Goal: Task Accomplishment & Management: Complete application form

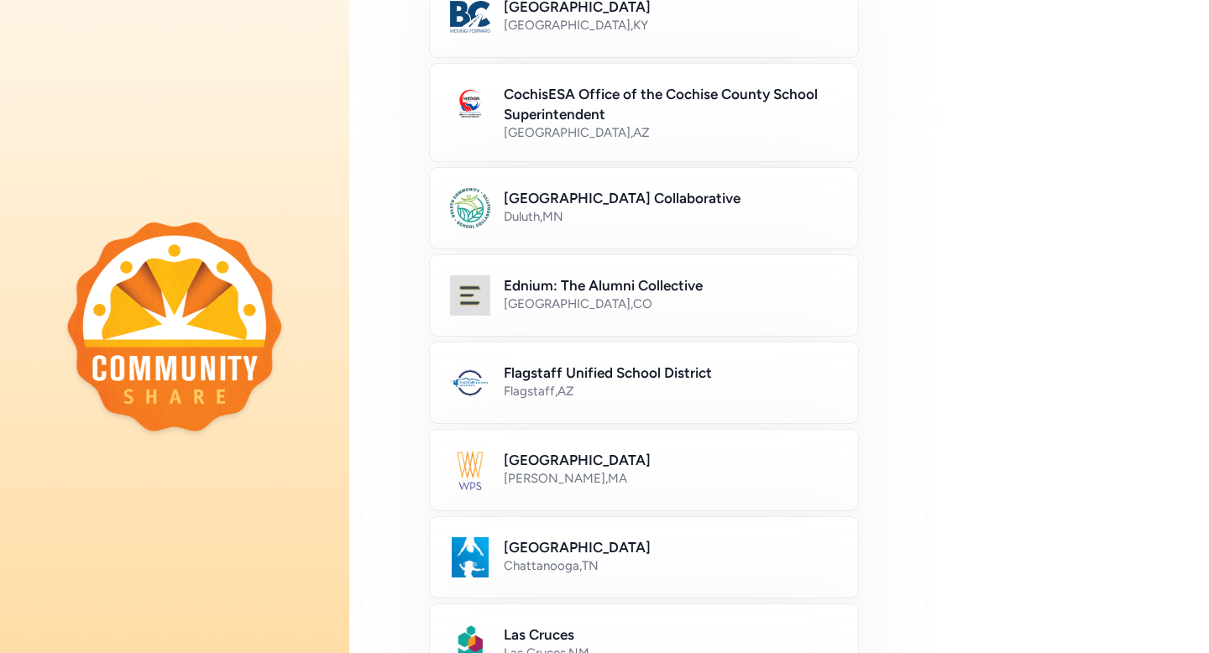
scroll to position [291, 0]
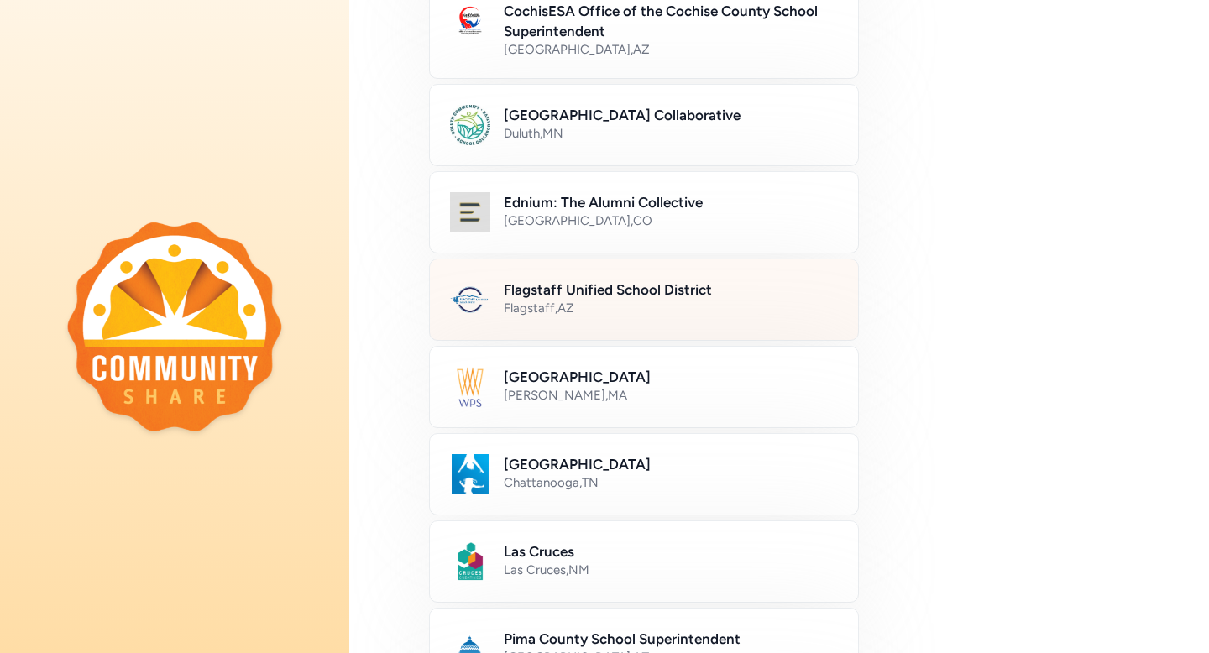
click at [639, 308] on div "Flagstaff , [GEOGRAPHIC_DATA]" at bounding box center [671, 308] width 334 height 17
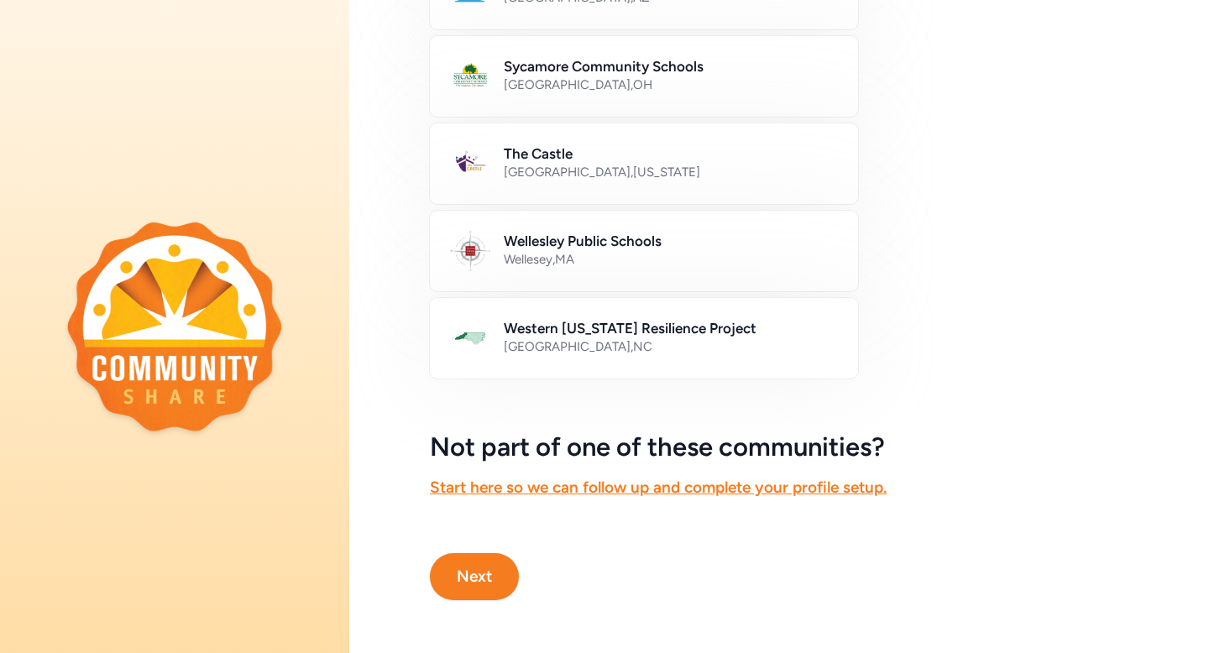
scroll to position [952, 0]
click at [493, 572] on button "Next" at bounding box center [474, 575] width 89 height 47
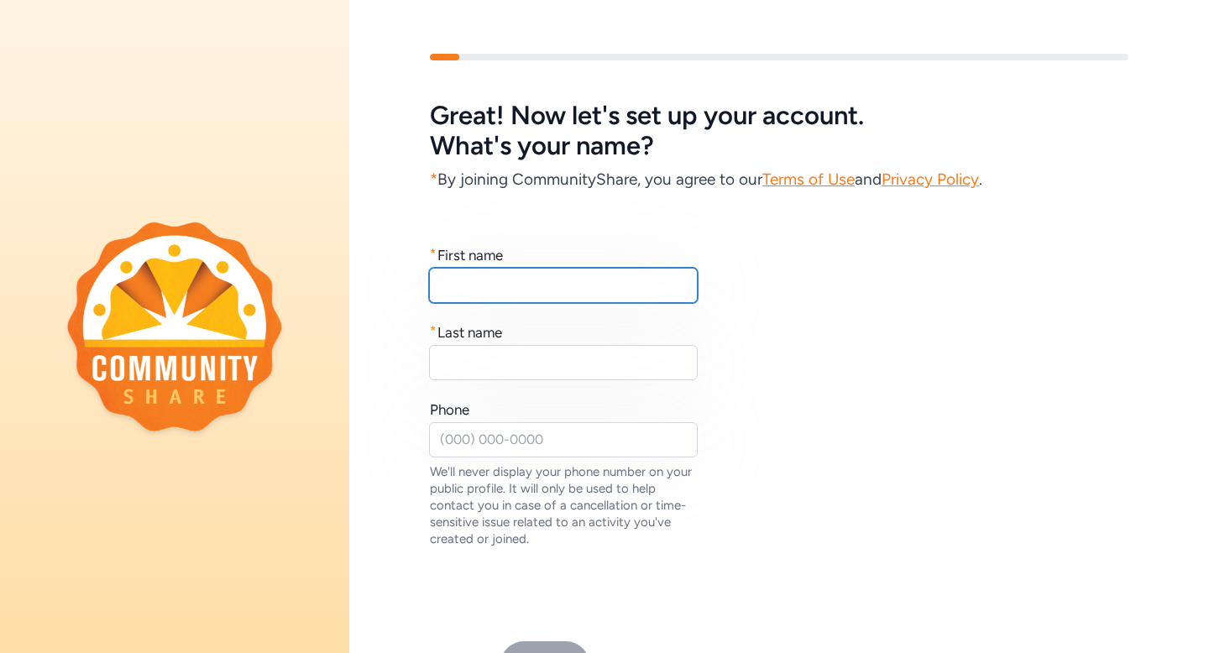
click at [468, 291] on input "text" at bounding box center [563, 285] width 269 height 35
type input "[PERSON_NAME]"
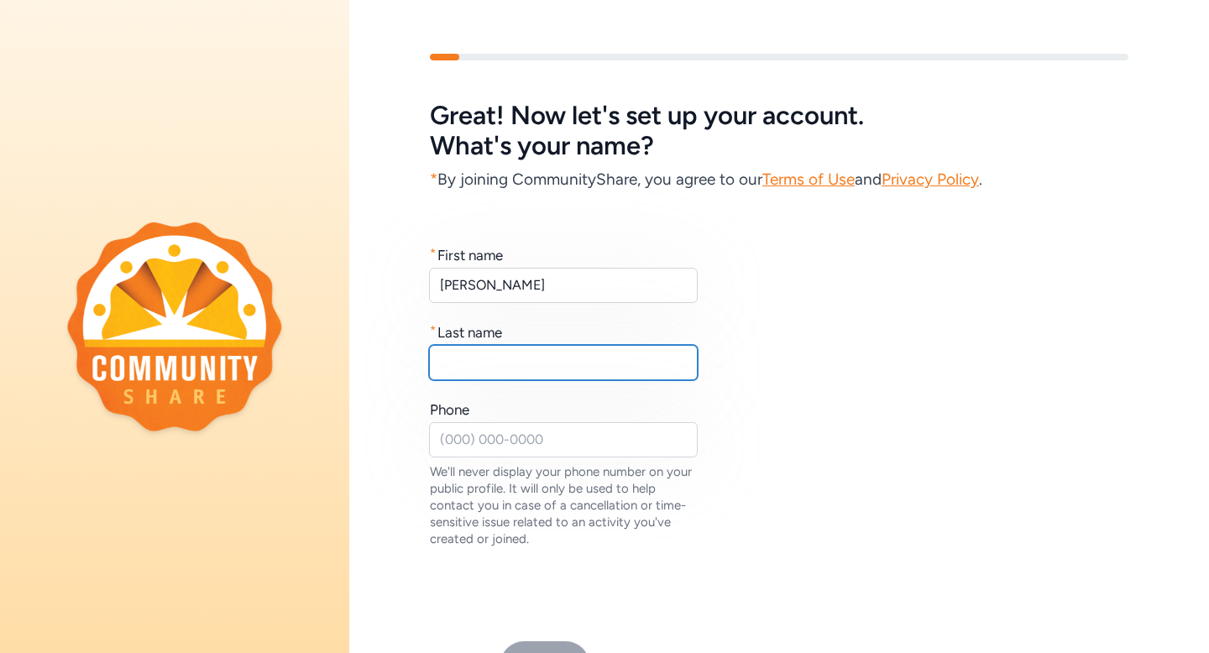
click at [470, 351] on input "text" at bounding box center [563, 362] width 269 height 35
type input "[PERSON_NAME]"
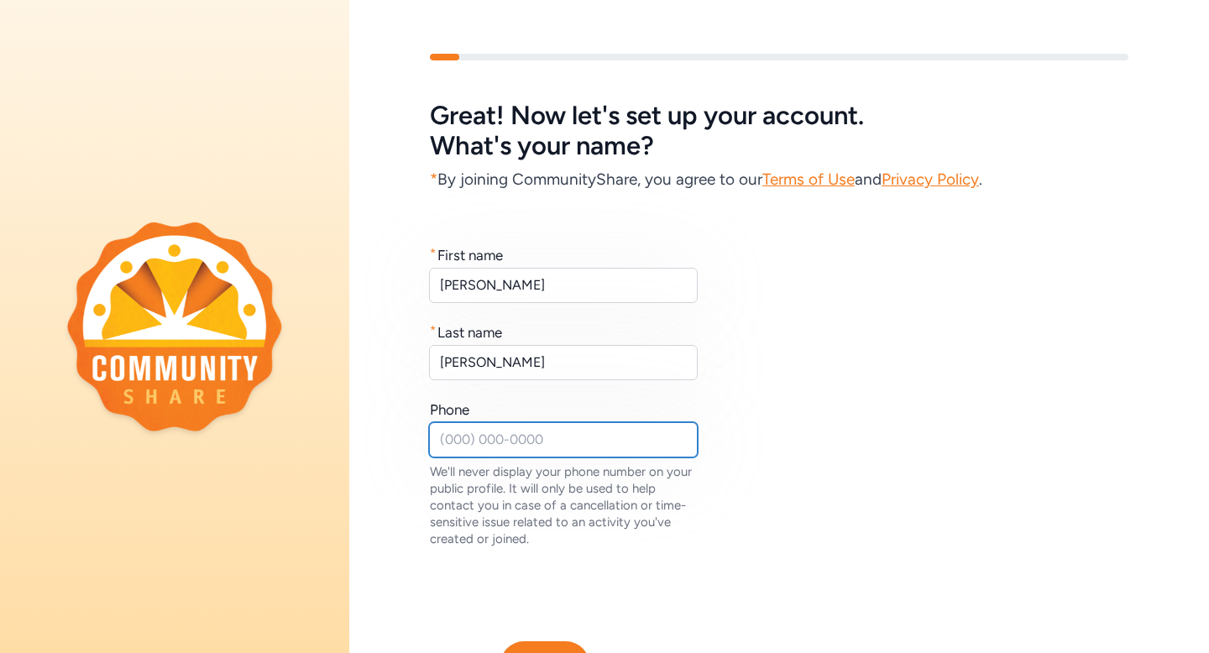
click at [495, 444] on input "text" at bounding box center [563, 439] width 269 height 35
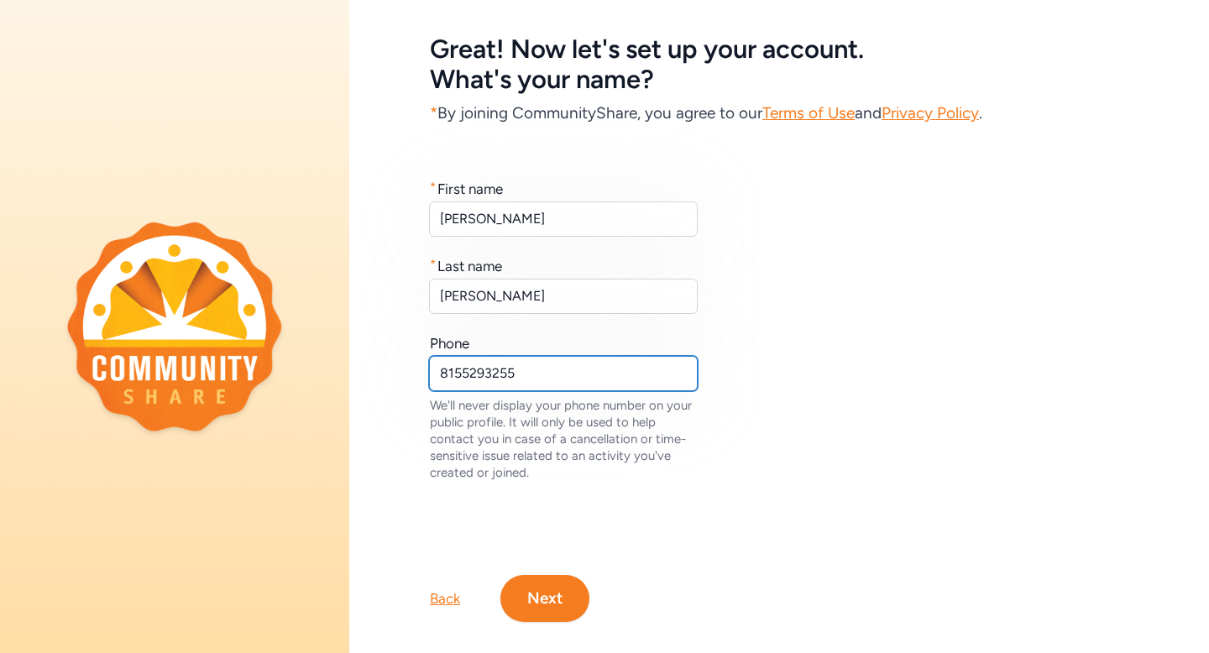
scroll to position [86, 0]
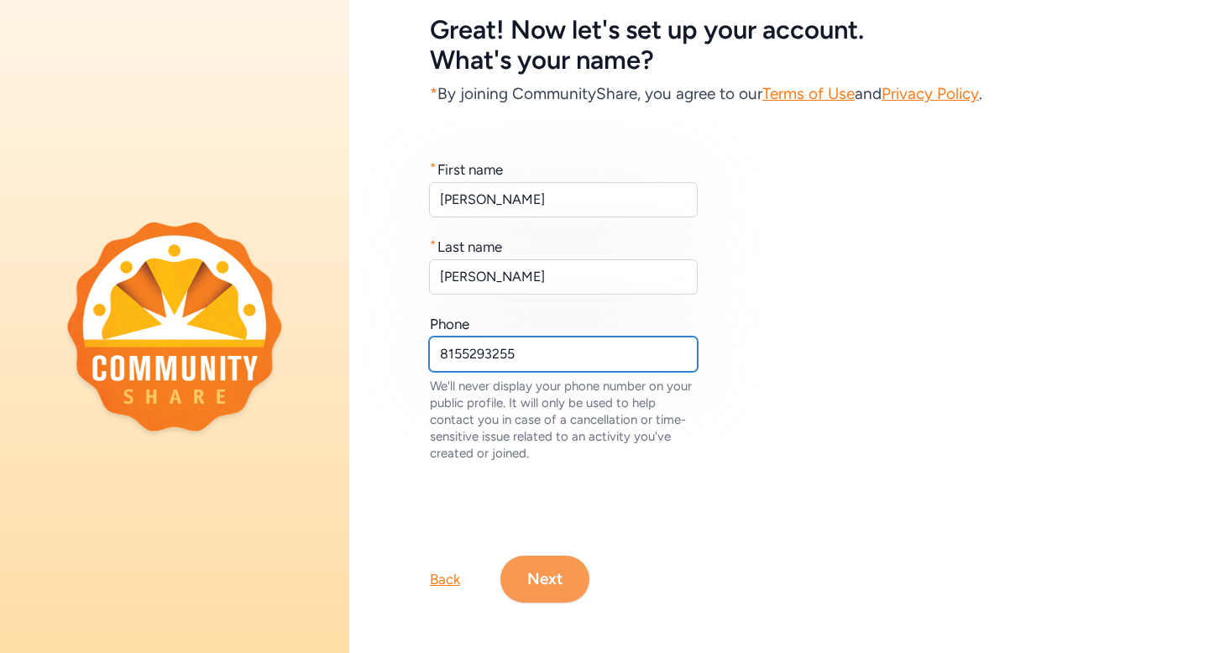
type input "8155293255"
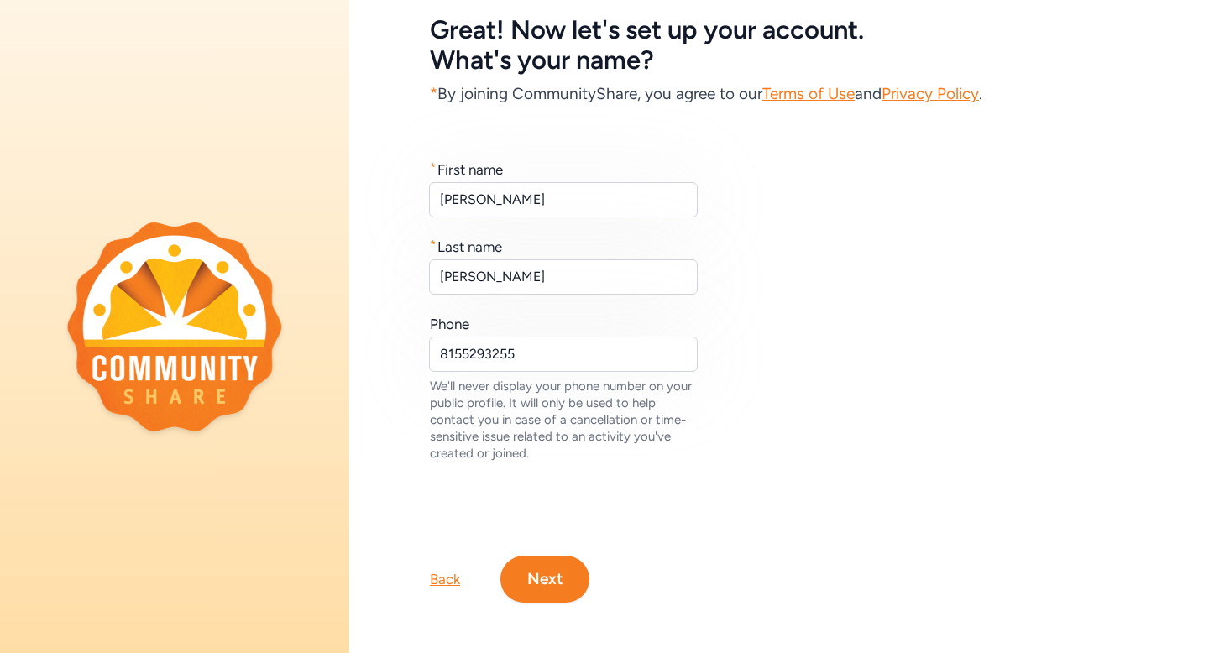
click at [538, 580] on button "Next" at bounding box center [544, 579] width 89 height 47
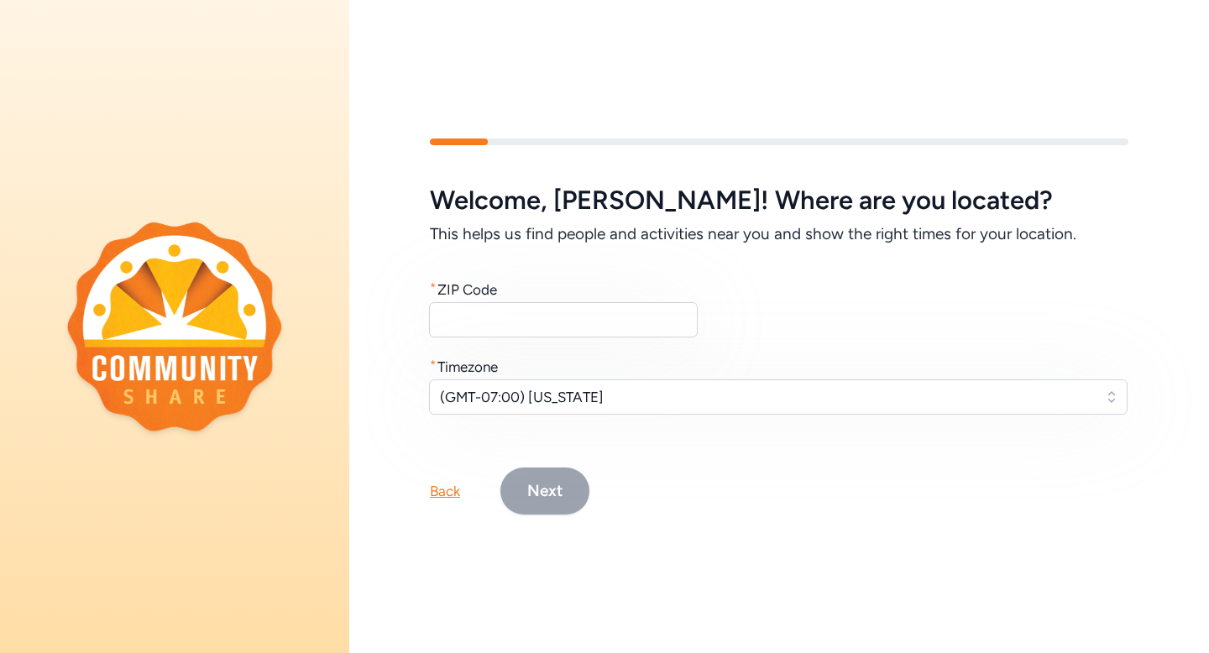
click at [629, 292] on div "* ZIP Code" at bounding box center [564, 289] width 269 height 20
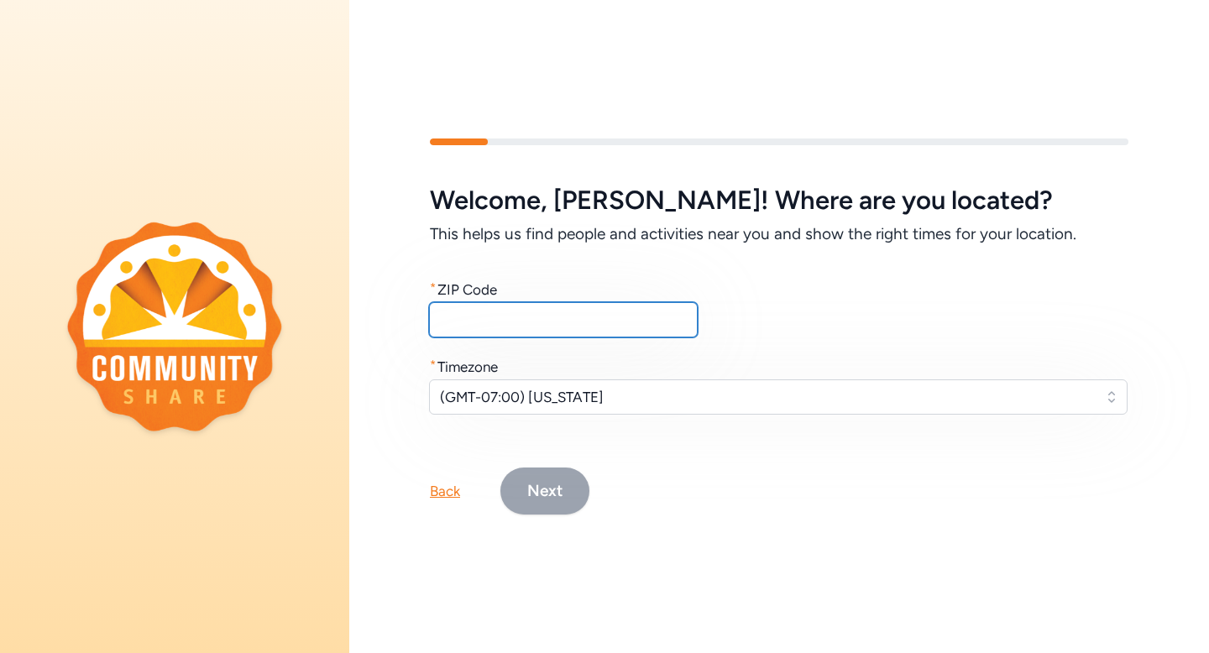
click at [626, 311] on input "text" at bounding box center [563, 319] width 269 height 35
type input "86001"
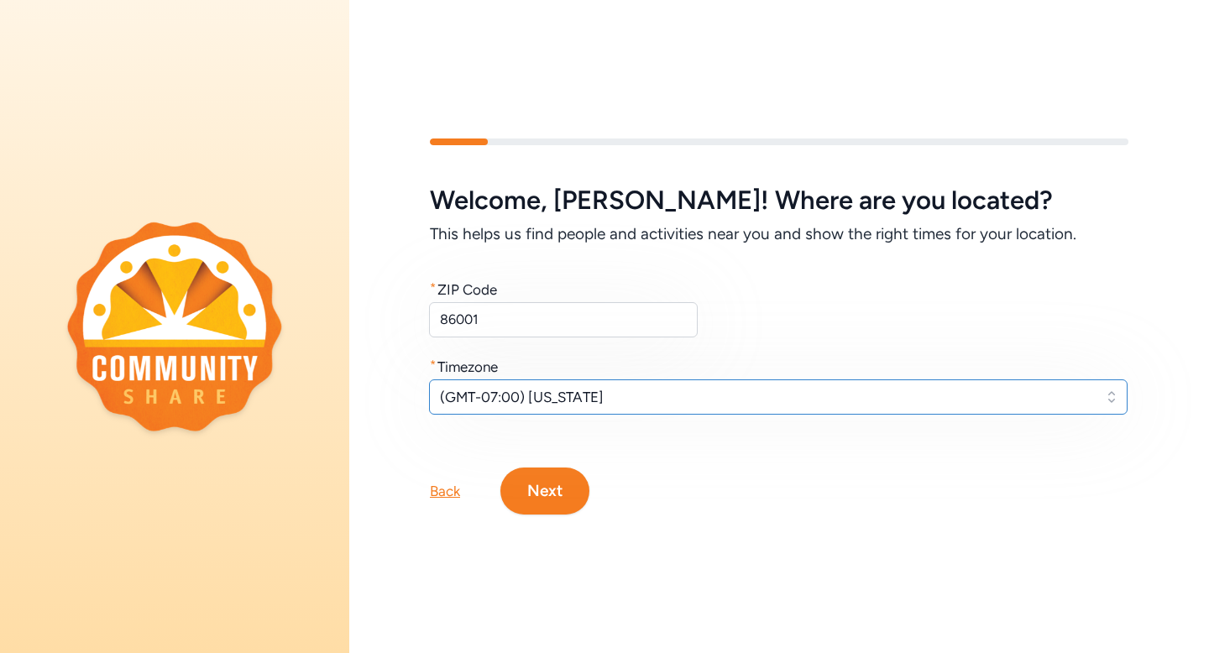
click at [589, 399] on span "(GMT-07:00) [US_STATE]" at bounding box center [766, 397] width 653 height 20
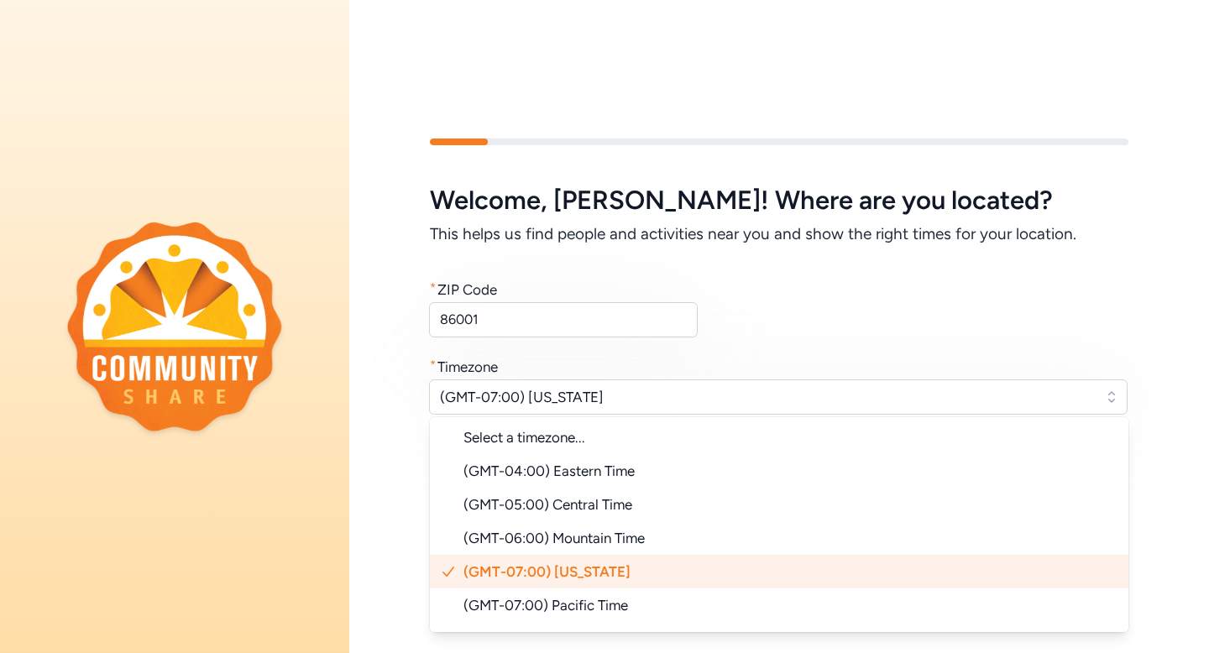
click at [567, 577] on span "(GMT-07:00) [US_STATE]" at bounding box center [546, 571] width 167 height 17
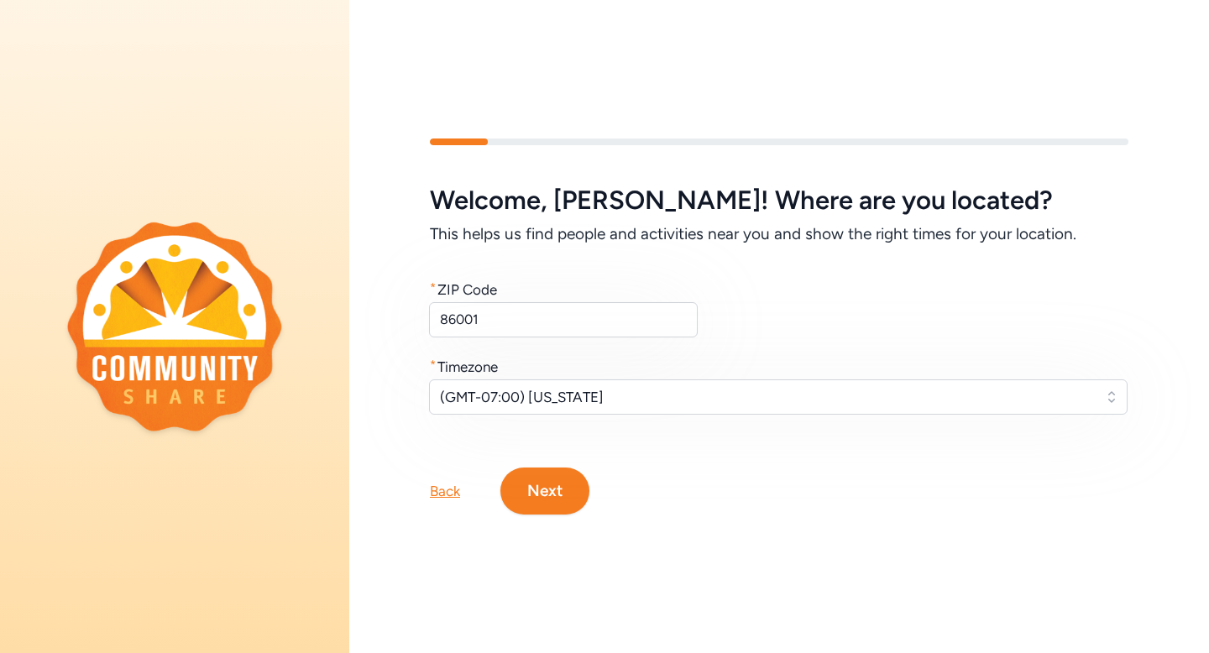
click at [531, 487] on button "Next" at bounding box center [544, 491] width 89 height 47
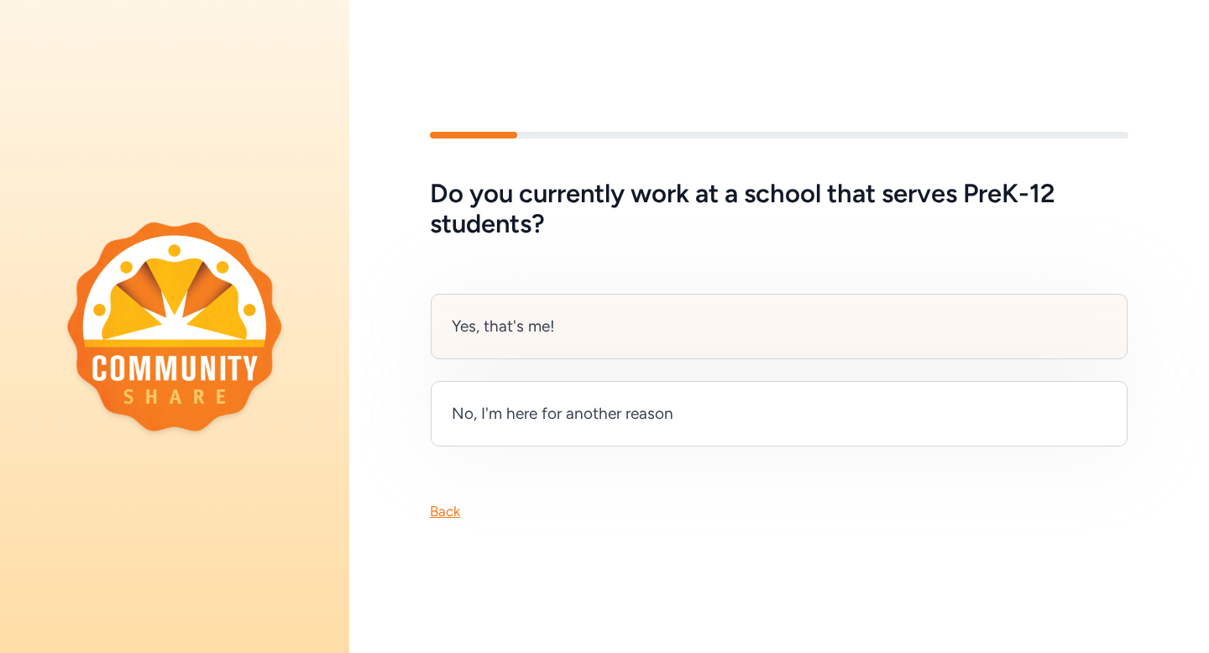
click at [508, 336] on div "Yes, that's me!" at bounding box center [503, 327] width 103 height 24
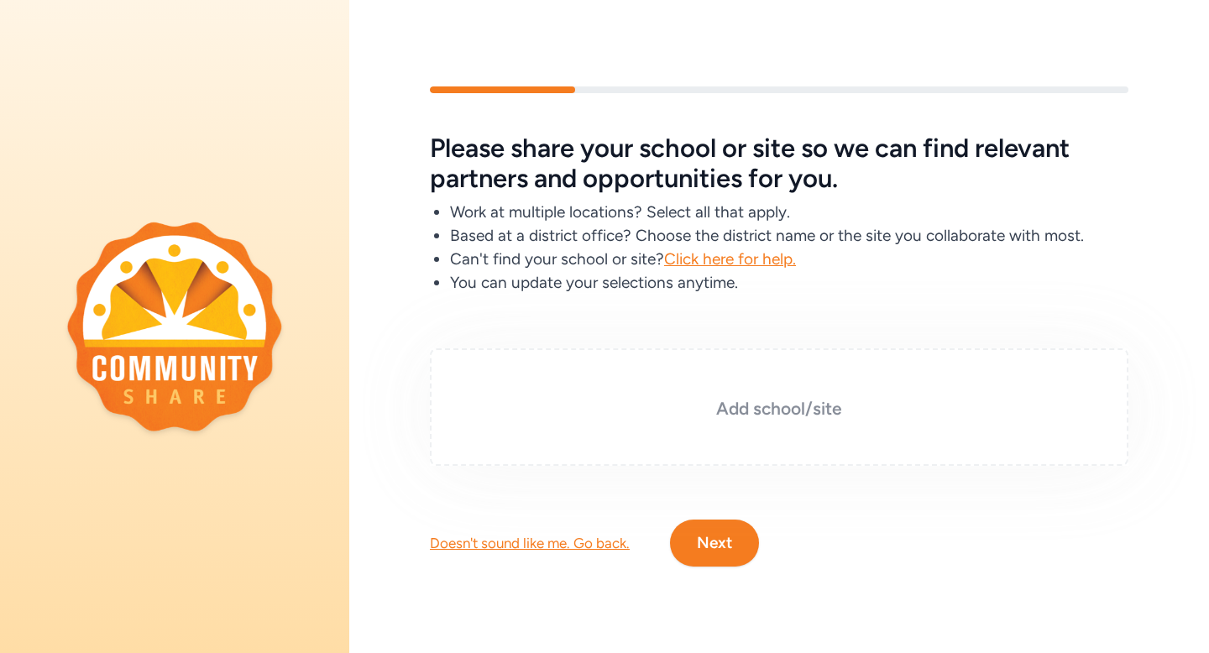
click at [754, 397] on h3 "Add school/site" at bounding box center [779, 409] width 614 height 24
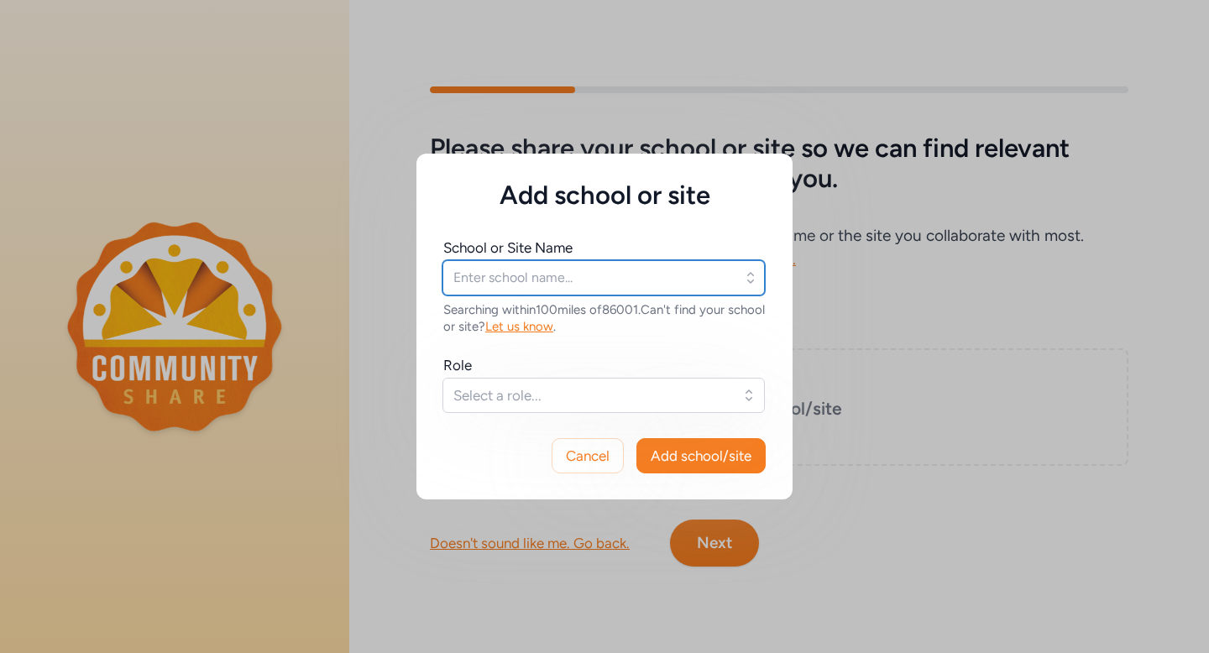
click at [582, 269] on input "text" at bounding box center [603, 277] width 322 height 35
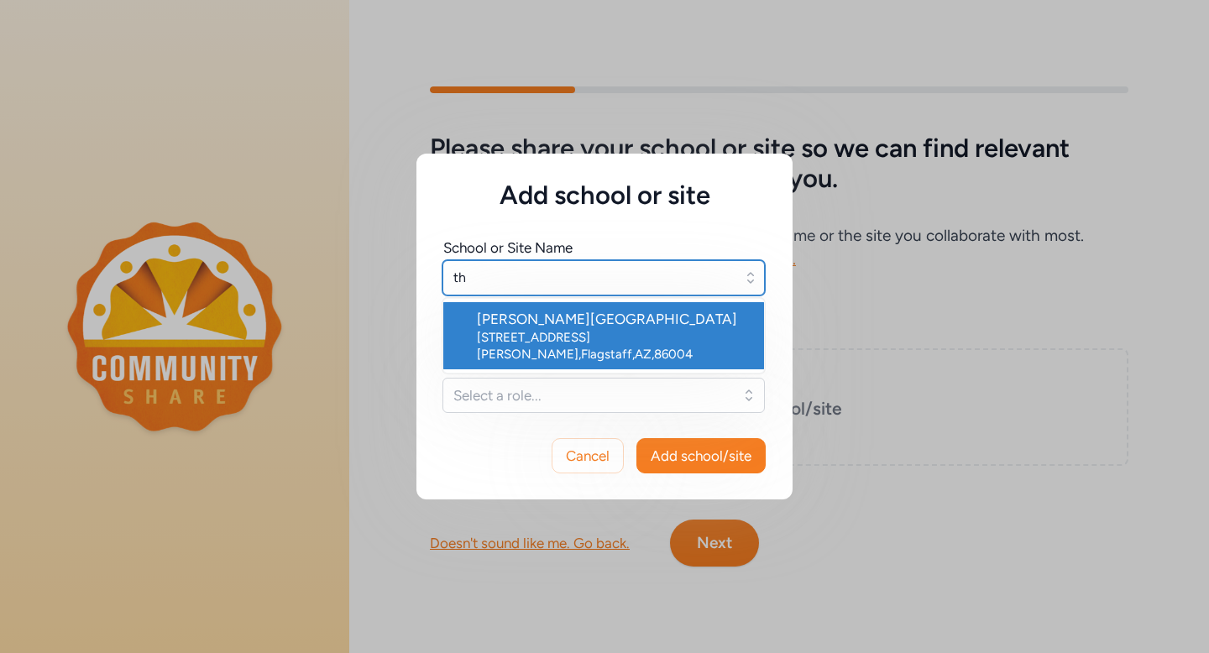
type input "t"
click at [592, 323] on div "Knoles Elementary School" at bounding box center [614, 319] width 274 height 20
type input "Knoles Elementary School"
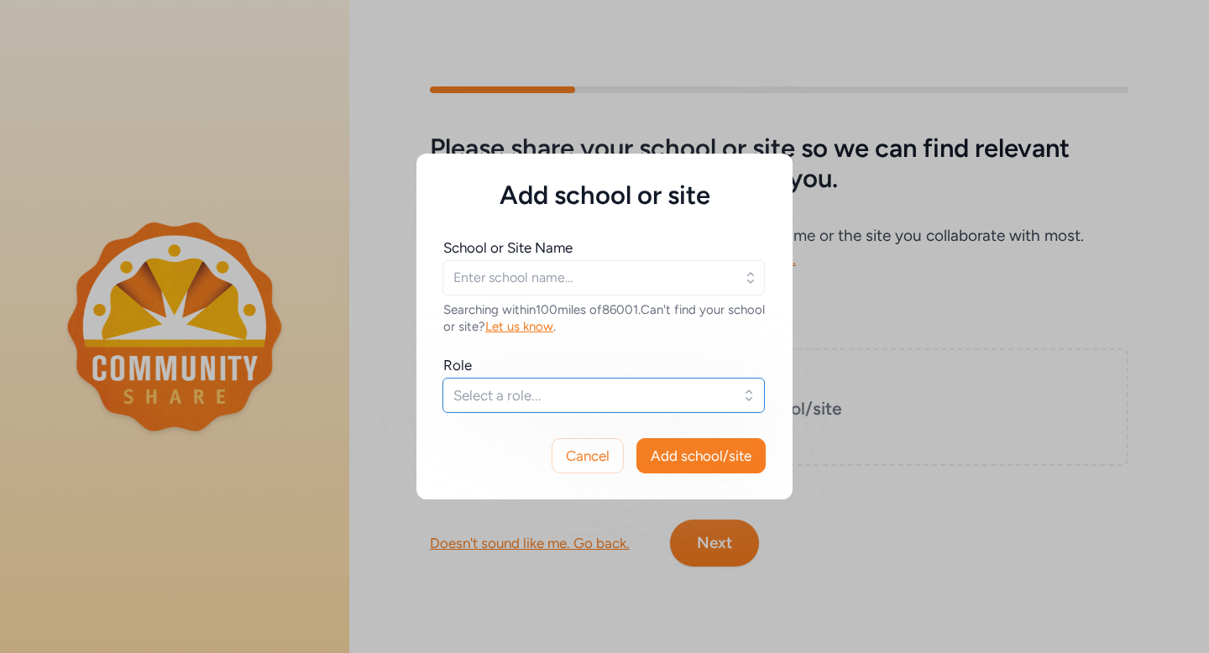
click at [513, 391] on span "Select a role..." at bounding box center [591, 395] width 277 height 20
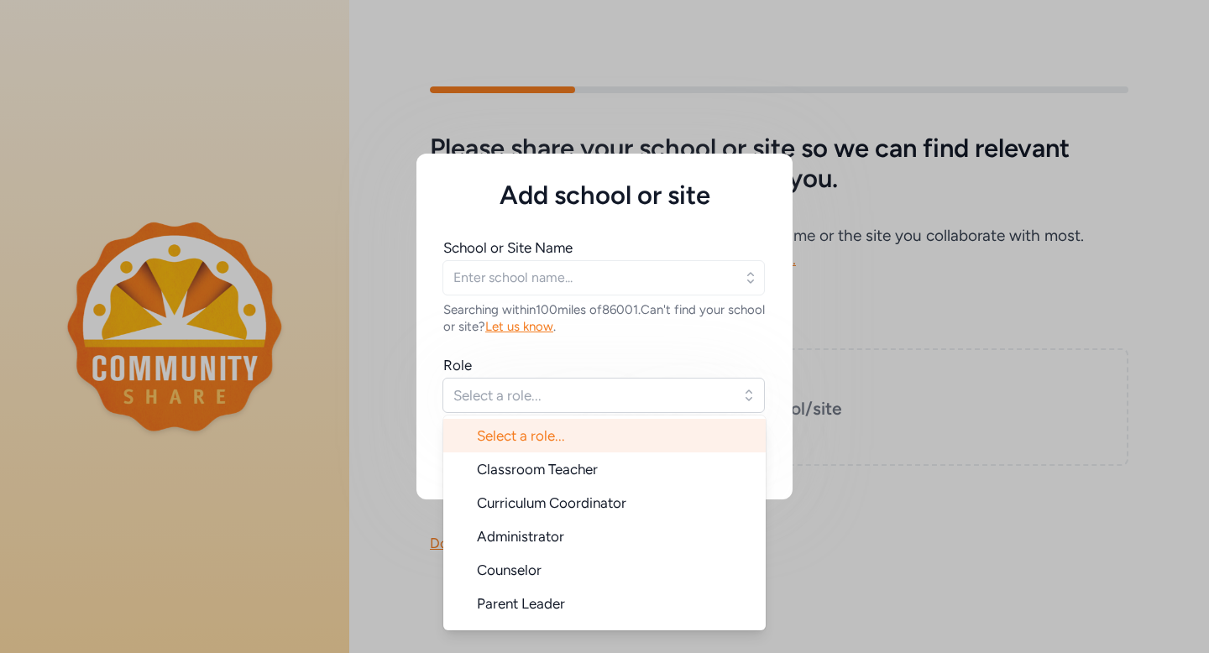
type input "Knoles Elementary School"
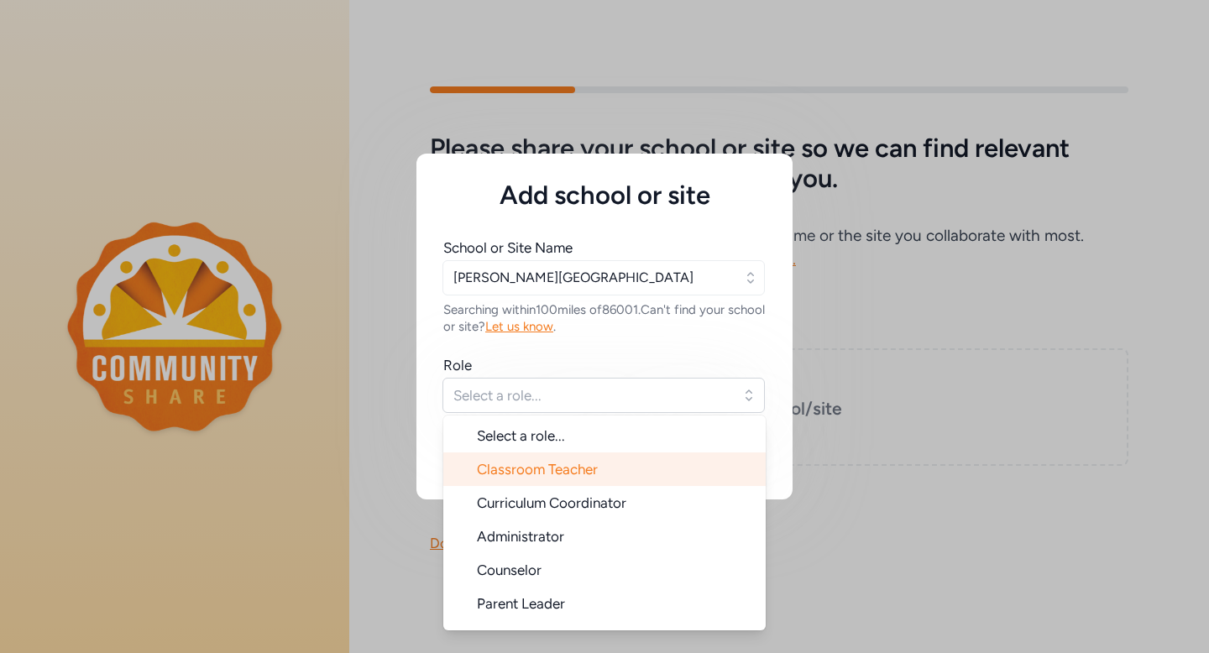
click at [515, 462] on span "Classroom Teacher" at bounding box center [537, 469] width 121 height 17
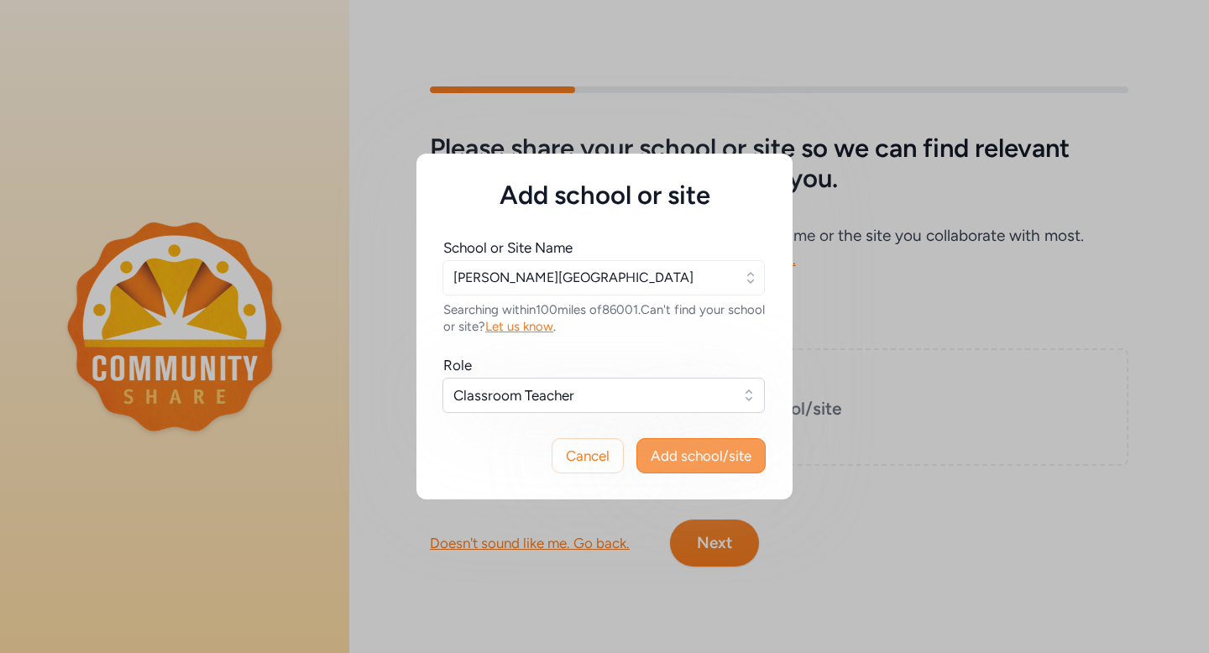
click at [717, 463] on span "Add school/site" at bounding box center [700, 456] width 101 height 20
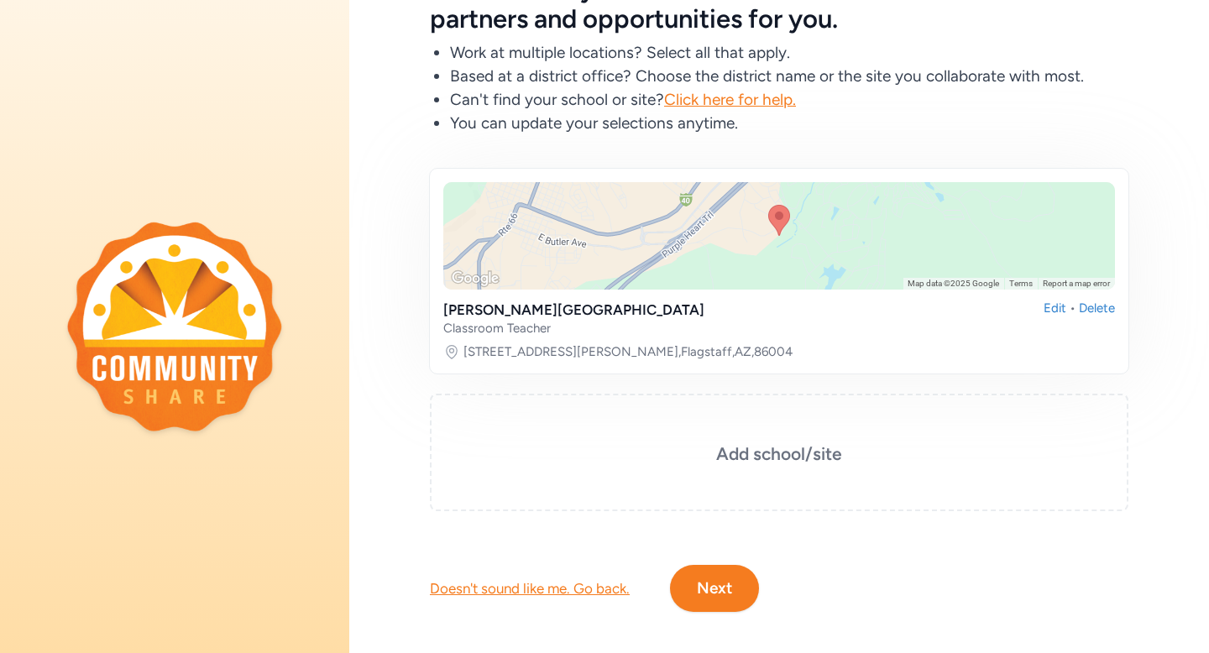
scroll to position [139, 0]
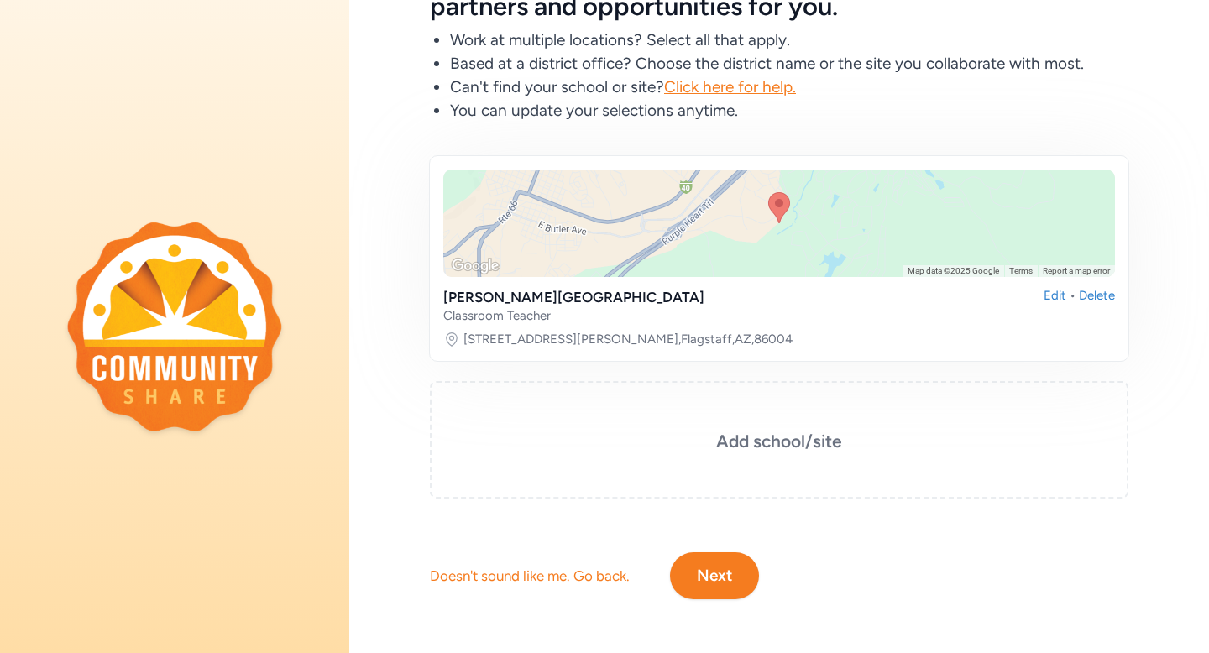
click at [711, 567] on button "Next" at bounding box center [714, 575] width 89 height 47
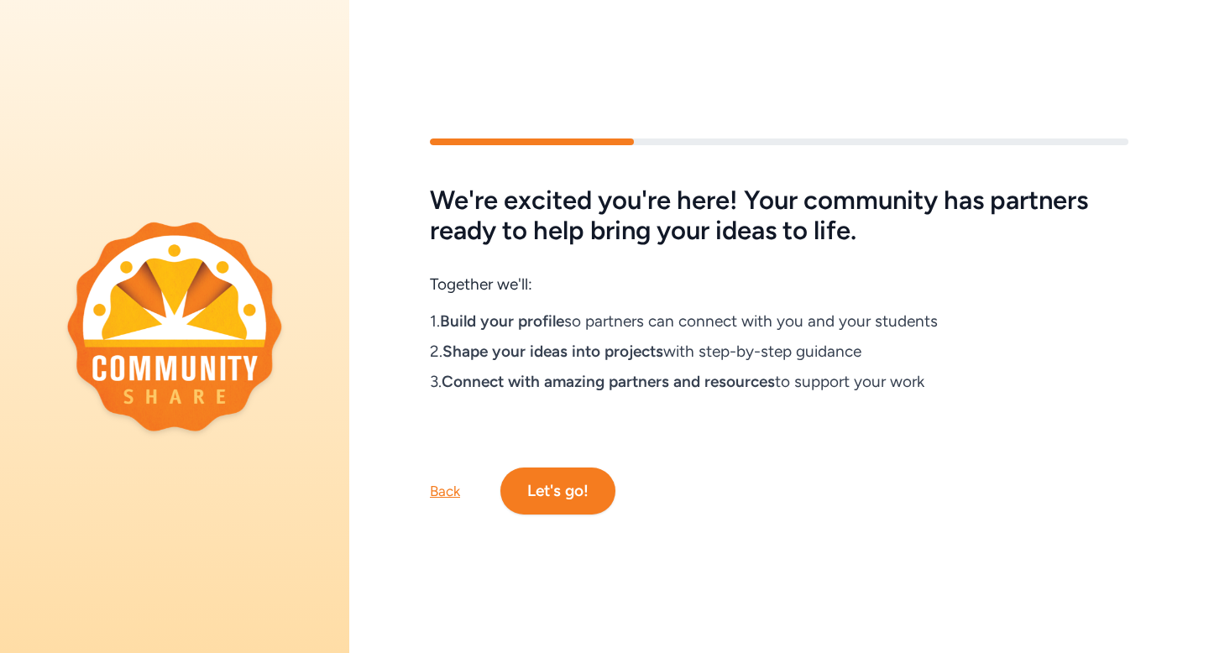
click at [553, 487] on button "Let's go!" at bounding box center [557, 491] width 115 height 47
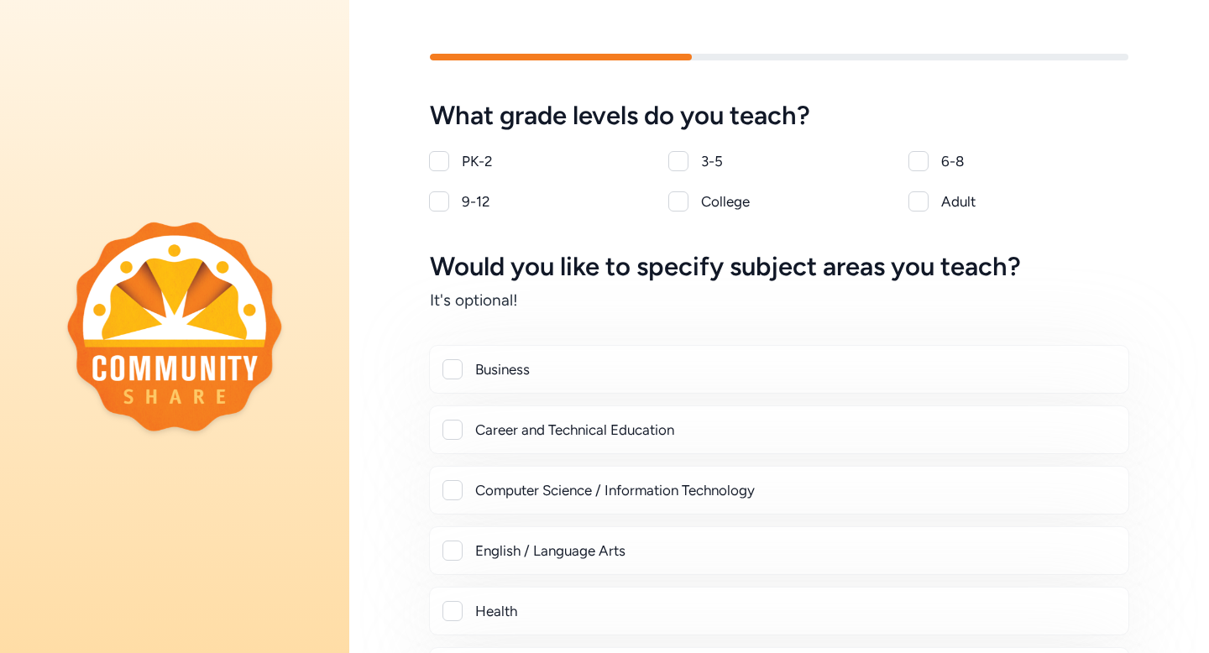
click at [661, 156] on div "PK-2 3-5 6-8 9-12 College Adult" at bounding box center [779, 181] width 698 height 60
click at [670, 162] on div at bounding box center [678, 161] width 20 height 20
checkbox input "true"
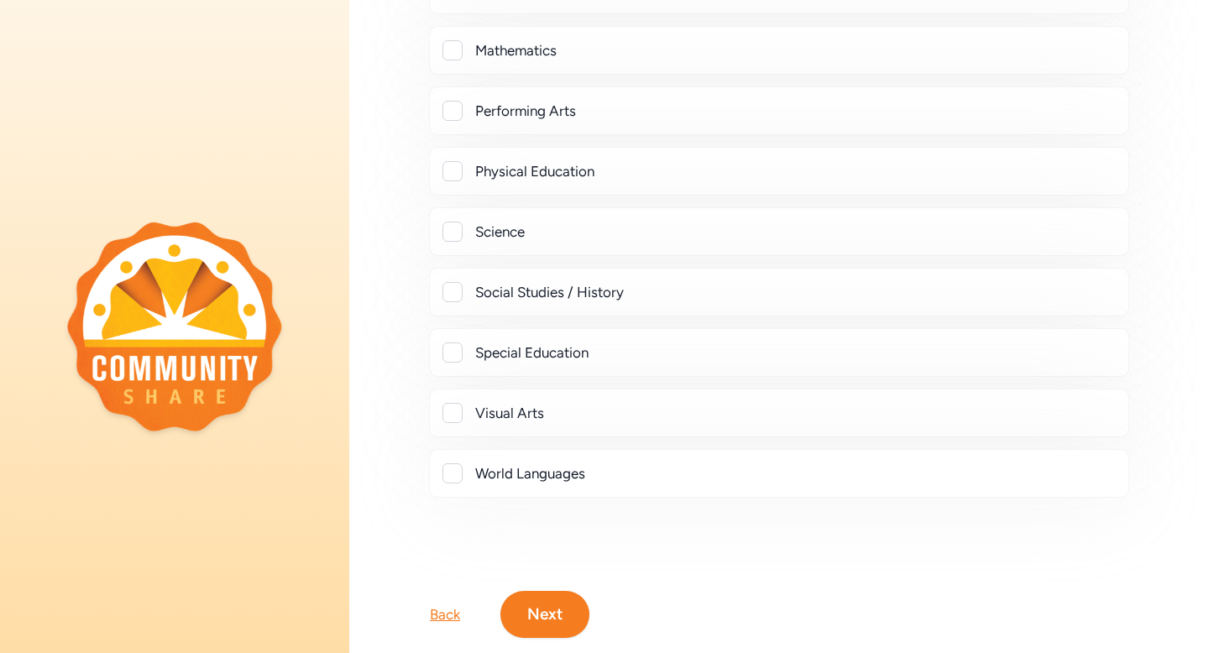
scroll to position [655, 0]
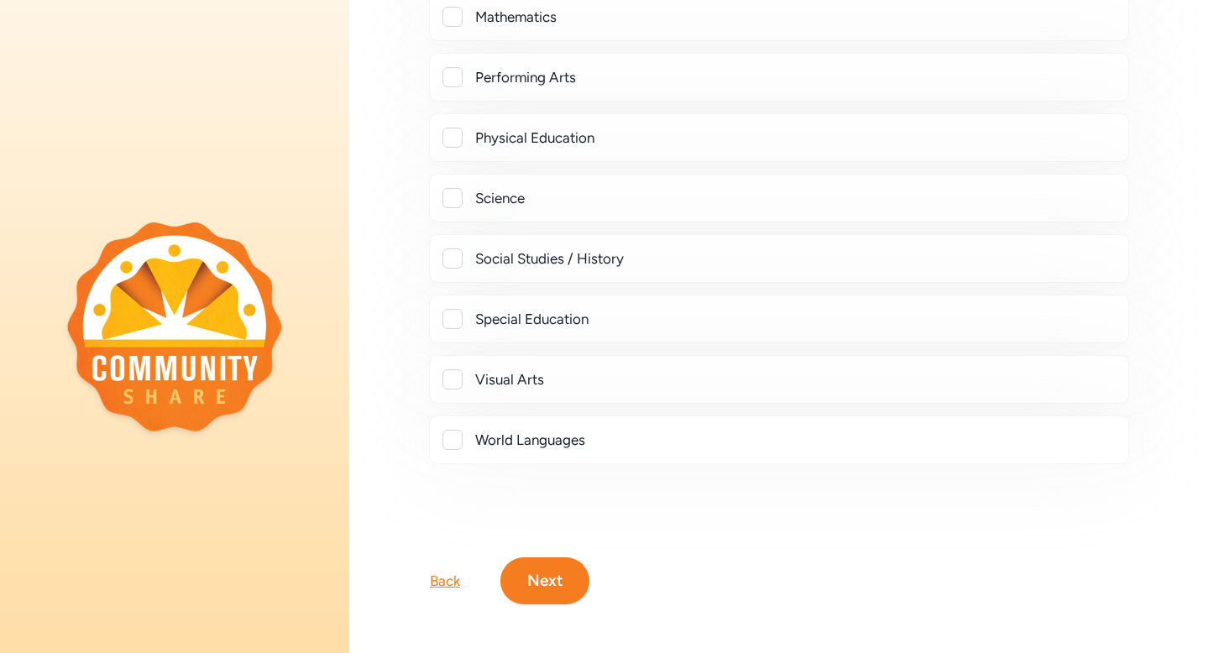
click at [452, 321] on div at bounding box center [452, 319] width 20 height 20
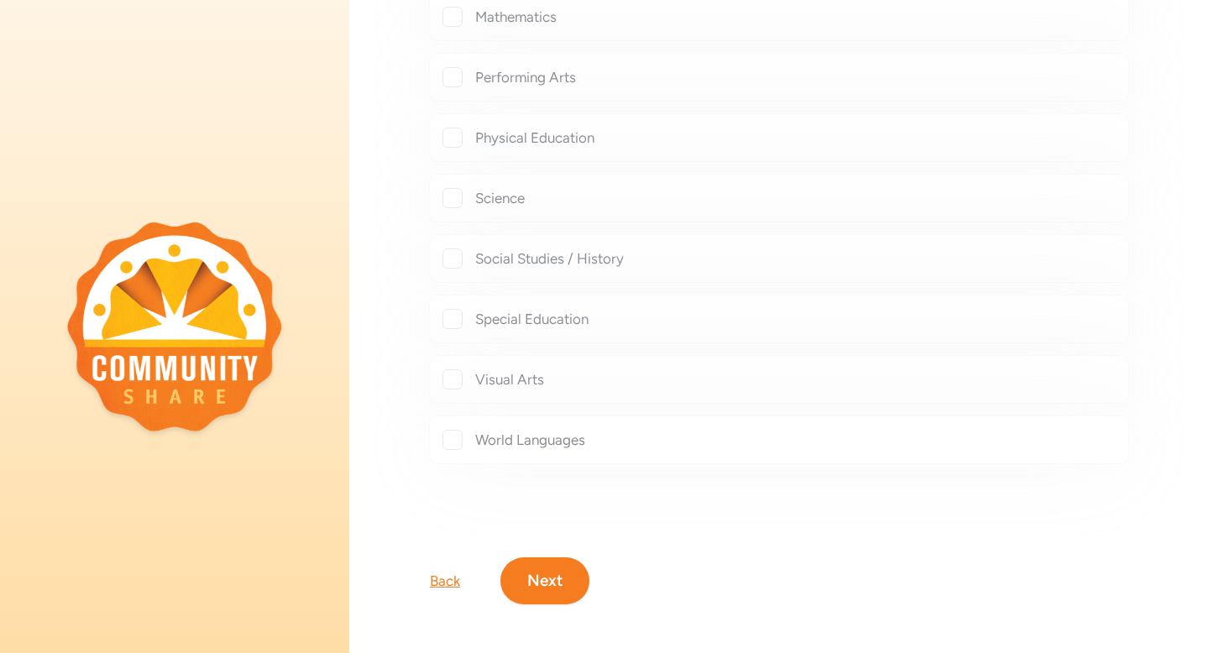
checkbox input "true"
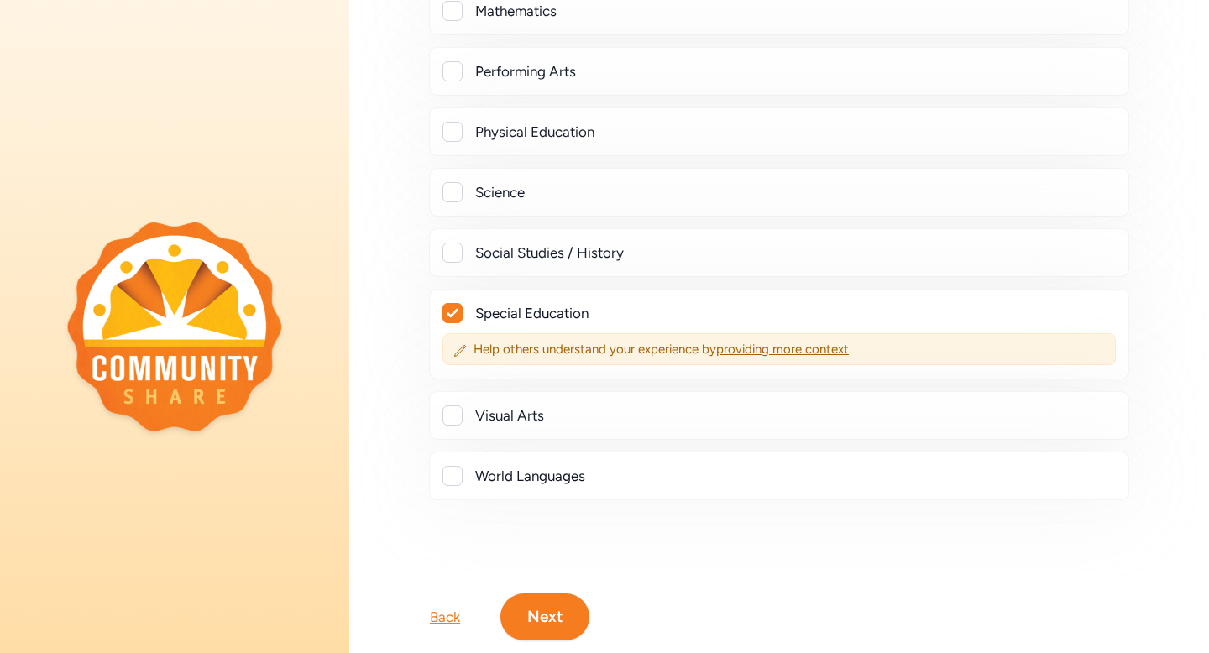
scroll to position [679, 0]
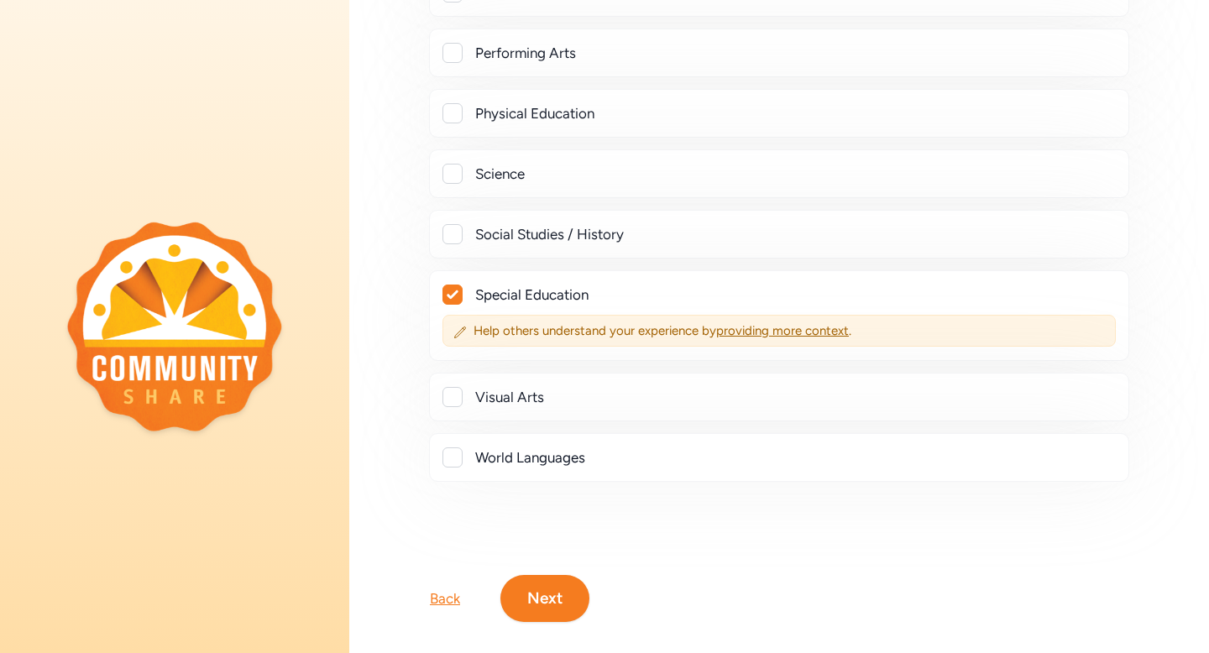
click at [459, 398] on div at bounding box center [452, 397] width 20 height 20
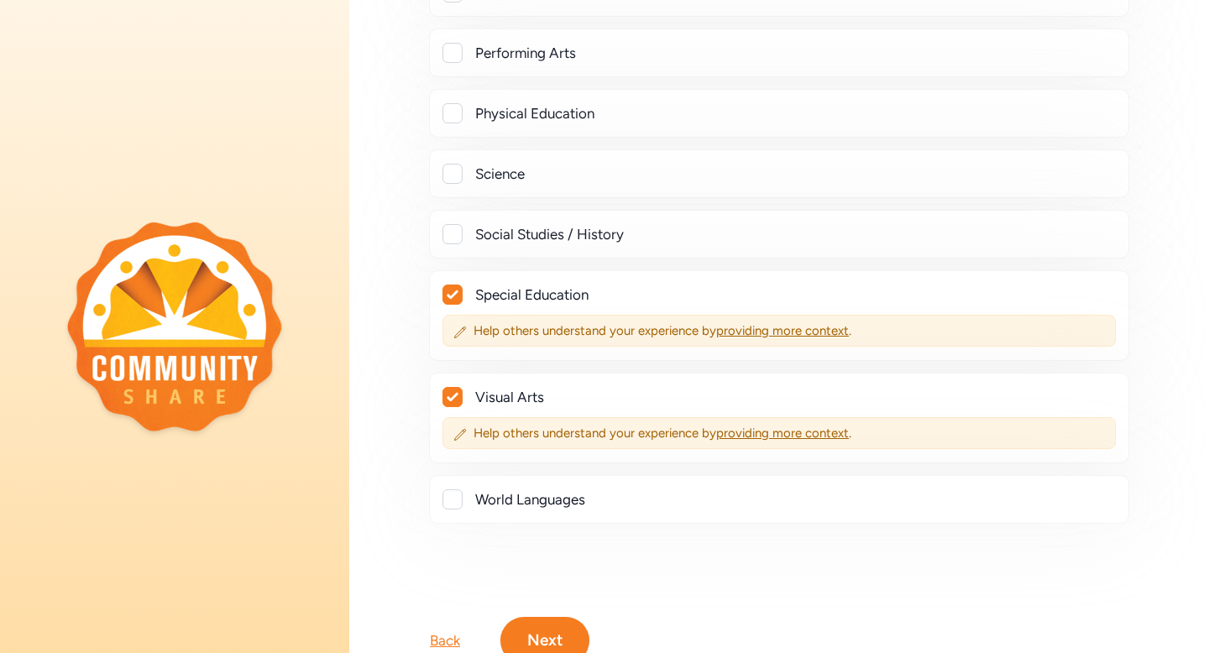
click at [459, 399] on div at bounding box center [452, 397] width 18 height 18
checkbox input "false"
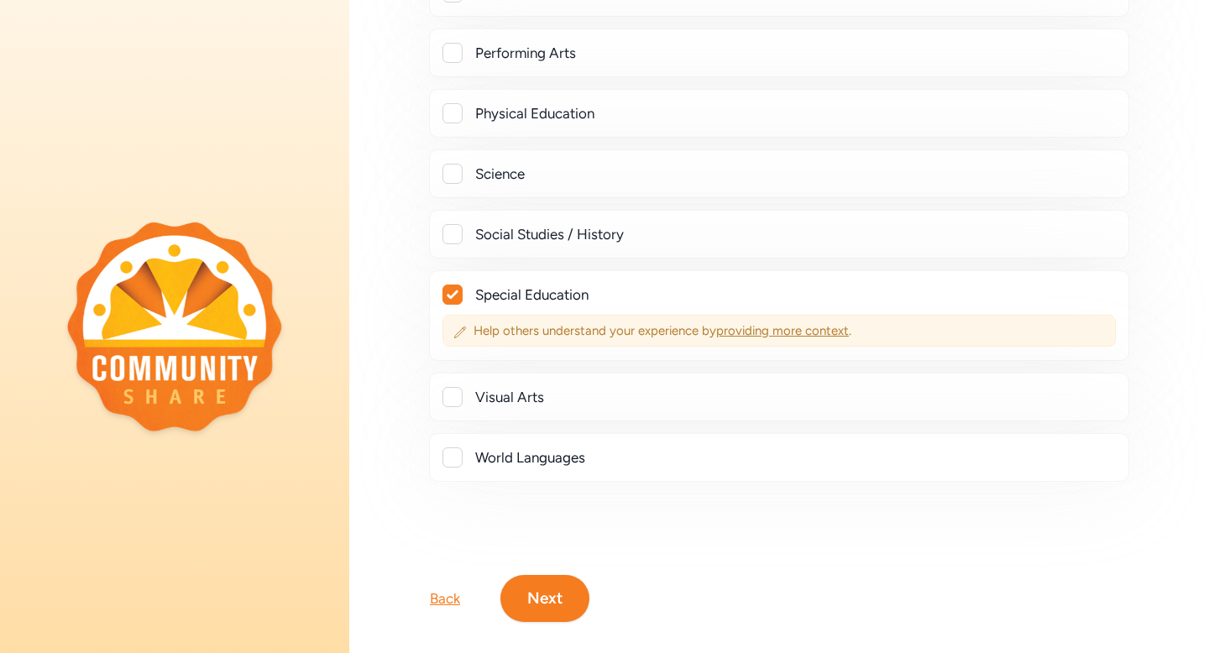
click at [779, 328] on span "providing more context" at bounding box center [782, 330] width 133 height 15
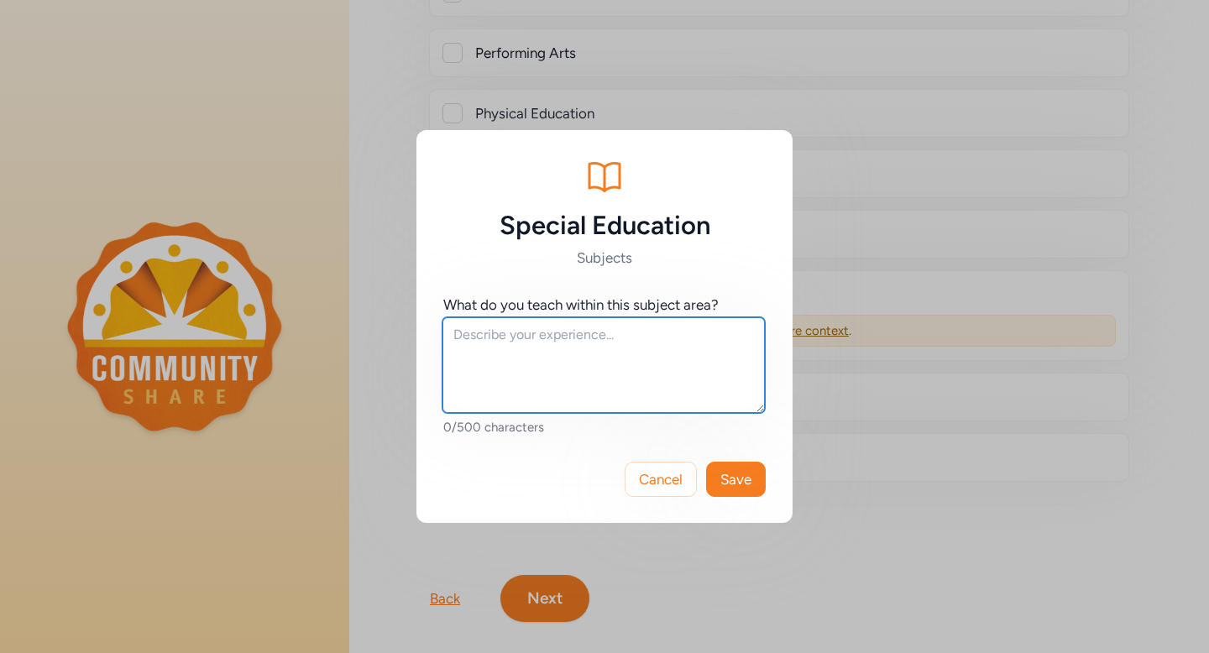
click at [695, 341] on textarea at bounding box center [603, 365] width 322 height 96
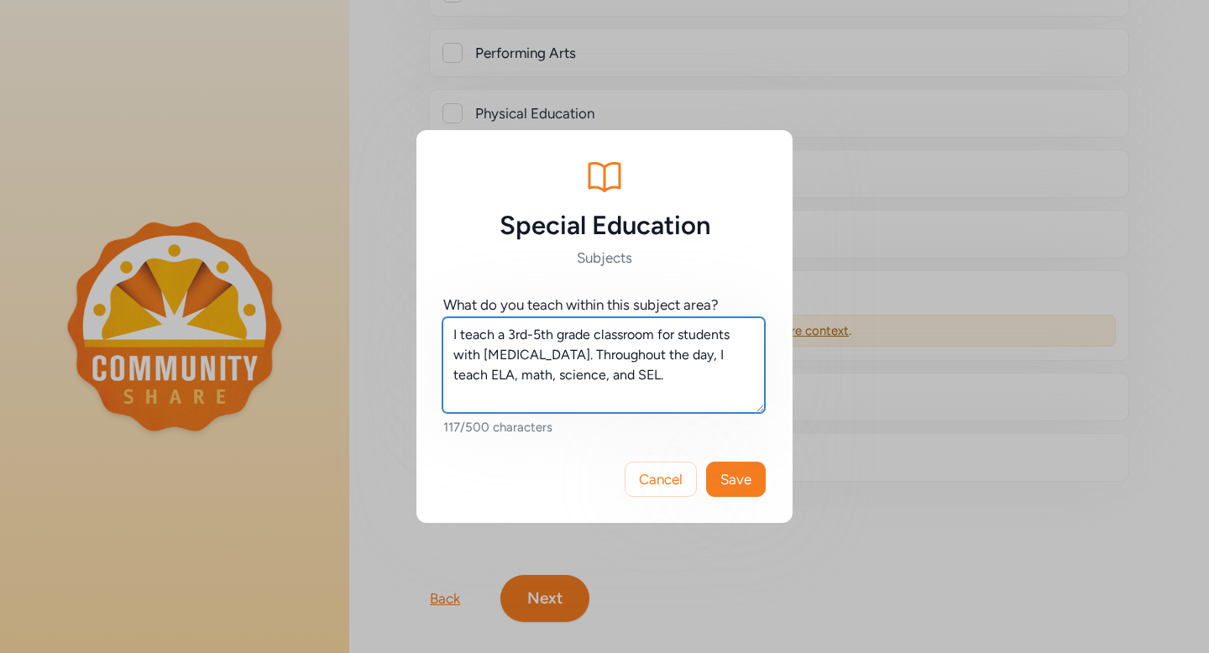
click at [730, 352] on textarea "I teach a 3rd-5th grade classroom for students with Autism. Throughout the day,…" at bounding box center [603, 365] width 322 height 96
click at [669, 378] on textarea "I teach a 3rd-5th grade classroom for students with Autism. Throughout the day,…" at bounding box center [603, 365] width 322 height 96
click at [508, 358] on textarea "I teach a 3rd-5th grade classroom for students with Autism. Throughout the day,…" at bounding box center [603, 365] width 322 height 96
type textarea "I teach a 3rd-5th grade classroom for students with autism. Throughout the day,…"
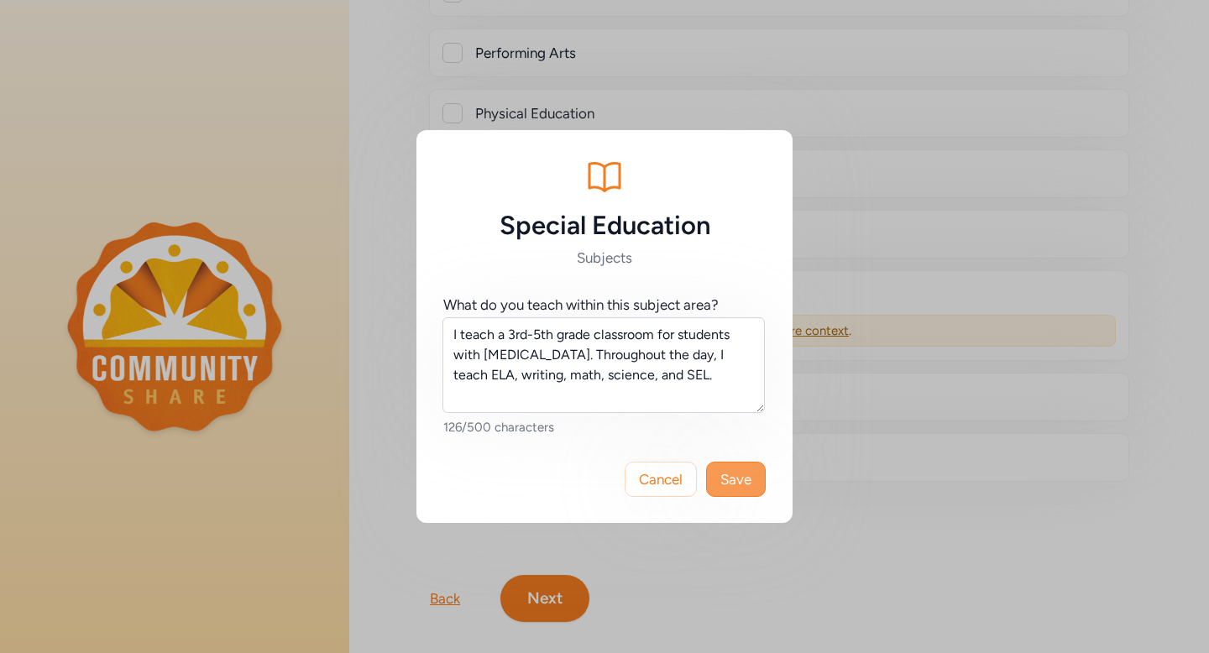
click at [750, 483] on span "Save" at bounding box center [735, 479] width 31 height 20
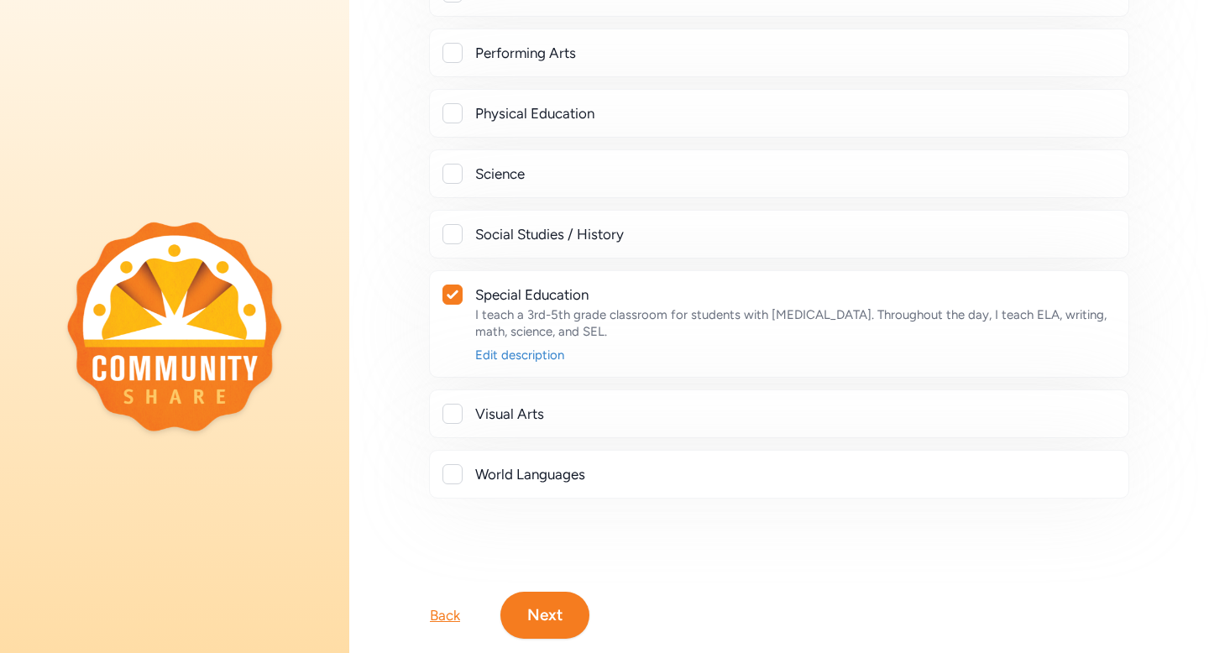
click at [554, 617] on button "Next" at bounding box center [544, 615] width 89 height 47
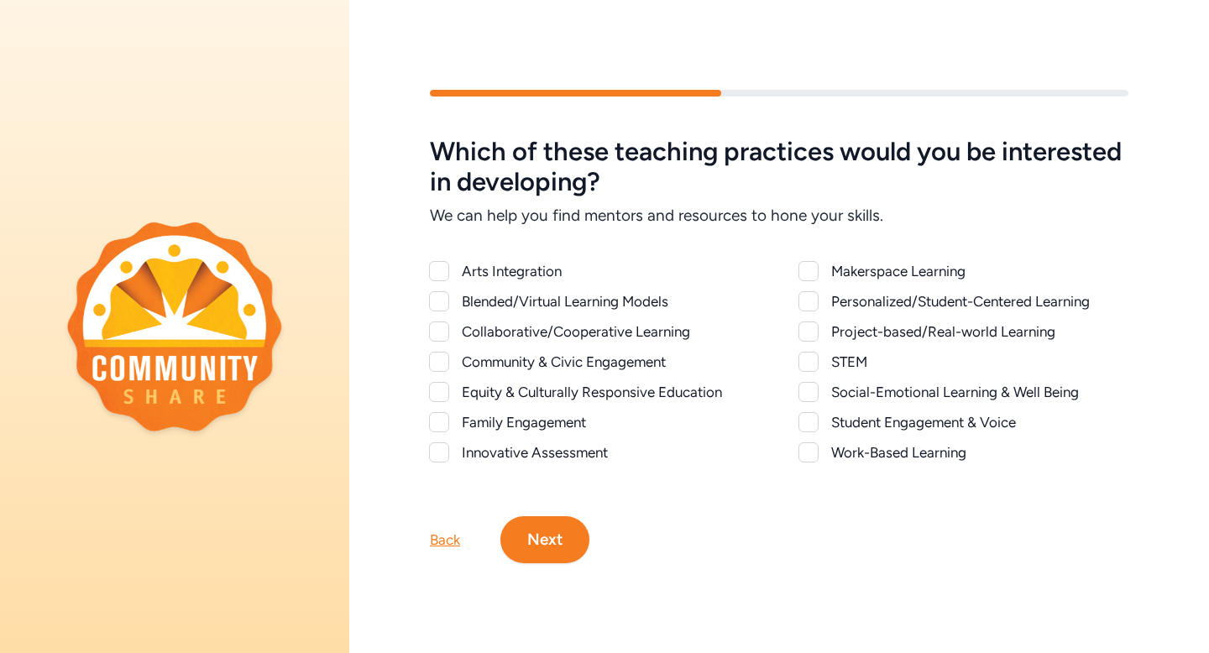
click at [819, 389] on div "Social-Emotional Learning & Well Being" at bounding box center [963, 392] width 329 height 20
click at [815, 390] on div at bounding box center [808, 392] width 20 height 20
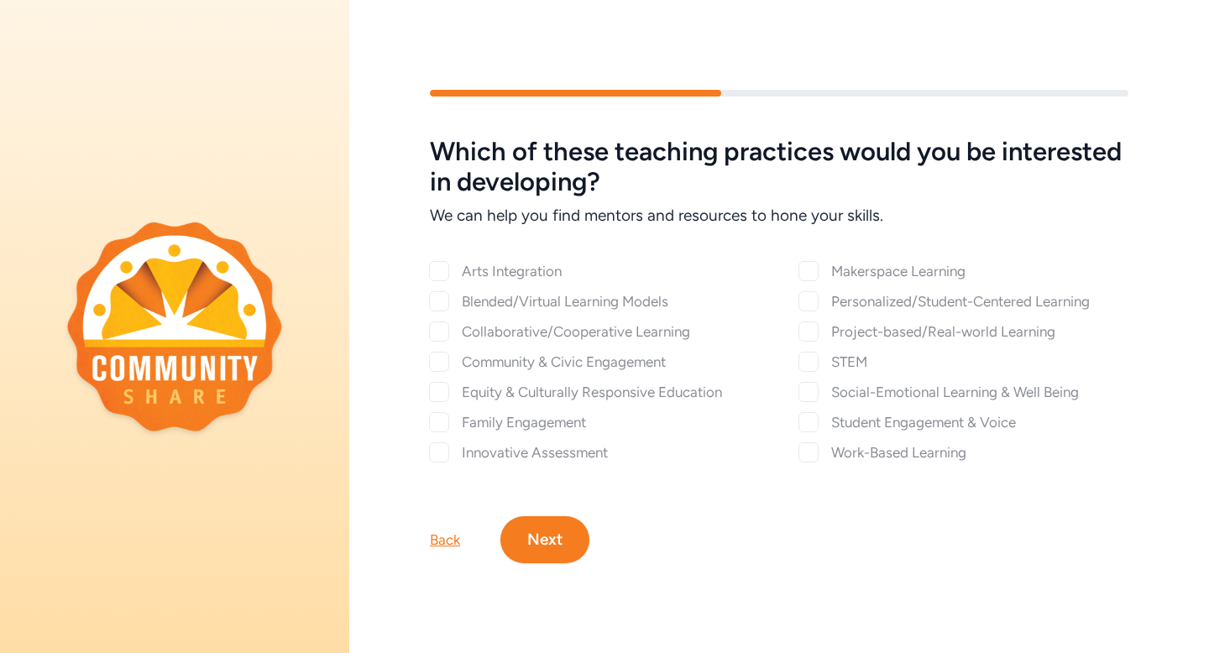
checkbox input "true"
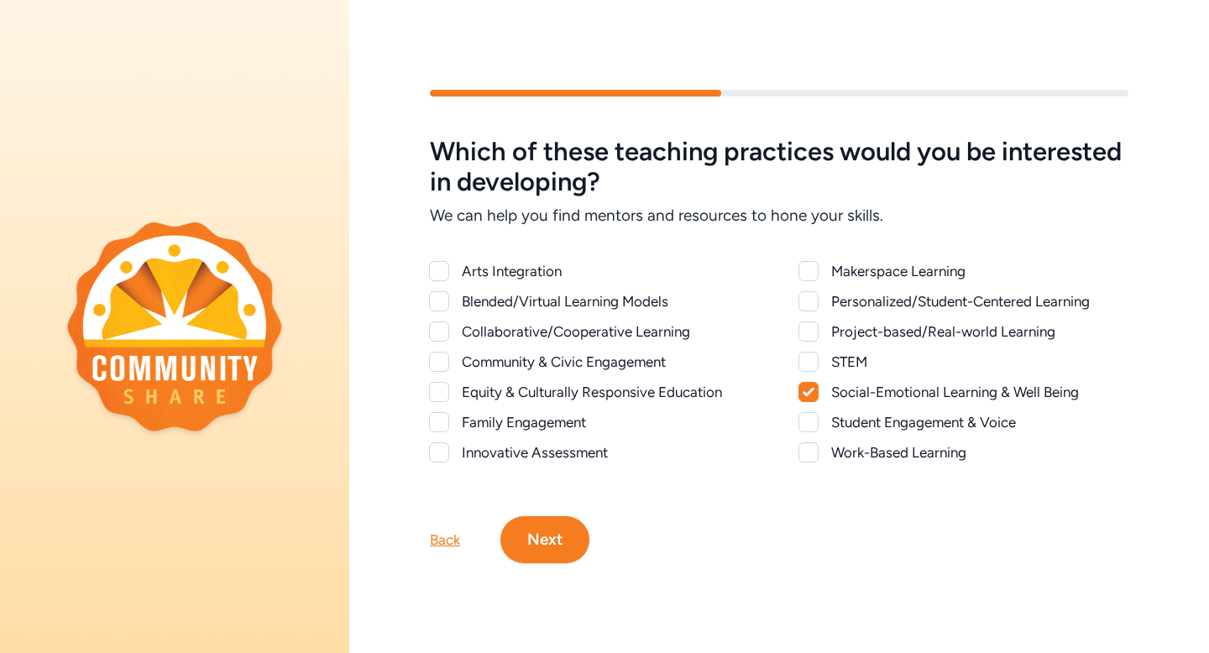
click at [440, 361] on div at bounding box center [439, 362] width 20 height 20
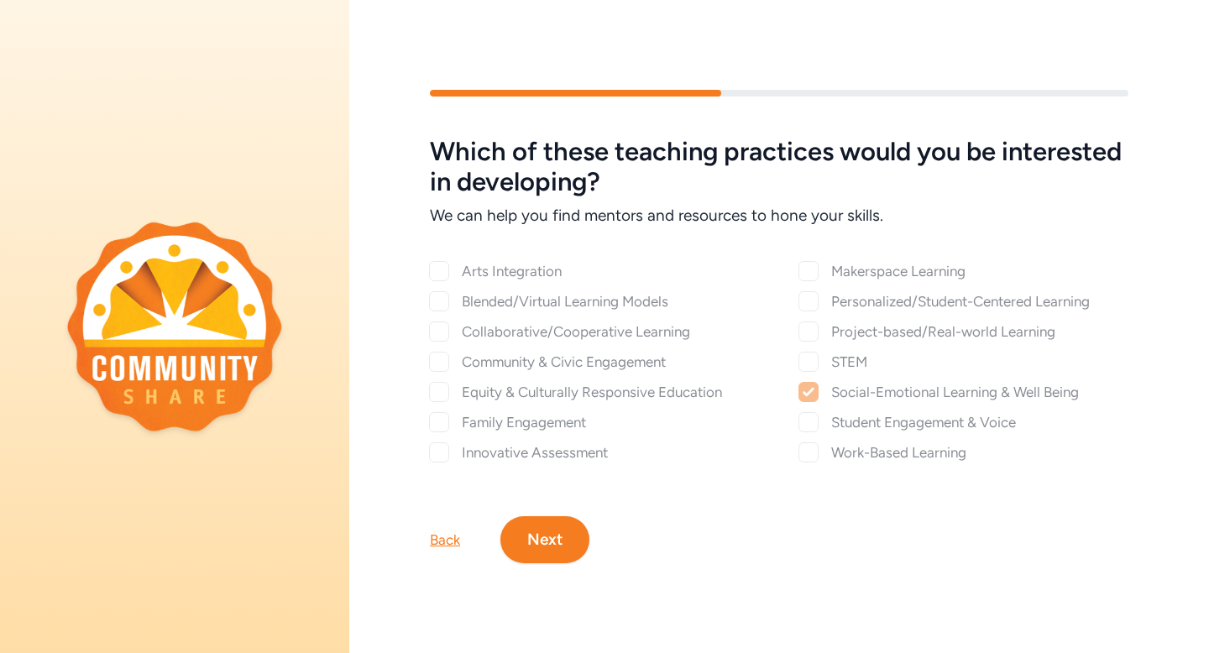
checkbox input "true"
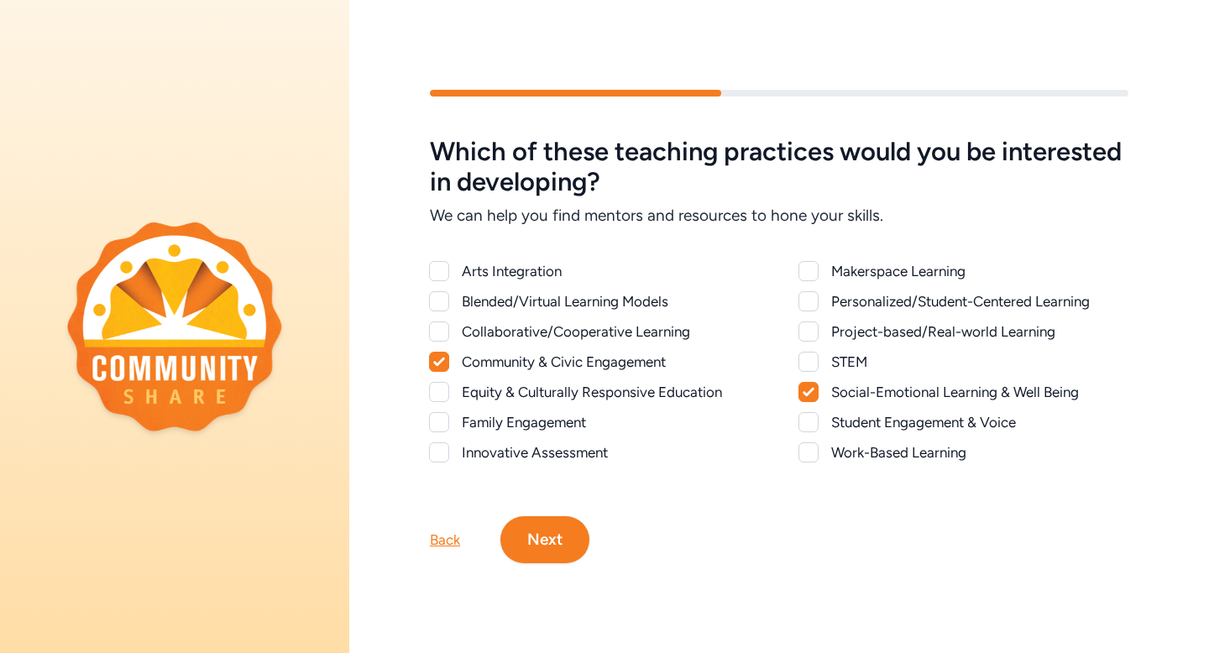
click at [435, 273] on div at bounding box center [439, 271] width 20 height 20
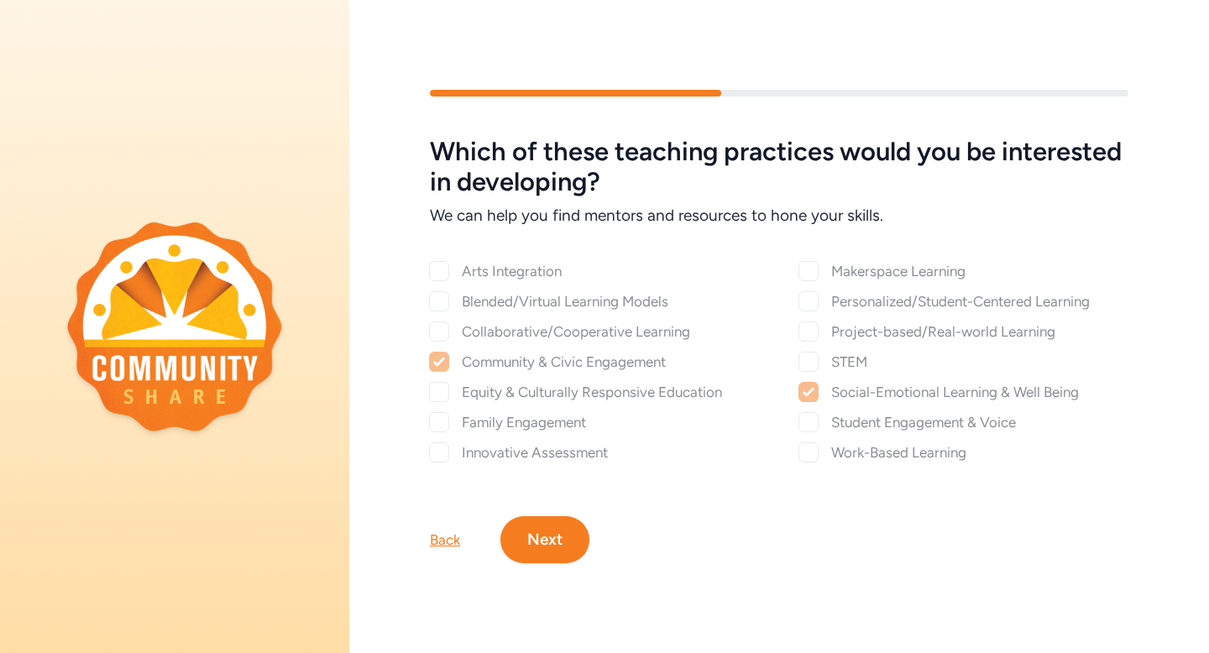
checkbox input "true"
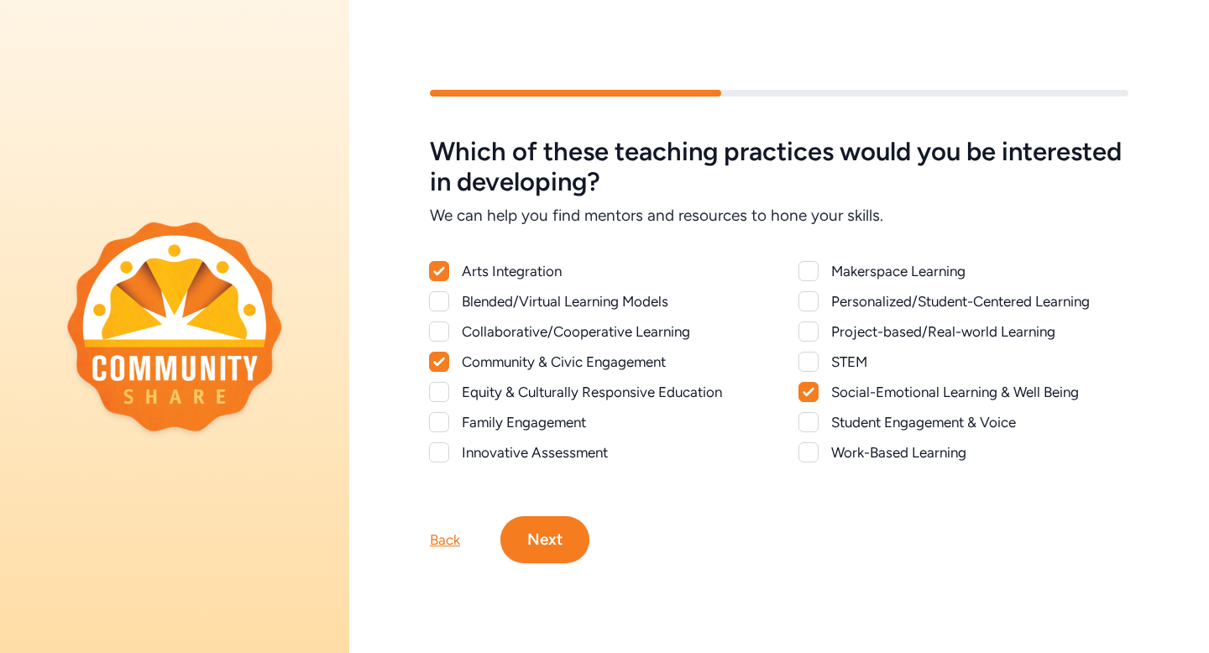
click at [812, 349] on div "Makerspace Learning Personalized/Student-Centered Learning Project-based/Real-w…" at bounding box center [963, 361] width 329 height 201
click at [812, 356] on div at bounding box center [808, 362] width 20 height 20
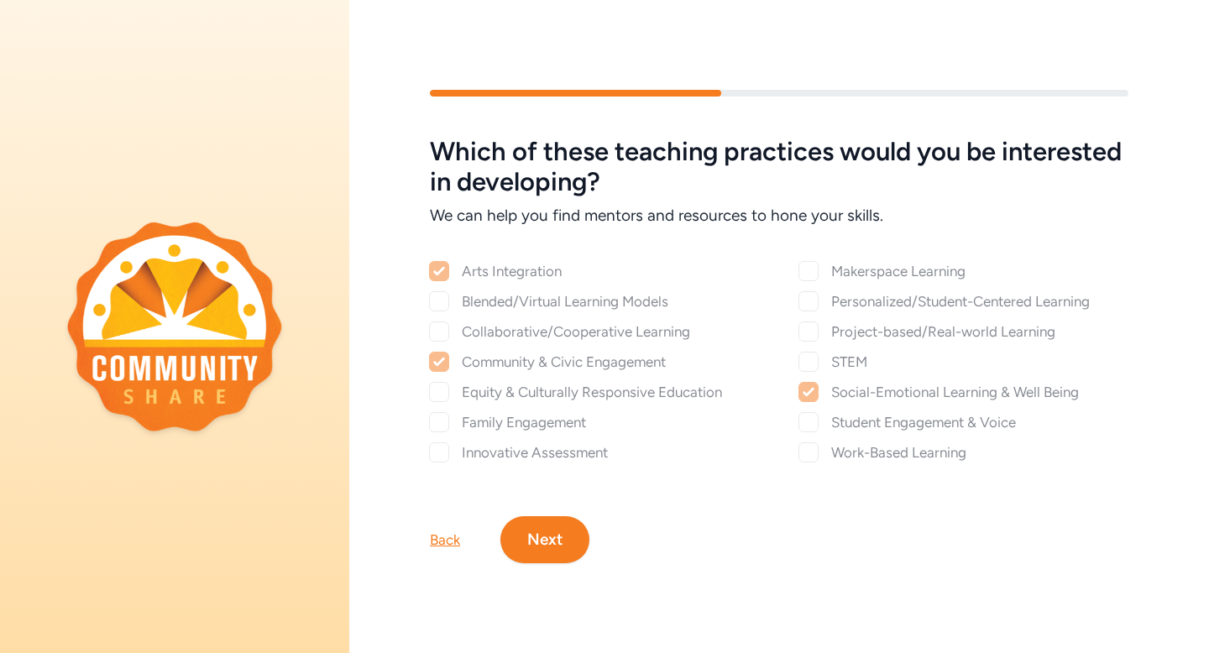
checkbox input "true"
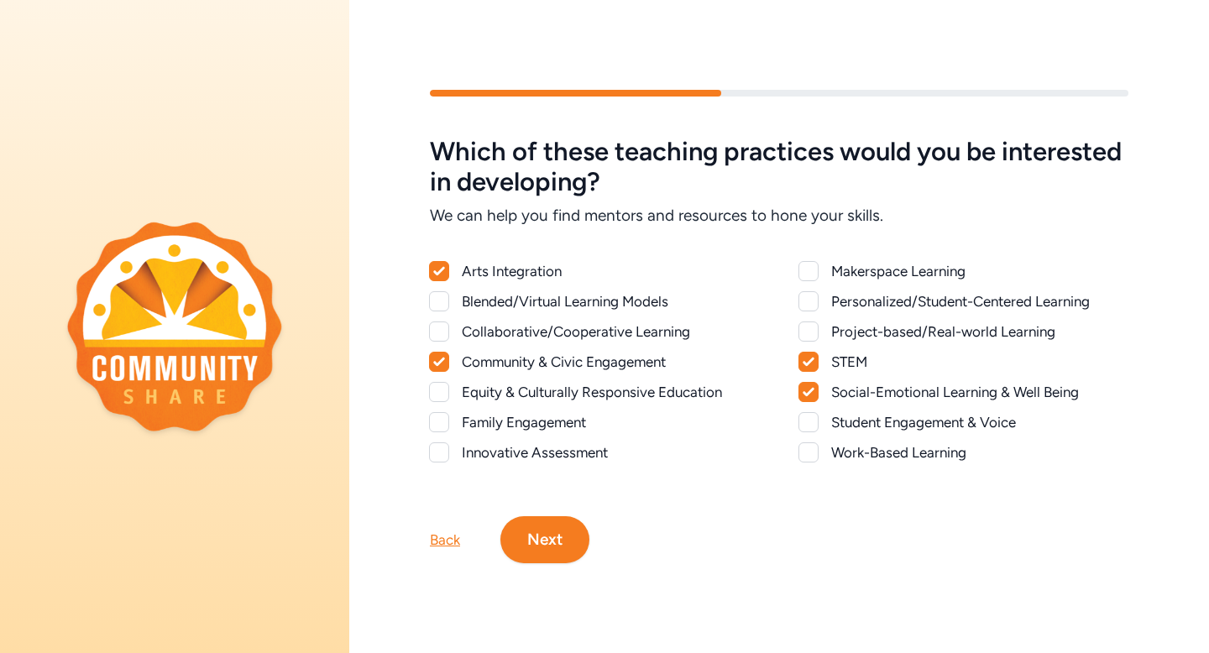
click at [564, 546] on button "Next" at bounding box center [544, 539] width 89 height 47
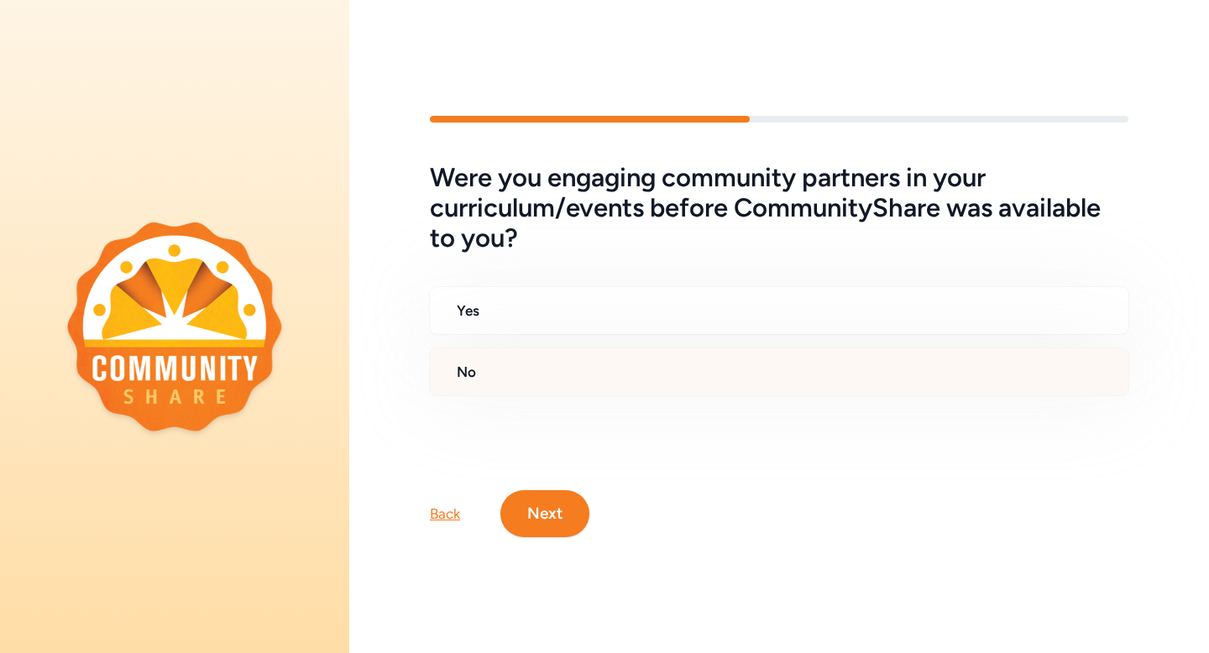
click at [703, 380] on h2 "No" at bounding box center [786, 372] width 658 height 20
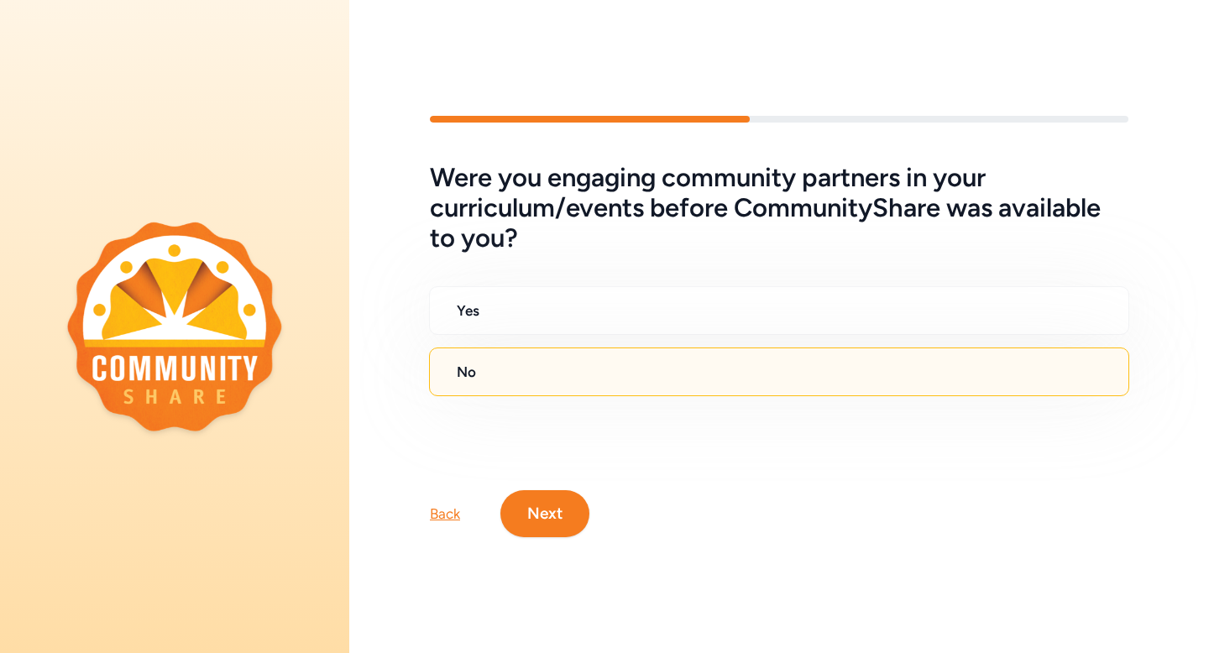
click at [546, 518] on button "Next" at bounding box center [544, 513] width 89 height 47
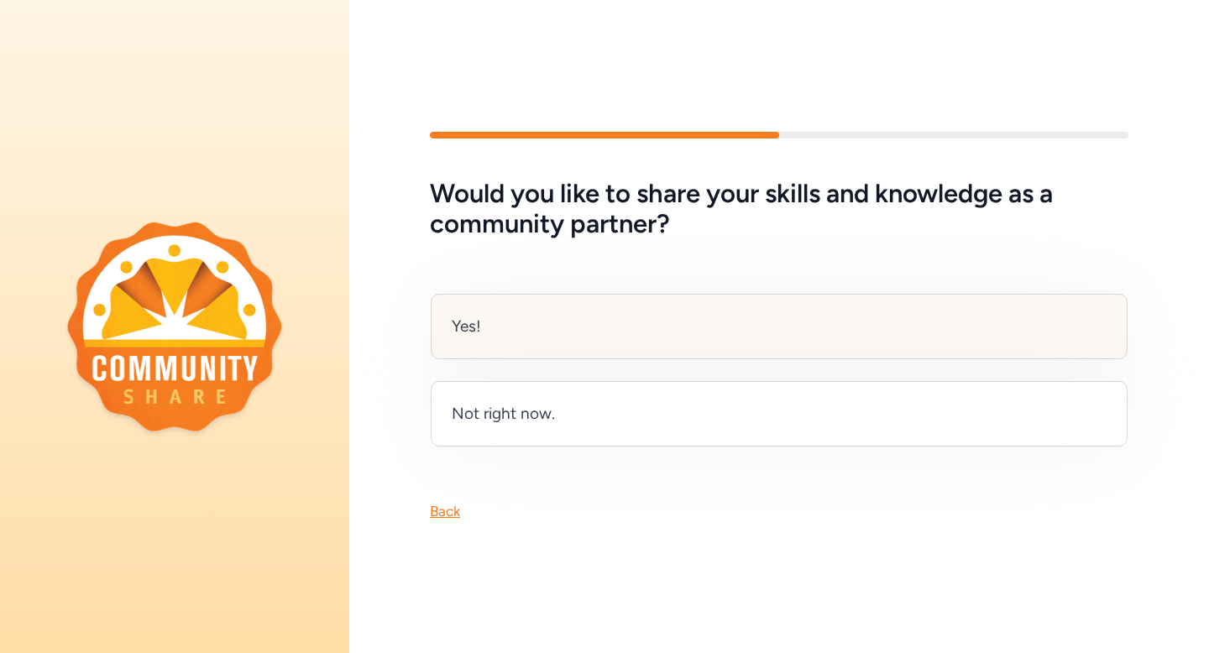
click at [522, 327] on div "Yes!" at bounding box center [779, 326] width 697 height 65
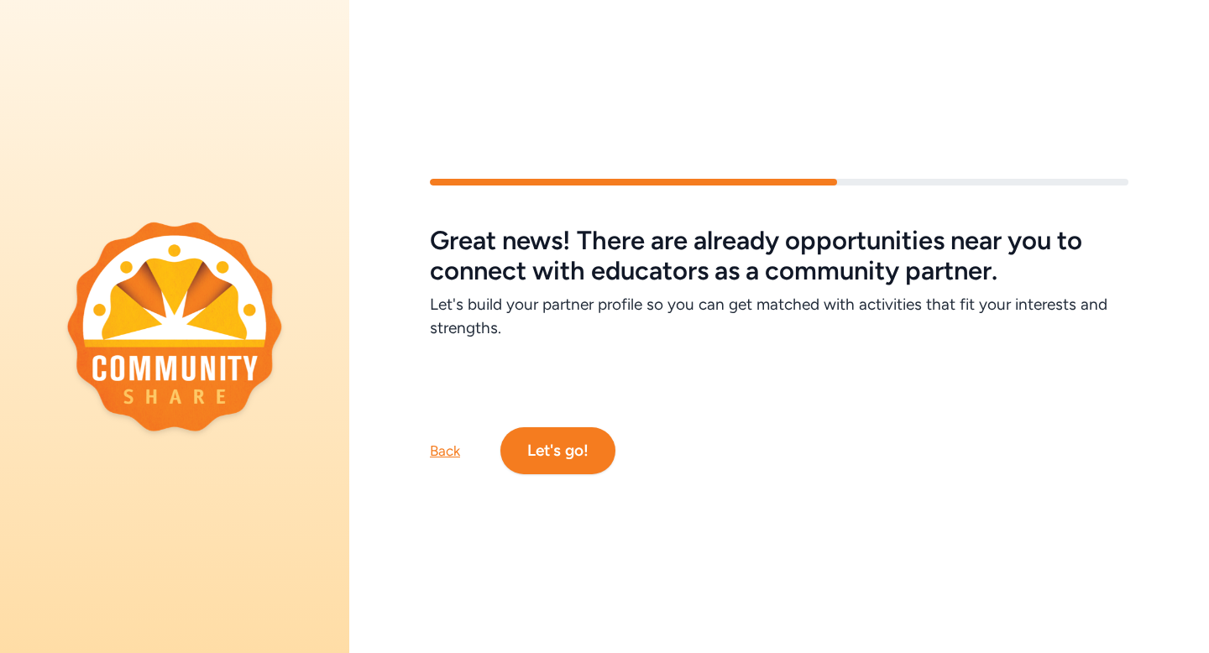
click at [432, 458] on div "Back" at bounding box center [445, 451] width 30 height 20
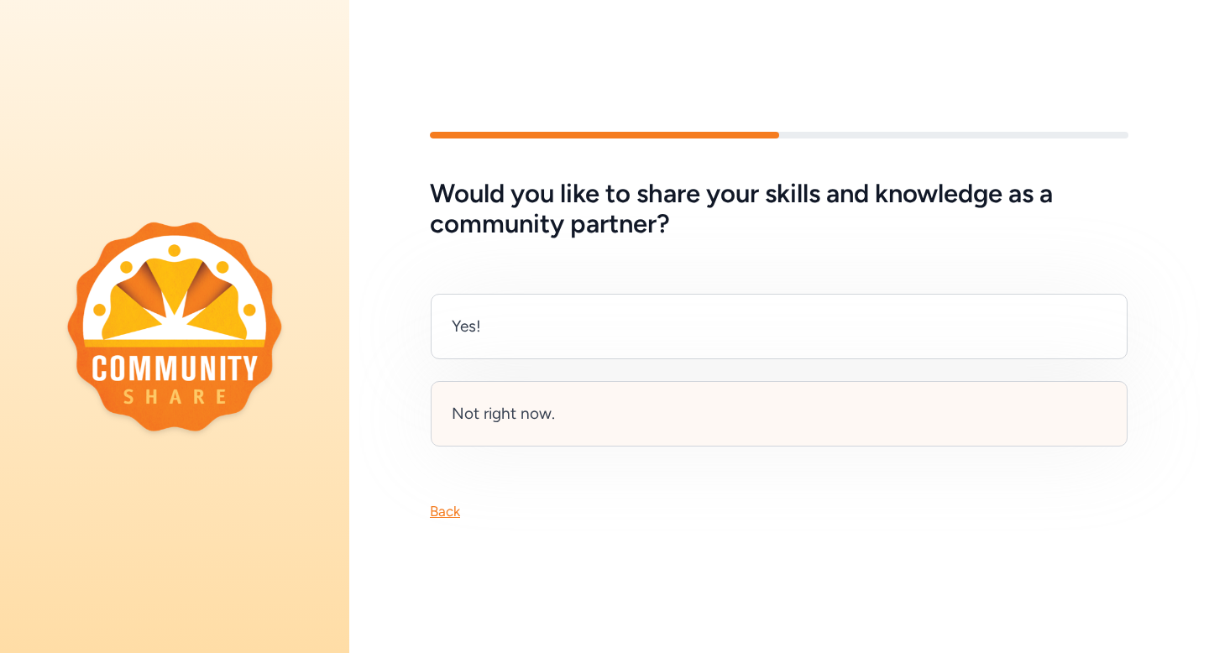
click at [588, 412] on div "Not right now." at bounding box center [779, 413] width 697 height 65
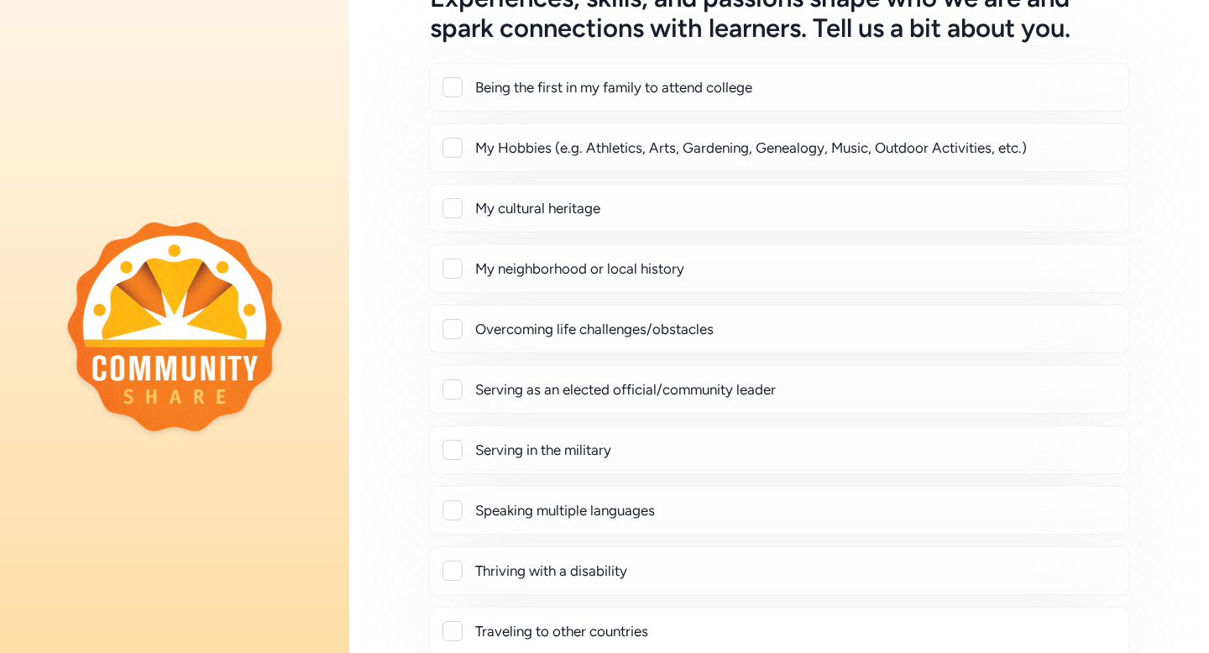
scroll to position [314, 0]
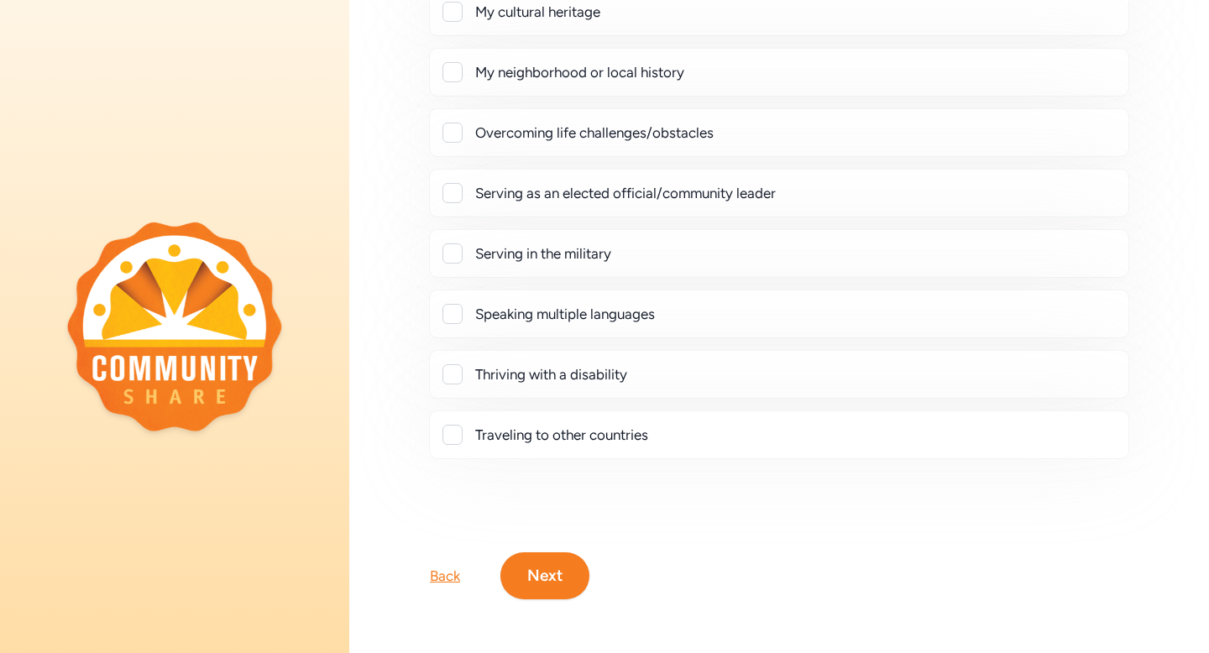
click at [547, 556] on button "Next" at bounding box center [544, 575] width 89 height 47
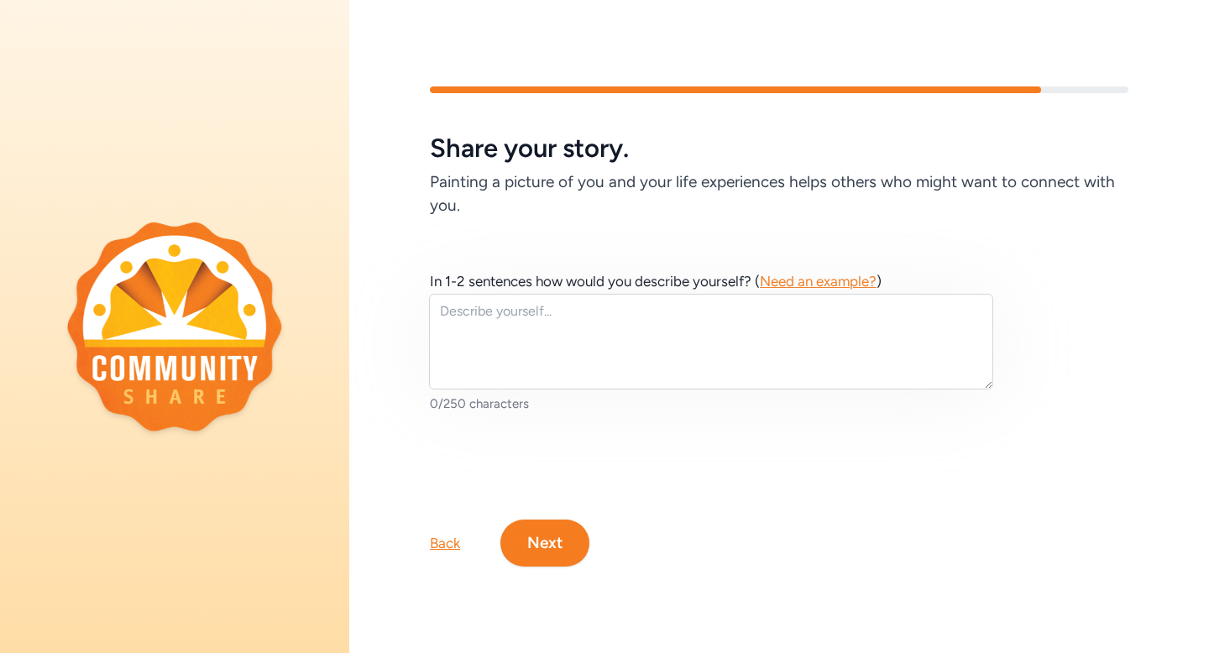
click at [775, 282] on span "Need an example?" at bounding box center [818, 281] width 117 height 17
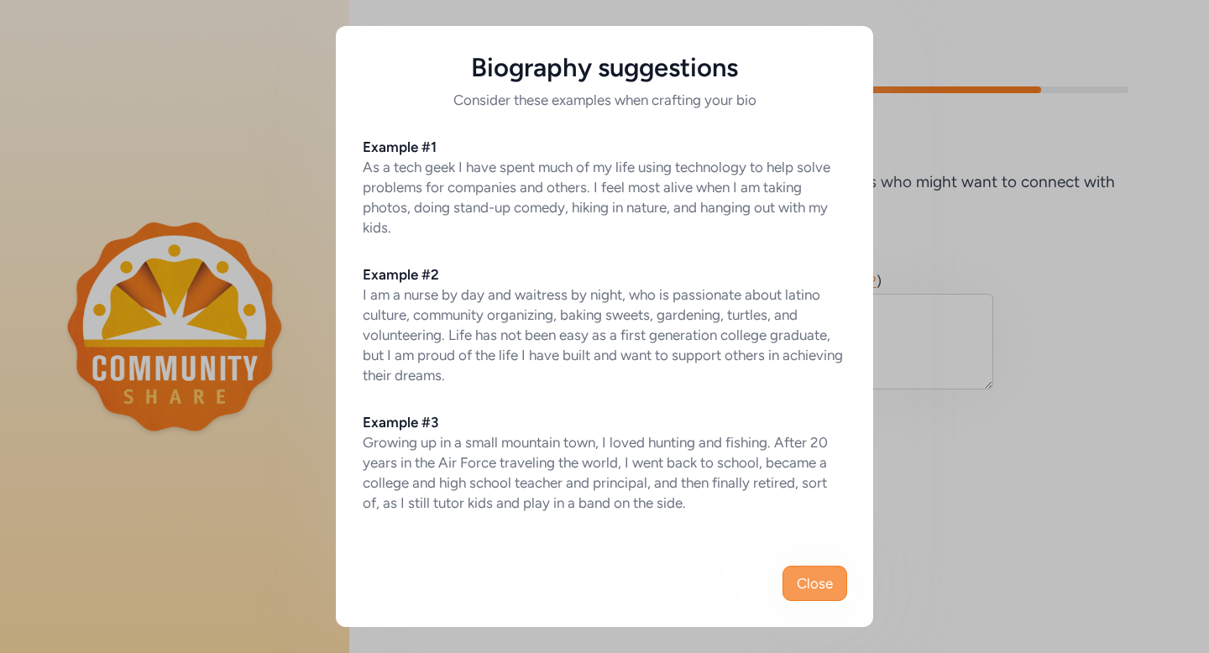
click at [812, 588] on span "Close" at bounding box center [815, 583] width 36 height 20
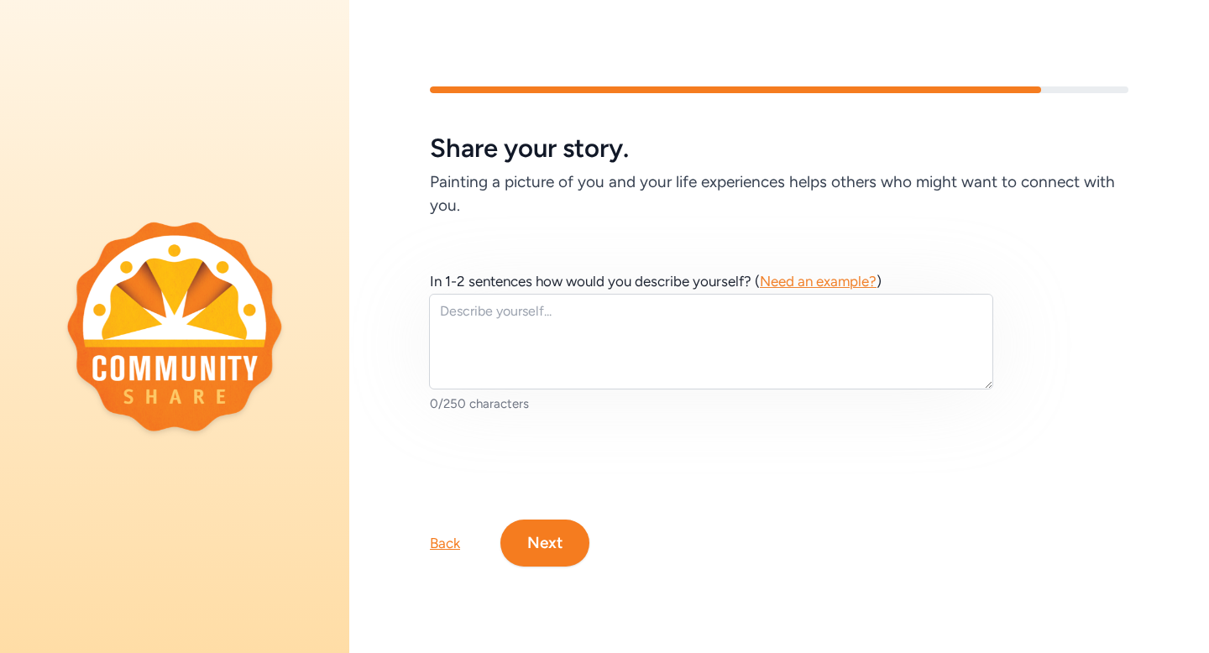
click at [549, 541] on button "Next" at bounding box center [544, 543] width 89 height 47
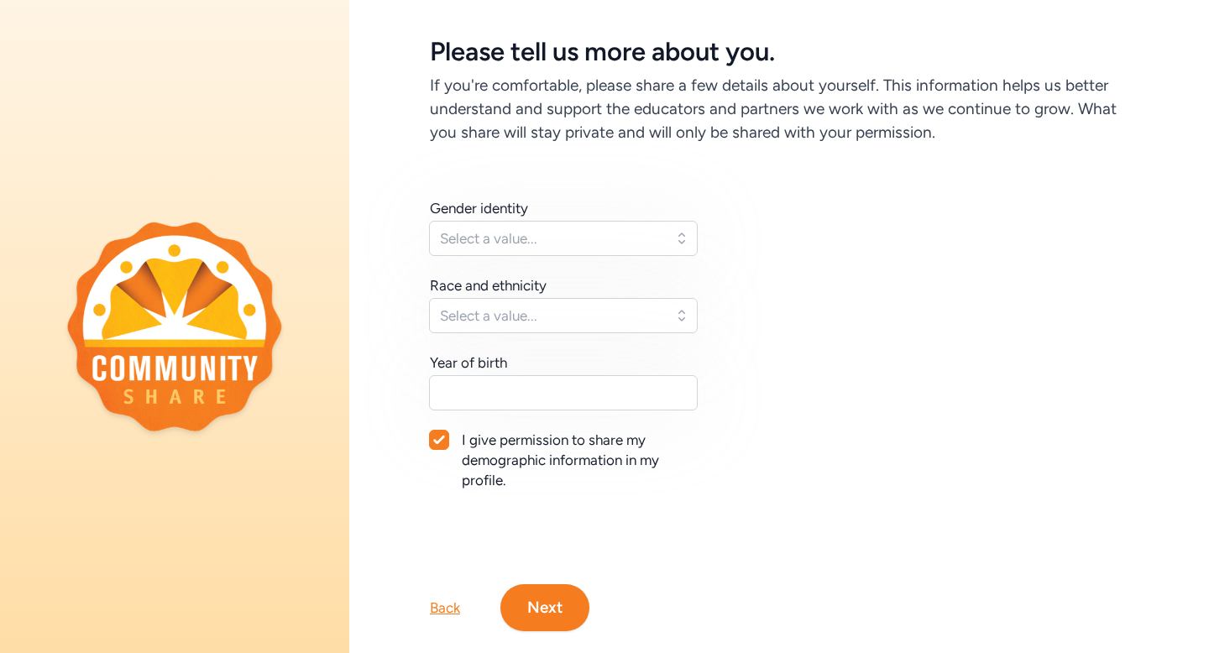
scroll to position [65, 0]
click at [666, 228] on button "Select a value..." at bounding box center [563, 237] width 269 height 35
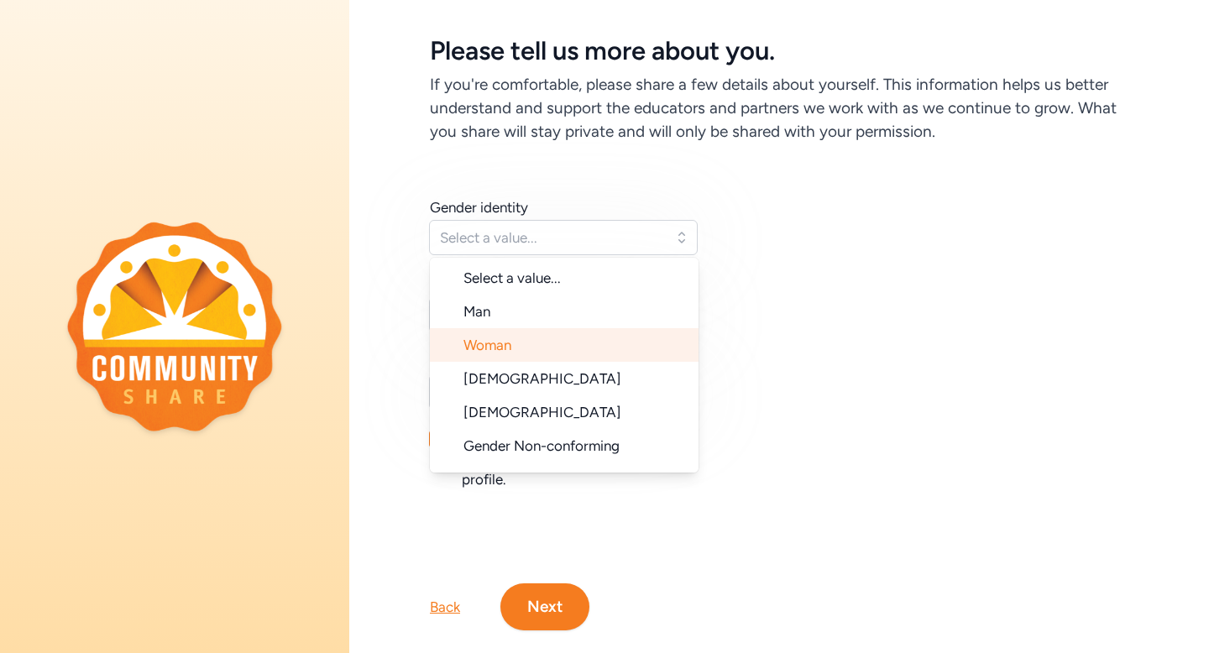
click at [652, 337] on li "Woman" at bounding box center [564, 345] width 269 height 34
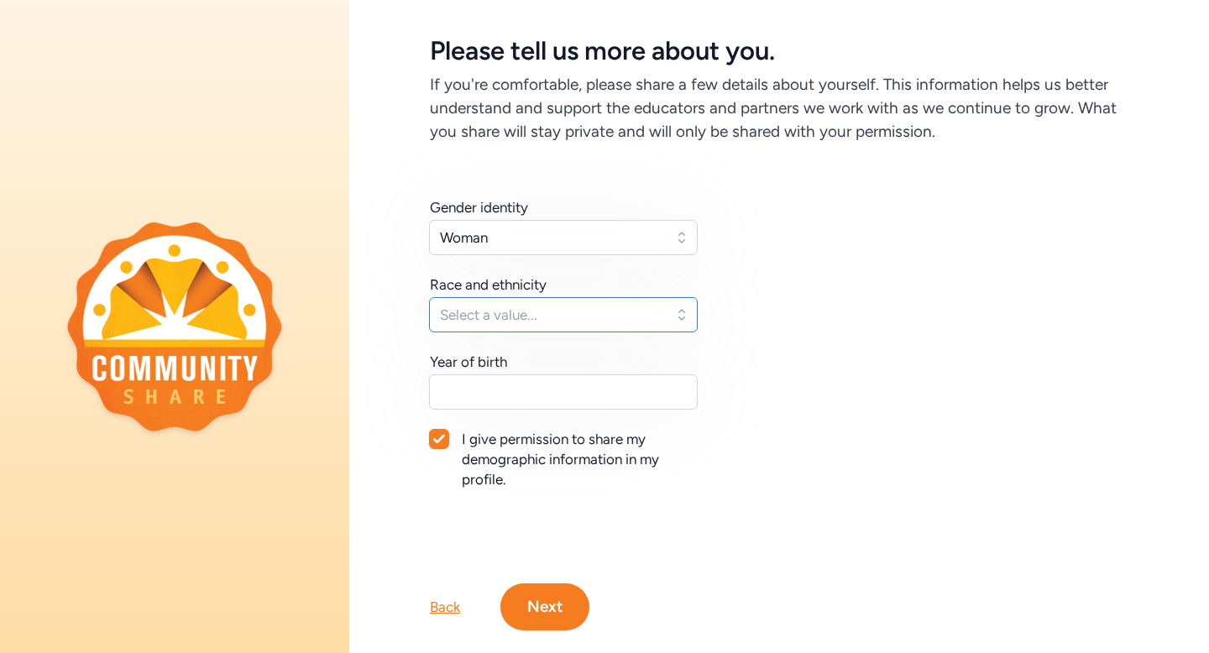
click at [605, 306] on span "Select a value..." at bounding box center [551, 315] width 223 height 20
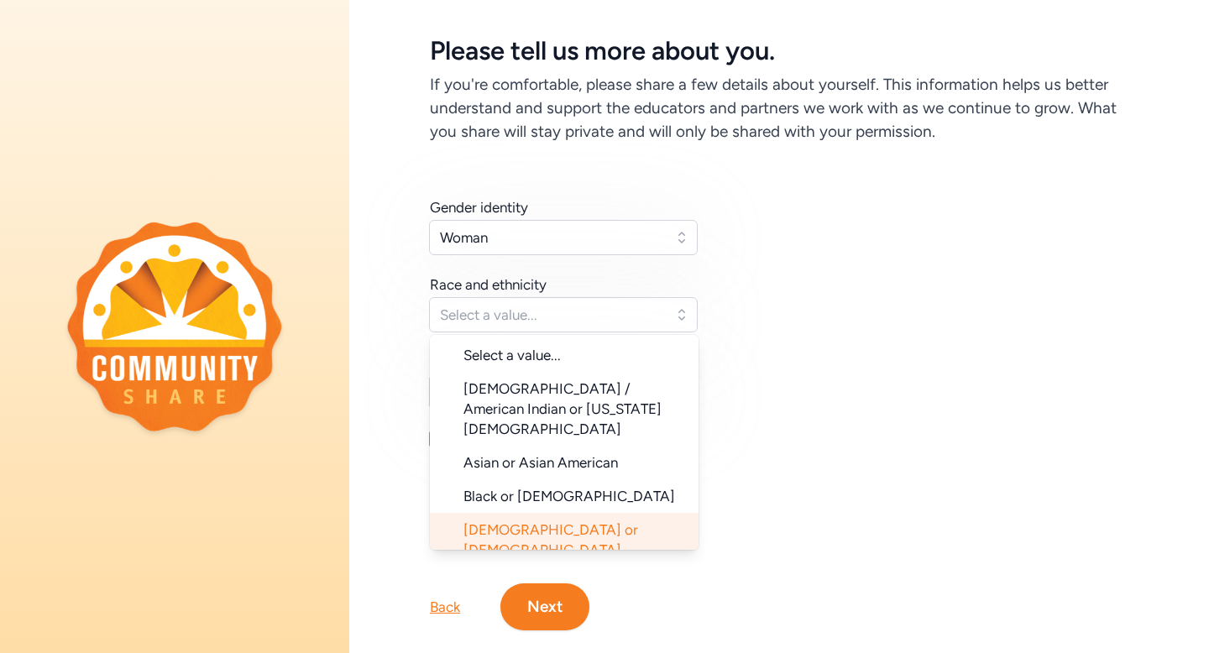
scroll to position [168, 0]
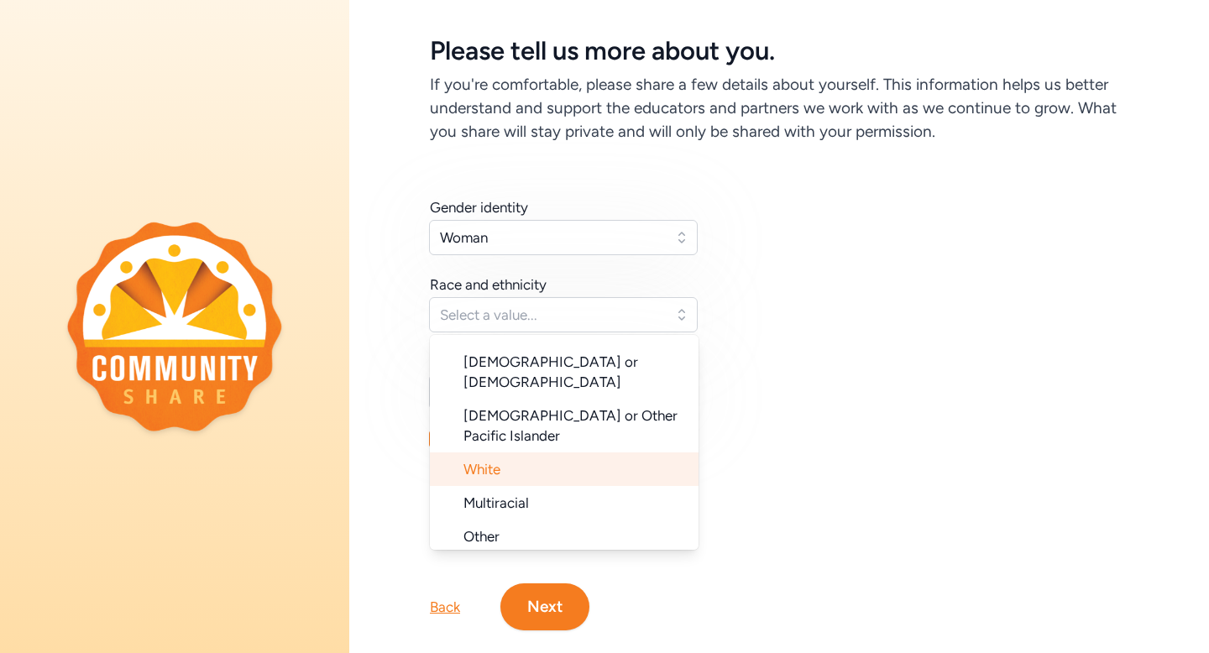
click at [508, 452] on li "White" at bounding box center [564, 469] width 269 height 34
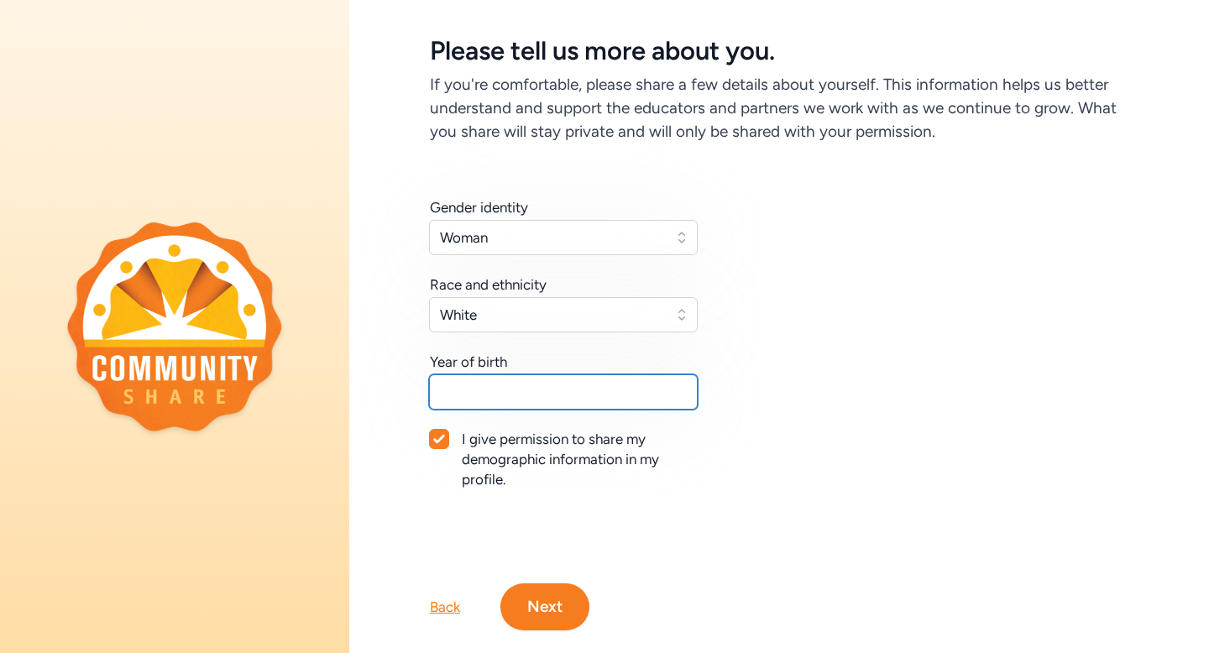
click at [530, 383] on input "text" at bounding box center [563, 391] width 269 height 35
type input "2002"
click at [538, 623] on button "Next" at bounding box center [544, 606] width 89 height 47
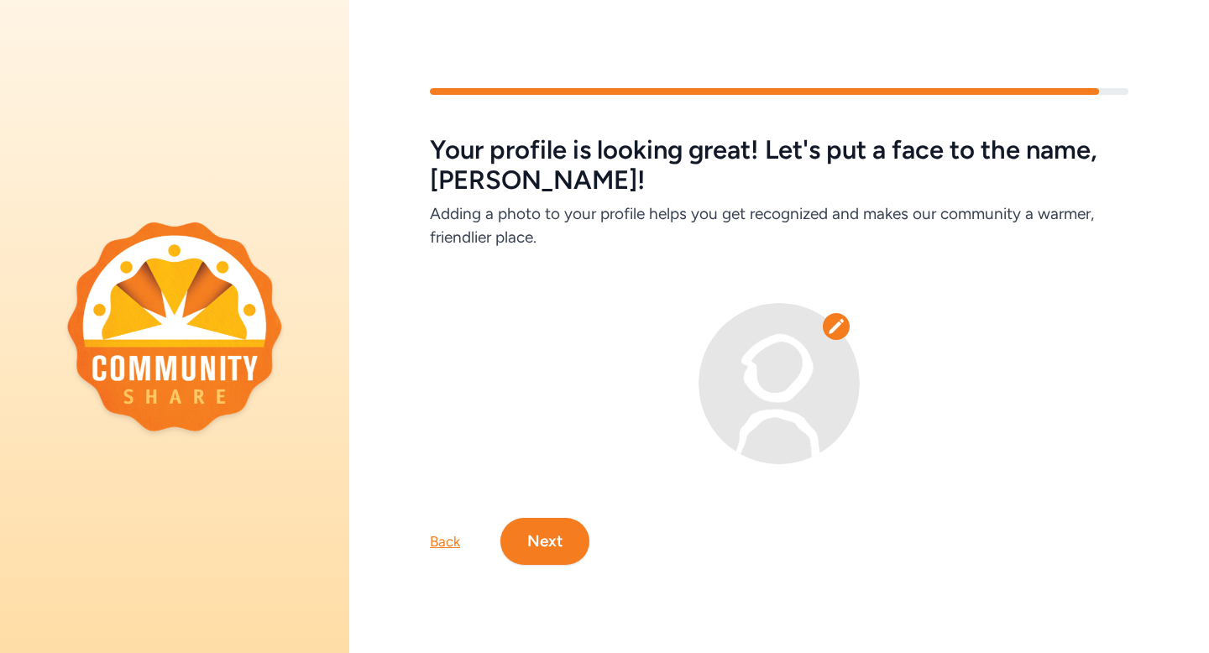
click at [522, 545] on button "Next" at bounding box center [544, 541] width 89 height 47
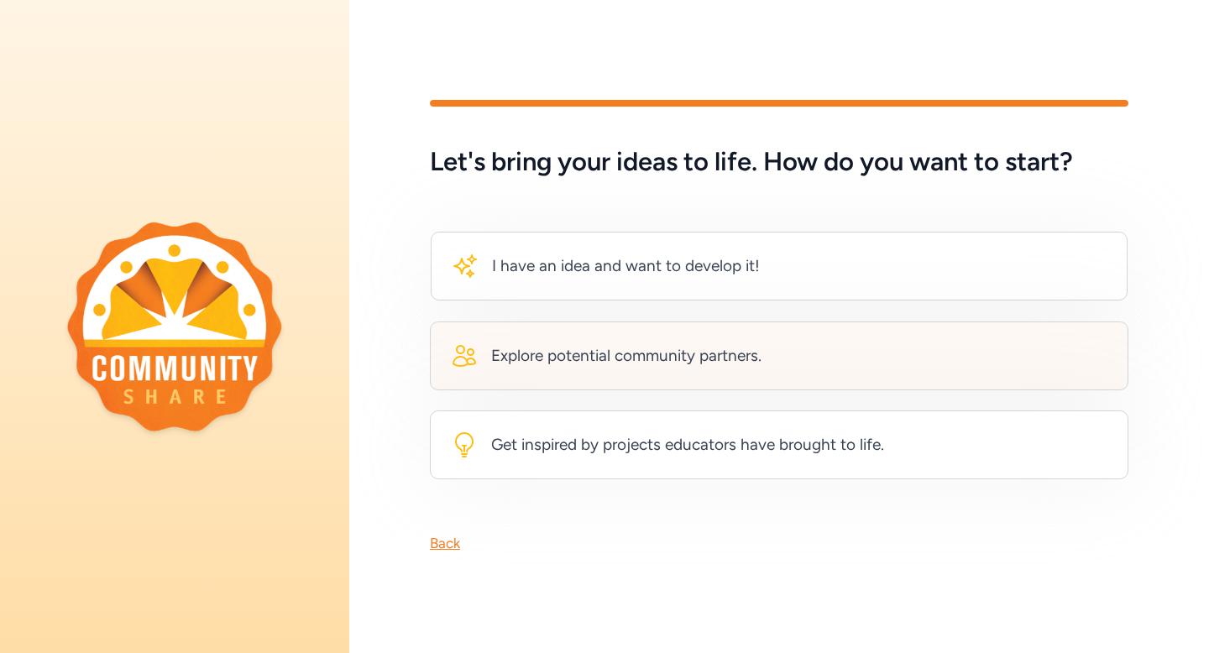
click at [603, 368] on div "Explore potential community partners." at bounding box center [606, 355] width 311 height 27
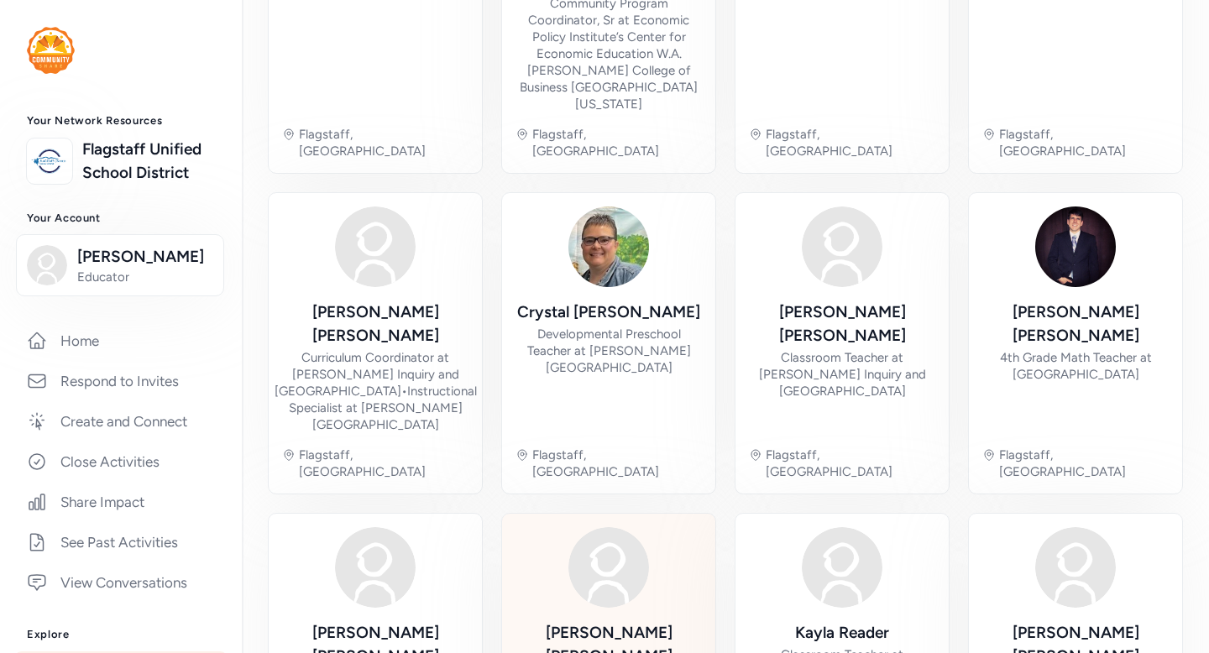
scroll to position [620, 0]
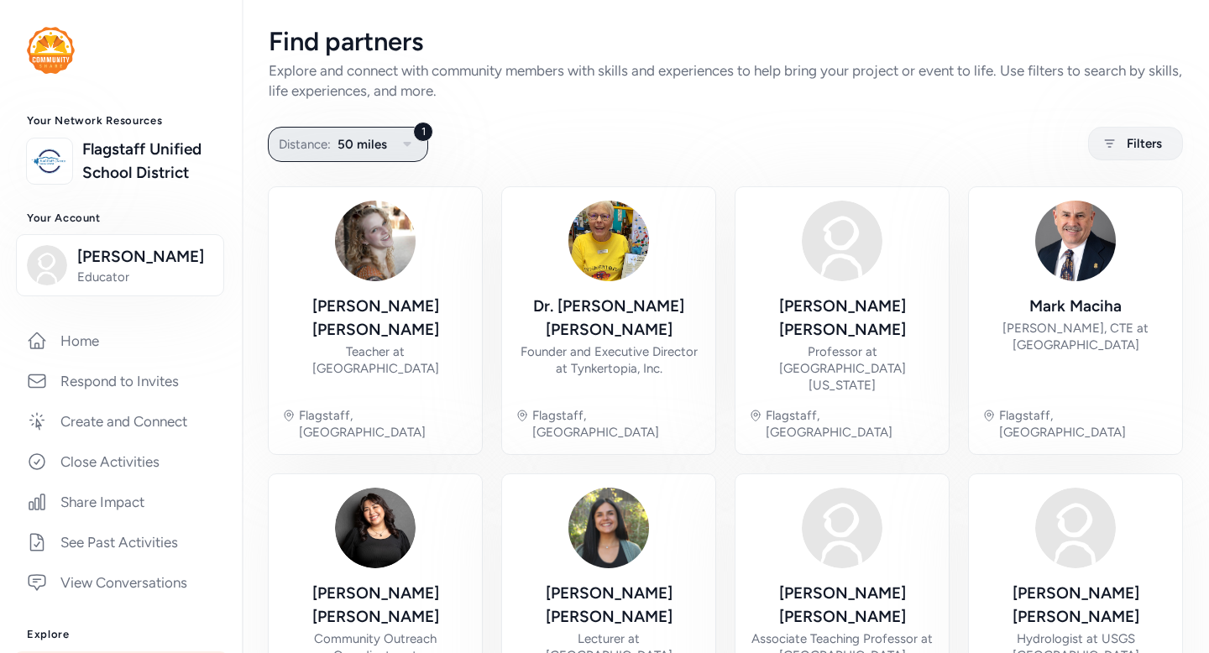
click at [408, 150] on icon "button" at bounding box center [407, 144] width 20 height 20
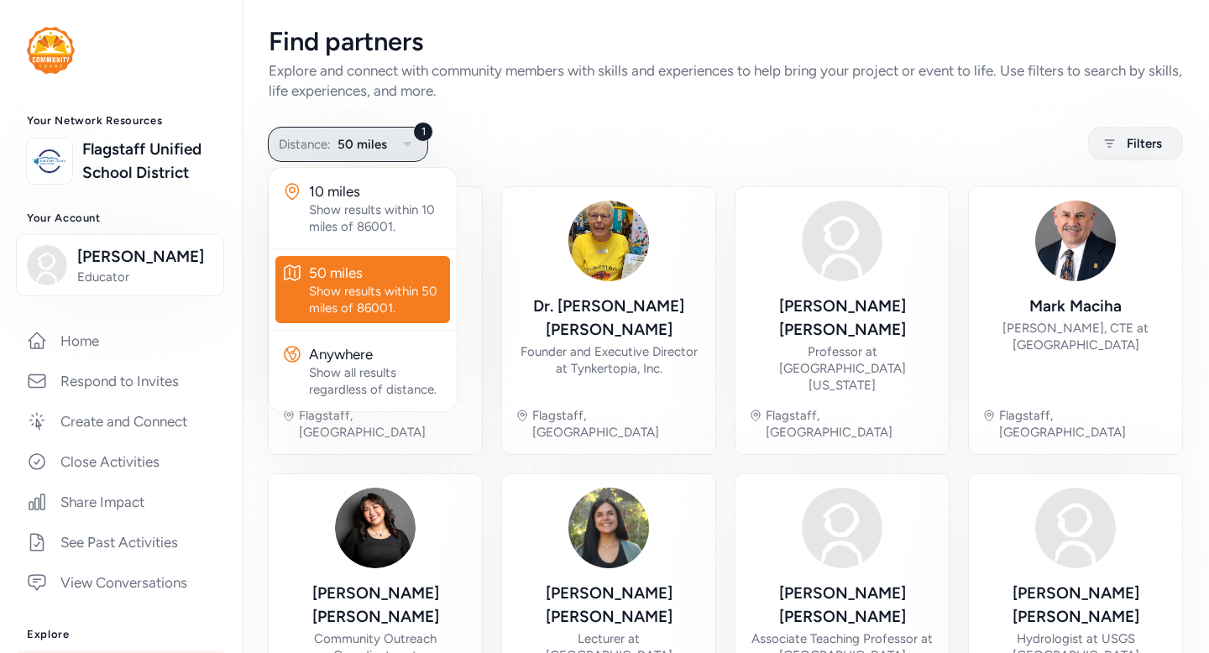
click at [412, 148] on icon "button" at bounding box center [407, 144] width 20 height 20
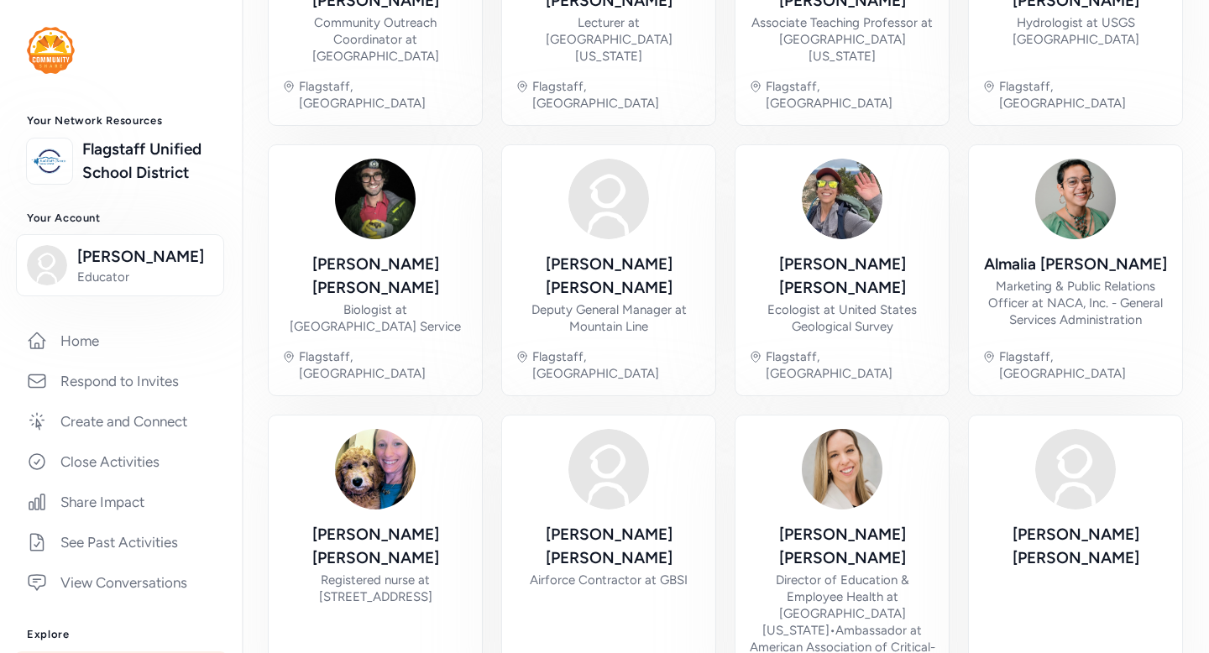
scroll to position [620, 0]
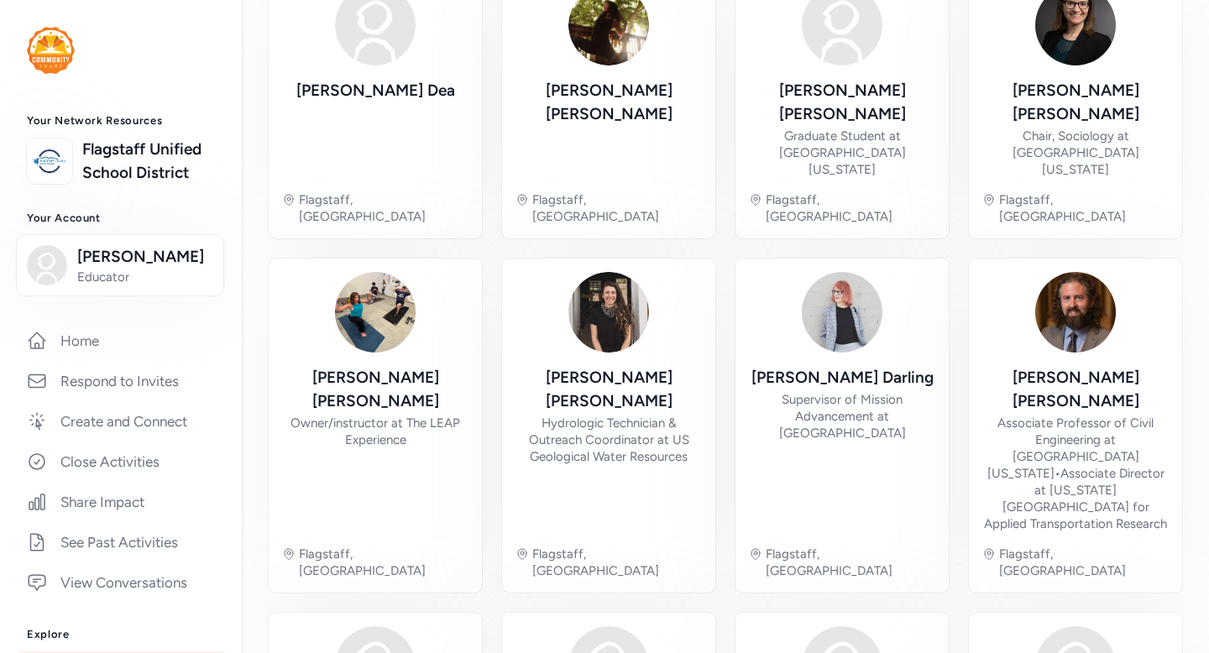
scroll to position [219, 0]
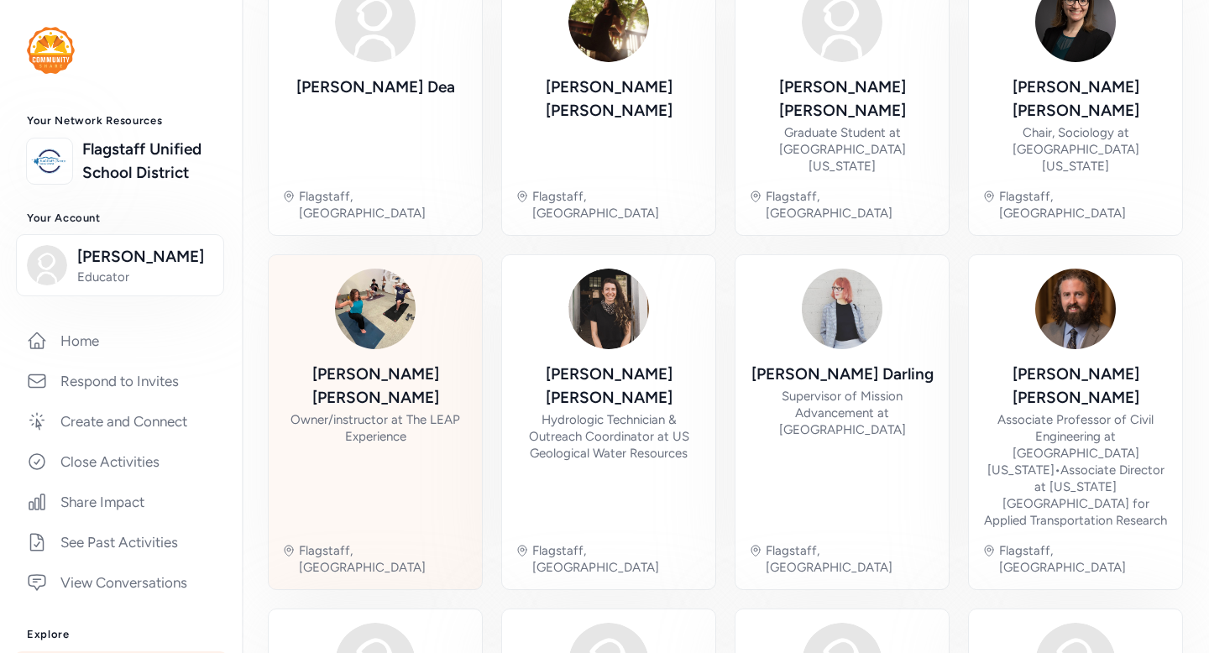
click at [397, 363] on div "DeAnn Mendoza" at bounding box center [375, 386] width 186 height 47
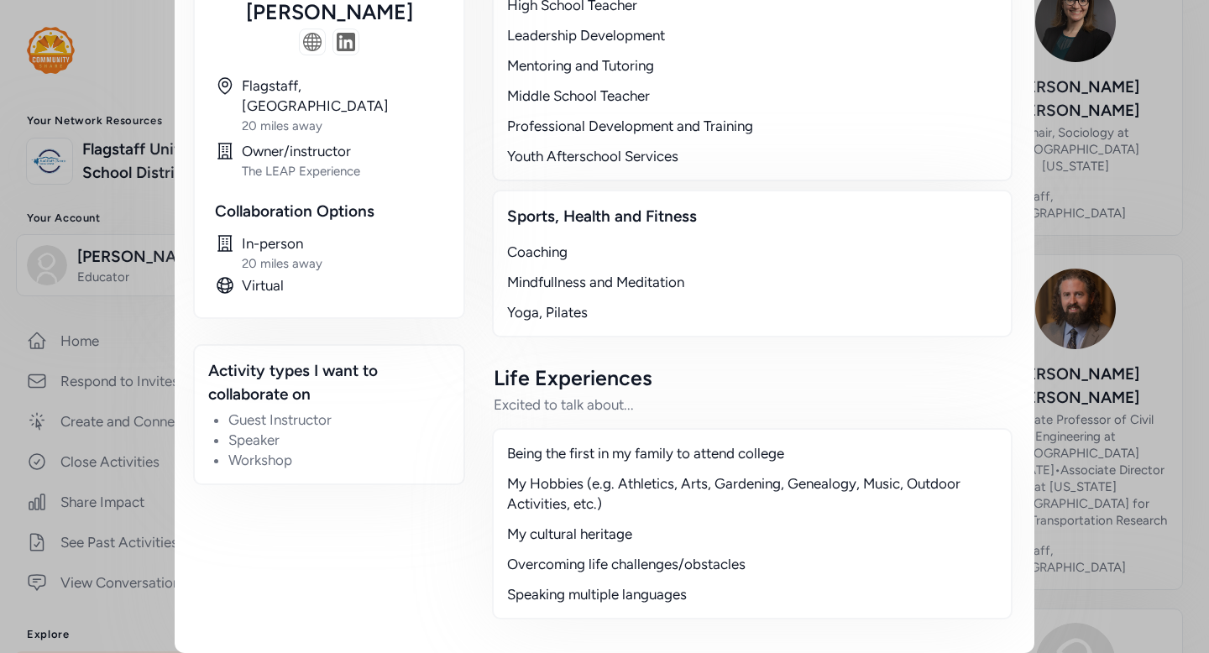
scroll to position [462, 0]
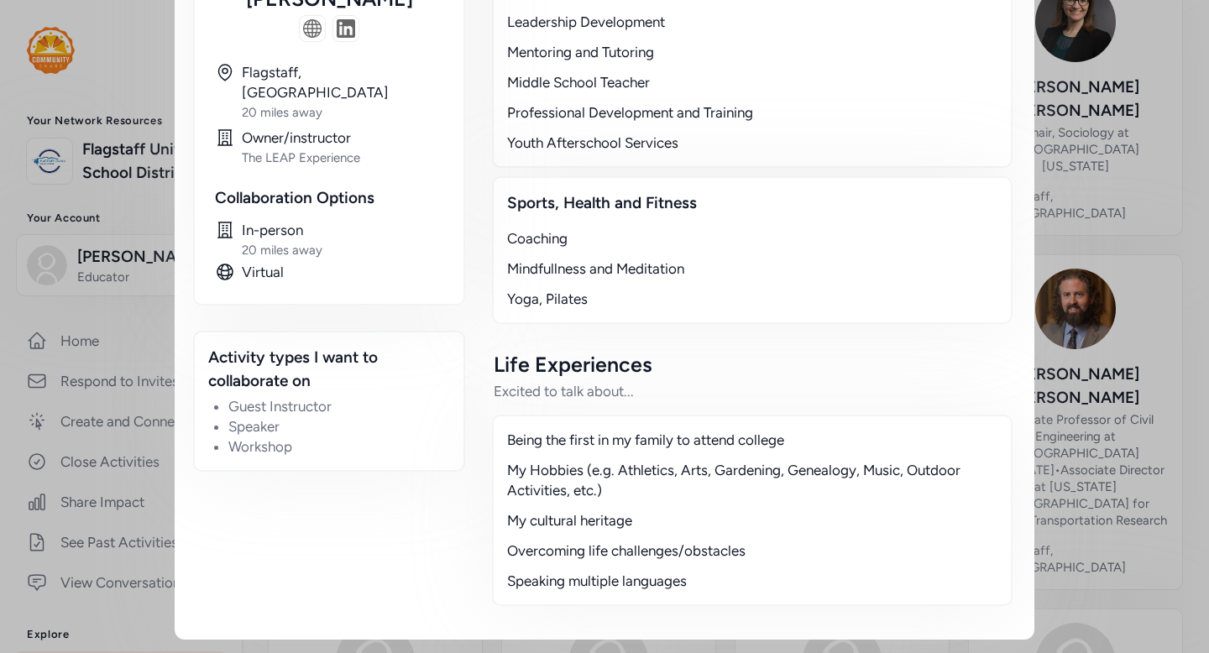
click at [522, 425] on div "Being the first in my family to attend college My Hobbies (e.g. Athletics, Arts…" at bounding box center [752, 510] width 520 height 191
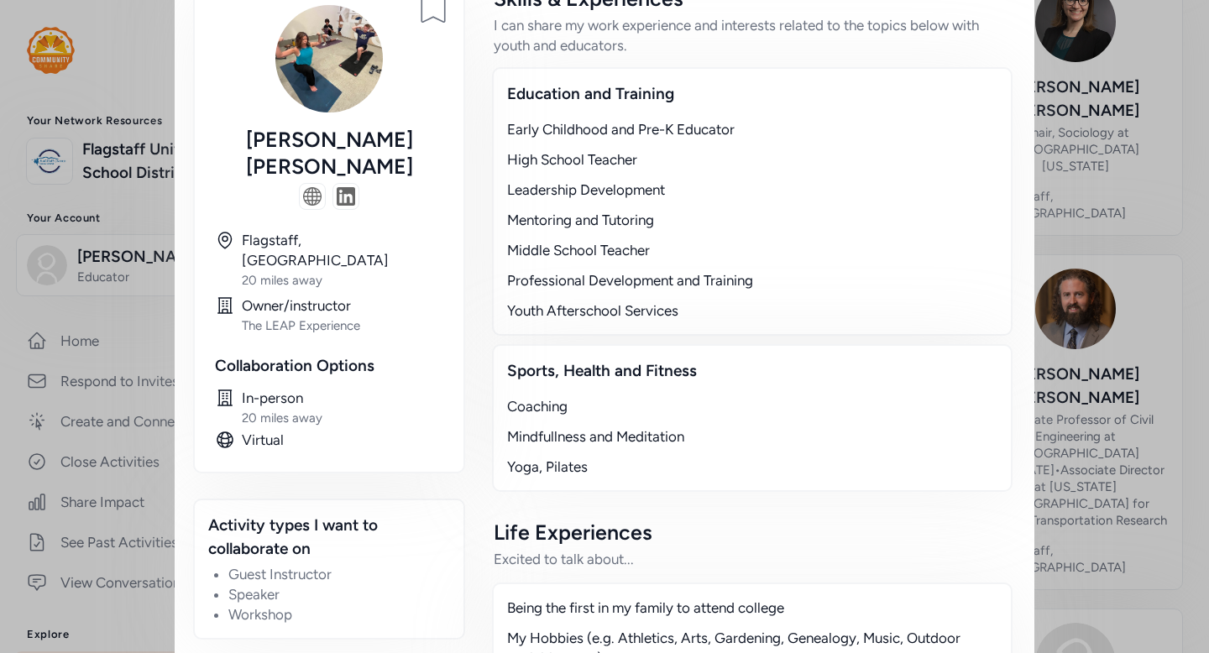
scroll to position [0, 0]
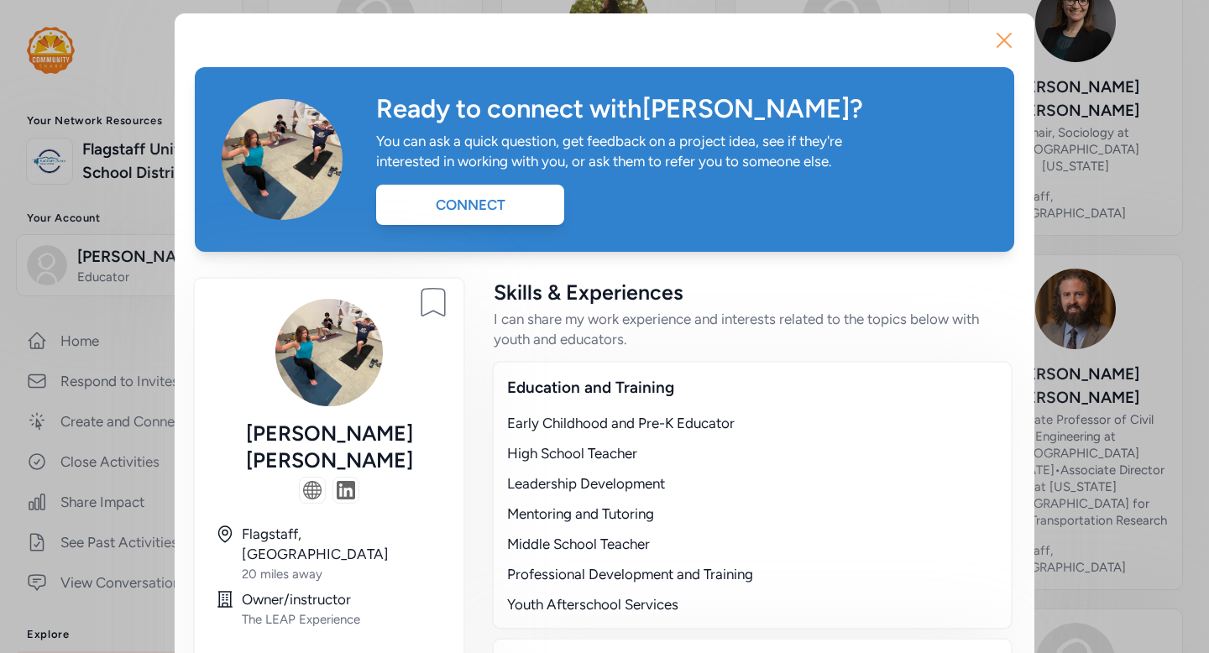
click at [1010, 32] on icon "button" at bounding box center [1003, 40] width 27 height 27
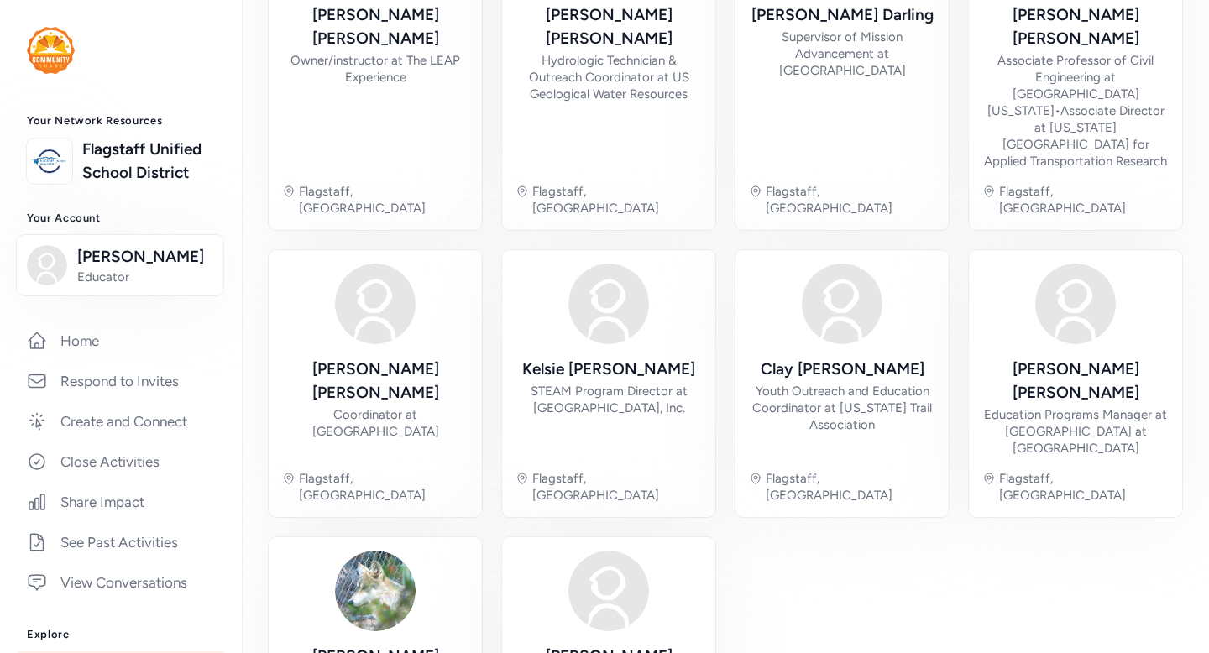
scroll to position [587, 0]
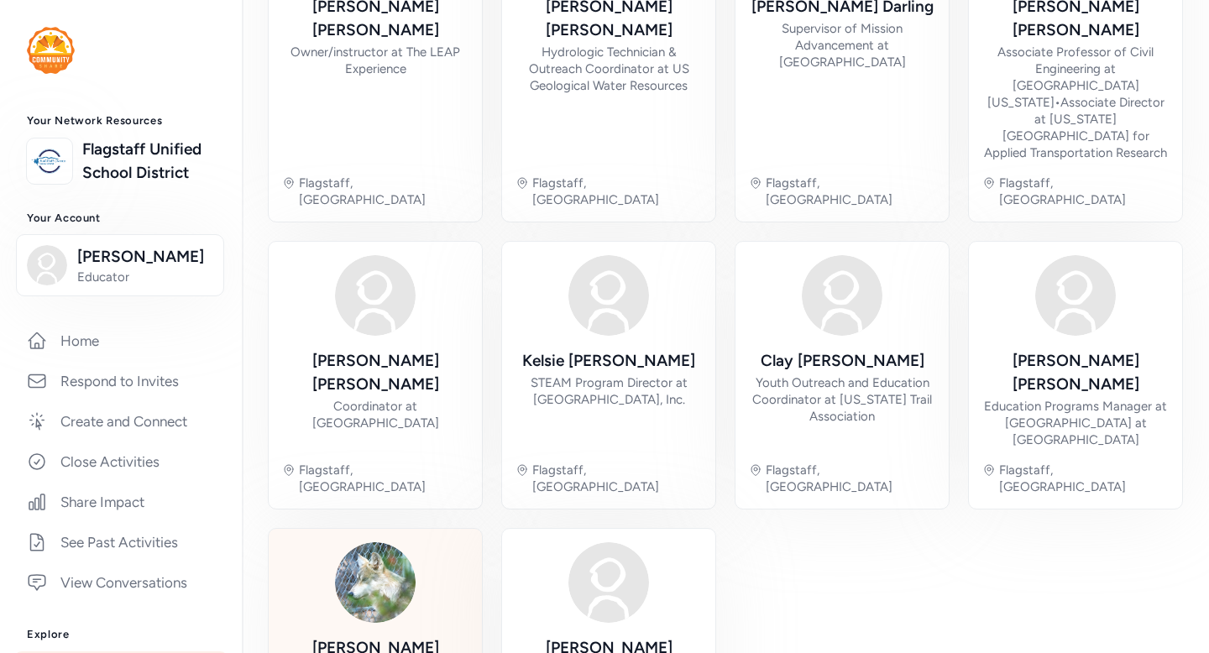
click at [371, 542] on img at bounding box center [375, 582] width 81 height 81
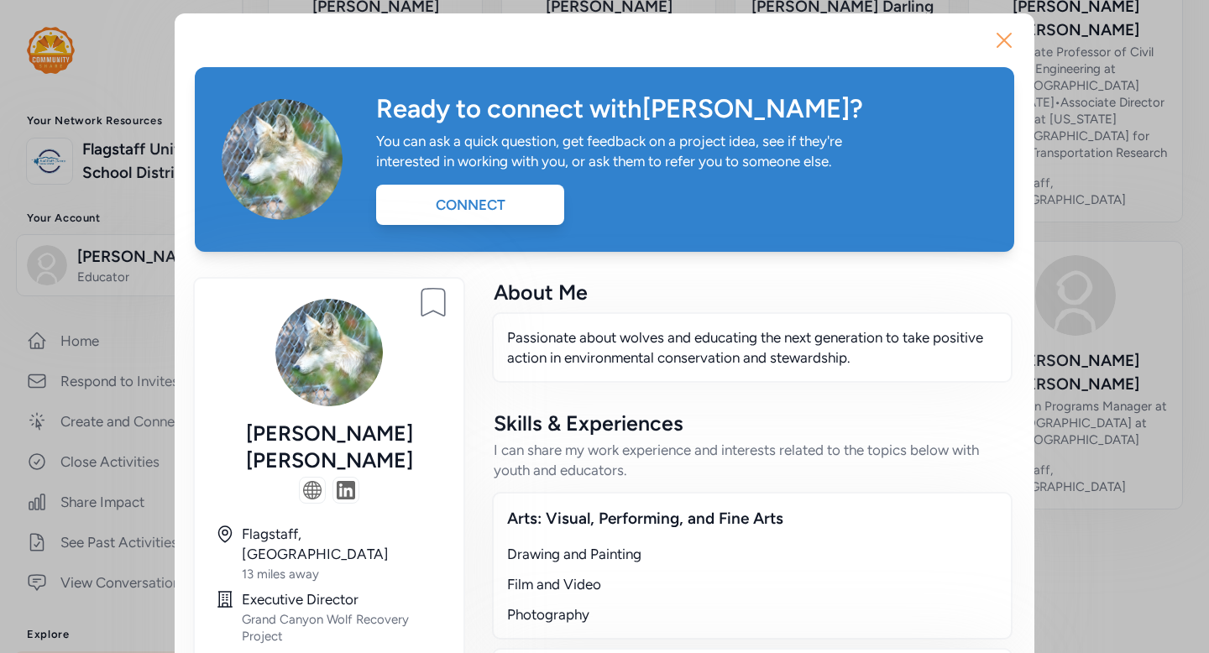
click at [997, 42] on icon "button" at bounding box center [1003, 40] width 27 height 27
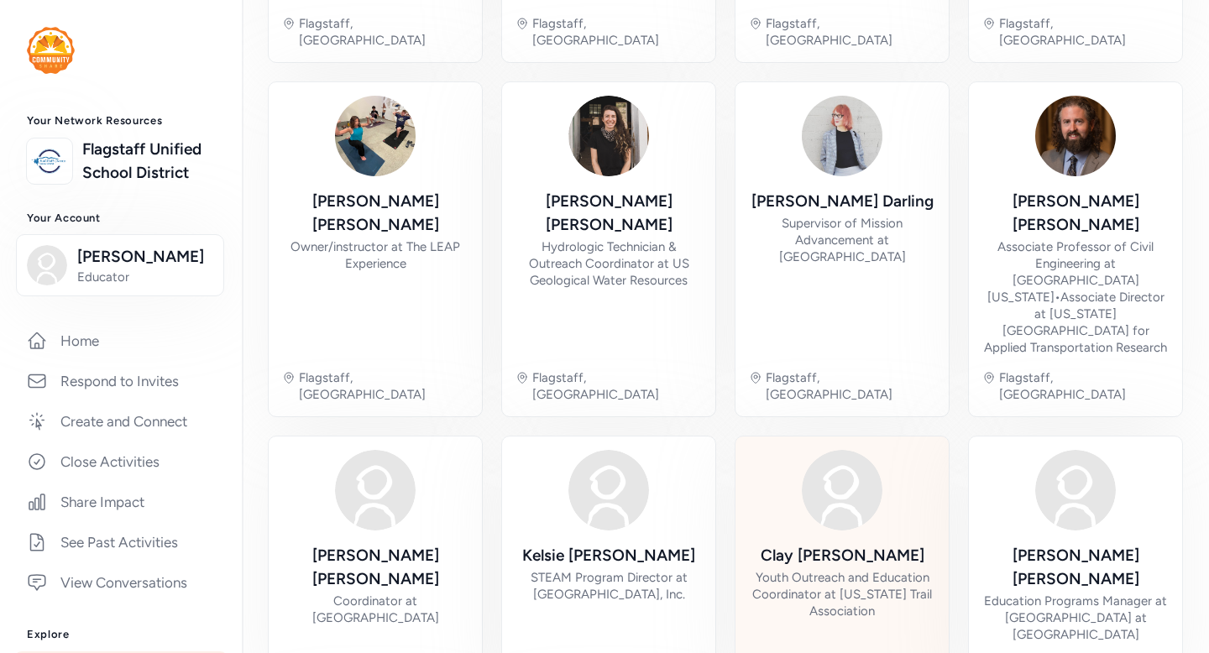
scroll to position [390, 0]
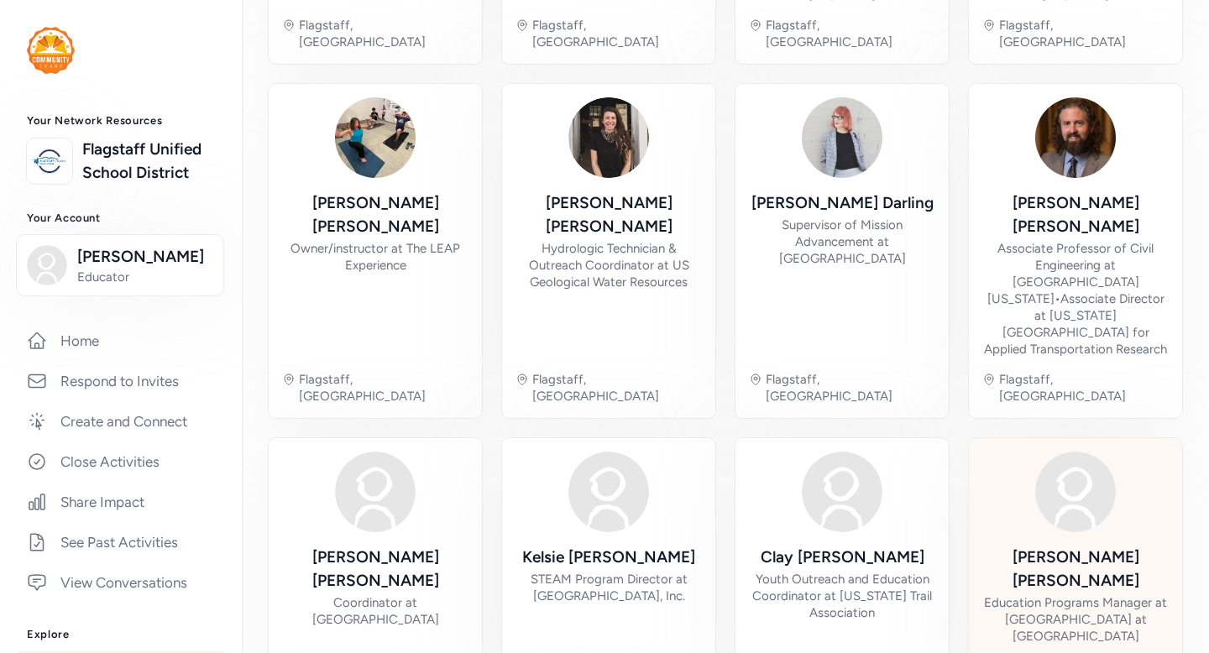
click at [1031, 546] on div "Helena Murray Education Programs Manager at The Arboretum at Flagstaff" at bounding box center [1075, 595] width 186 height 99
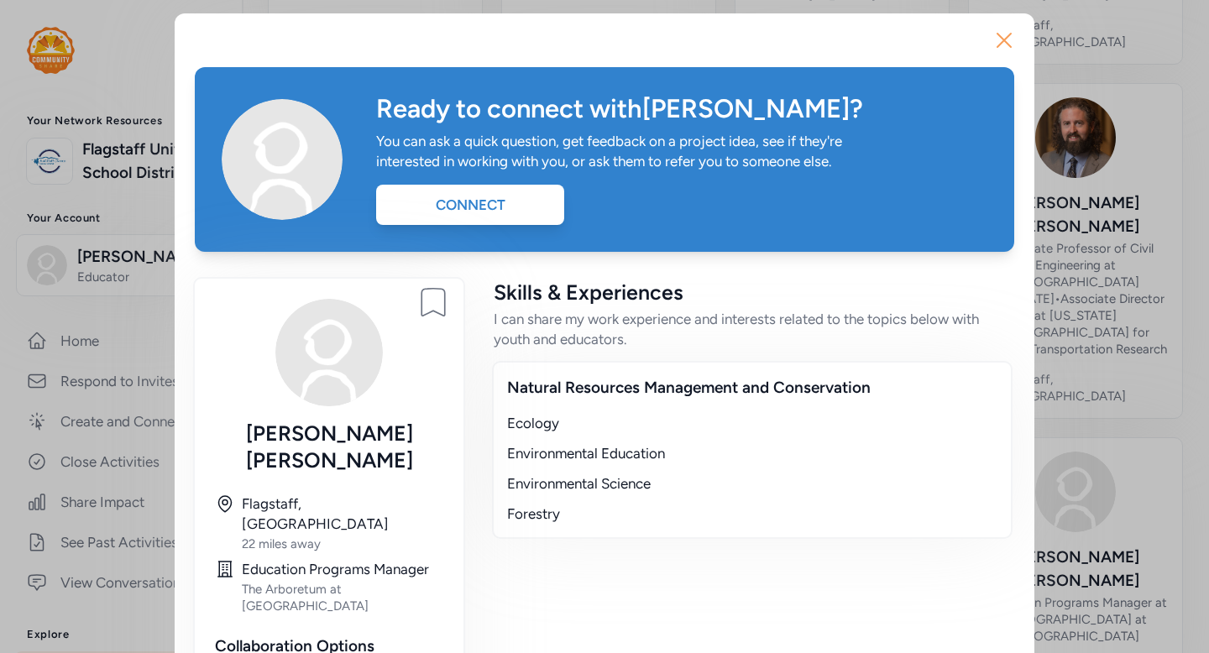
click at [980, 44] on button "Close" at bounding box center [1004, 40] width 54 height 54
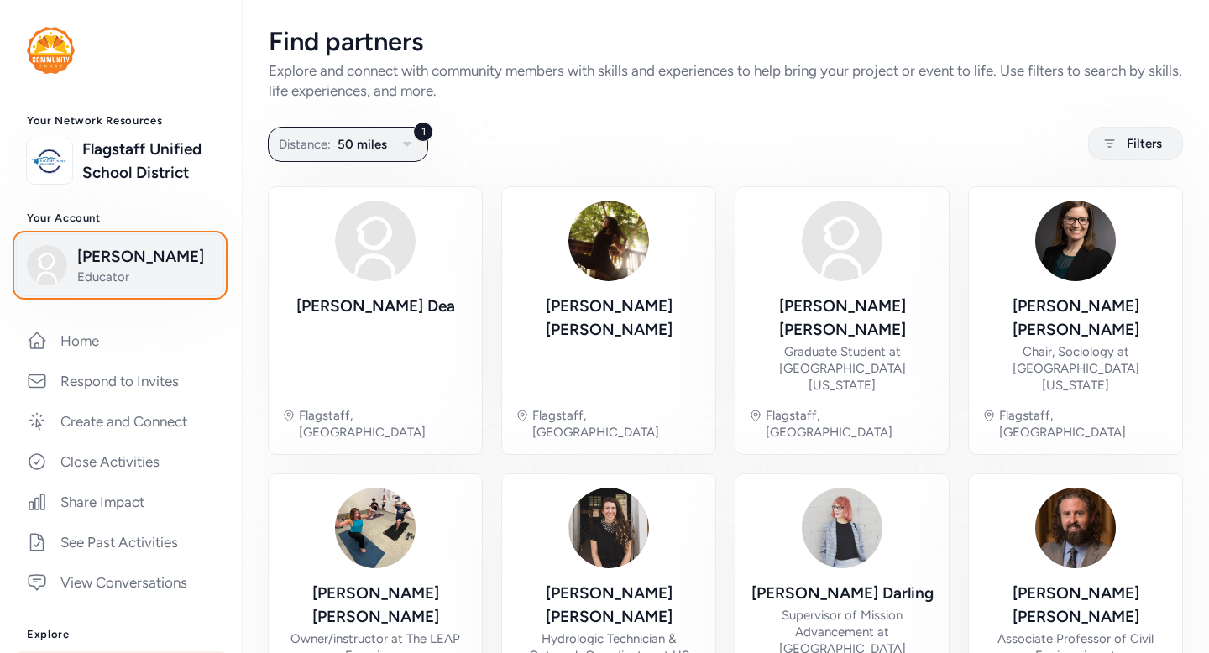
click at [109, 267] on span "Natalie Rimer" at bounding box center [145, 257] width 136 height 24
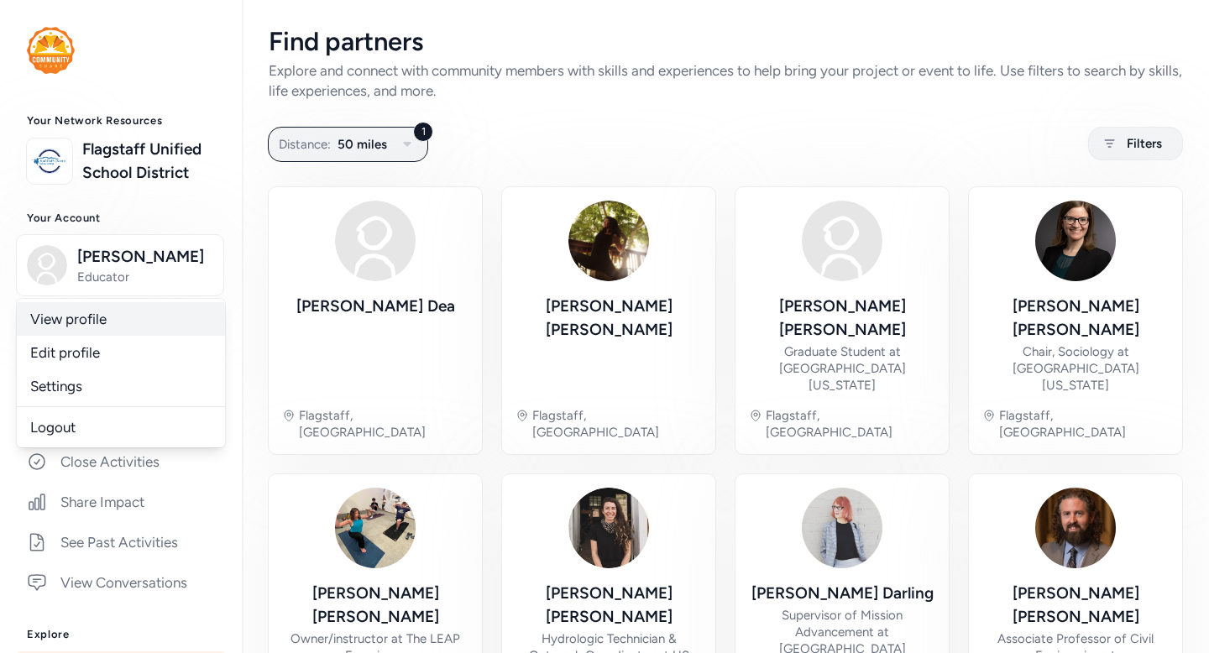
click at [105, 323] on link "View profile" at bounding box center [121, 319] width 208 height 34
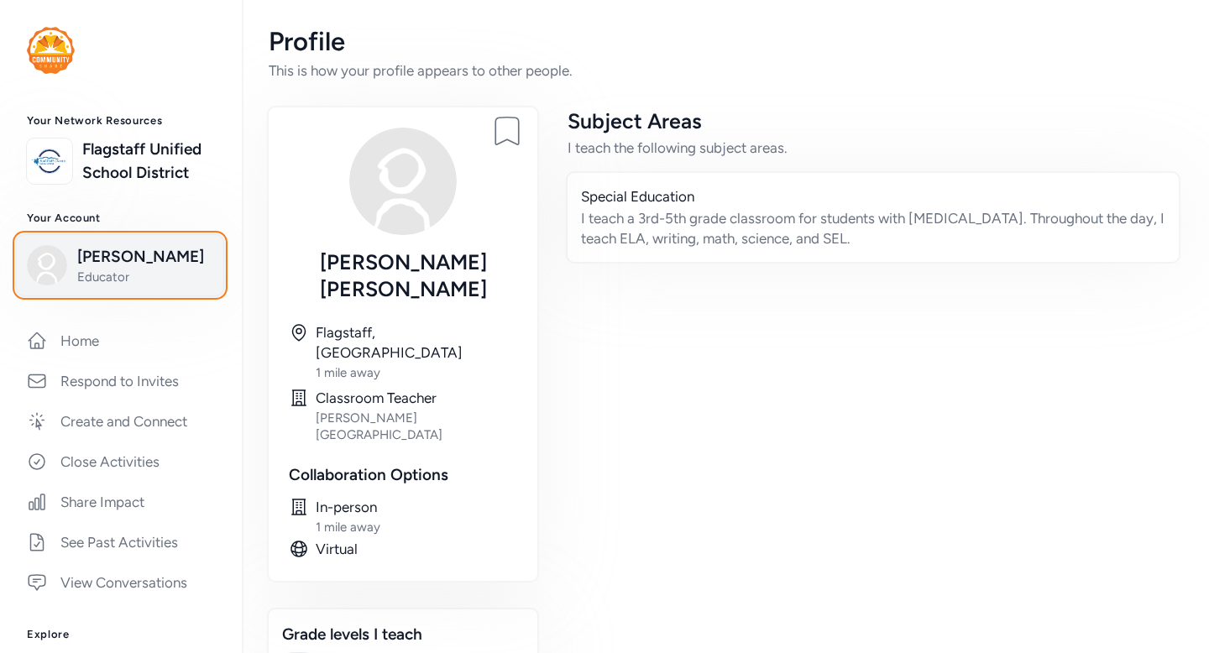
click at [98, 274] on span "Educator" at bounding box center [145, 277] width 136 height 17
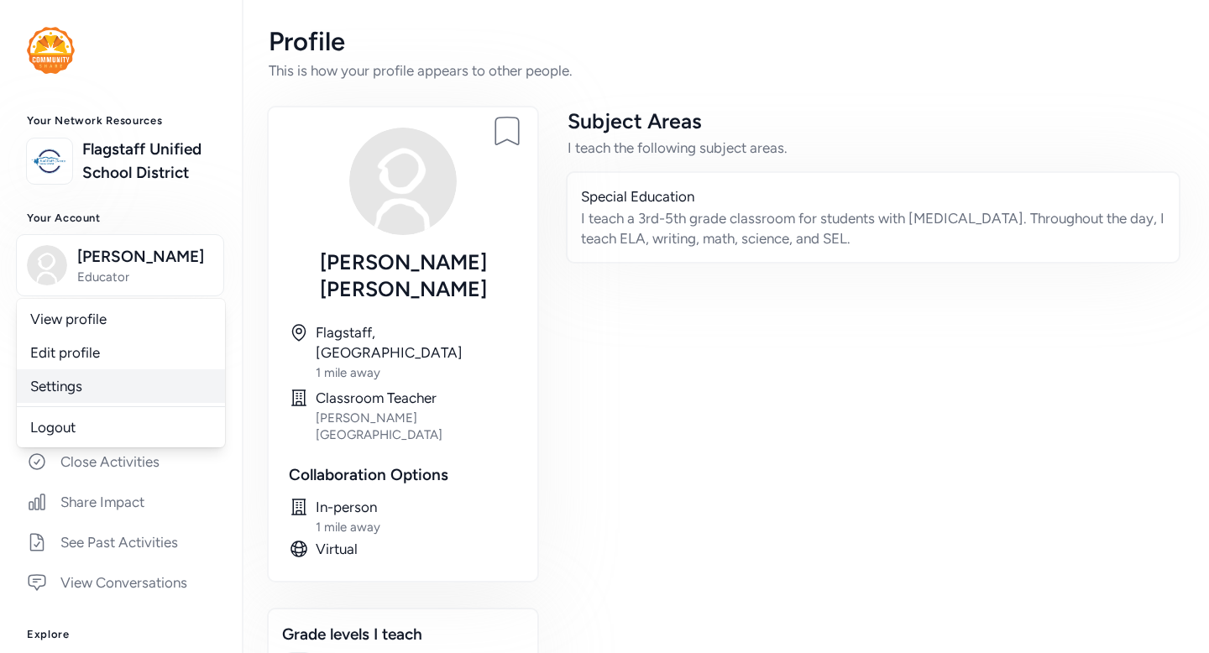
click at [83, 379] on link "Settings" at bounding box center [121, 386] width 208 height 34
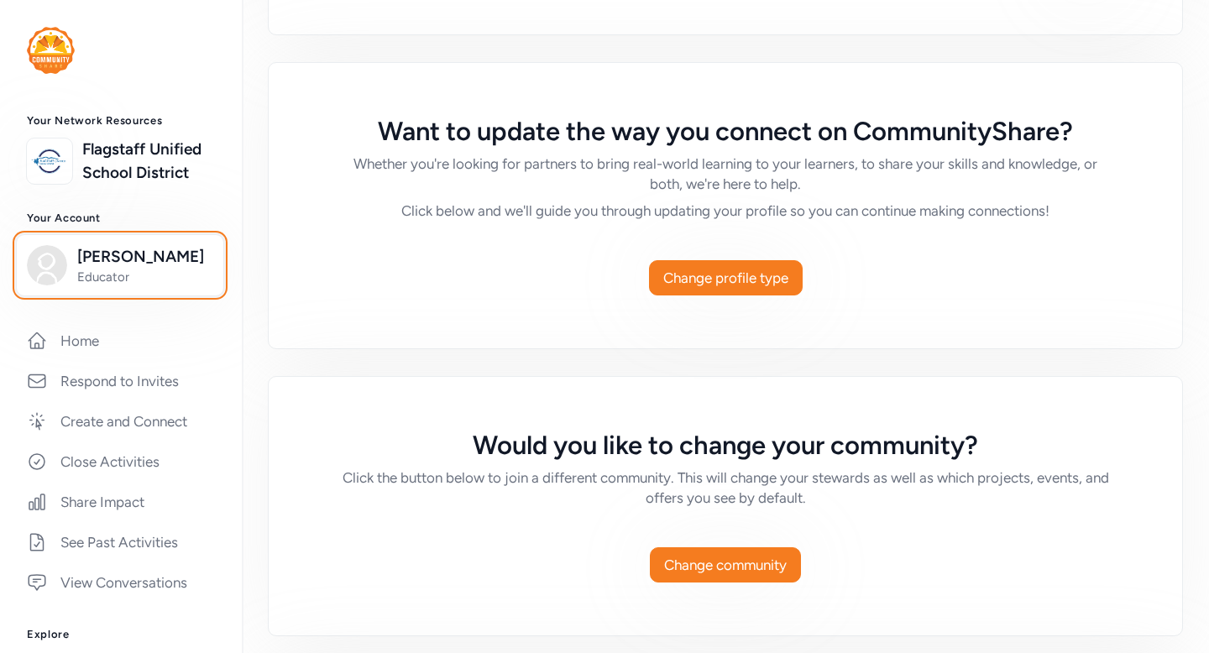
scroll to position [966, 0]
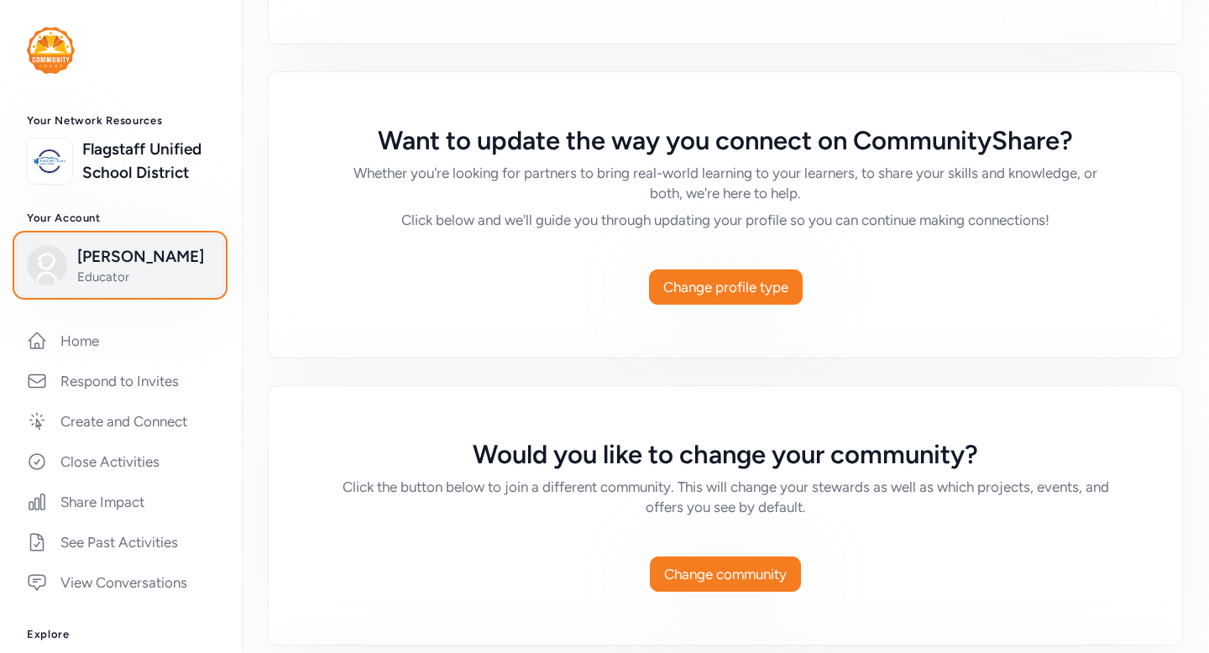
click at [143, 257] on span "Natalie Rimer" at bounding box center [145, 257] width 136 height 24
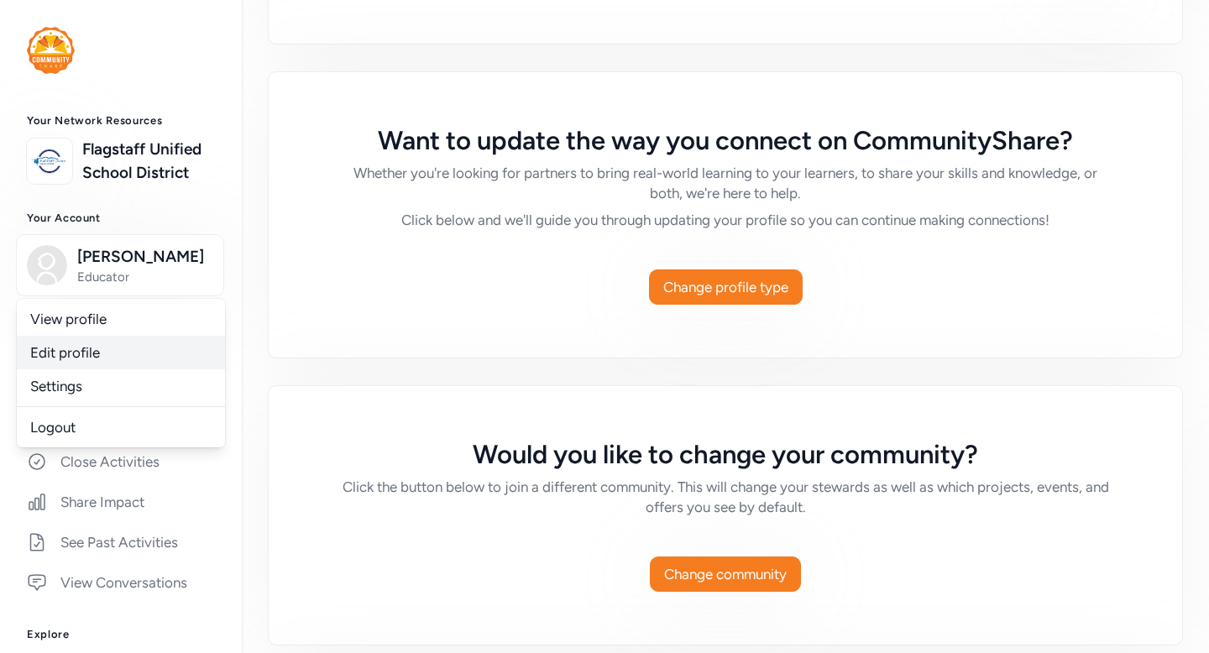
click at [114, 349] on link "Edit profile" at bounding box center [121, 353] width 208 height 34
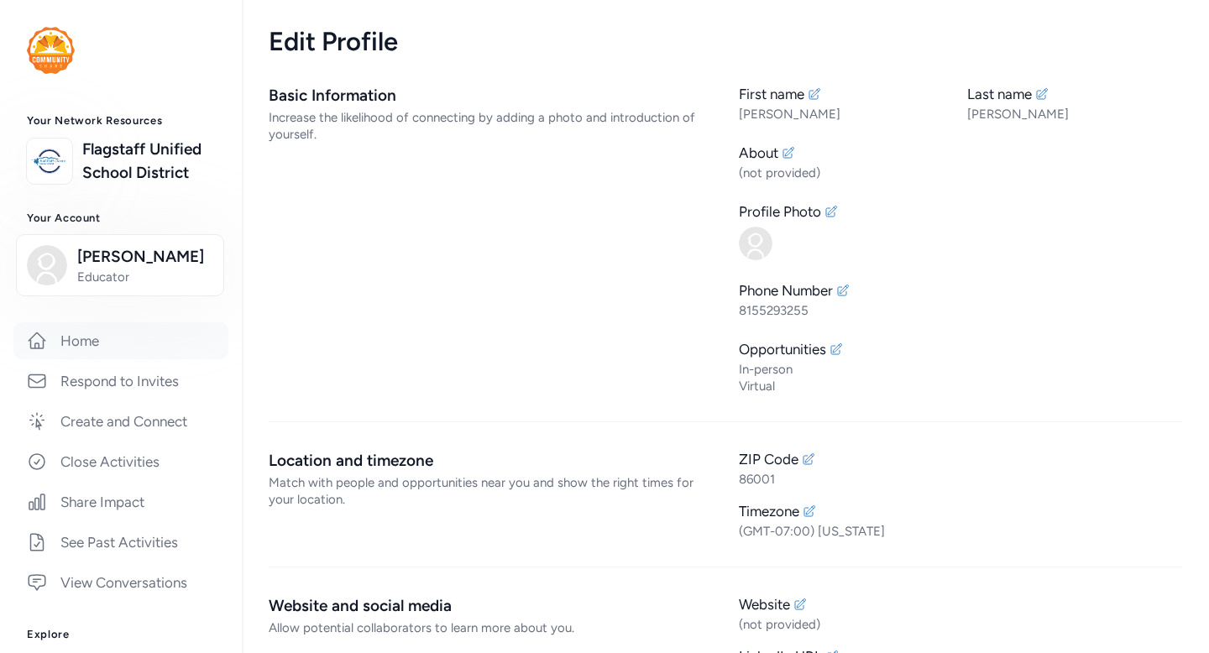
click at [170, 343] on link "Home" at bounding box center [120, 340] width 215 height 37
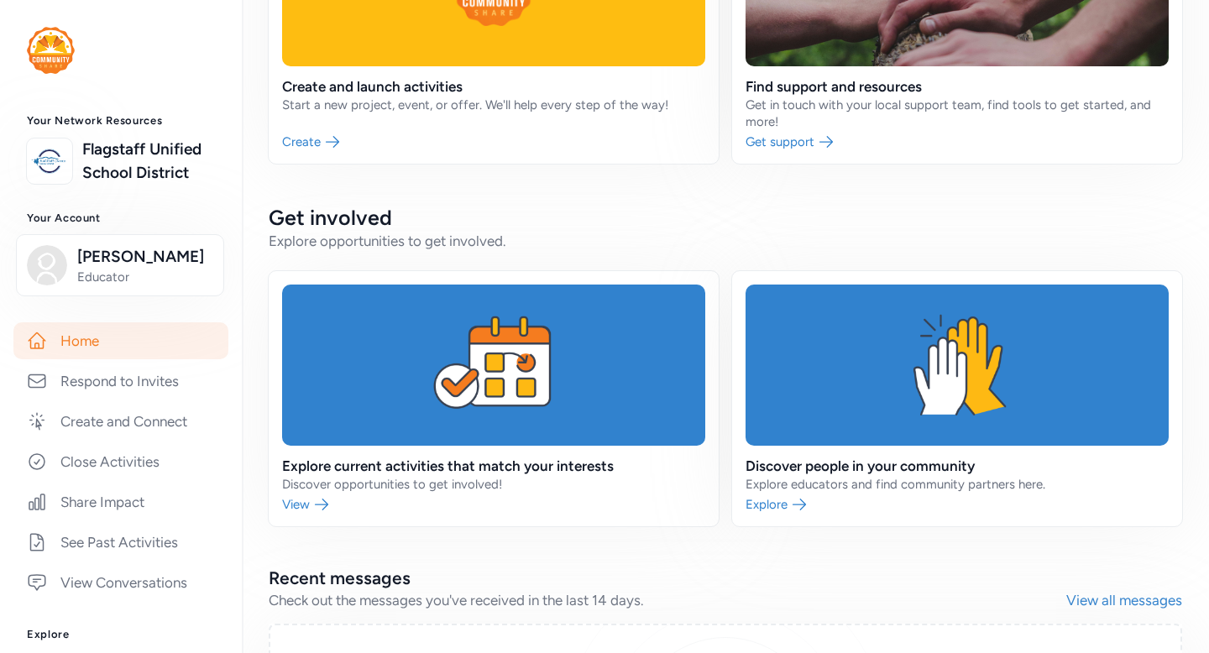
scroll to position [274, 0]
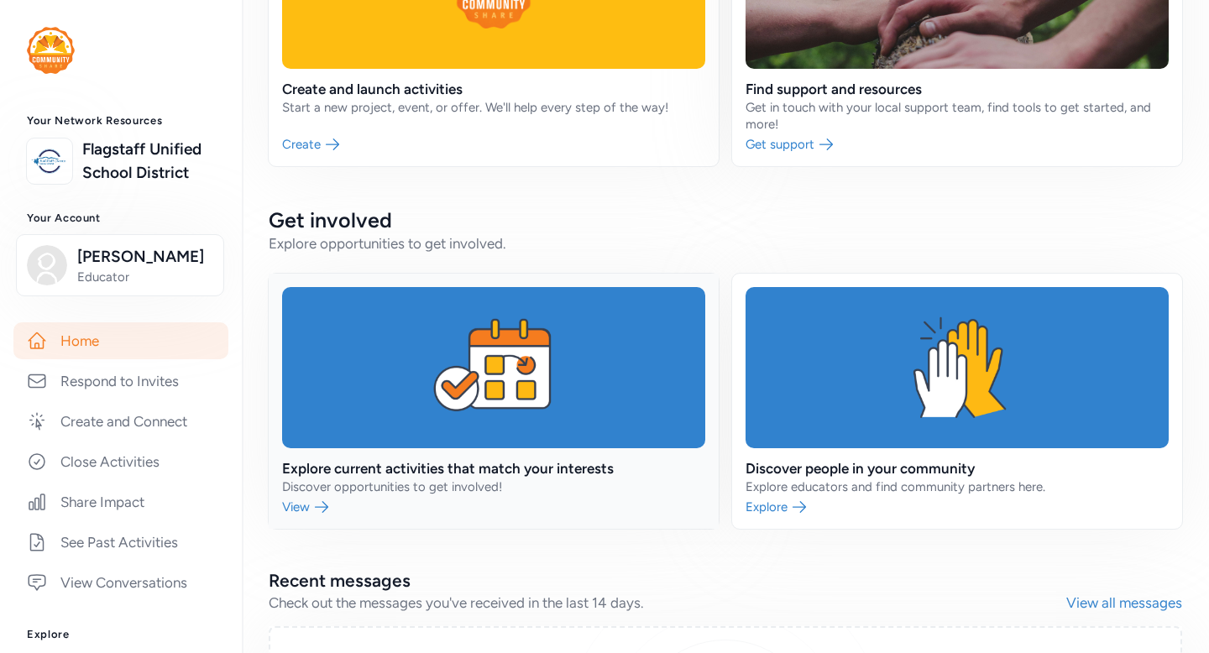
click at [415, 478] on link at bounding box center [494, 401] width 450 height 255
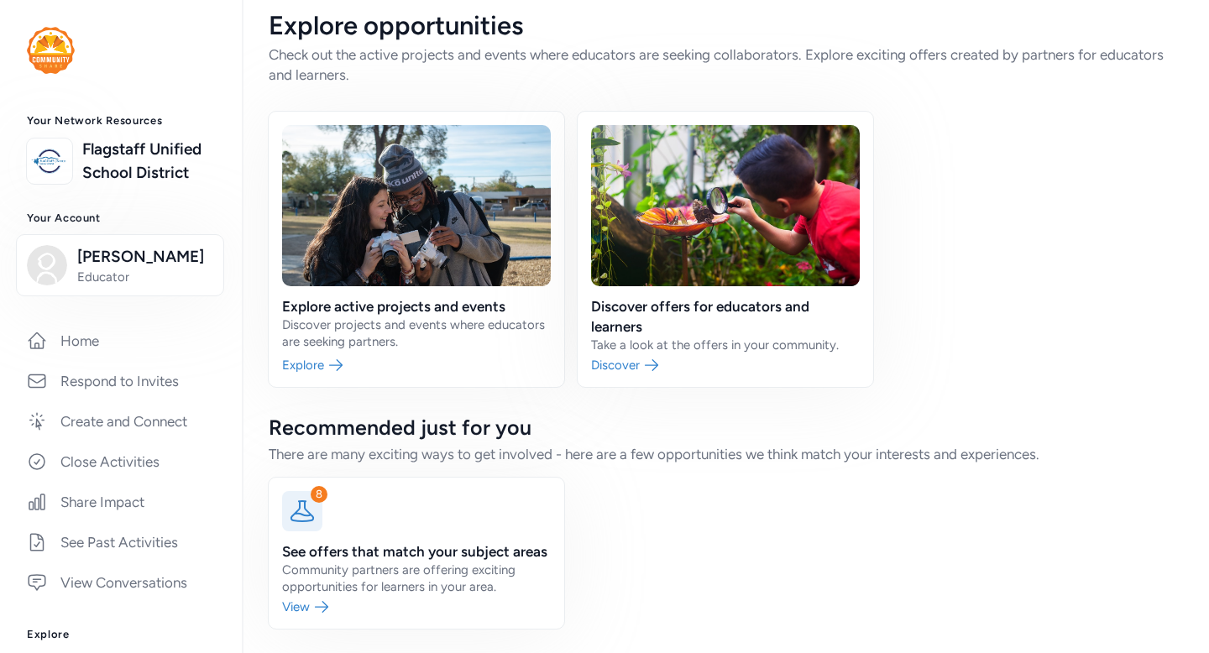
scroll to position [18, 0]
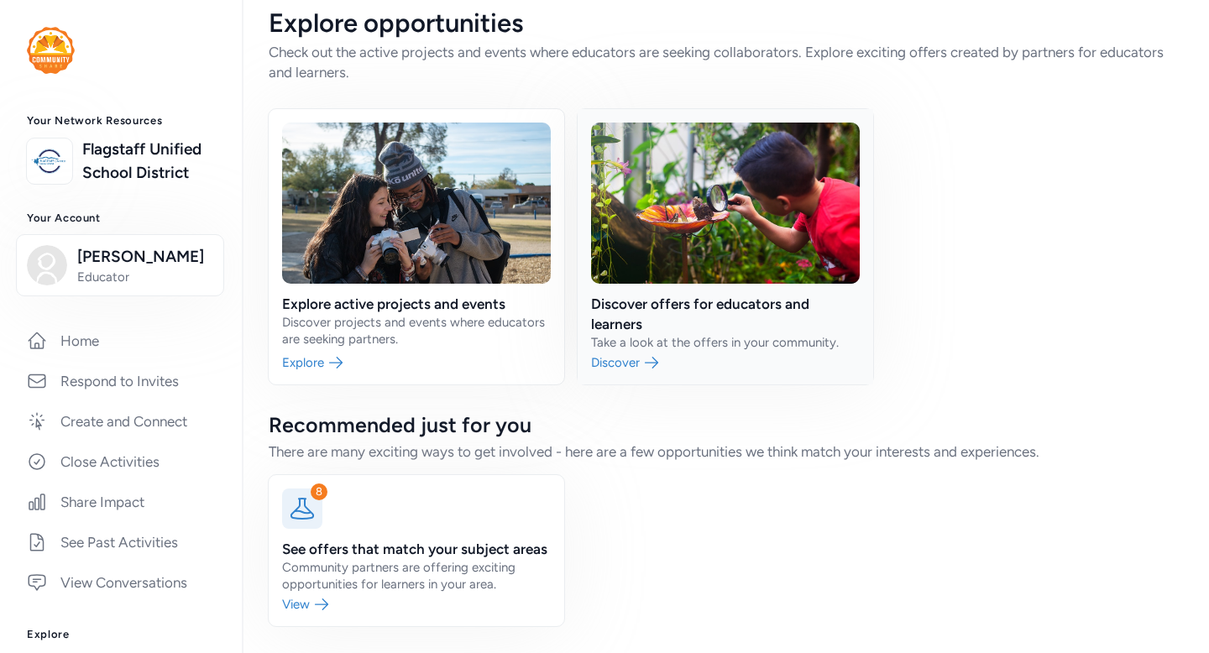
click at [708, 374] on link at bounding box center [724, 246] width 295 height 275
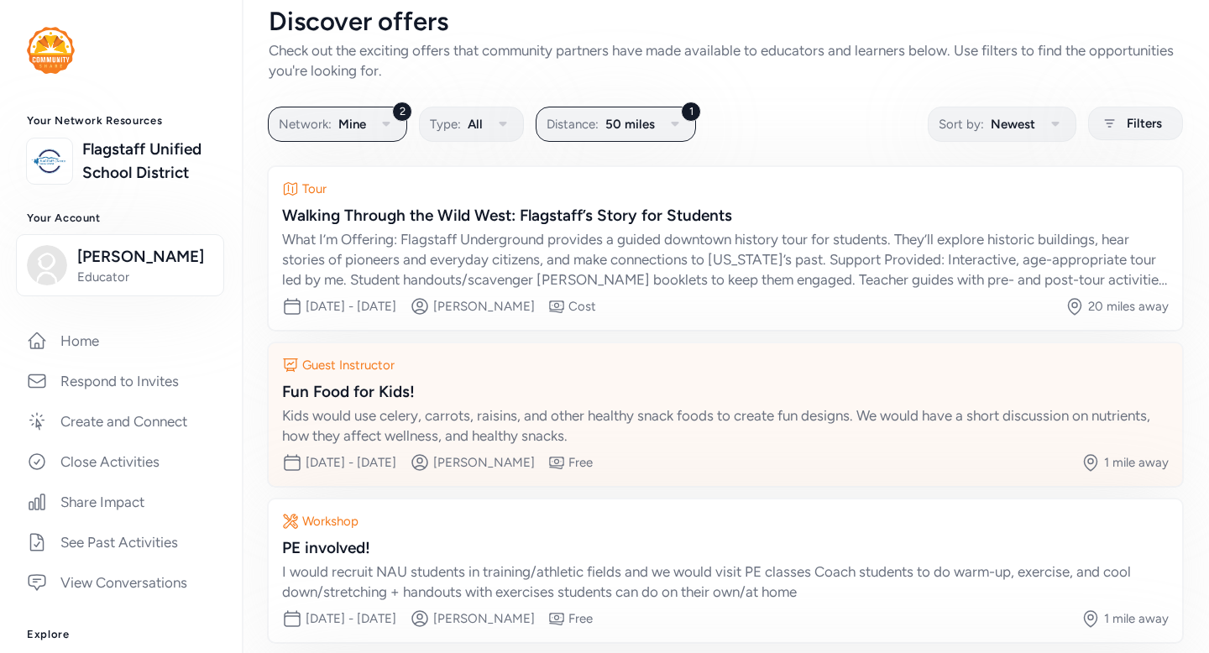
scroll to position [32, 0]
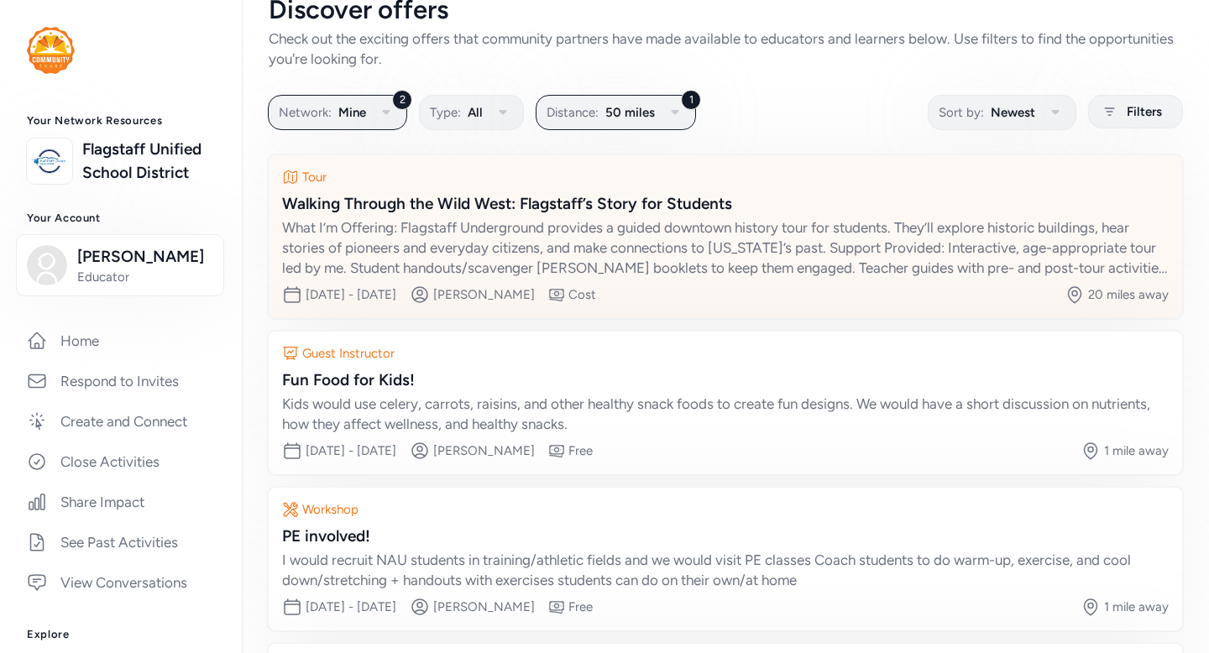
click at [823, 260] on div "What I’m Offering: Flagstaff Underground provides a guided downtown history tou…" at bounding box center [725, 247] width 886 height 60
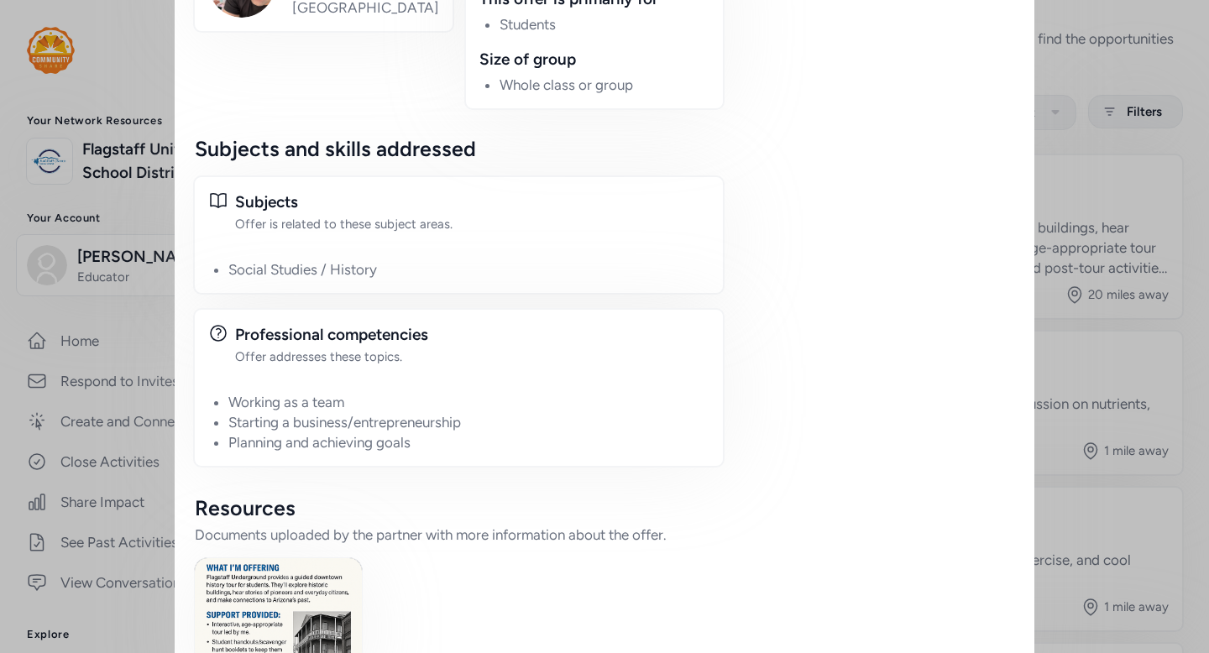
scroll to position [1471, 0]
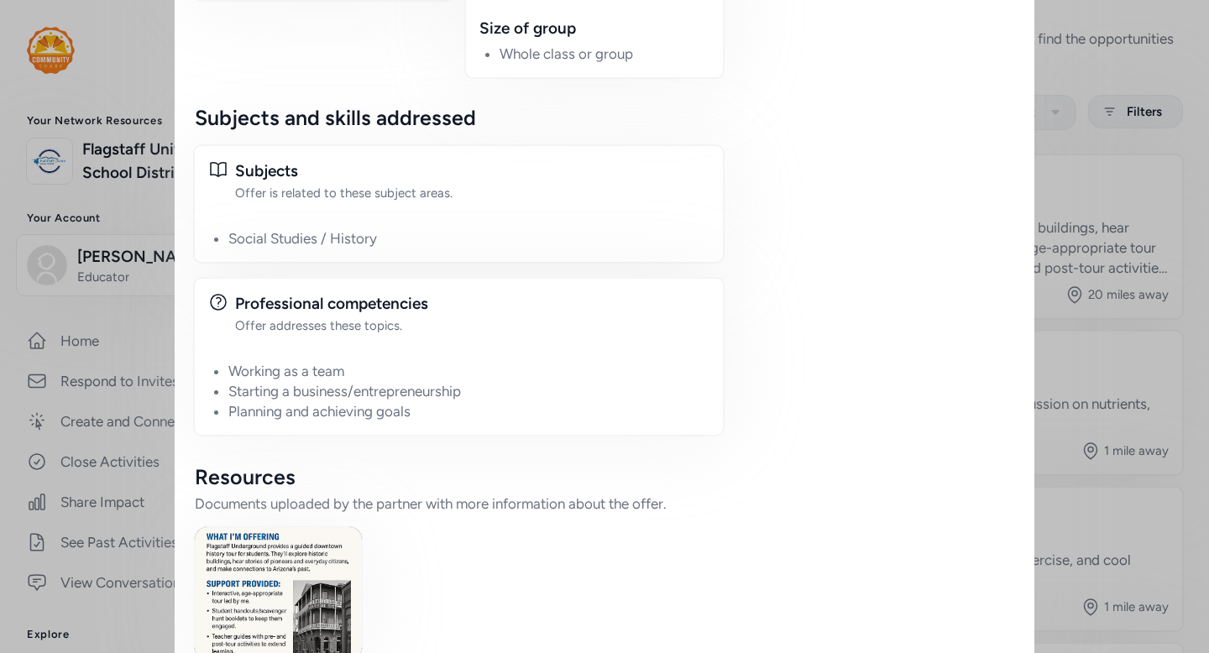
click at [266, 559] on img at bounding box center [278, 593] width 167 height 133
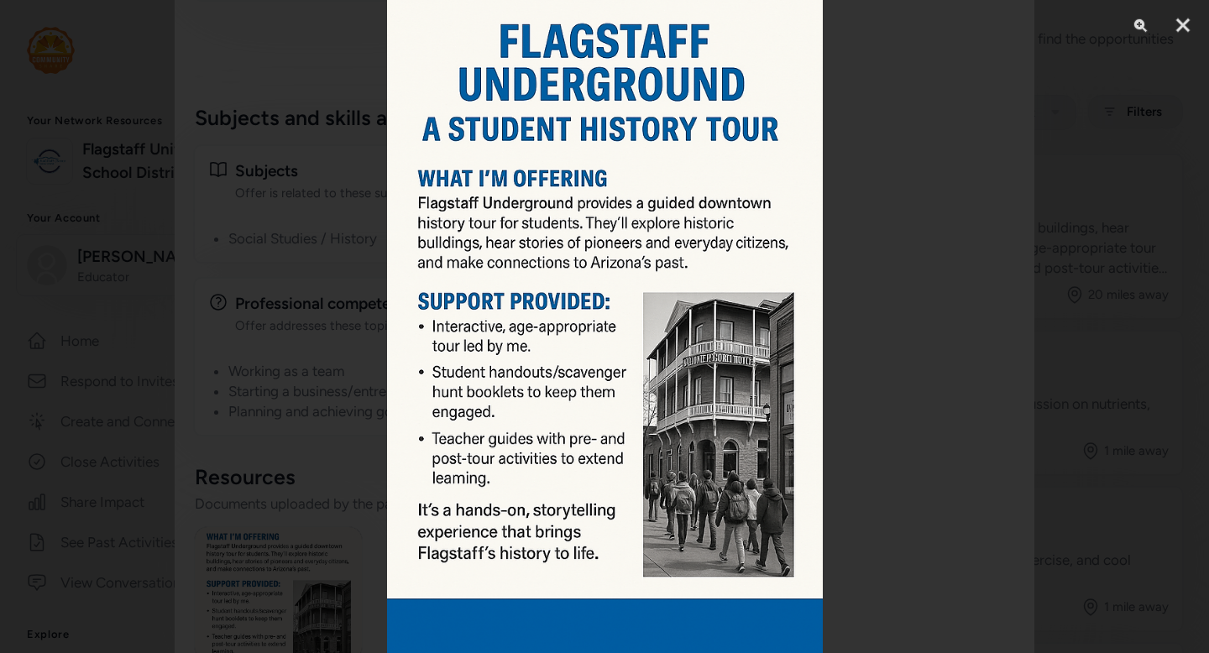
click at [337, 415] on div at bounding box center [604, 326] width 1209 height 653
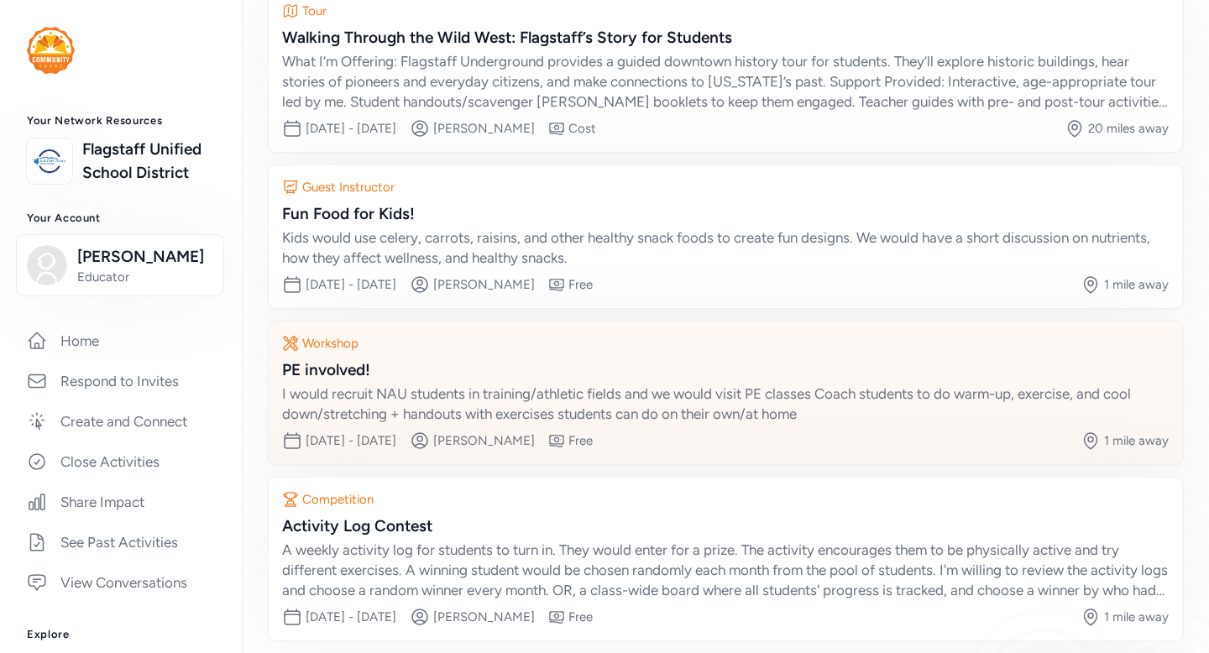
scroll to position [271, 0]
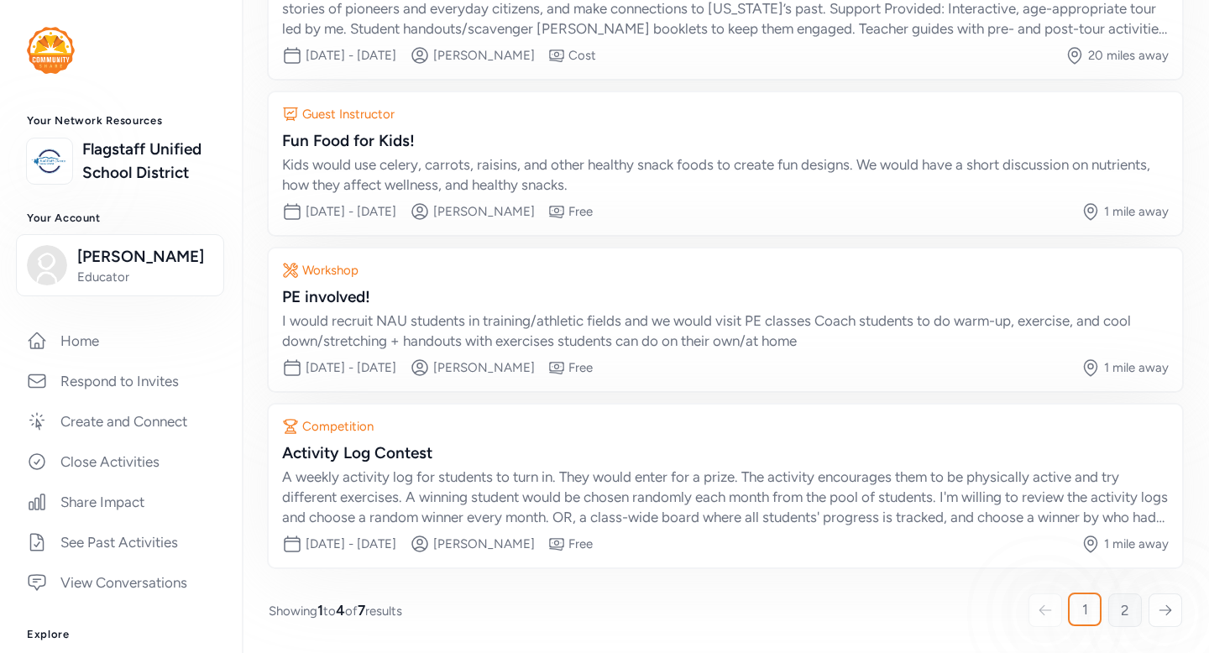
click at [1130, 607] on link "2" at bounding box center [1125, 610] width 34 height 34
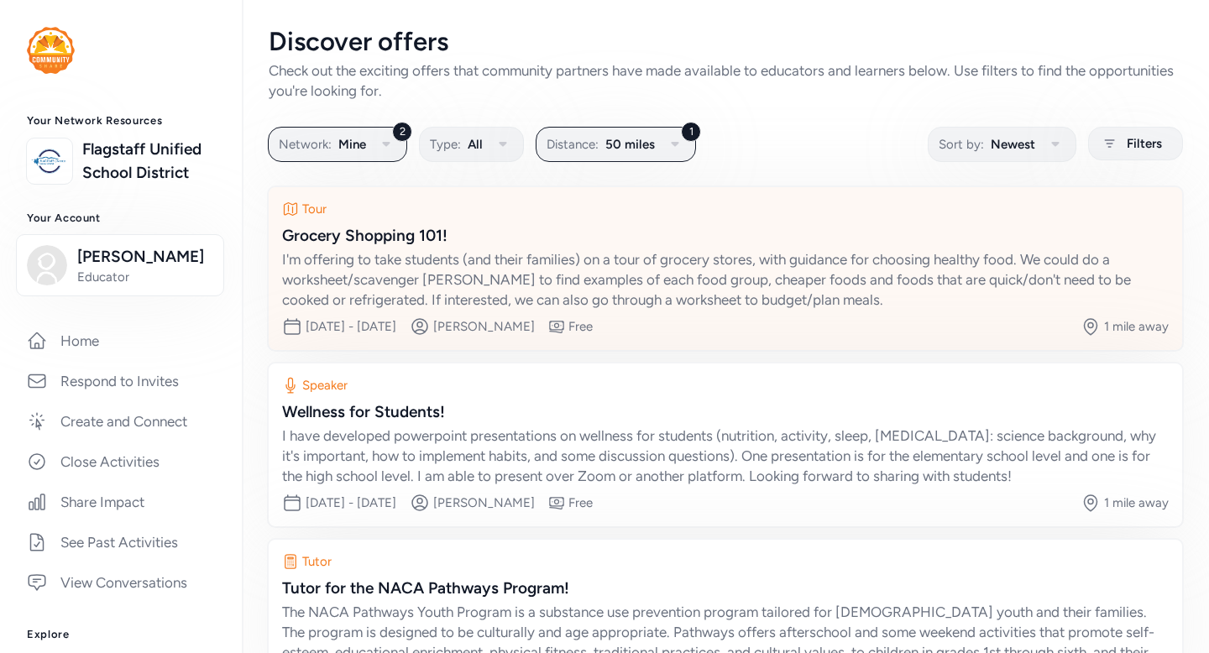
scroll to position [135, 0]
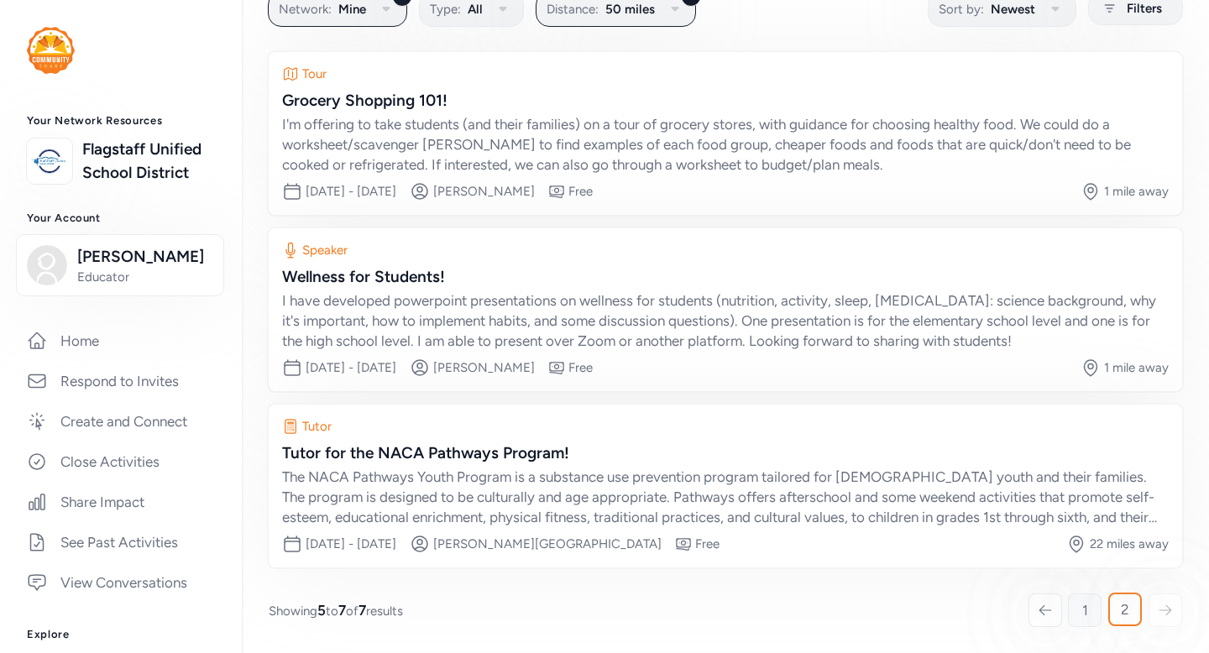
click at [1087, 606] on span "1" at bounding box center [1085, 610] width 6 height 20
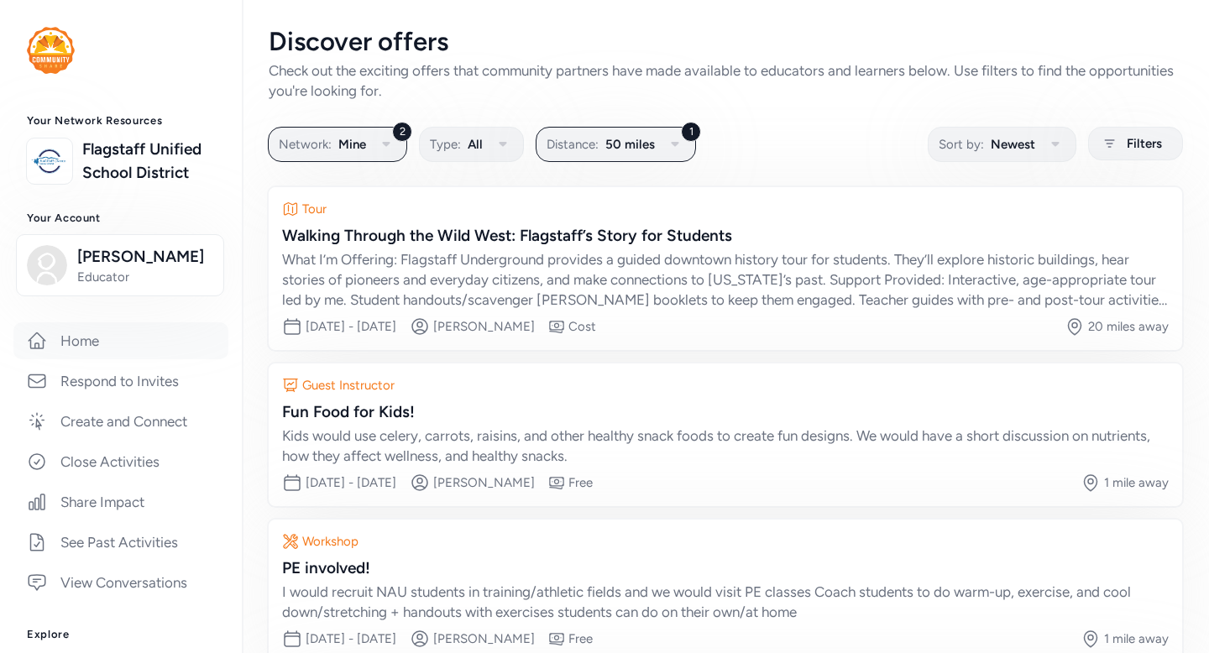
click at [133, 344] on link "Home" at bounding box center [120, 340] width 215 height 37
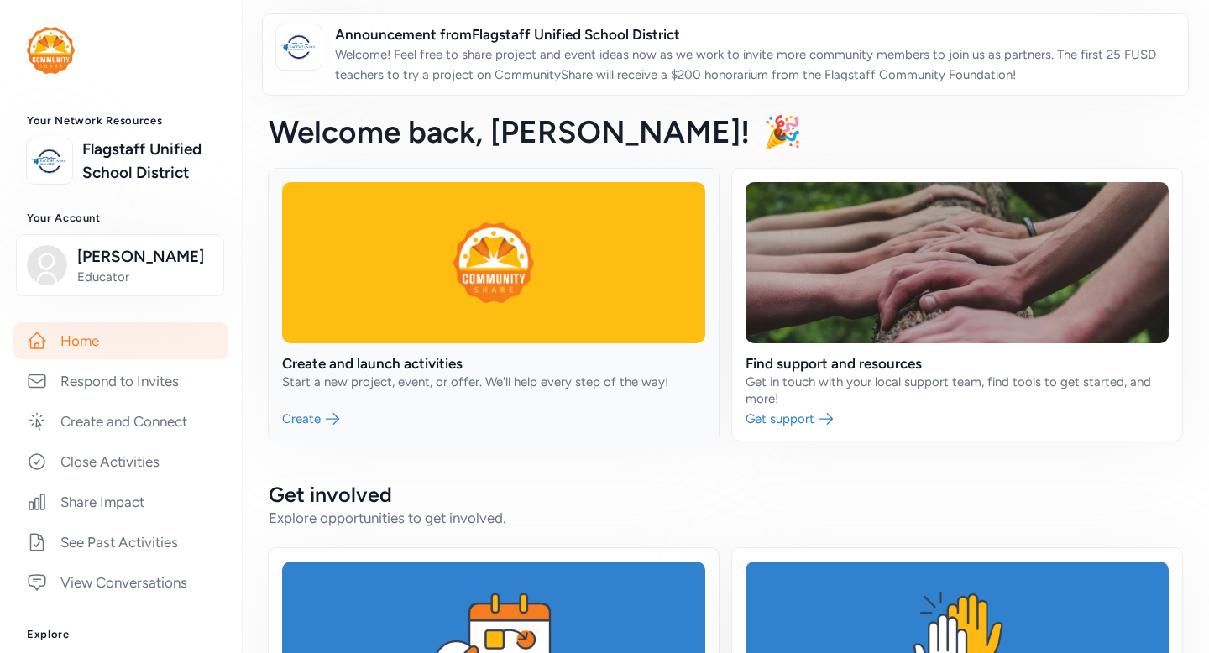
click at [373, 301] on link at bounding box center [494, 305] width 450 height 272
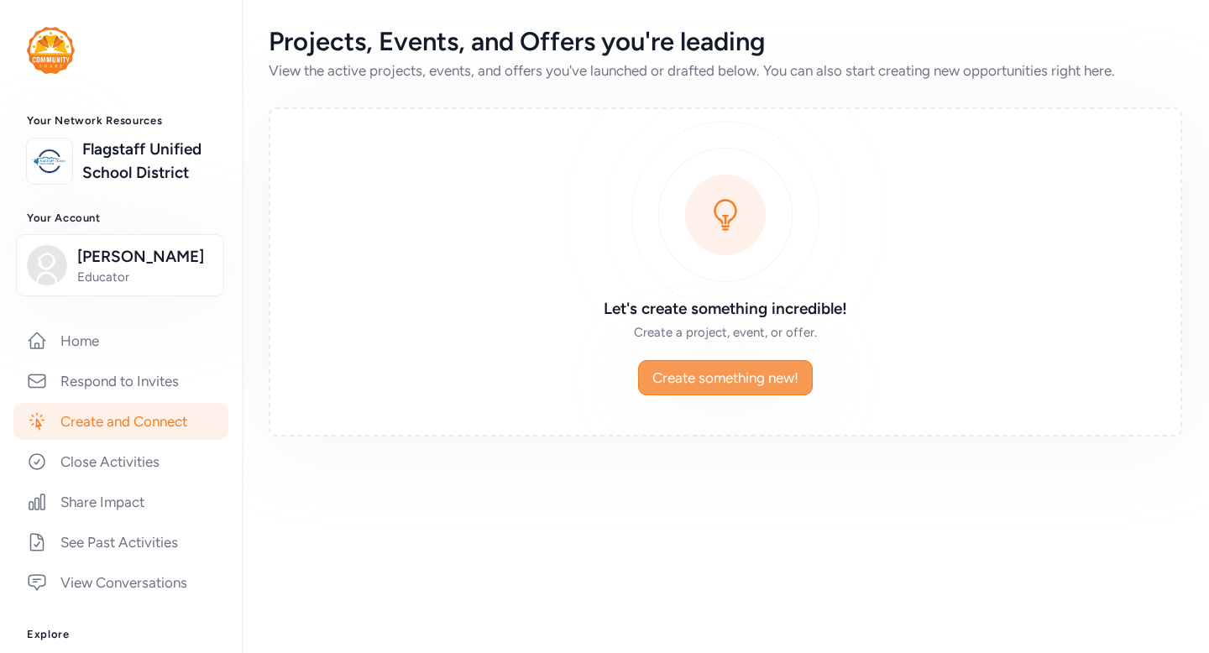
click at [748, 377] on span "Create something new!" at bounding box center [725, 378] width 146 height 20
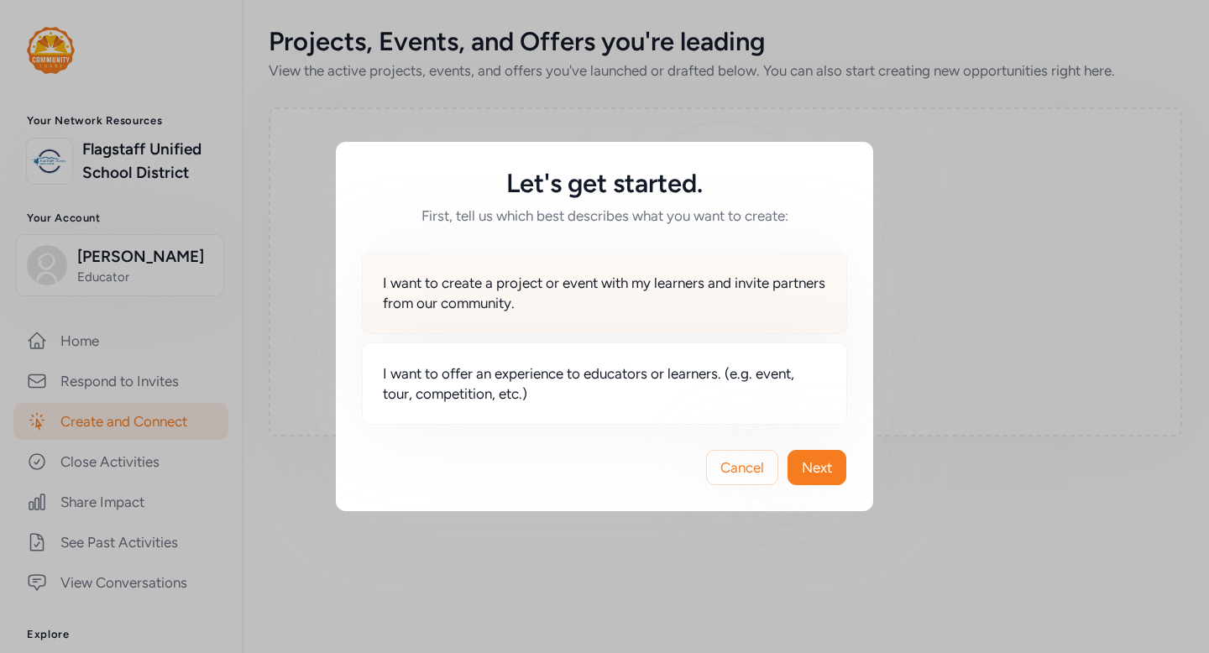
click at [718, 284] on span "I want to create a project or event with my learners and invite partners from o…" at bounding box center [604, 293] width 443 height 40
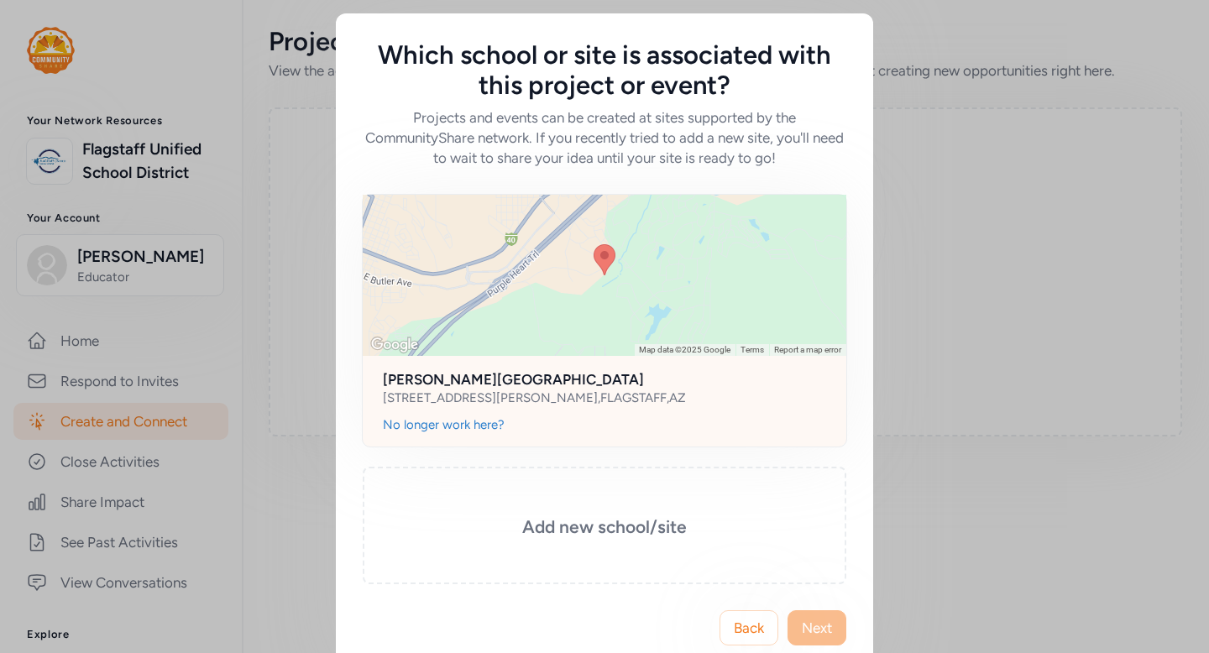
click at [695, 285] on div at bounding box center [604, 275] width 483 height 161
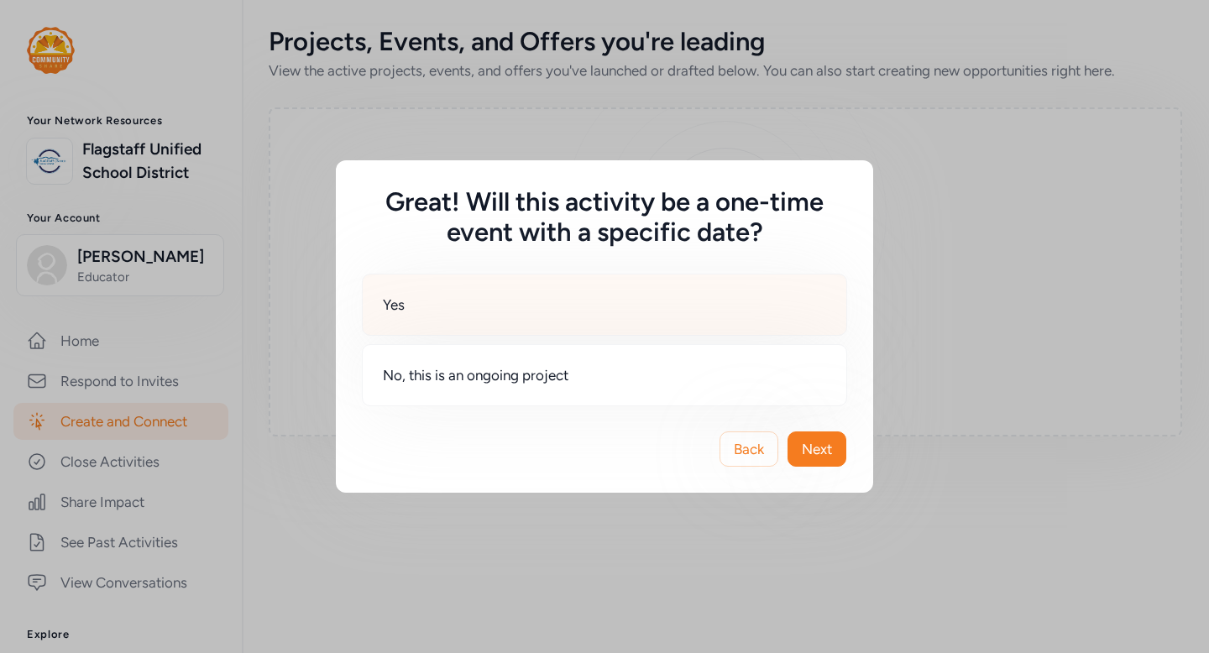
click at [662, 290] on div "Yes" at bounding box center [604, 305] width 485 height 62
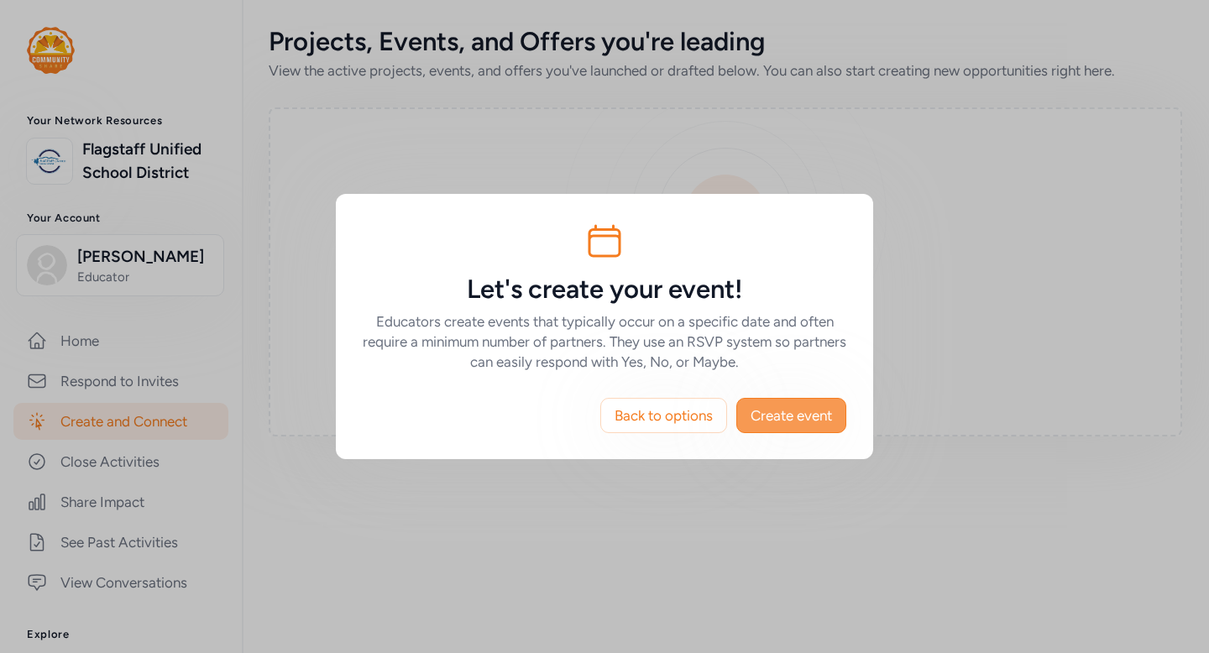
click at [799, 412] on span "Create event" at bounding box center [790, 415] width 81 height 20
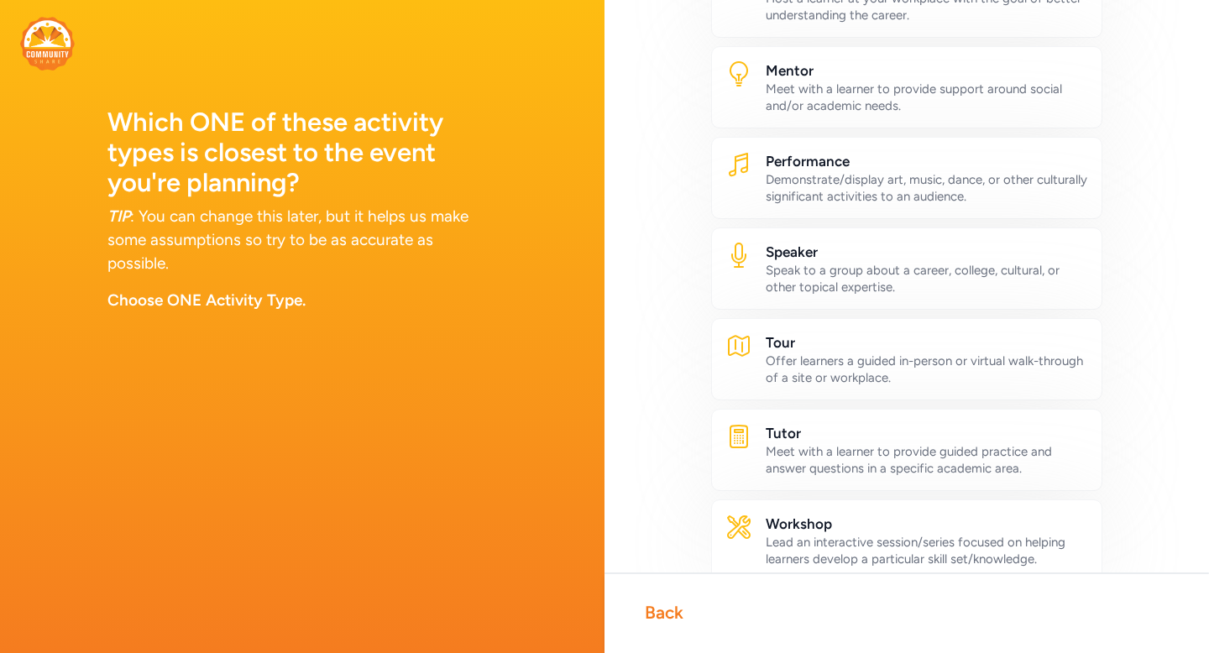
scroll to position [925, 0]
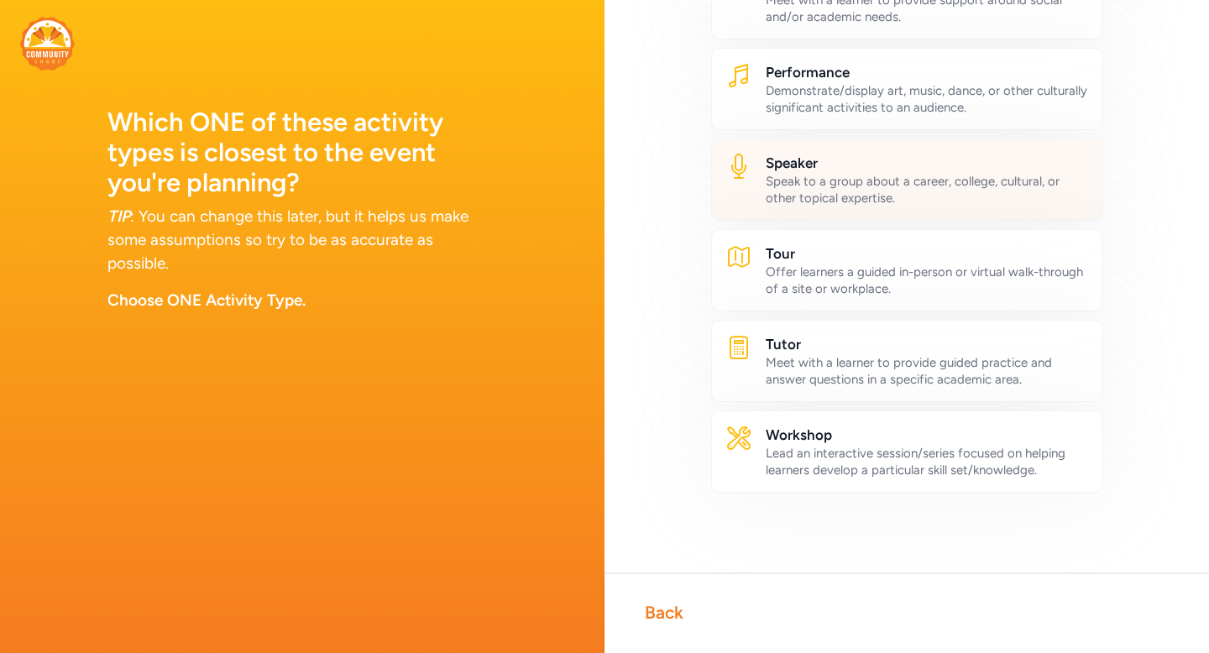
click at [795, 187] on div "Speak to a group about a career, college, cultural, or other topical expertise." at bounding box center [926, 190] width 322 height 34
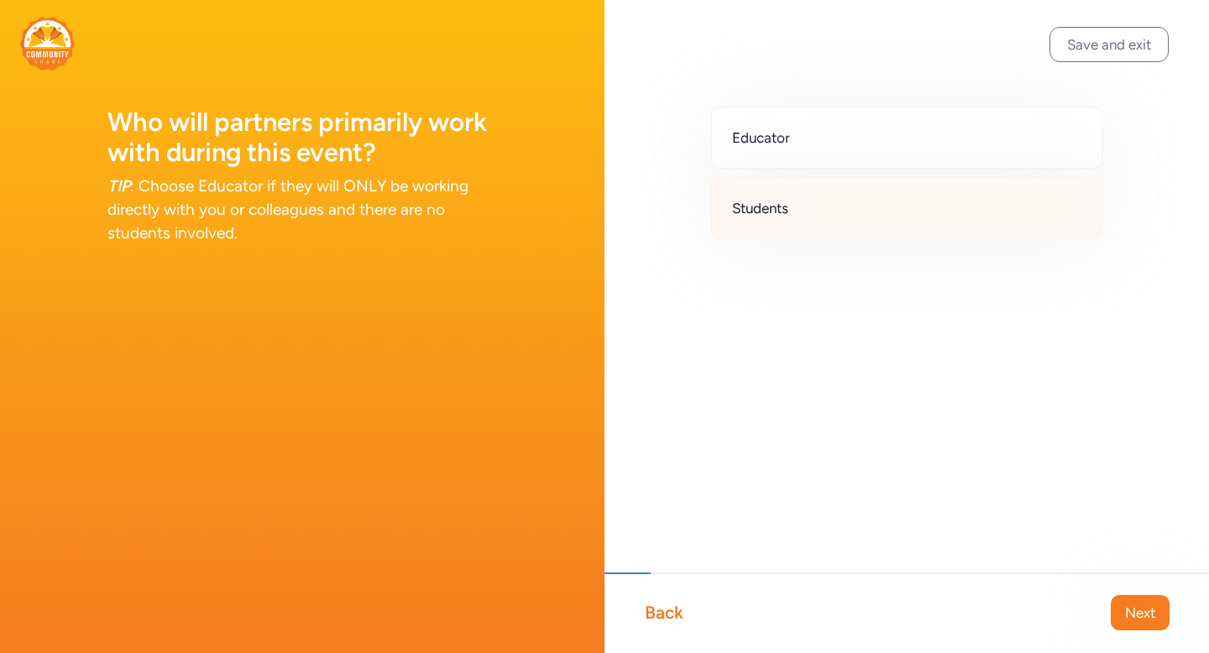
click at [833, 223] on div "Students" at bounding box center [906, 208] width 391 height 62
click at [1142, 613] on span "Next" at bounding box center [1140, 613] width 30 height 20
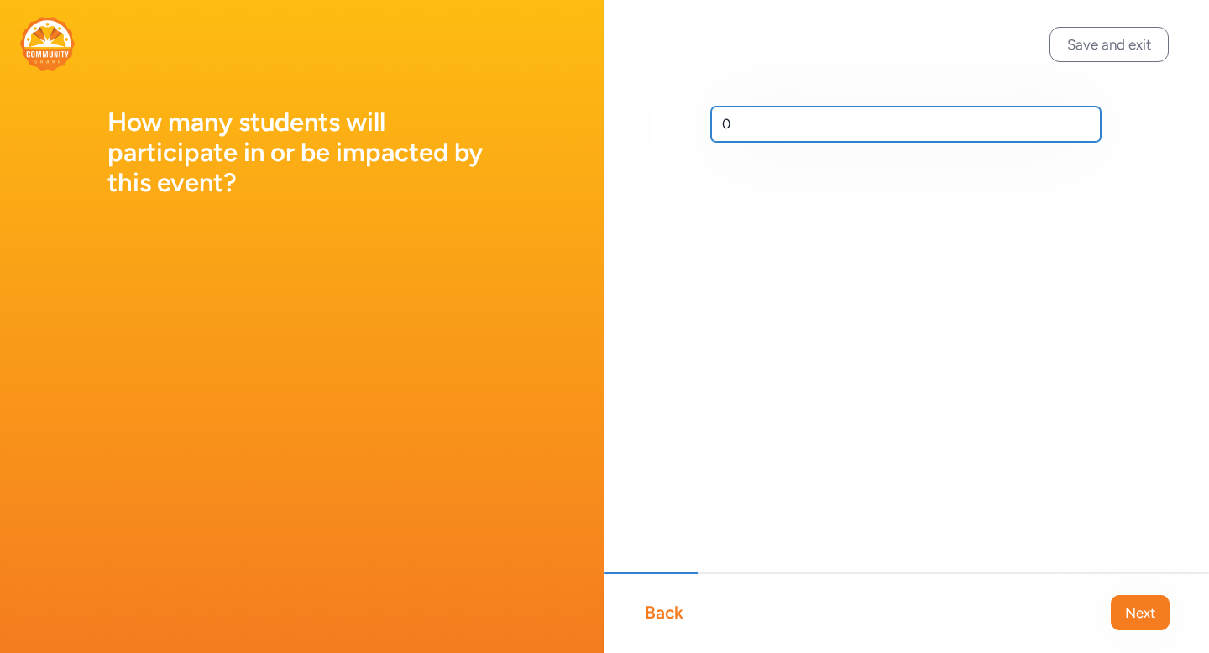
click at [736, 111] on input "0" at bounding box center [905, 124] width 389 height 35
click at [751, 124] on input "0" at bounding box center [905, 124] width 389 height 35
type input "9"
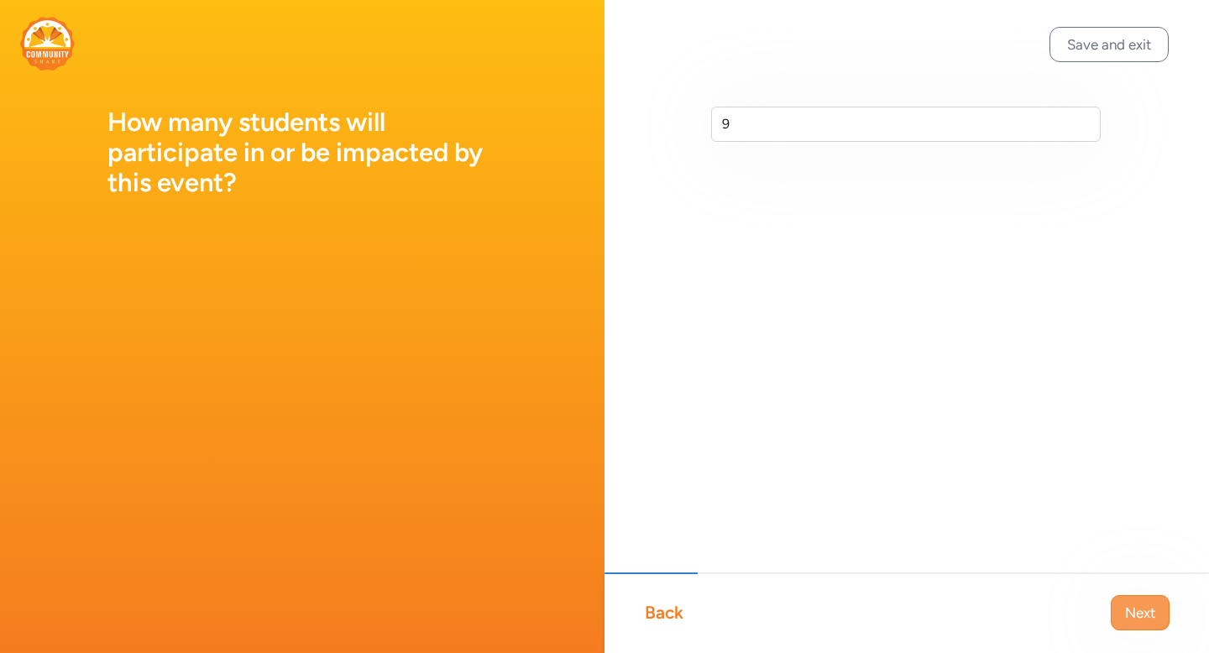
click at [1121, 609] on button "Next" at bounding box center [1139, 612] width 59 height 35
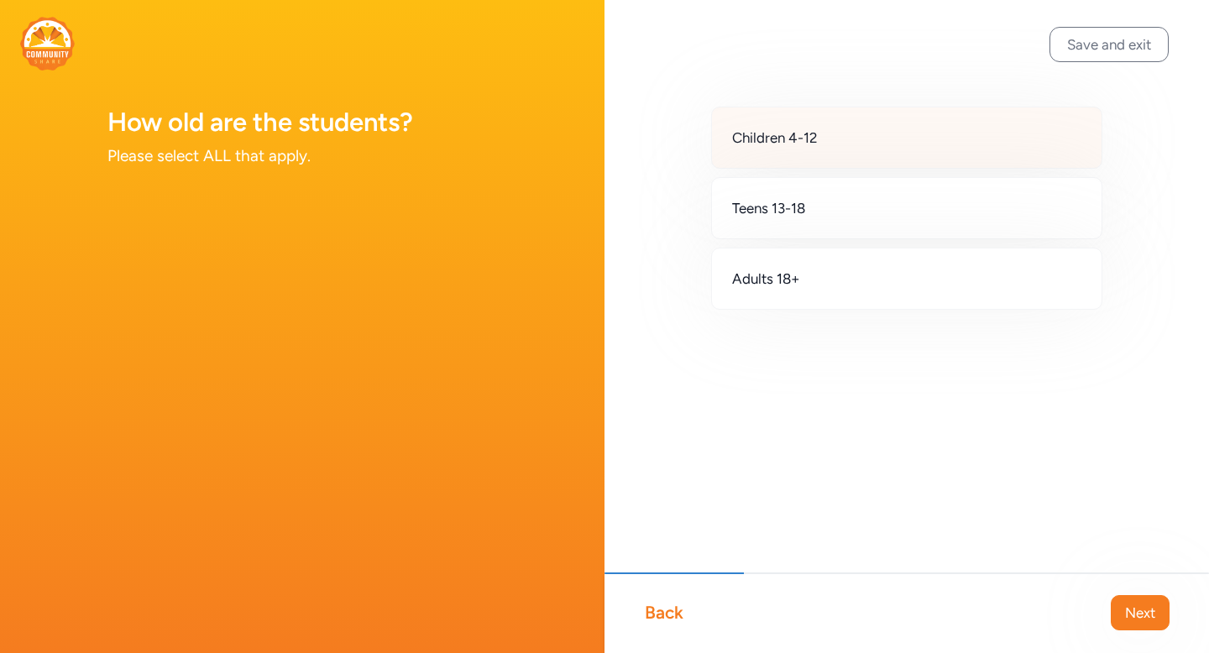
click at [880, 122] on div "Children 4-12" at bounding box center [906, 138] width 391 height 62
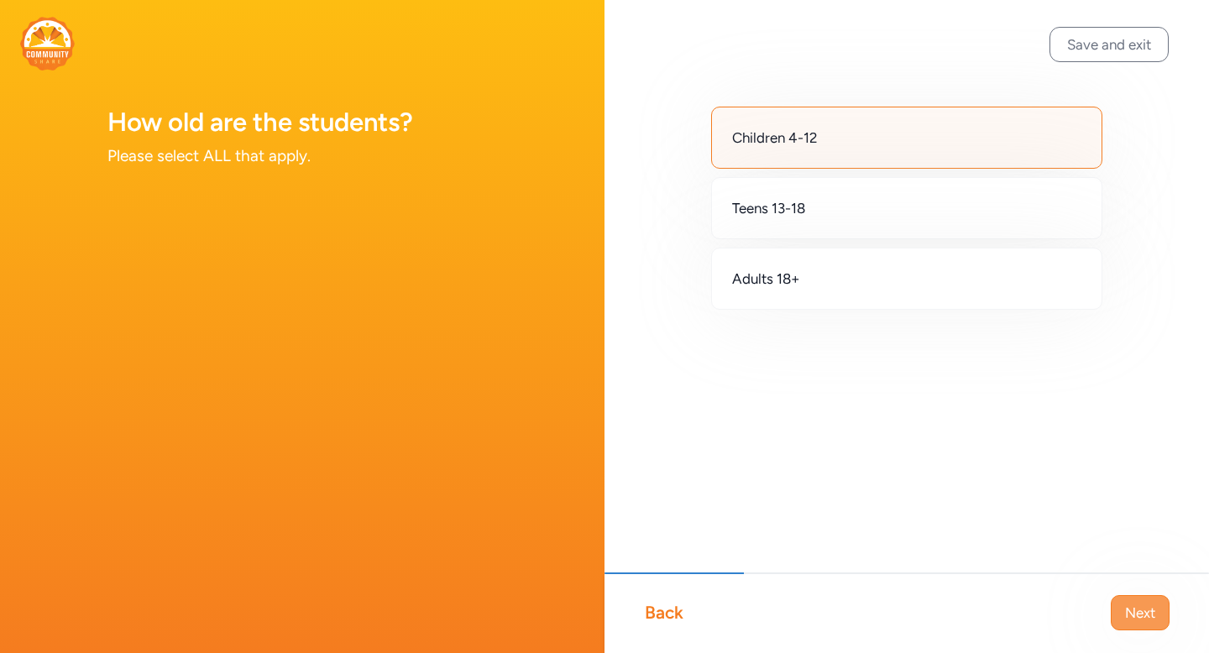
click at [1152, 610] on span "Next" at bounding box center [1140, 613] width 30 height 20
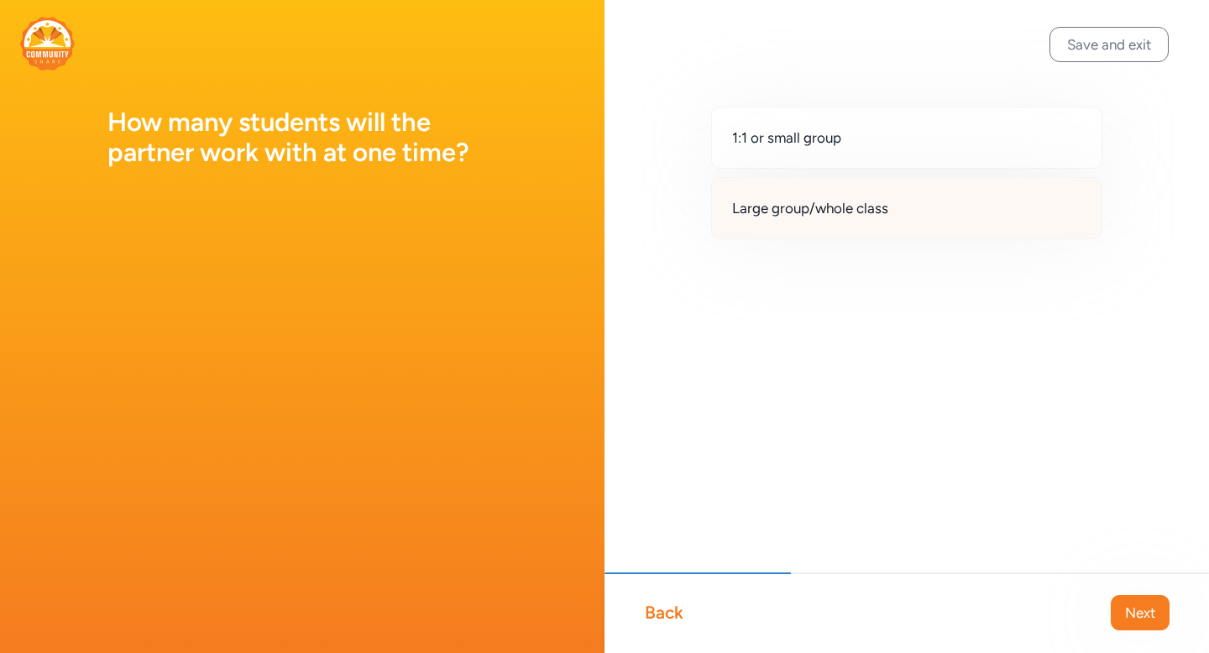
click at [860, 217] on span "Large group/whole class" at bounding box center [810, 208] width 156 height 20
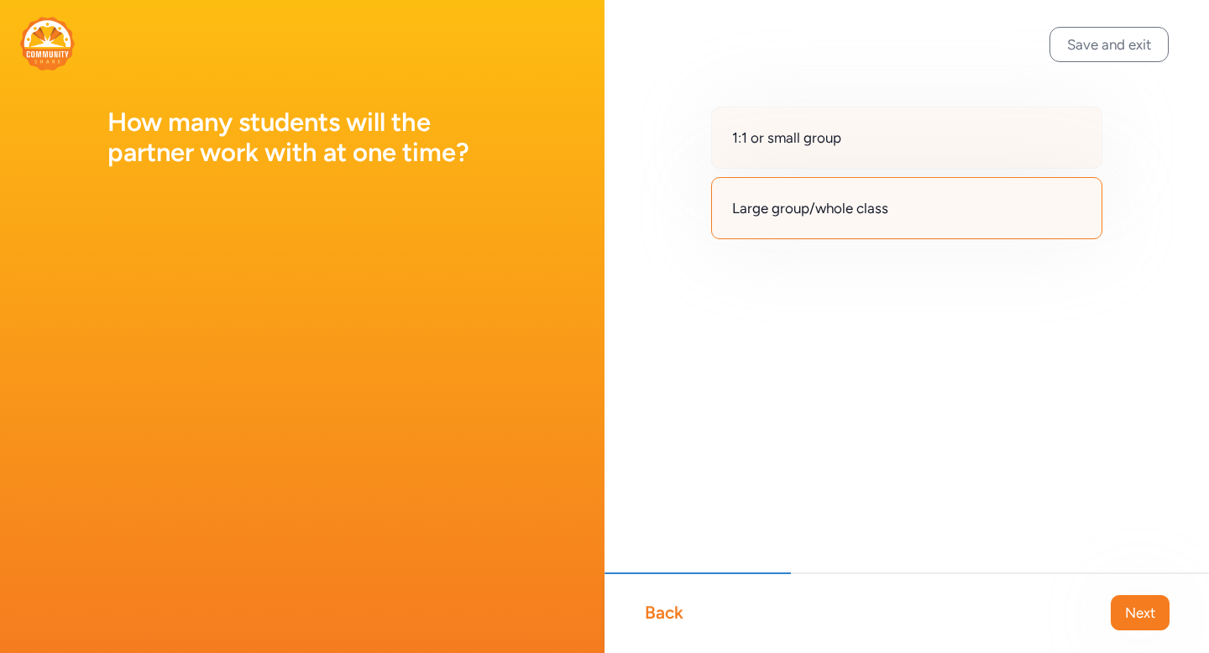
click at [824, 138] on span "1:1 or small group" at bounding box center [786, 138] width 109 height 20
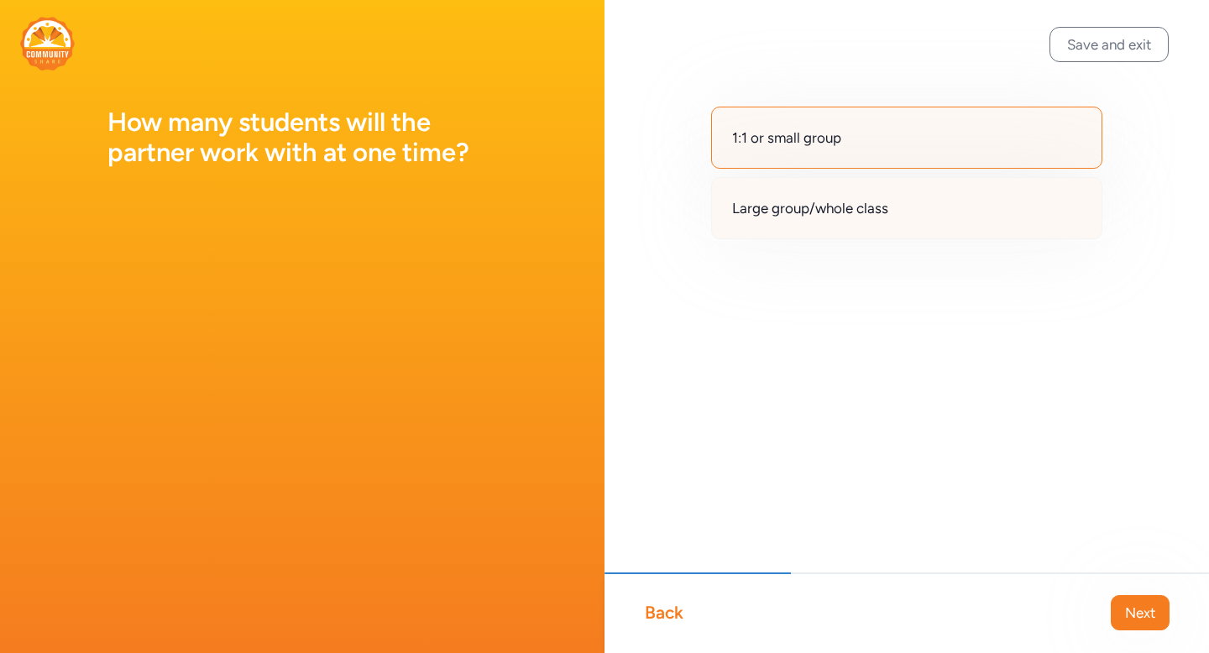
click at [837, 190] on div "Large group/whole class" at bounding box center [906, 208] width 391 height 62
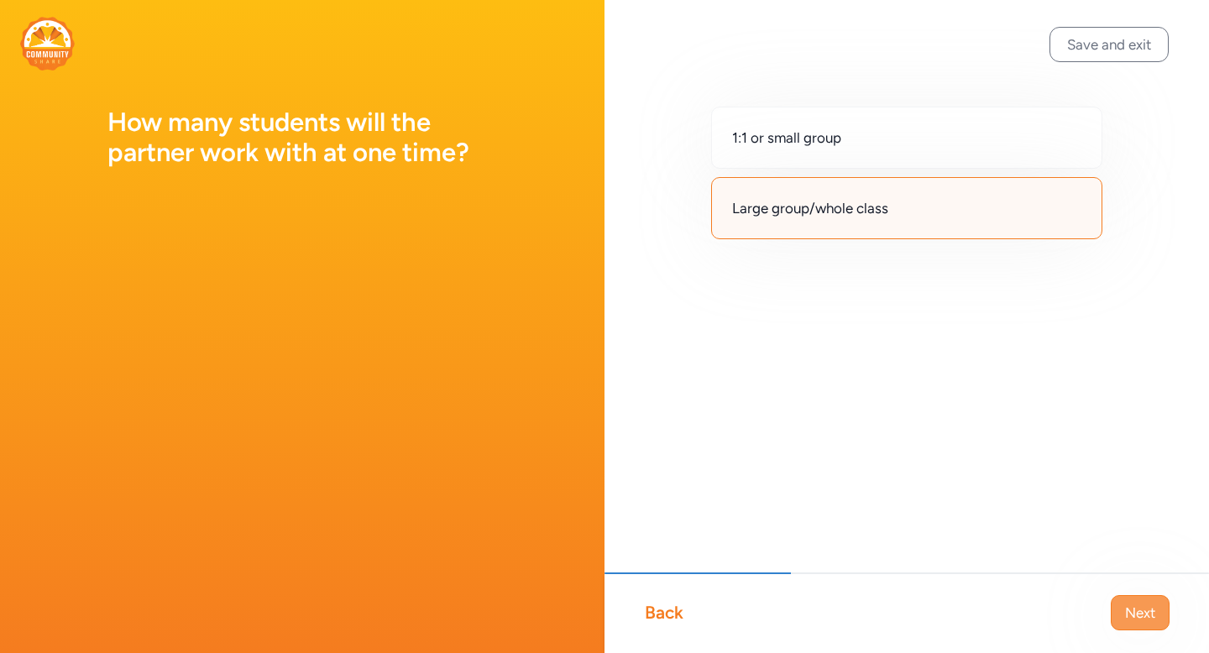
click at [1147, 603] on span "Next" at bounding box center [1140, 613] width 30 height 20
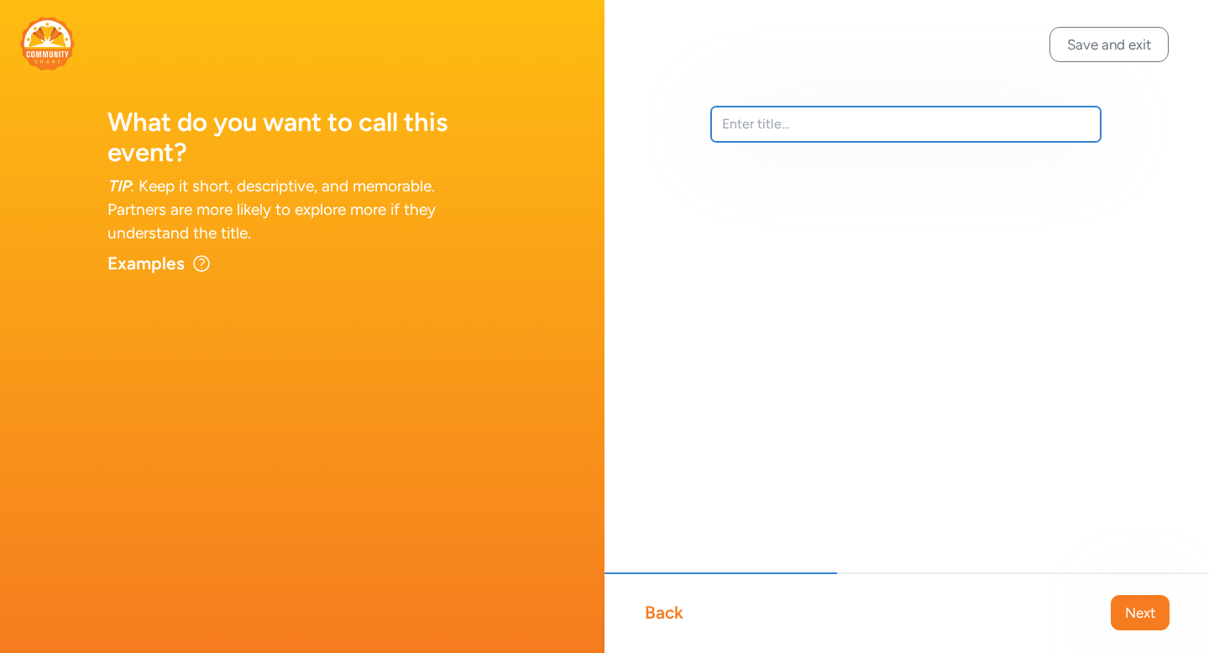
click at [794, 116] on input "text" at bounding box center [905, 124] width 389 height 35
click at [756, 125] on input "text" at bounding box center [905, 124] width 389 height 35
click at [759, 125] on input "text" at bounding box center [905, 124] width 389 height 35
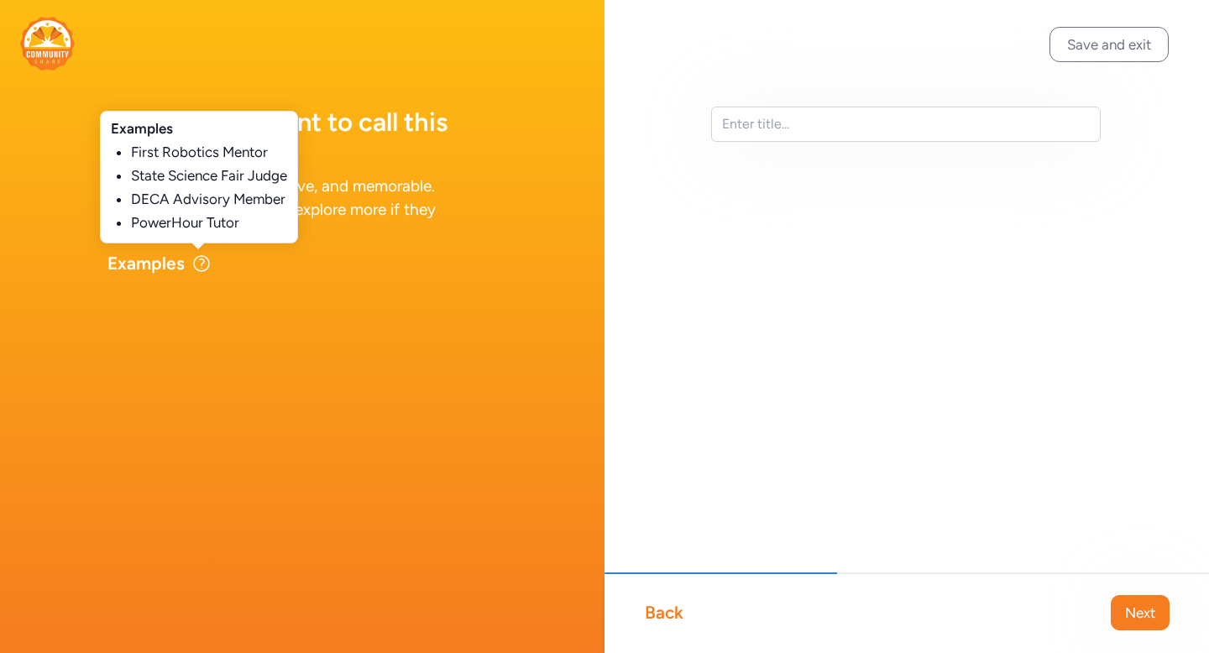
click at [201, 263] on icon at bounding box center [201, 263] width 15 height 15
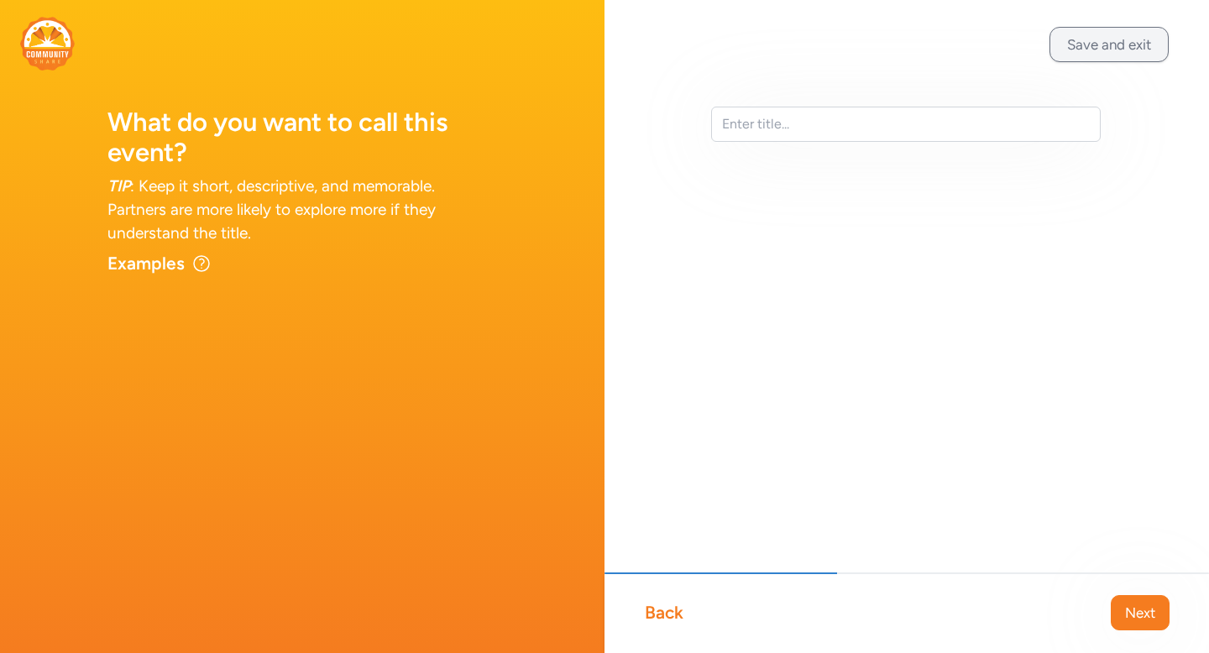
click at [1135, 42] on button "Save and exit" at bounding box center [1108, 44] width 119 height 35
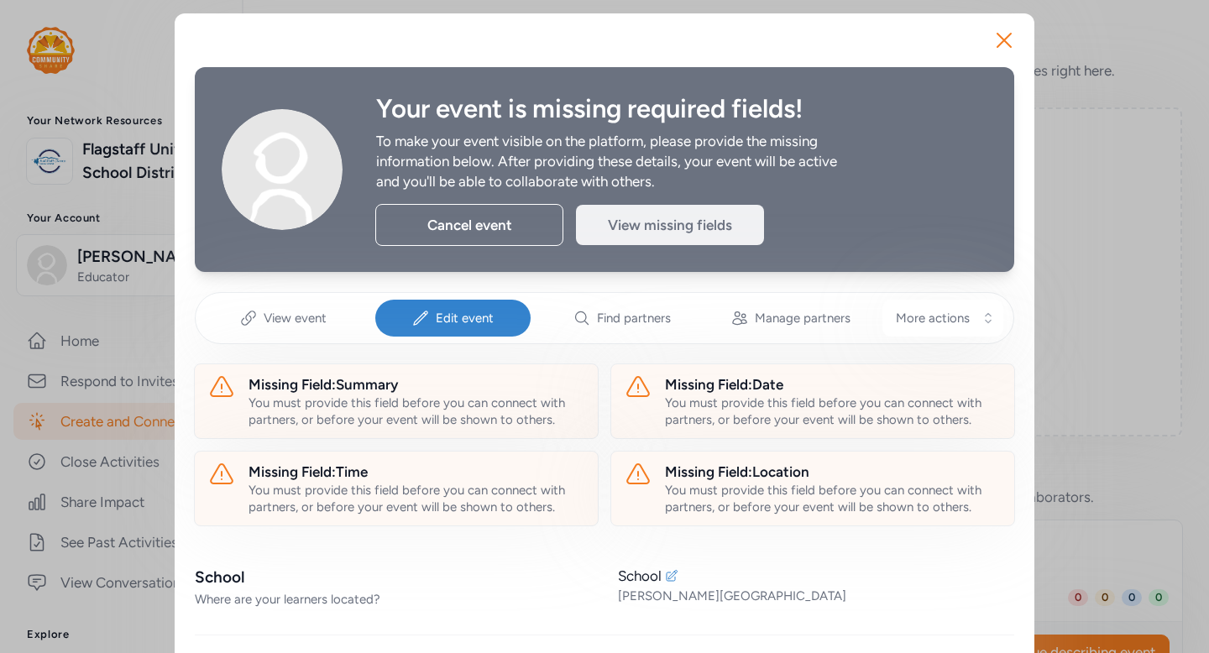
click at [674, 218] on div "View missing fields" at bounding box center [670, 225] width 188 height 40
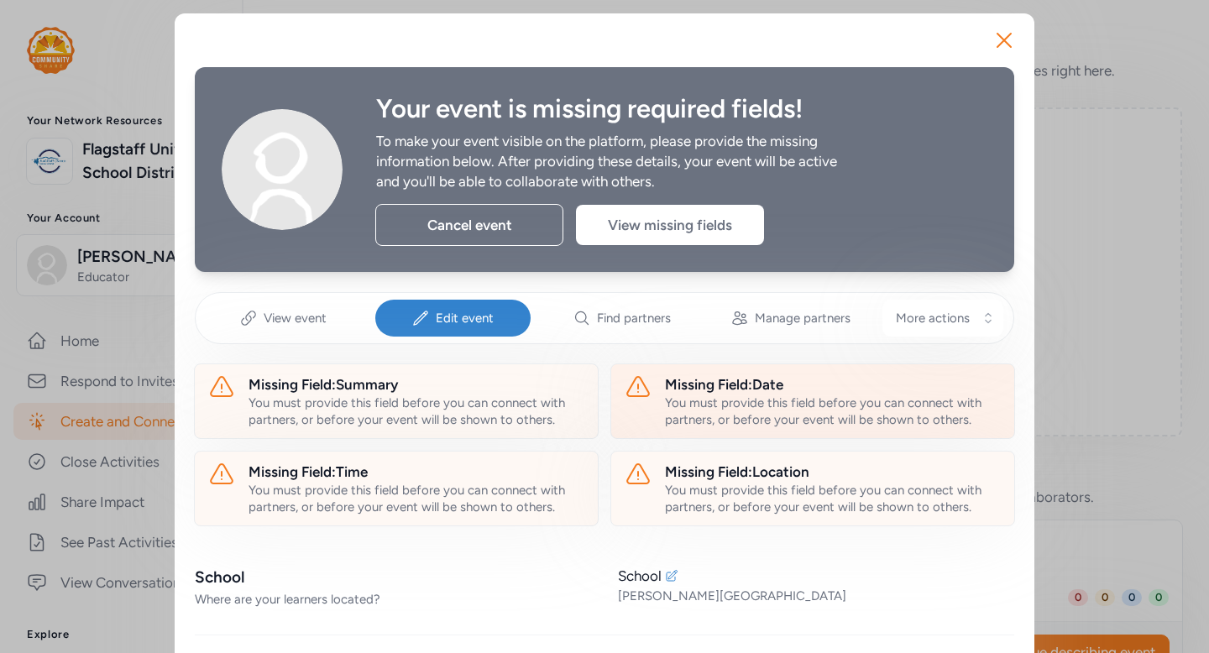
click at [698, 424] on div "You must provide this field before you can connect with partners, or before you…" at bounding box center [833, 411] width 336 height 34
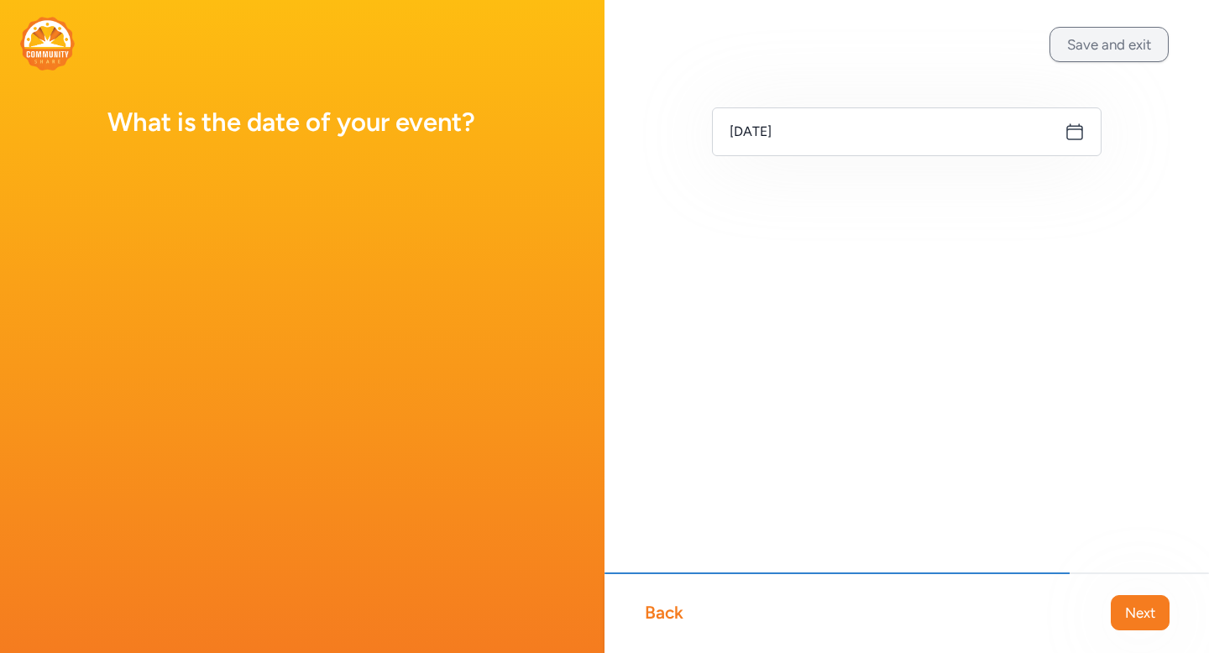
click at [1138, 50] on button "Save and exit" at bounding box center [1108, 44] width 119 height 35
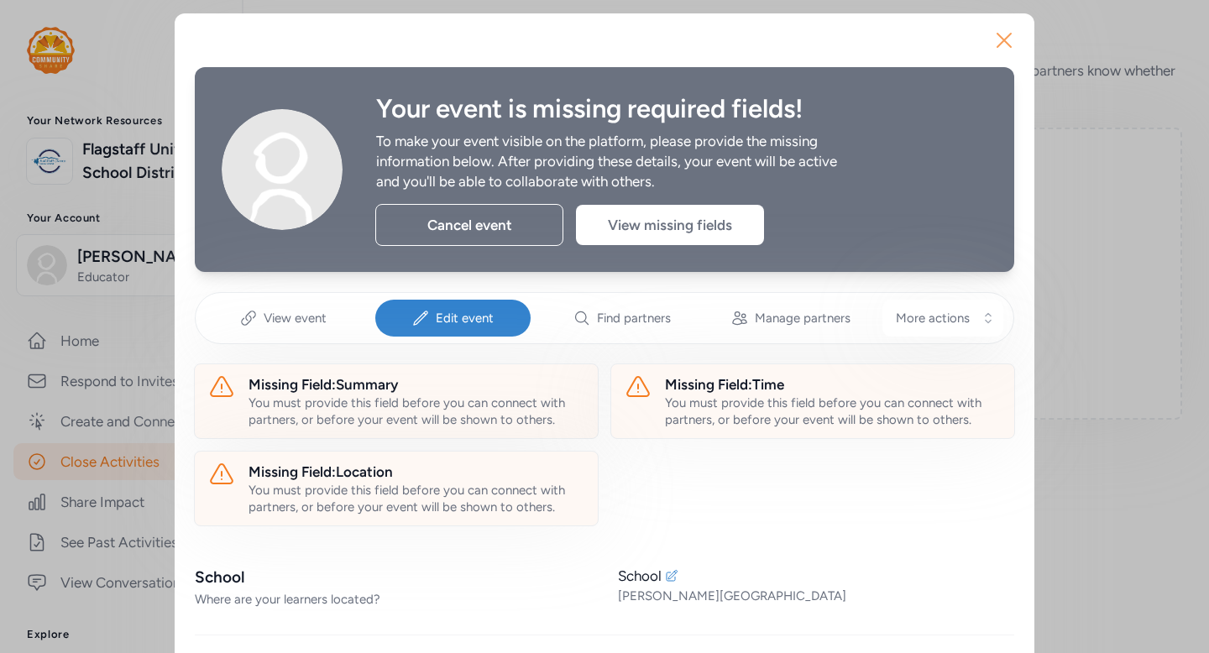
click at [1001, 42] on icon "button" at bounding box center [1003, 40] width 13 height 13
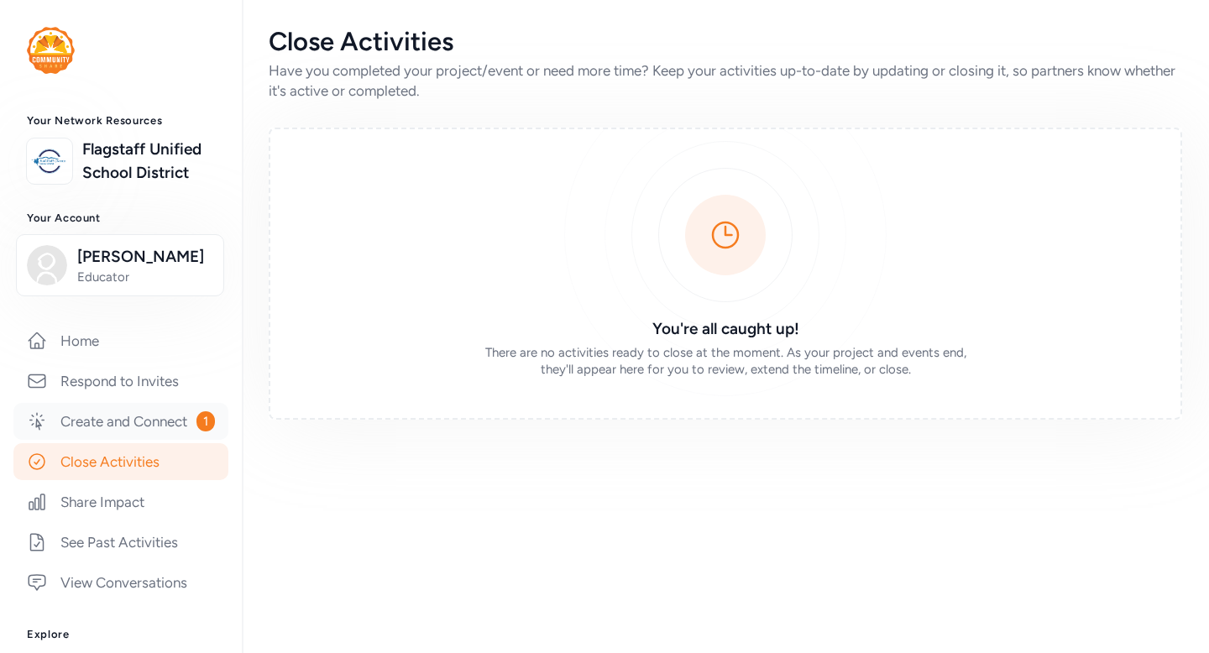
click at [75, 431] on link "Create and Connect 1" at bounding box center [120, 421] width 215 height 37
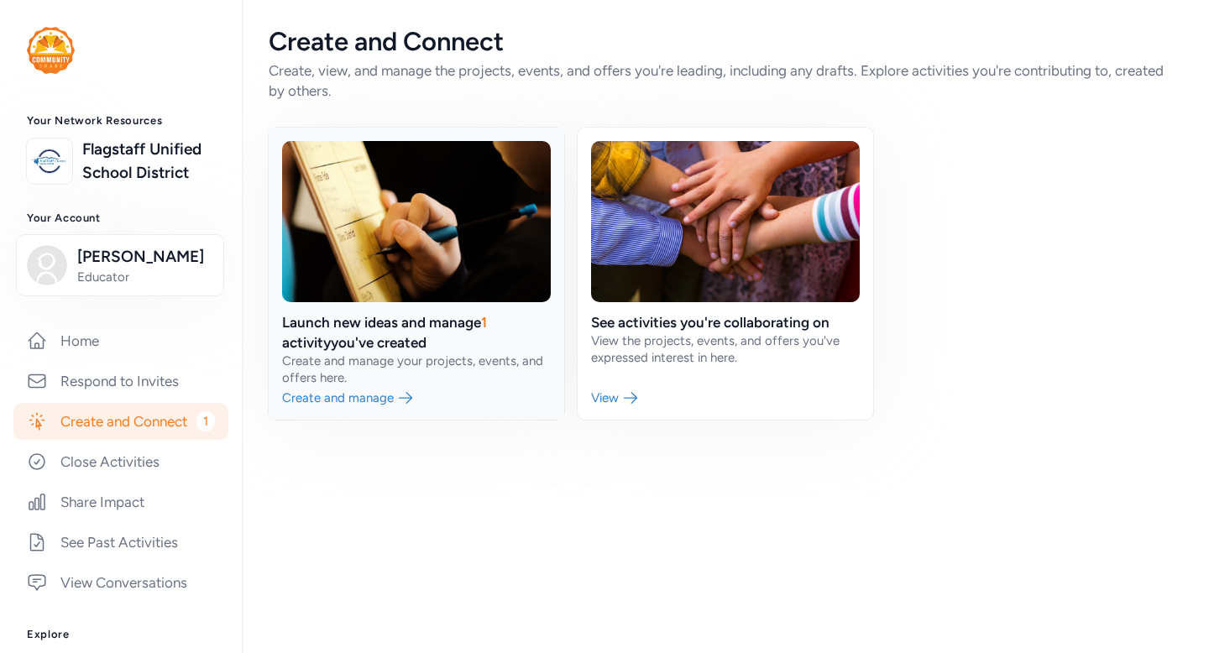
click at [464, 259] on link at bounding box center [416, 274] width 295 height 292
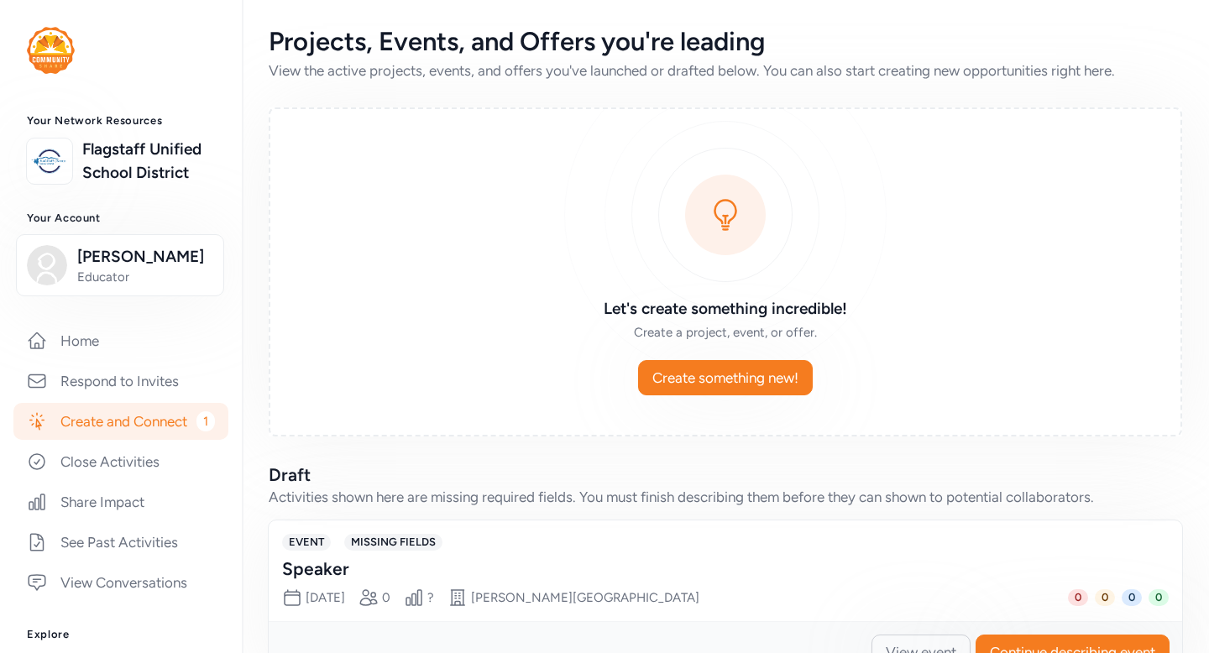
scroll to position [56, 0]
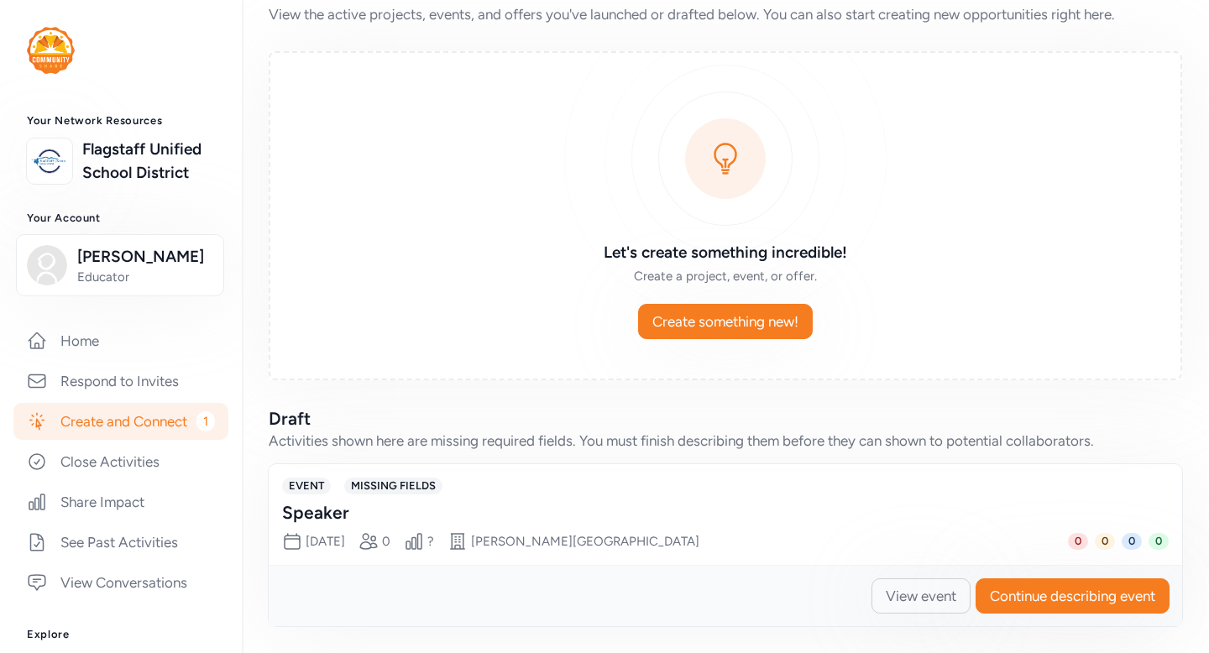
click at [671, 531] on div "Date Sep 15, 2025 Partner slots 0 Percent filled ? Site Knoles Elementary Schoo…" at bounding box center [725, 541] width 886 height 20
click at [582, 538] on div "Knoles Elementary School" at bounding box center [585, 541] width 228 height 17
click at [991, 602] on span "Continue describing event" at bounding box center [1072, 596] width 165 height 20
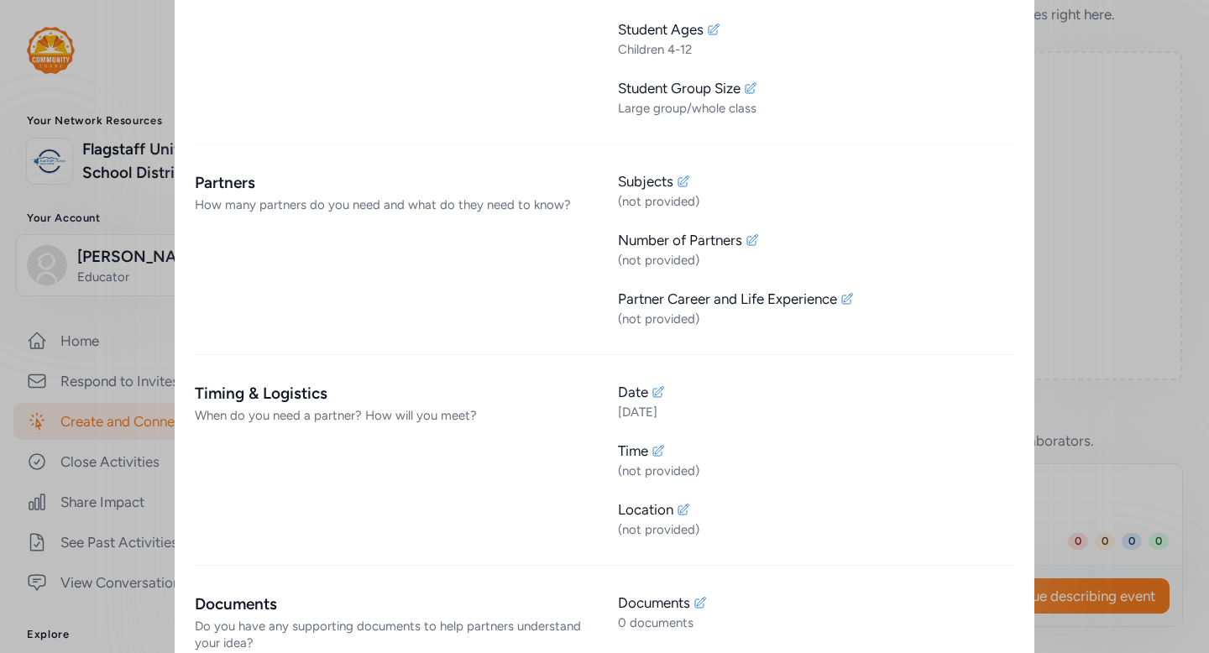
scroll to position [973, 0]
click at [649, 393] on div "Date" at bounding box center [816, 390] width 396 height 20
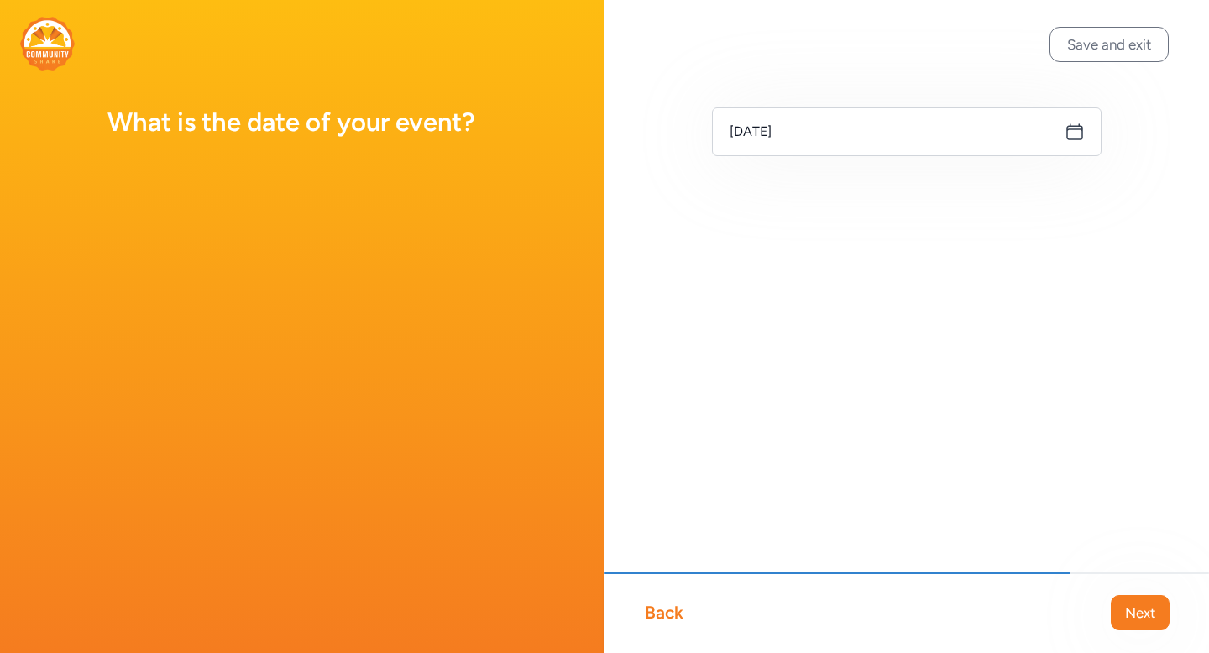
click at [1067, 137] on icon at bounding box center [1074, 131] width 15 height 15
click at [1080, 138] on icon at bounding box center [1074, 131] width 15 height 15
click at [1077, 135] on icon at bounding box center [1074, 132] width 20 height 20
click at [1074, 137] on icon at bounding box center [1074, 132] width 20 height 20
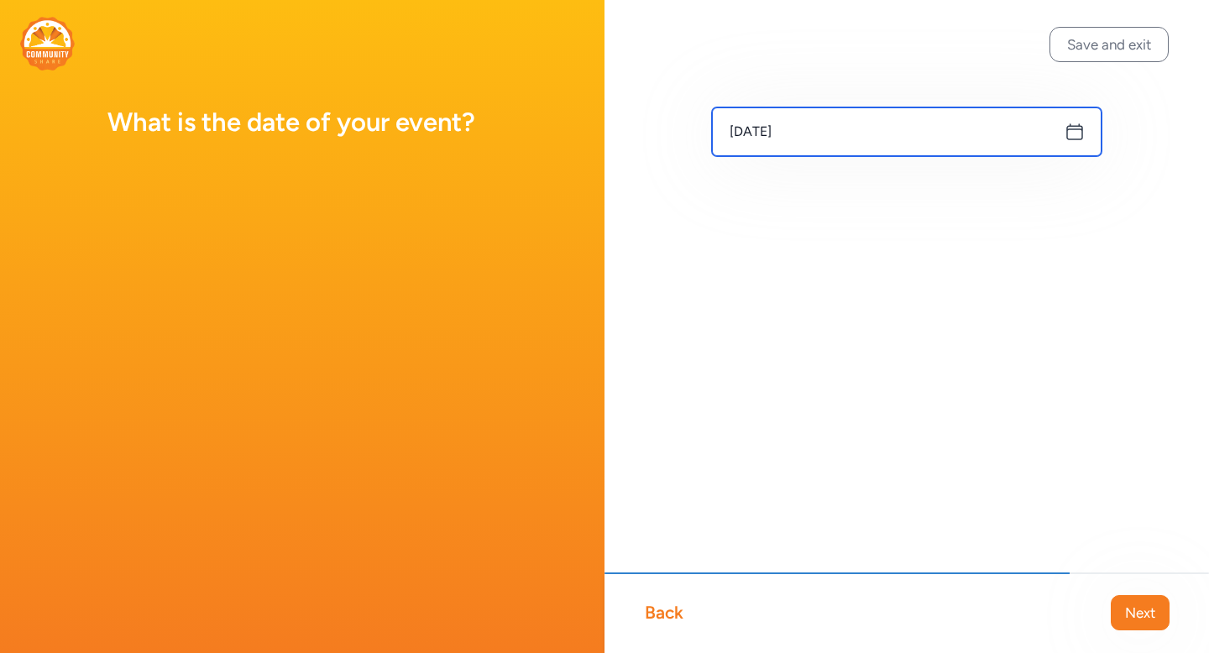
click at [893, 128] on input "Sep 15, 2025" at bounding box center [906, 131] width 389 height 49
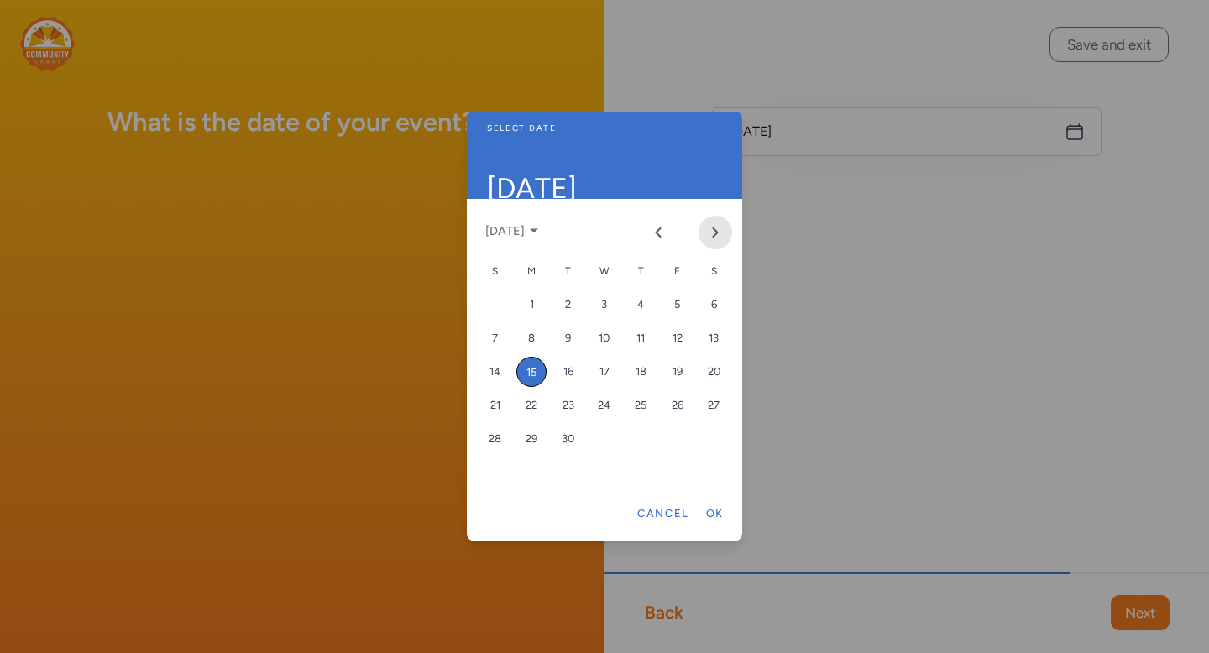
click at [721, 219] on button "Next month" at bounding box center [715, 233] width 34 height 34
click at [681, 372] on div "14" at bounding box center [677, 372] width 30 height 30
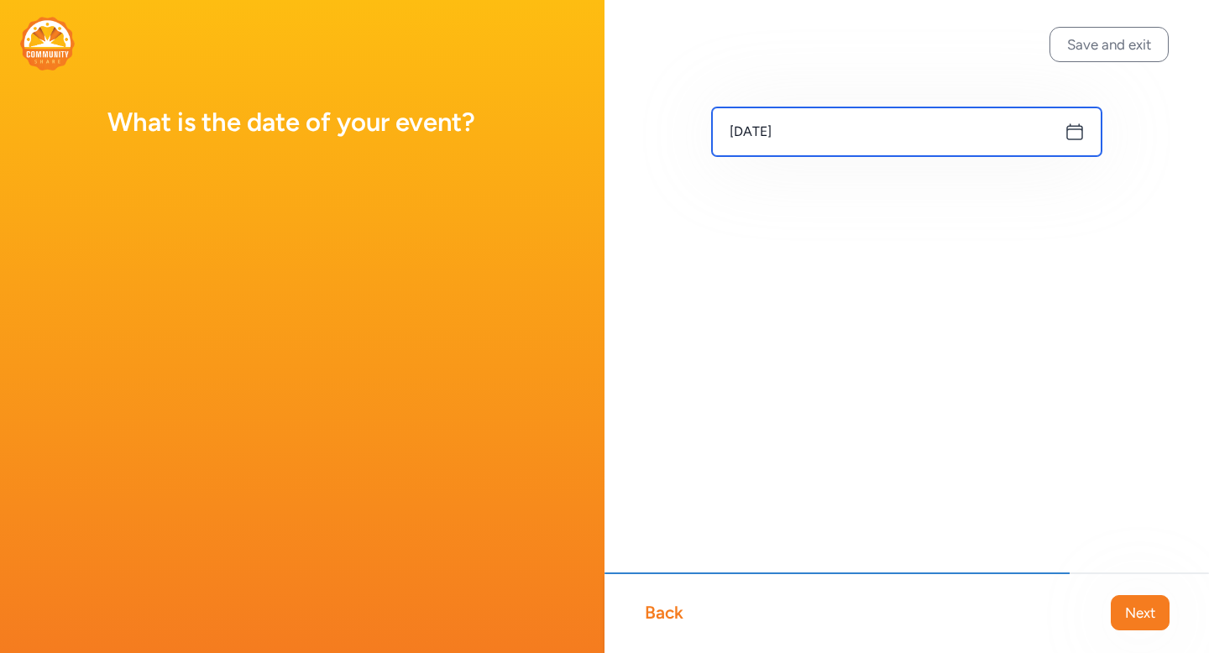
click at [1090, 131] on input "Nov 14, 2025" at bounding box center [906, 131] width 389 height 49
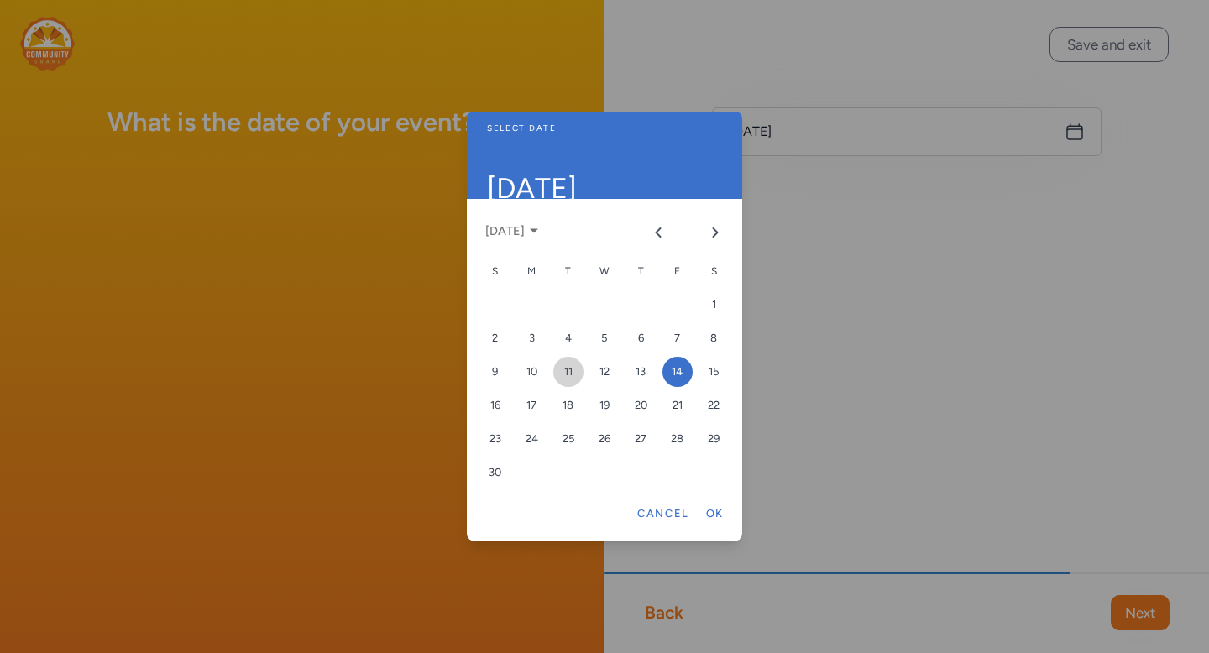
click at [571, 373] on div "11" at bounding box center [568, 372] width 30 height 30
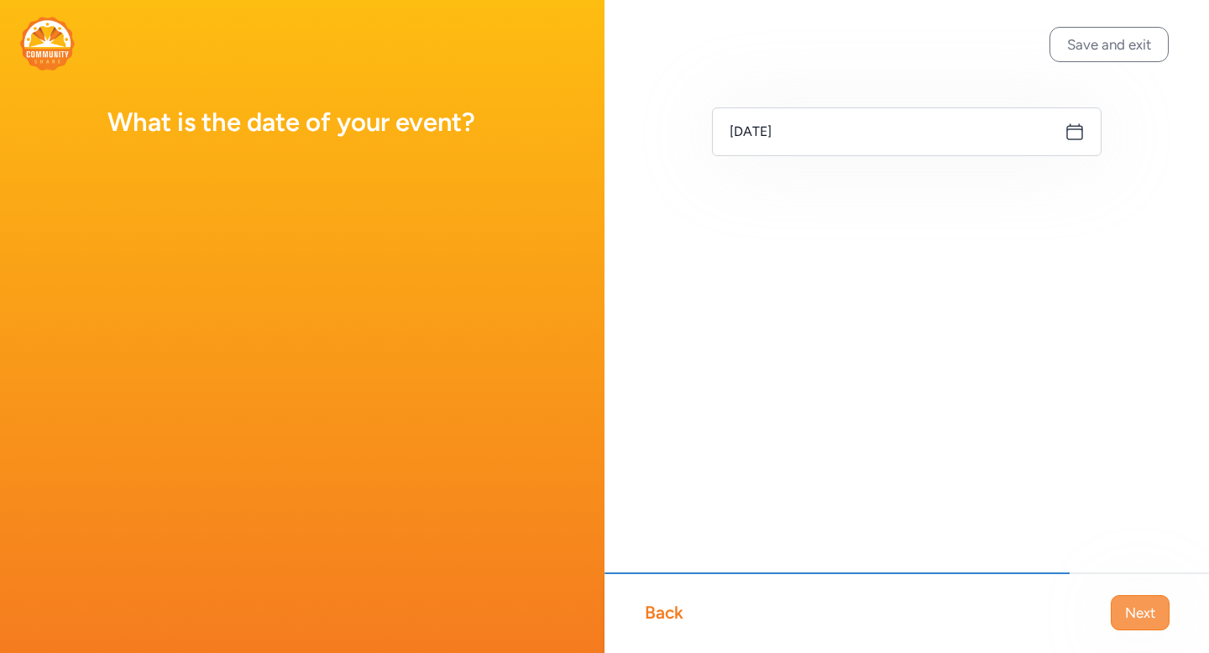
click at [1123, 623] on button "Next" at bounding box center [1139, 612] width 59 height 35
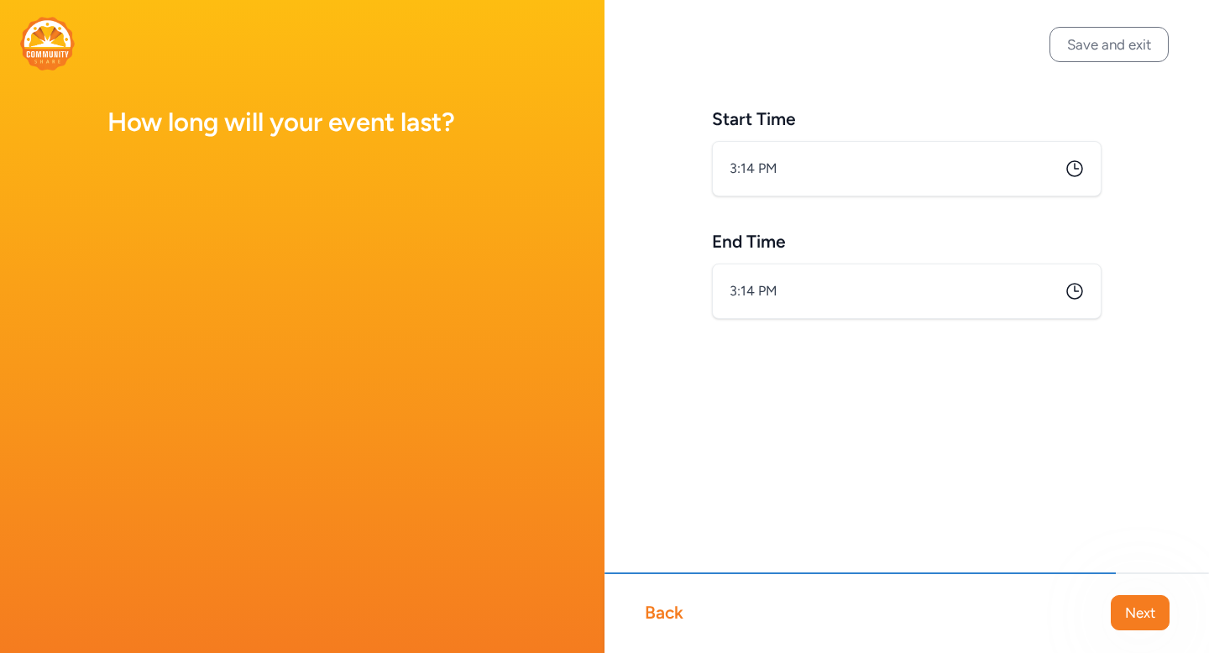
click at [1074, 171] on icon at bounding box center [1074, 169] width 20 height 20
click at [1074, 165] on icon at bounding box center [1074, 169] width 20 height 20
click at [789, 170] on input "3:14 PM" at bounding box center [906, 168] width 389 height 55
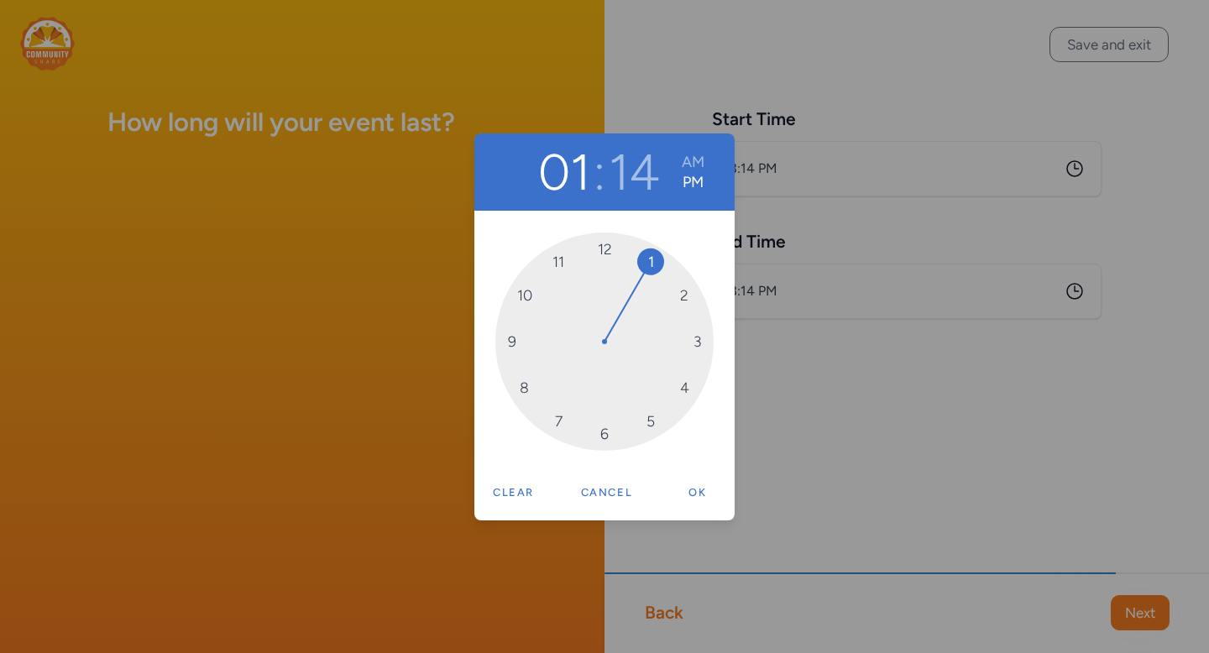
drag, startPoint x: 702, startPoint y: 340, endPoint x: 636, endPoint y: 251, distance: 110.5
click at [643, 177] on span "14" at bounding box center [634, 184] width 51 height 17
click at [698, 494] on button "Ok" at bounding box center [698, 493] width 54 height 34
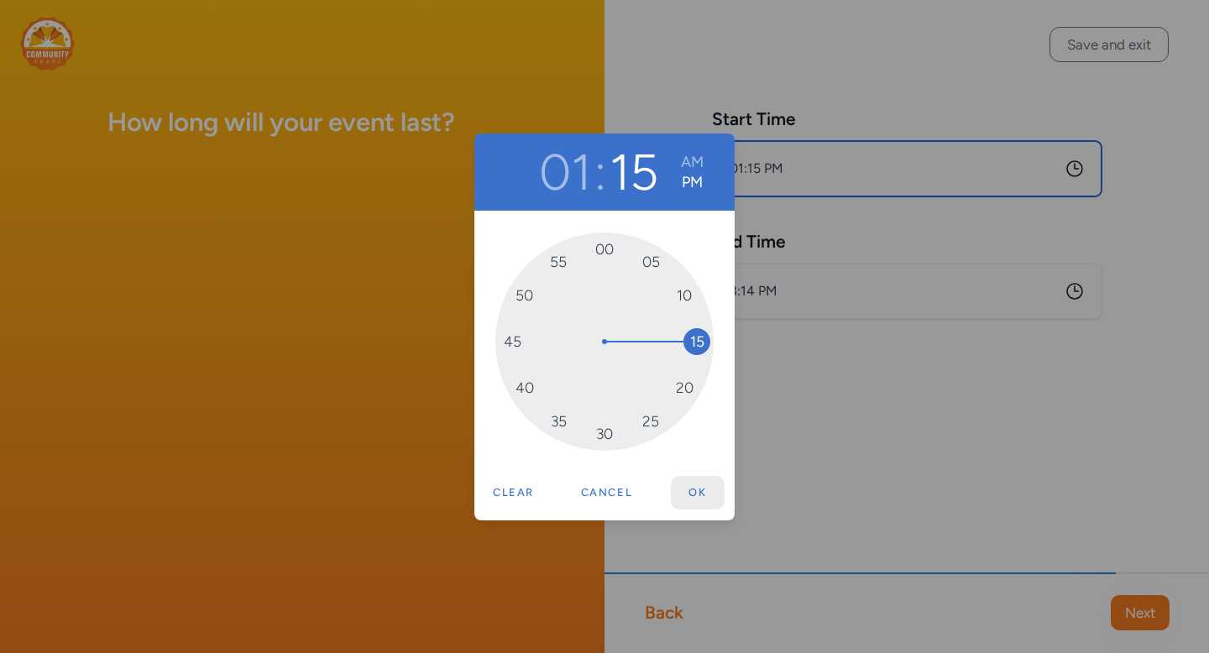
type input "1:15 PM"
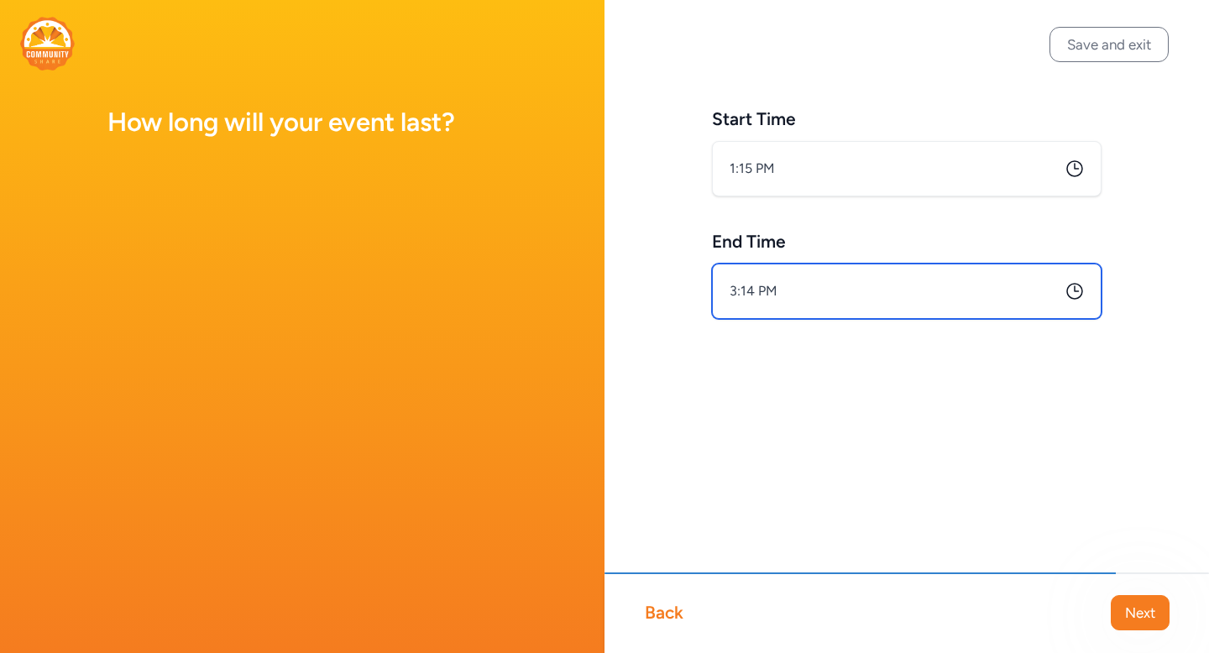
click at [1076, 304] on input "3:14 PM" at bounding box center [906, 291] width 389 height 55
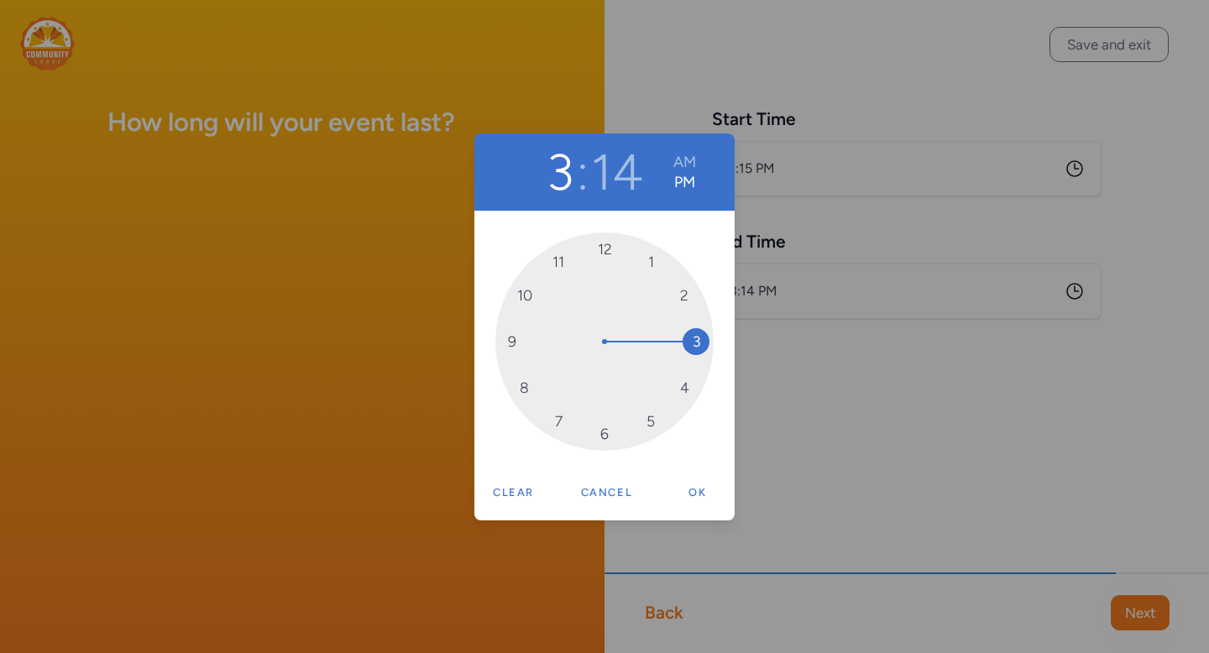
click at [1075, 286] on div "3 : 14 AM PM 12 1 2 3 4 5 6 7 8 9 10 11 Clear Cancel Ok" at bounding box center [604, 326] width 1209 height 653
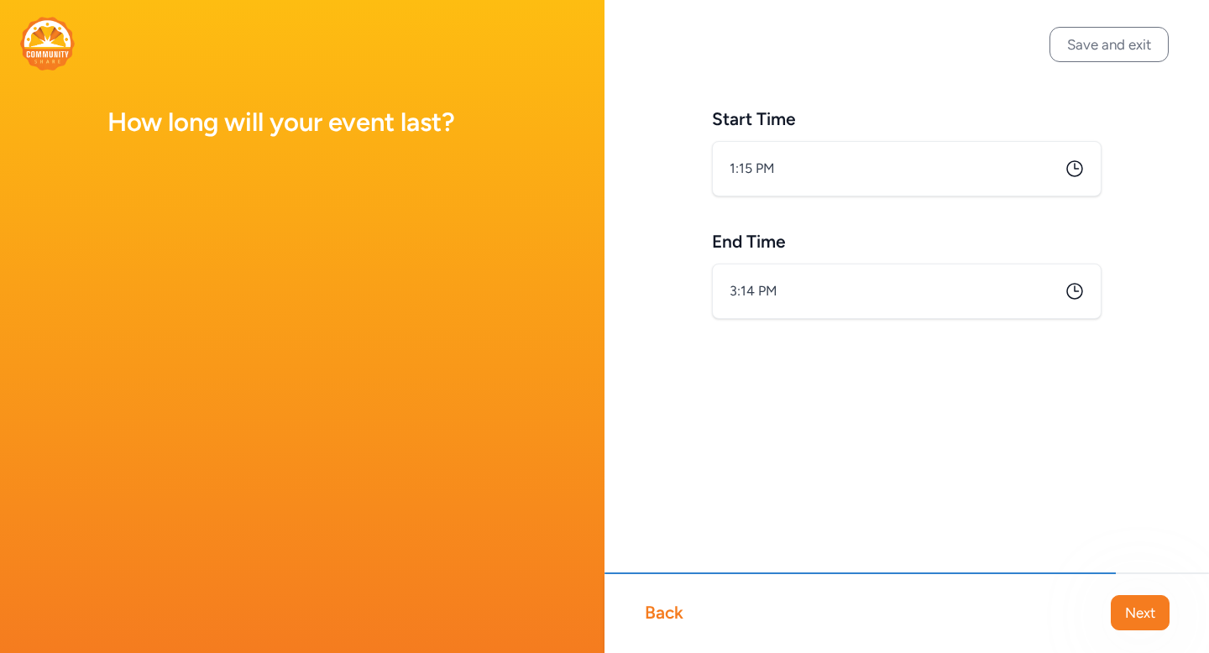
click at [1072, 290] on icon at bounding box center [1074, 291] width 20 height 20
click at [1067, 295] on icon at bounding box center [1074, 291] width 20 height 20
click at [1080, 290] on icon at bounding box center [1074, 291] width 20 height 20
click at [1067, 291] on icon at bounding box center [1074, 291] width 15 height 15
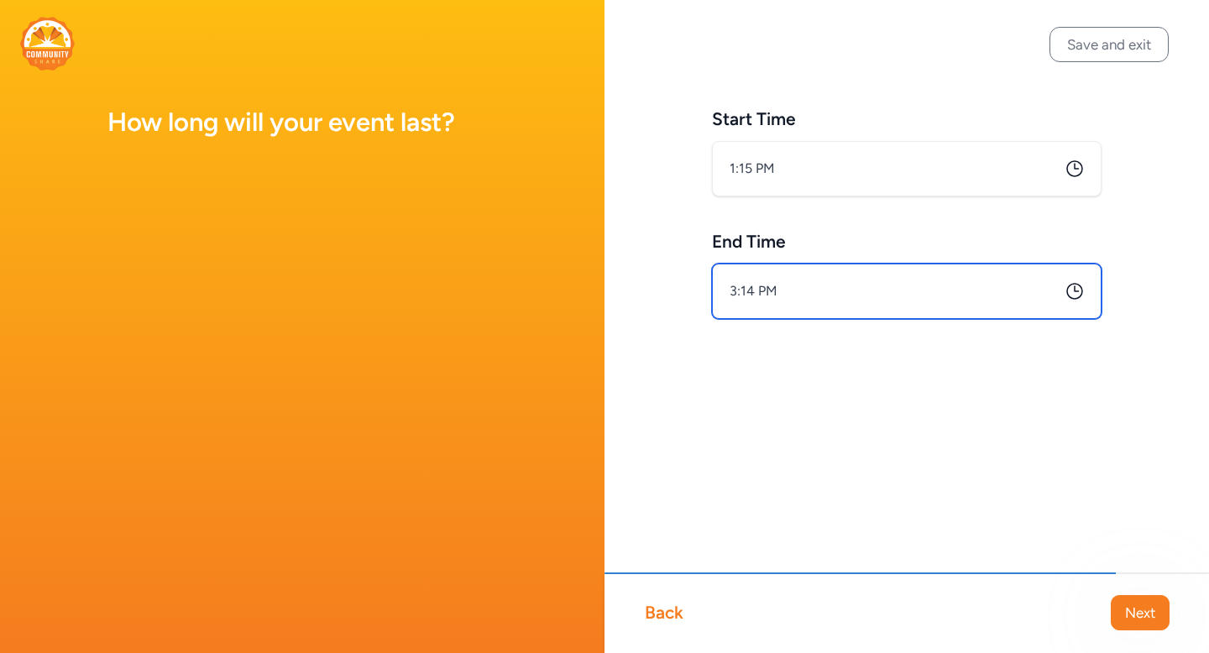
click at [768, 297] on input "3:14 PM" at bounding box center [906, 291] width 389 height 55
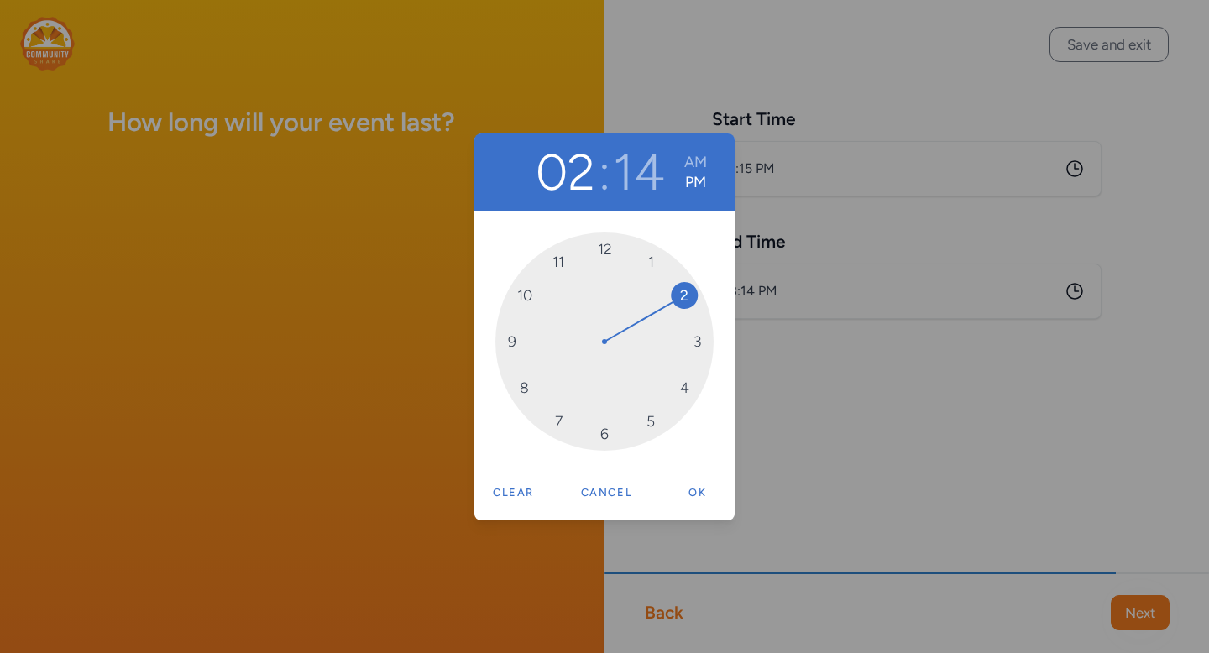
drag, startPoint x: 699, startPoint y: 342, endPoint x: 680, endPoint y: 271, distance: 73.1
drag, startPoint x: 700, startPoint y: 341, endPoint x: 613, endPoint y: 249, distance: 126.4
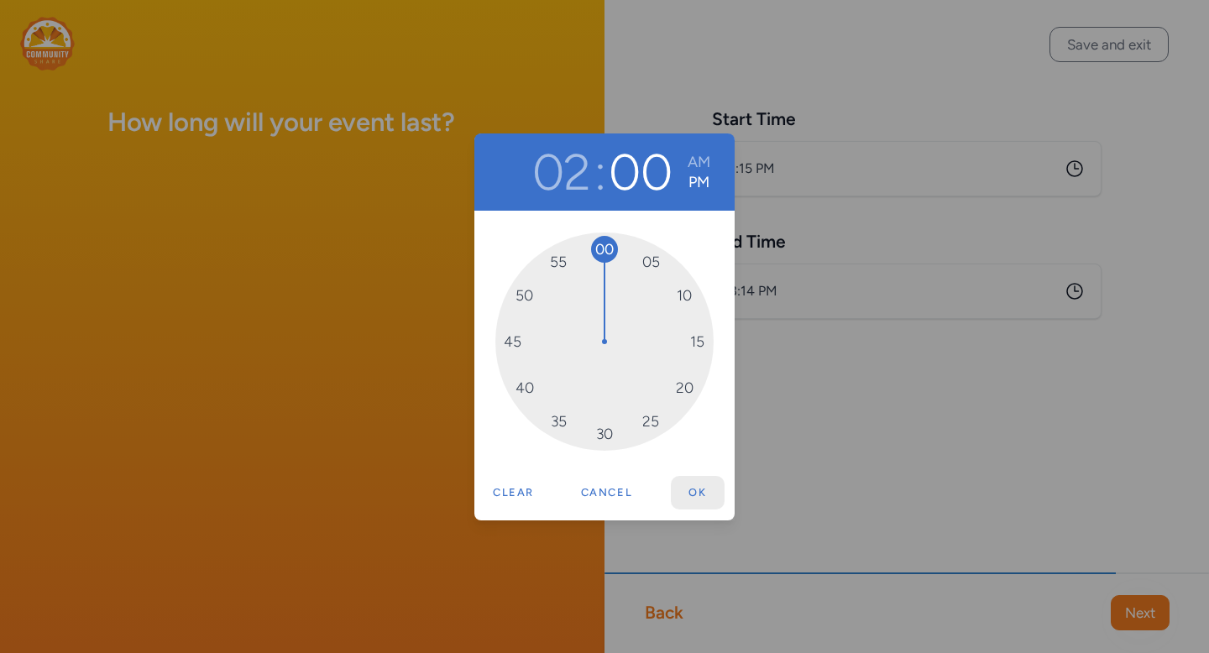
click at [692, 494] on button "Ok" at bounding box center [698, 493] width 54 height 34
type input "2:00 PM"
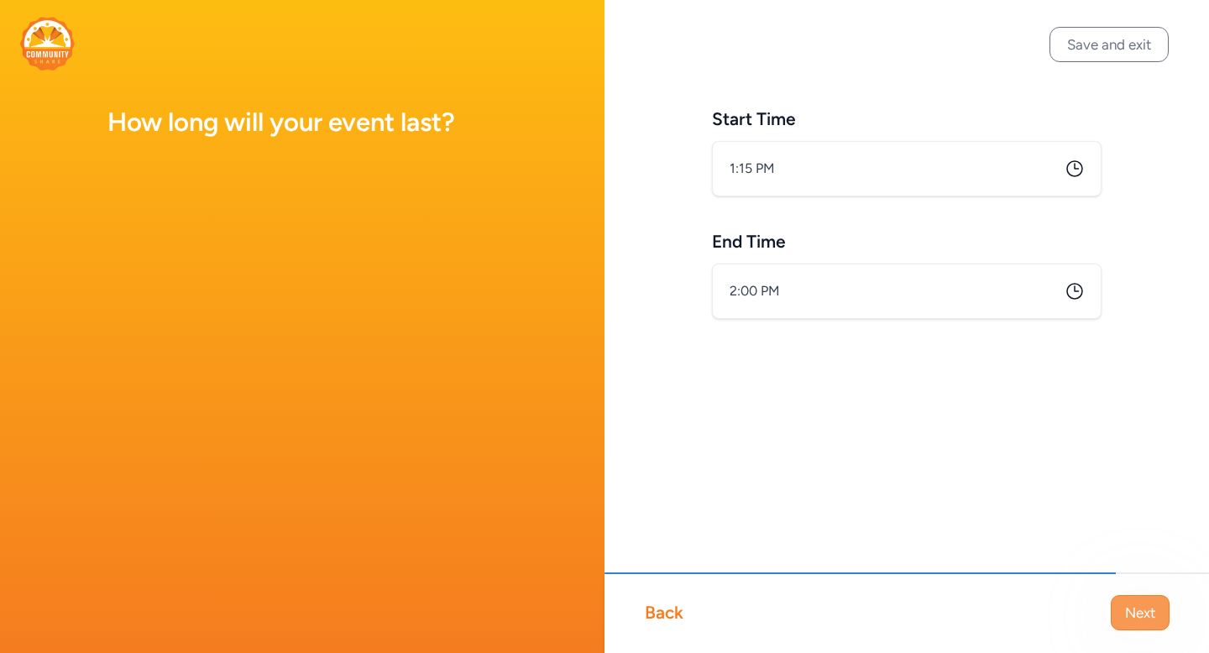
click at [1138, 614] on span "Next" at bounding box center [1140, 613] width 30 height 20
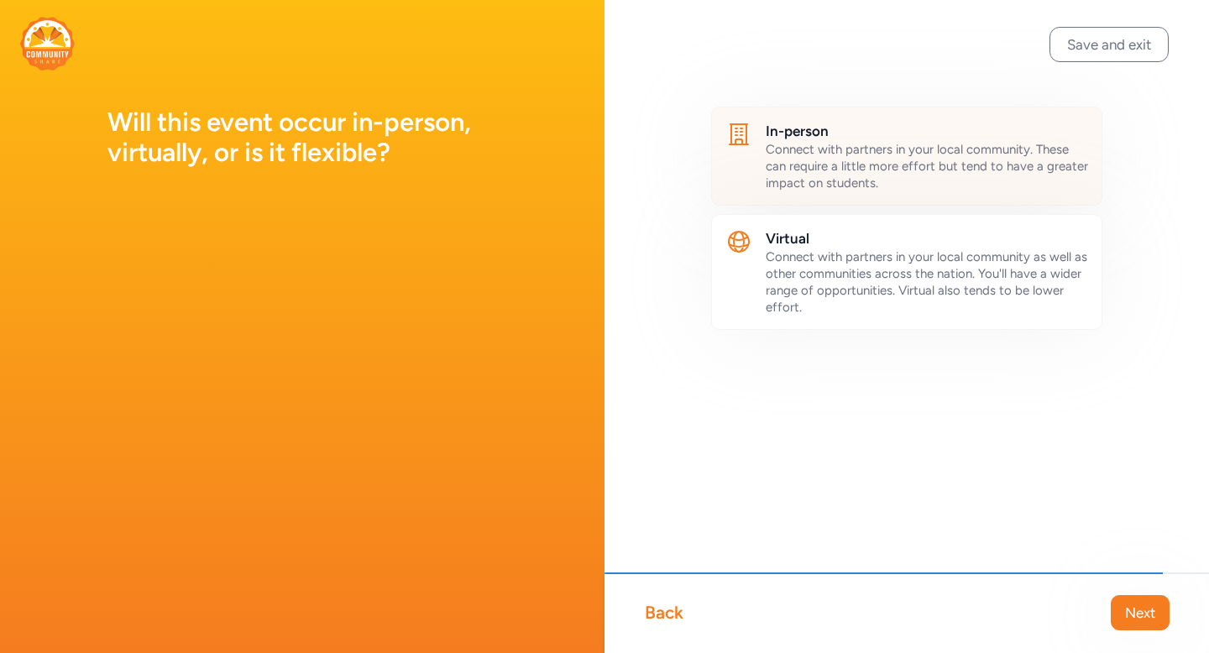
click at [1044, 133] on h2 "In-person" at bounding box center [926, 131] width 322 height 20
click at [1129, 603] on span "Next" at bounding box center [1140, 613] width 30 height 20
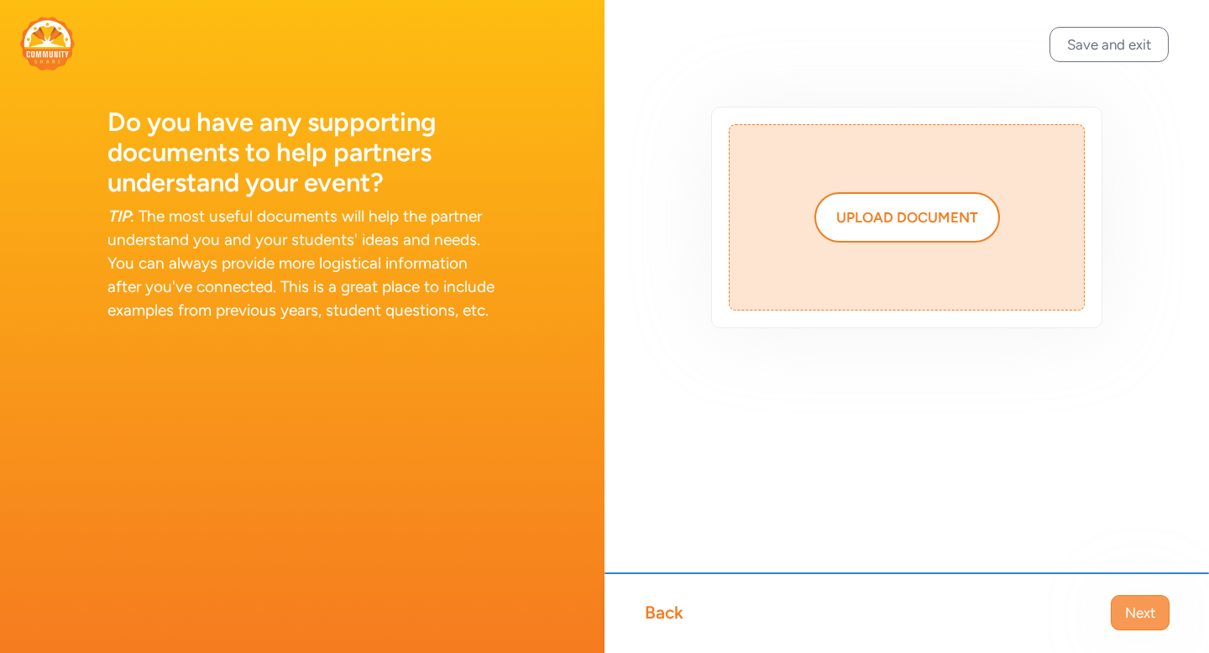
click at [1133, 619] on span "Next" at bounding box center [1140, 613] width 30 height 20
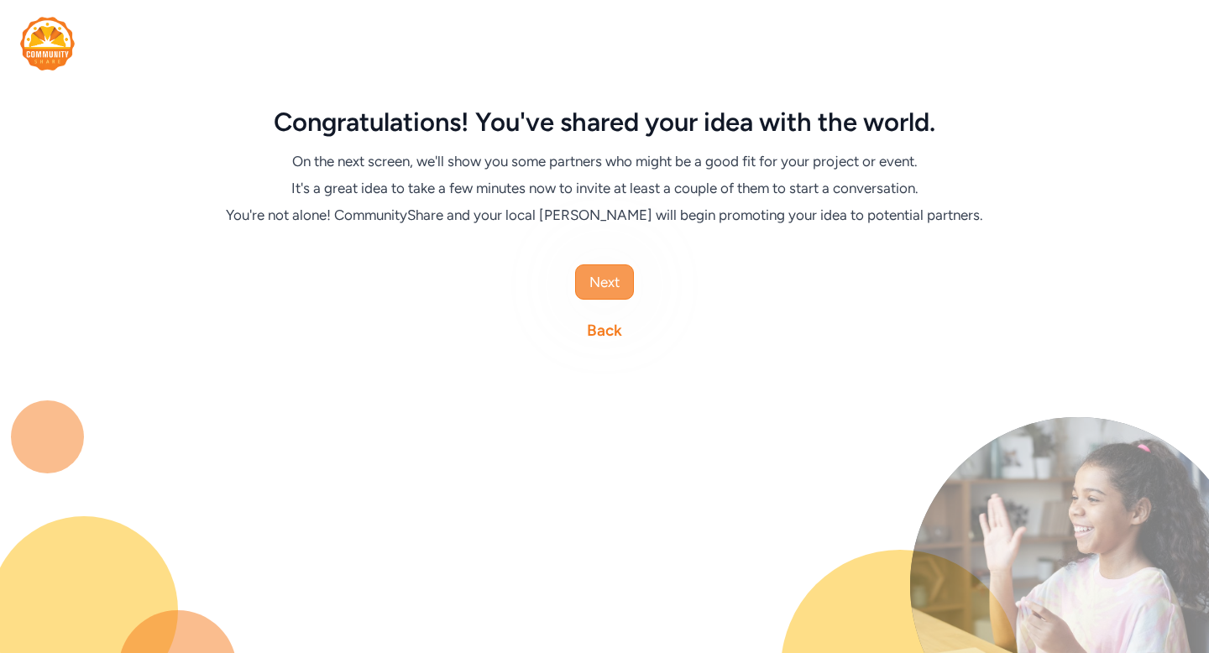
click at [611, 286] on span "Next" at bounding box center [604, 282] width 30 height 20
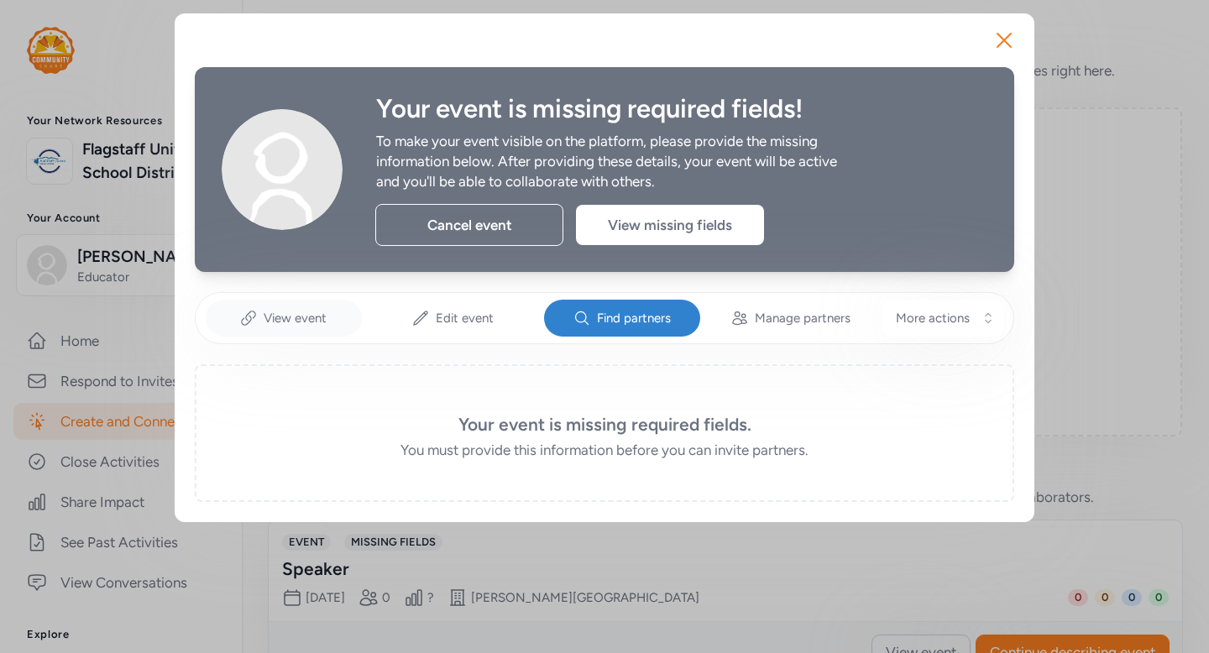
click at [321, 327] on div "View event" at bounding box center [284, 318] width 156 height 37
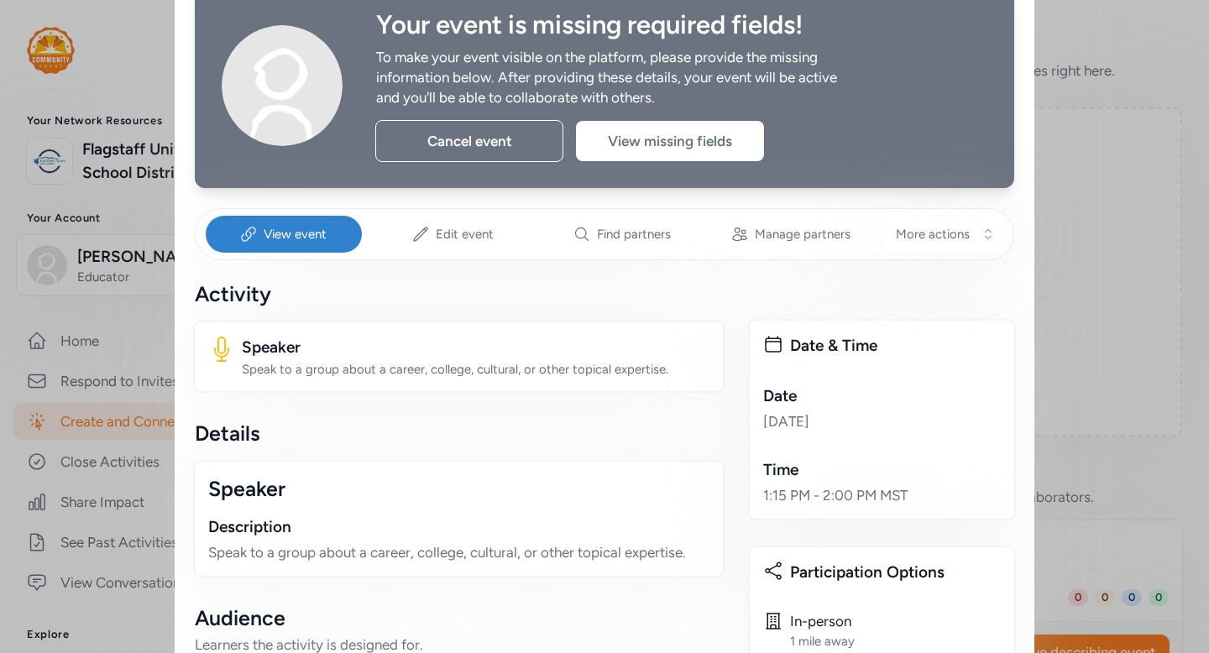
scroll to position [91, 0]
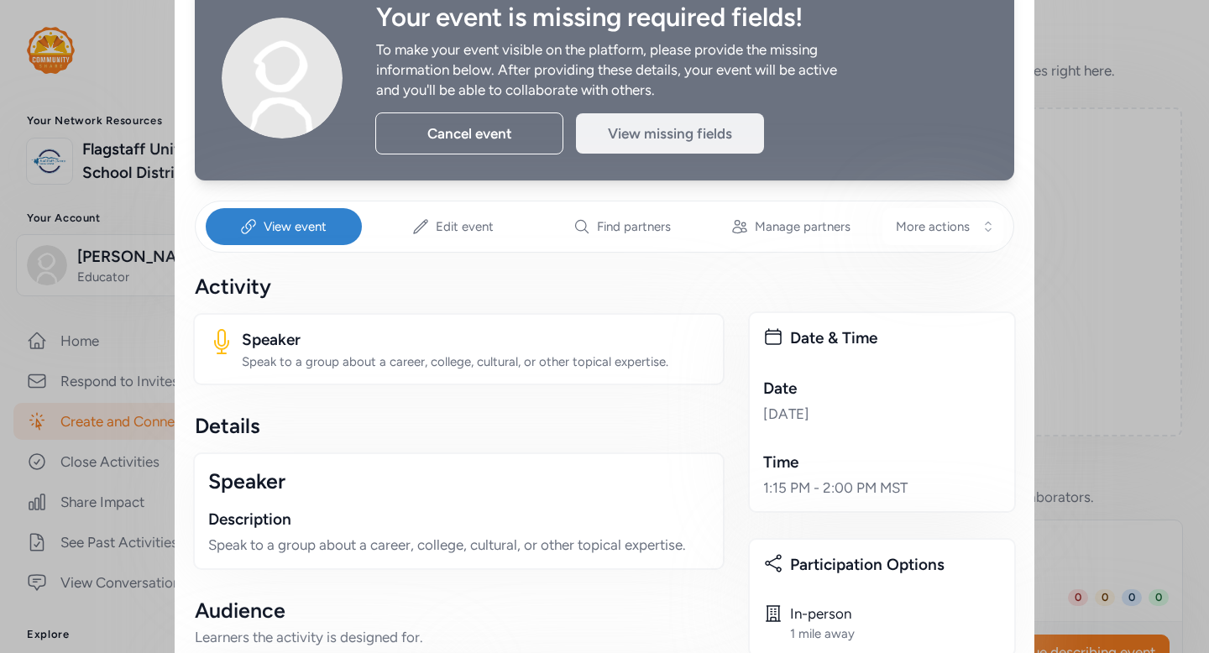
click at [648, 144] on div "View missing fields" at bounding box center [670, 133] width 188 height 40
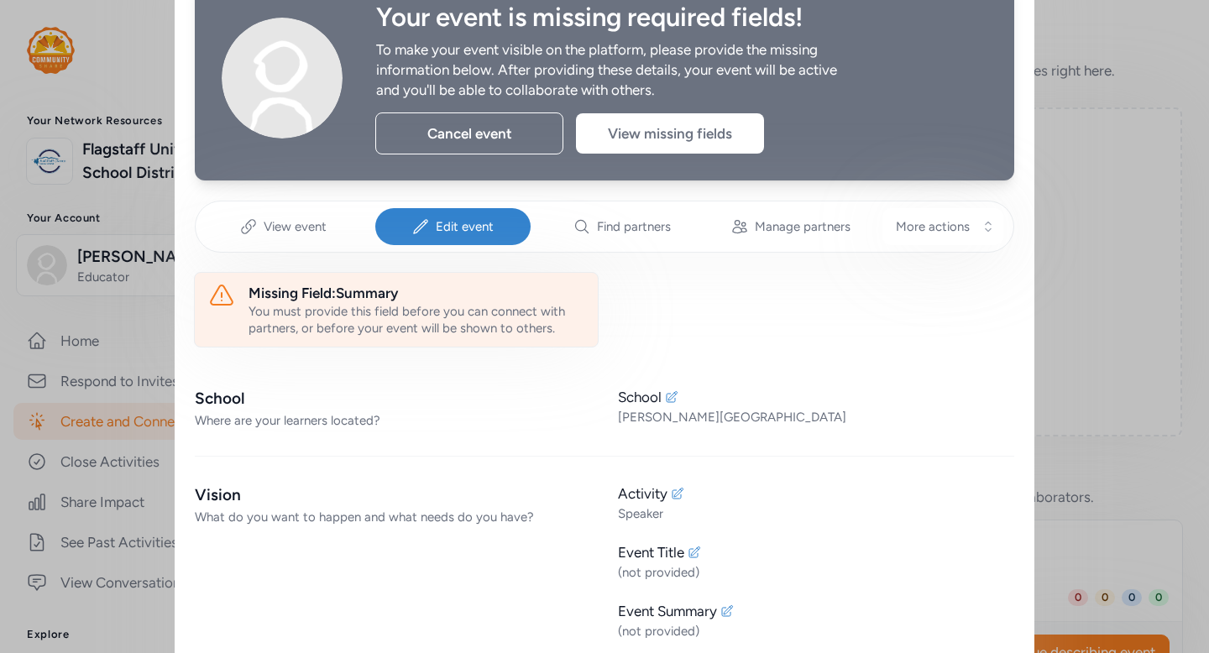
click at [424, 311] on div "You must provide this field before you can connect with partners, or before you…" at bounding box center [416, 320] width 336 height 34
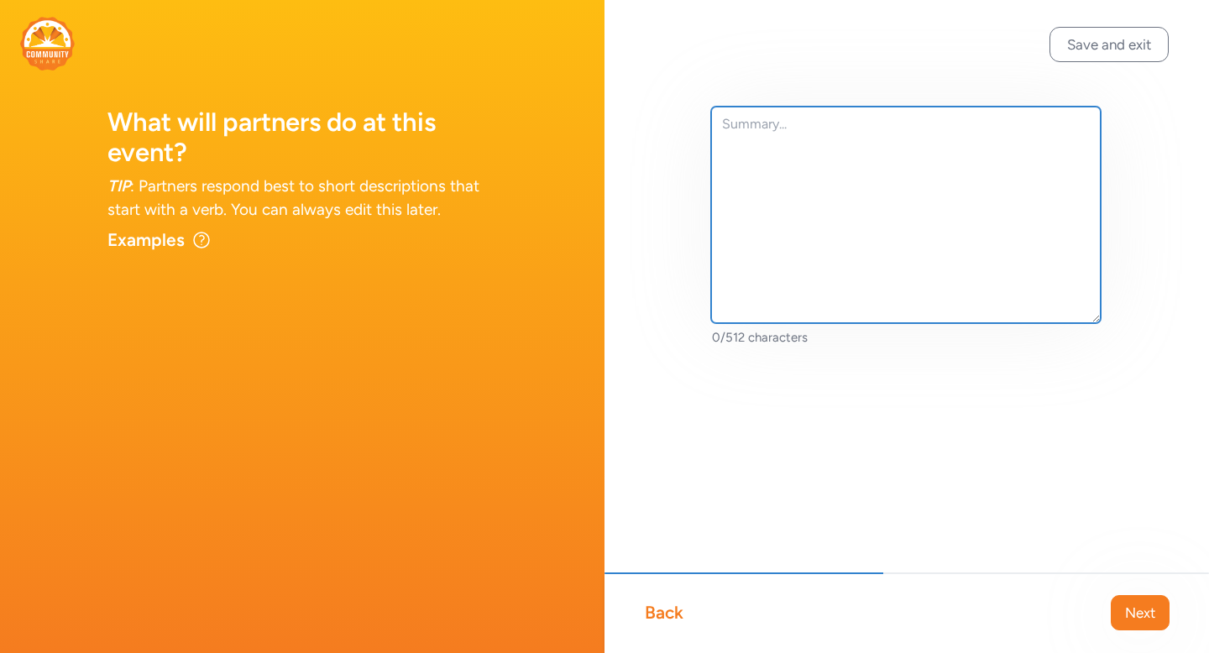
click at [772, 163] on textarea at bounding box center [905, 215] width 389 height 217
click at [881, 164] on textarea at bounding box center [905, 215] width 389 height 217
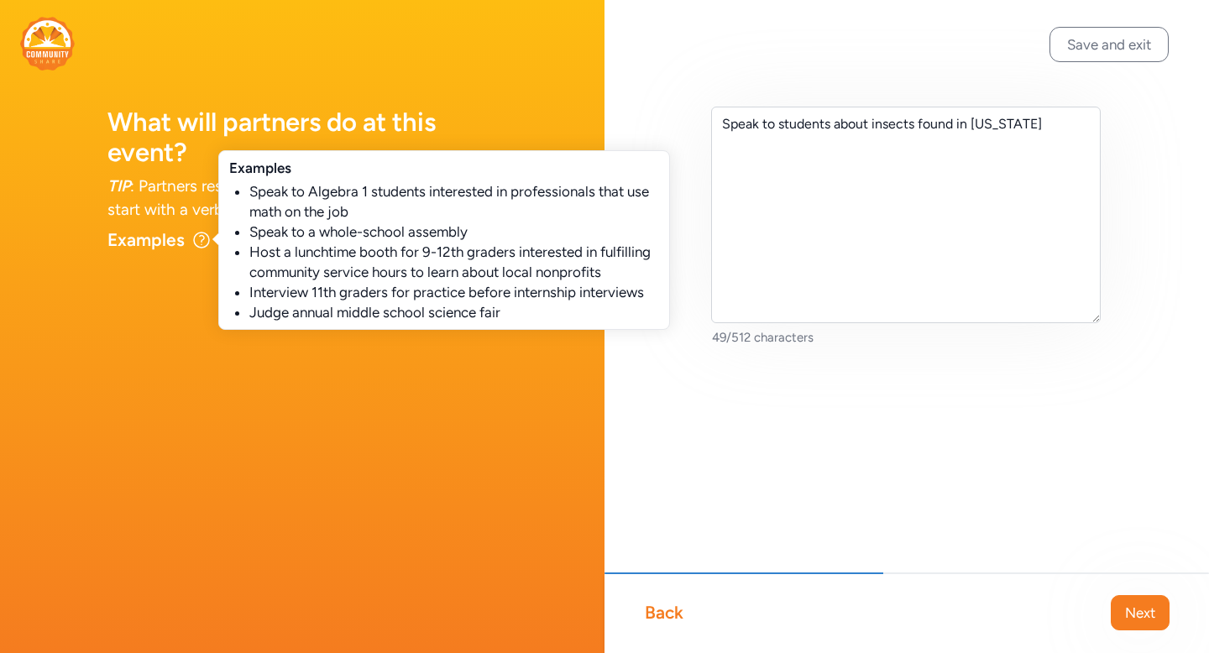
click at [196, 234] on icon at bounding box center [201, 239] width 15 height 15
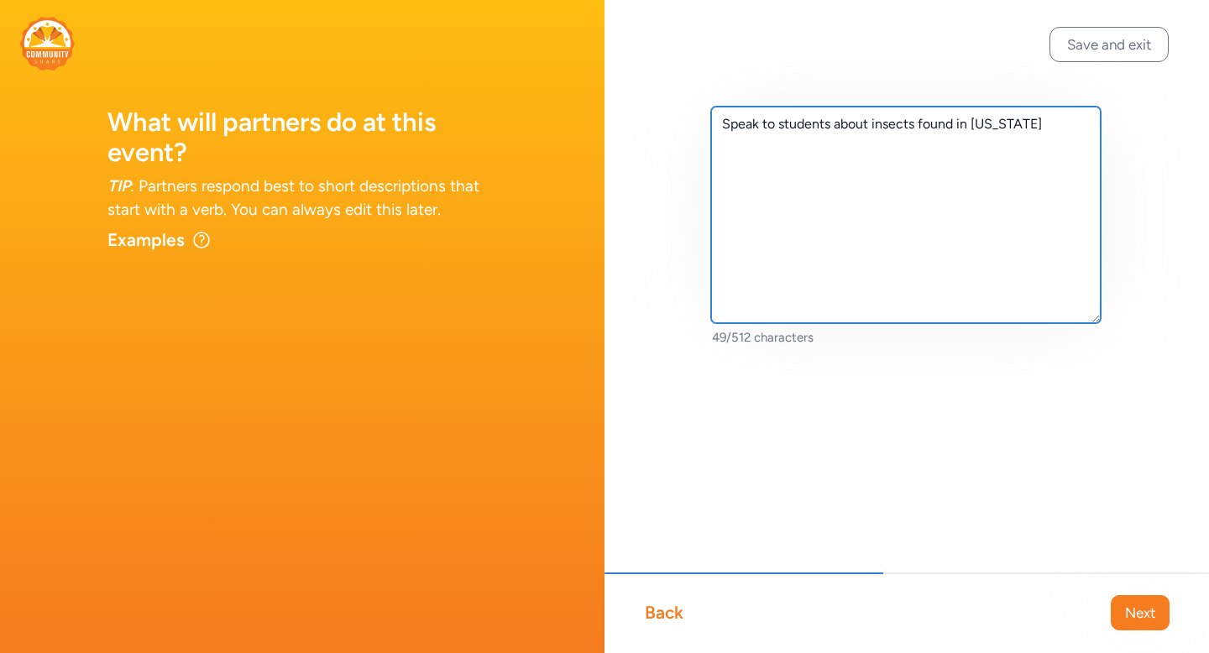
click at [1057, 116] on textarea "Speak to students about insects found in Arizona" at bounding box center [905, 215] width 389 height 217
drag, startPoint x: 812, startPoint y: 151, endPoint x: 796, endPoint y: 162, distance: 20.0
click at [796, 162] on textarea "Speak to students about insects found in Arizona and bring in" at bounding box center [905, 215] width 389 height 217
click at [740, 145] on textarea "Speak to students about insects found in Arizona and bring in insect box" at bounding box center [905, 215] width 389 height 217
click at [855, 163] on textarea "Speak to students about insects found in Arizona and bring in an insect box" at bounding box center [905, 215] width 389 height 217
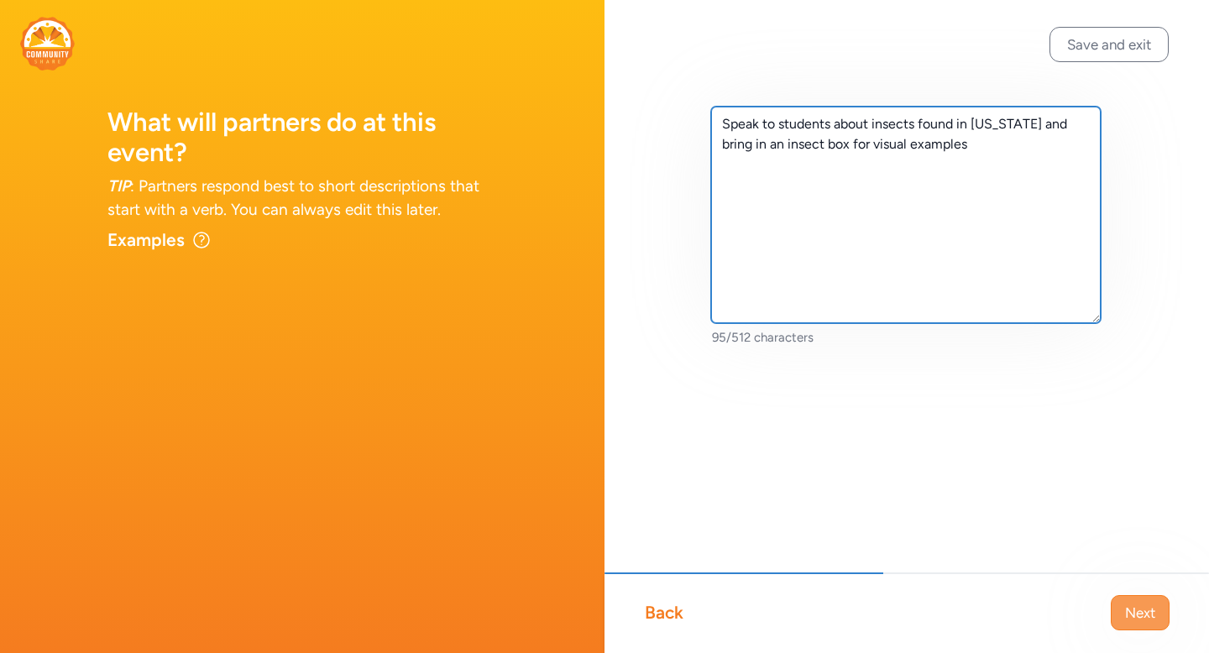
type textarea "Speak to students about insects found in Arizona and bring in an insect box for…"
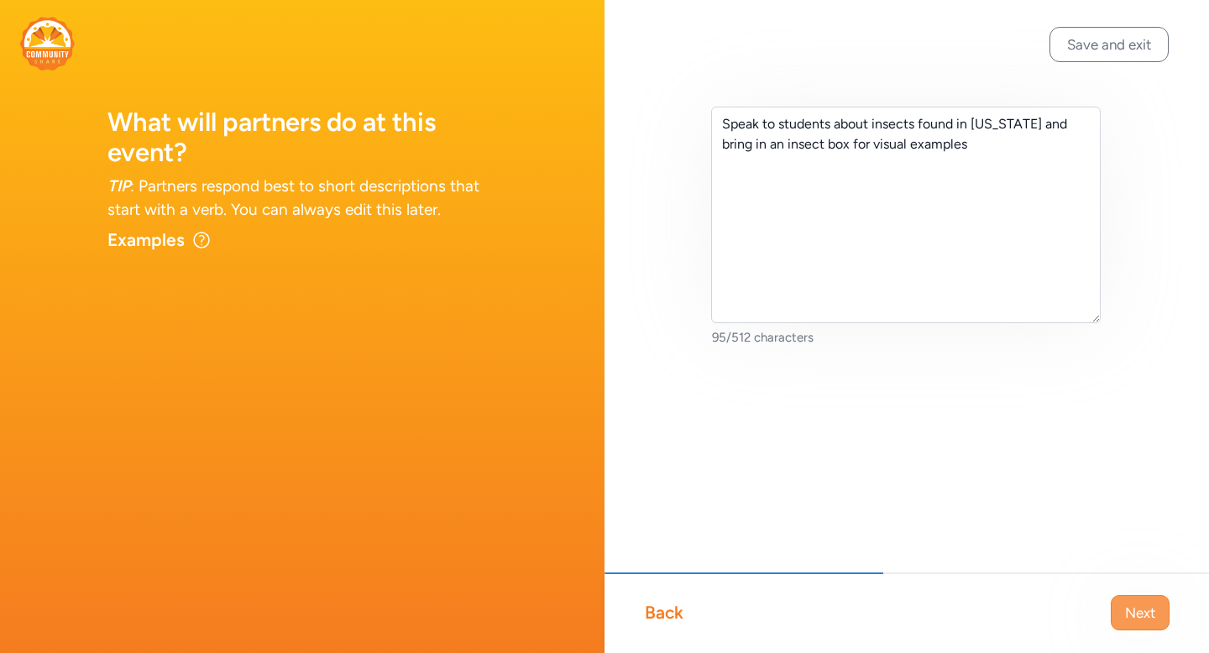
click at [1149, 620] on span "Next" at bounding box center [1140, 613] width 30 height 20
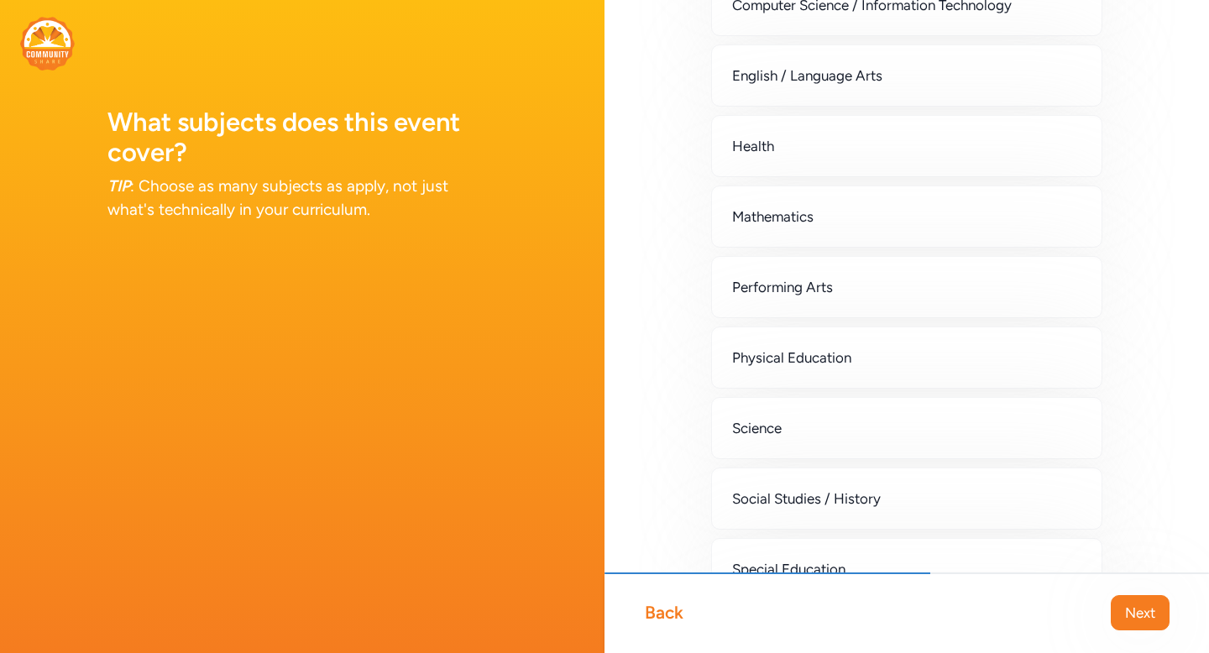
scroll to position [296, 0]
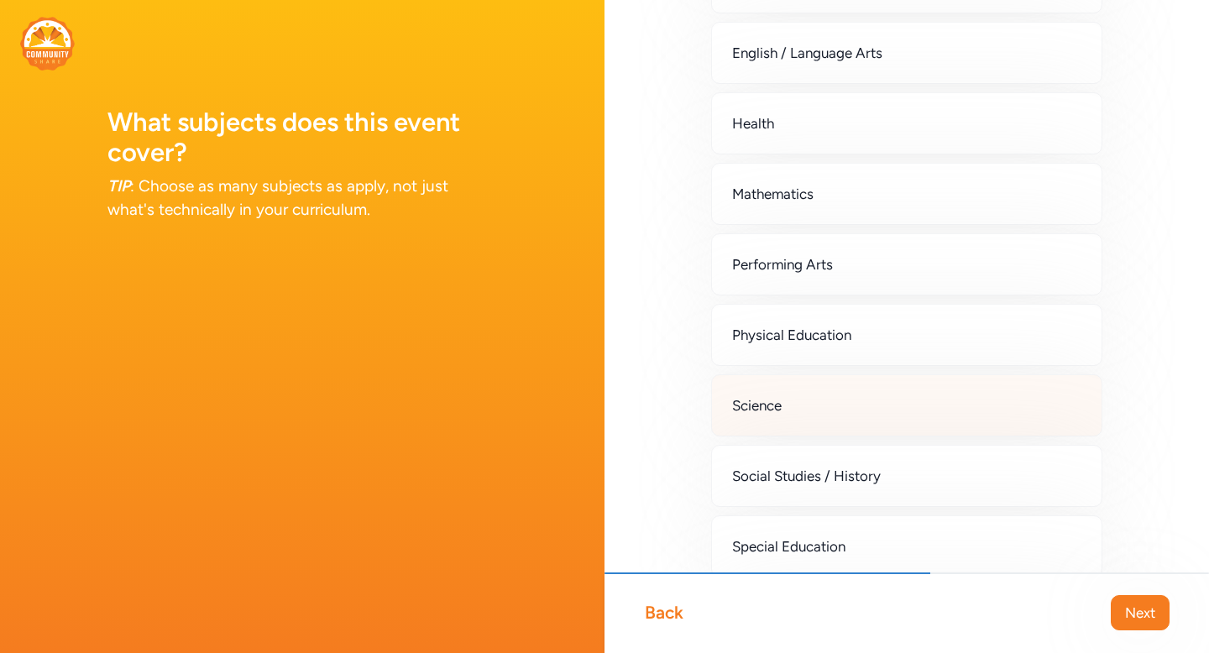
click at [776, 392] on div "Science" at bounding box center [906, 405] width 391 height 62
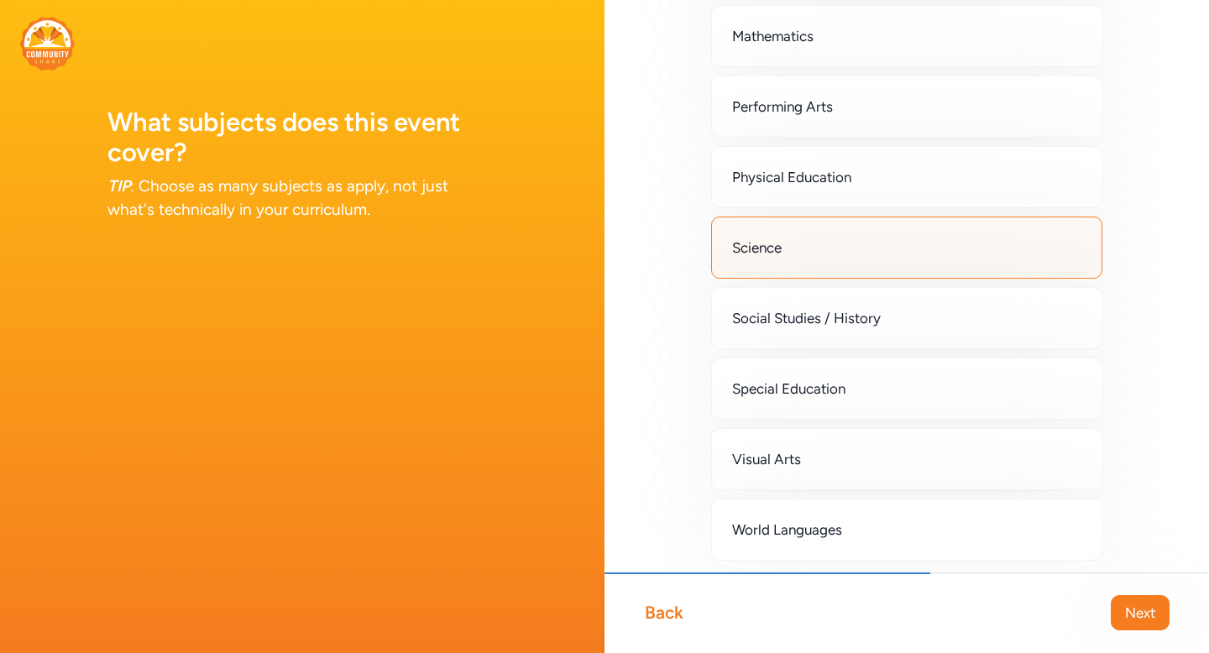
scroll to position [498, 0]
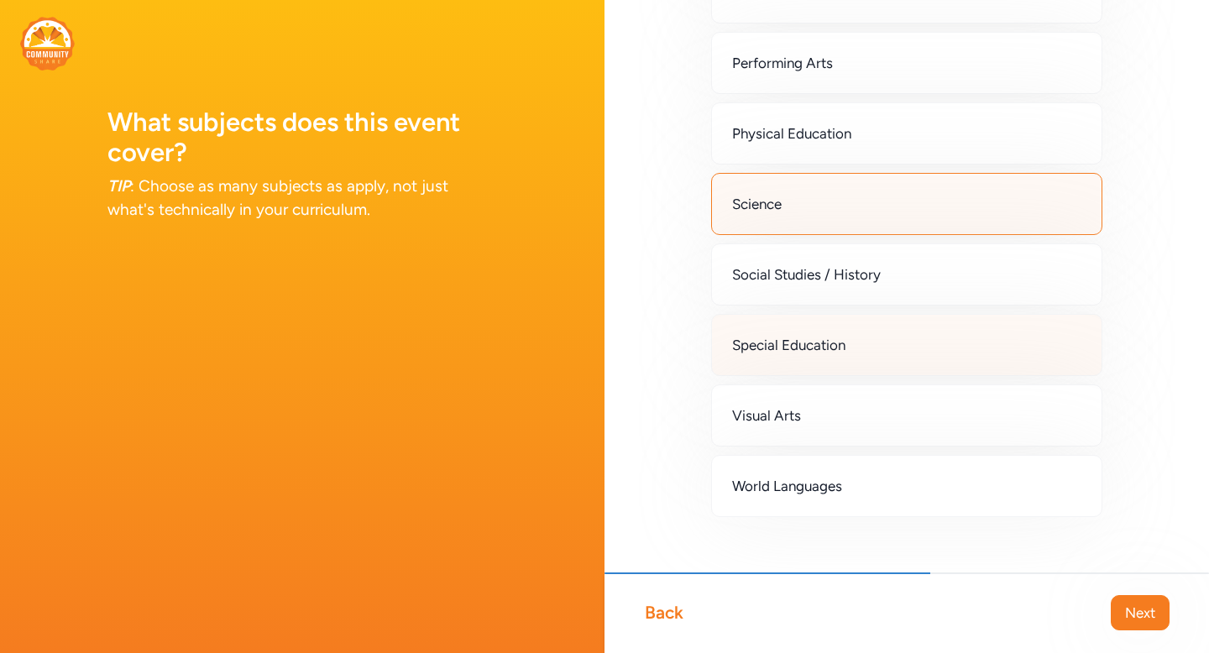
click at [748, 341] on span "Special Education" at bounding box center [788, 345] width 113 height 20
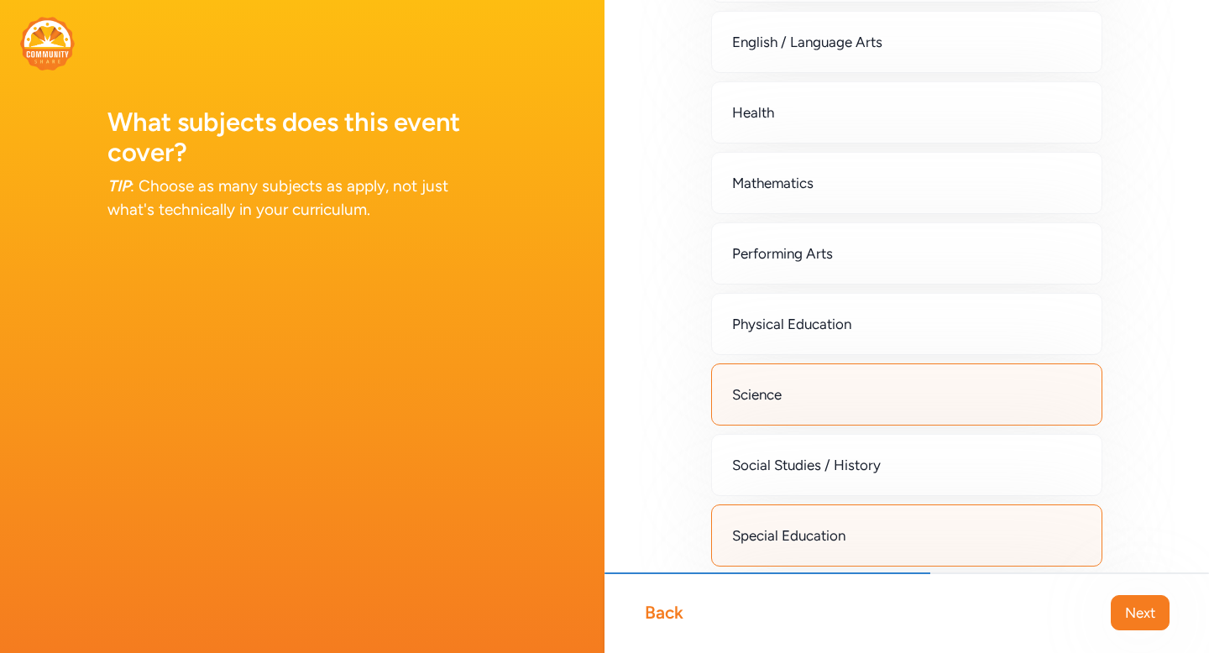
scroll to position [470, 0]
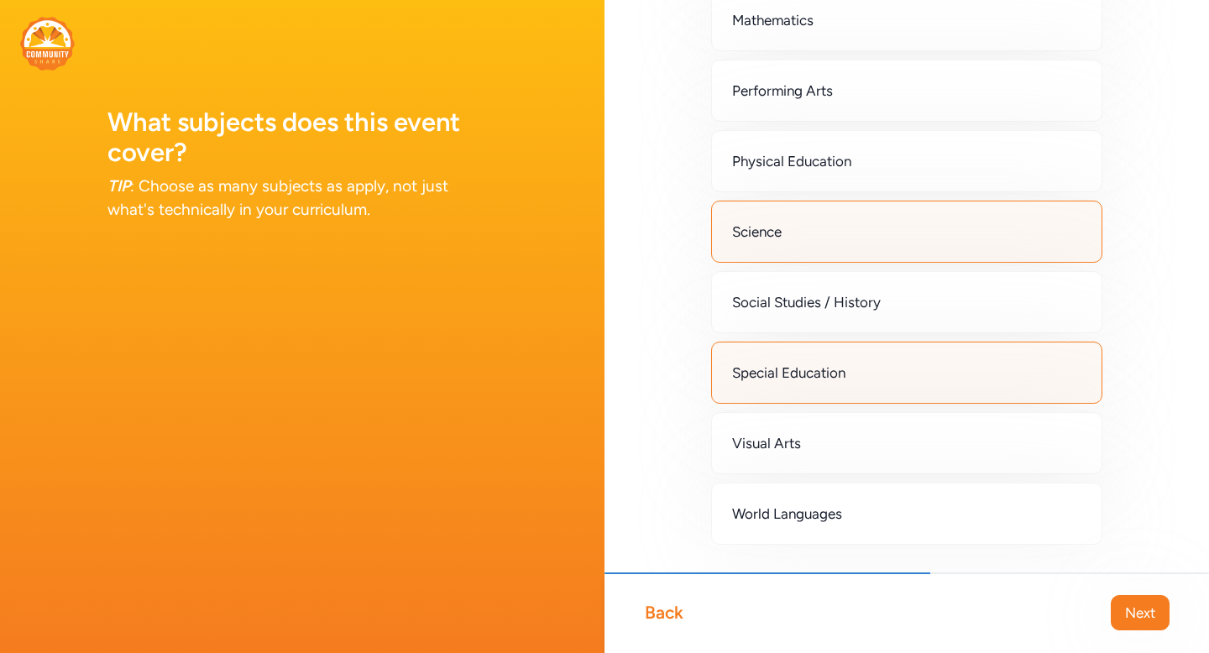
click at [649, 621] on div "Back" at bounding box center [664, 613] width 39 height 24
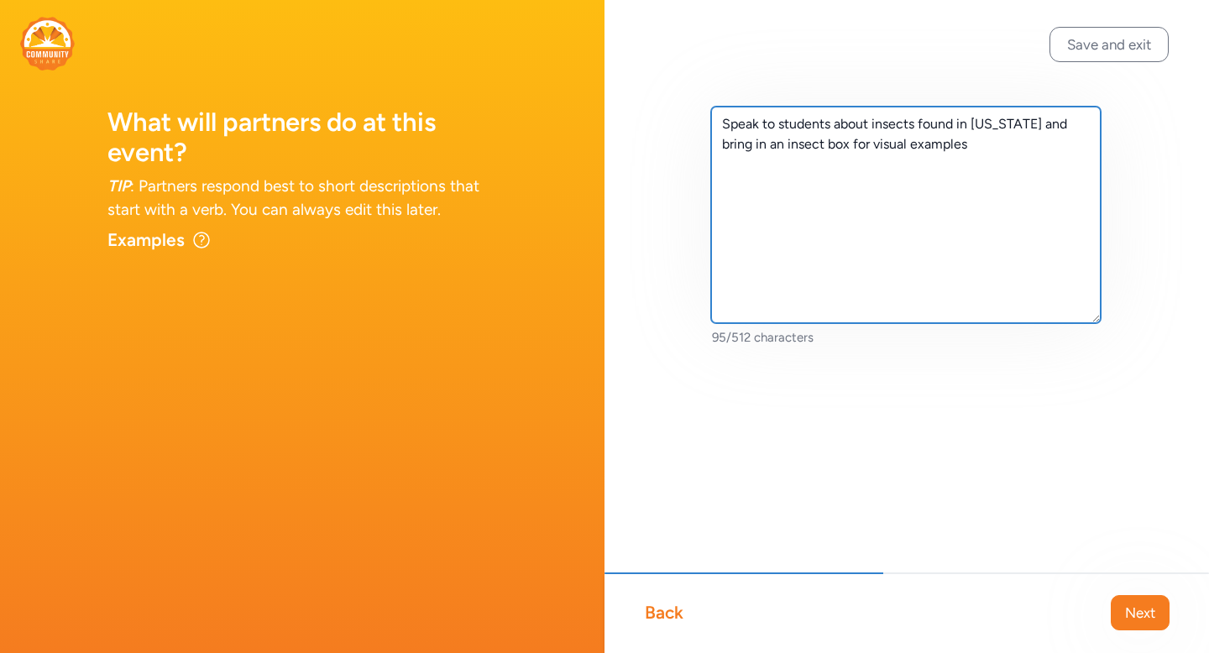
click at [951, 149] on textarea "Speak to students about insects found in Arizona and bring in an insect box for…" at bounding box center [905, 215] width 389 height 217
click at [836, 127] on textarea "Speak to students about insects found in Arizona and bring in an insect box for…" at bounding box center [905, 215] width 389 height 217
type textarea "Speak to students about insects found in Arizona and bring in an insect box for…"
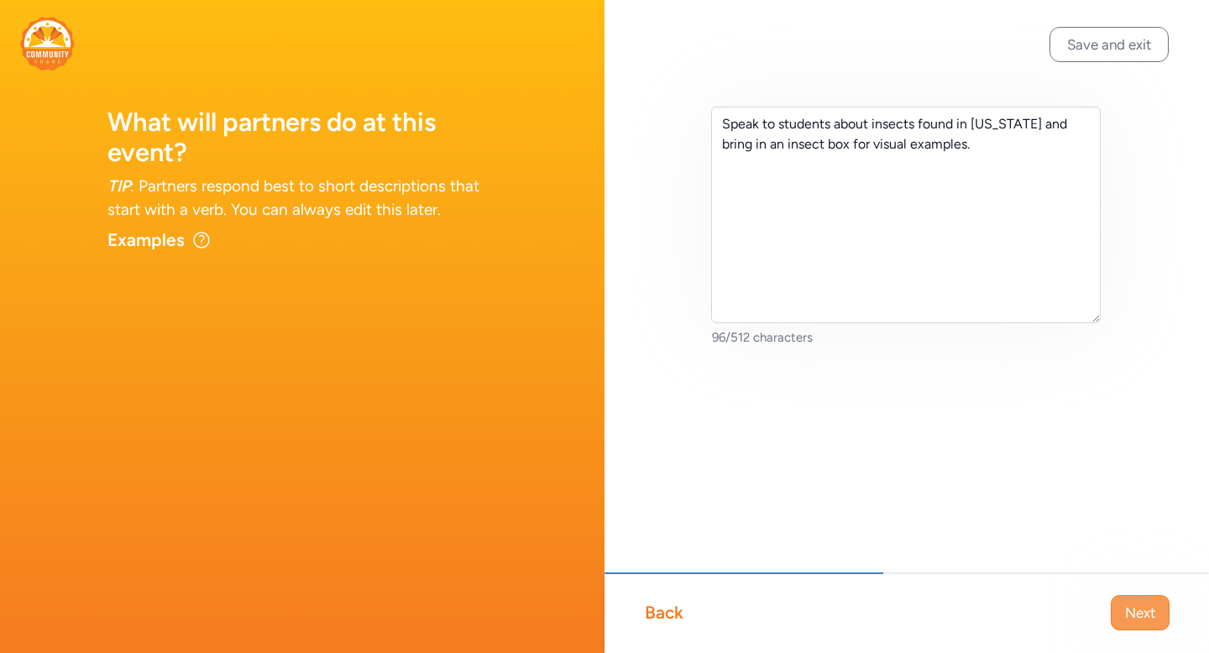
click at [1154, 621] on span "Next" at bounding box center [1140, 613] width 30 height 20
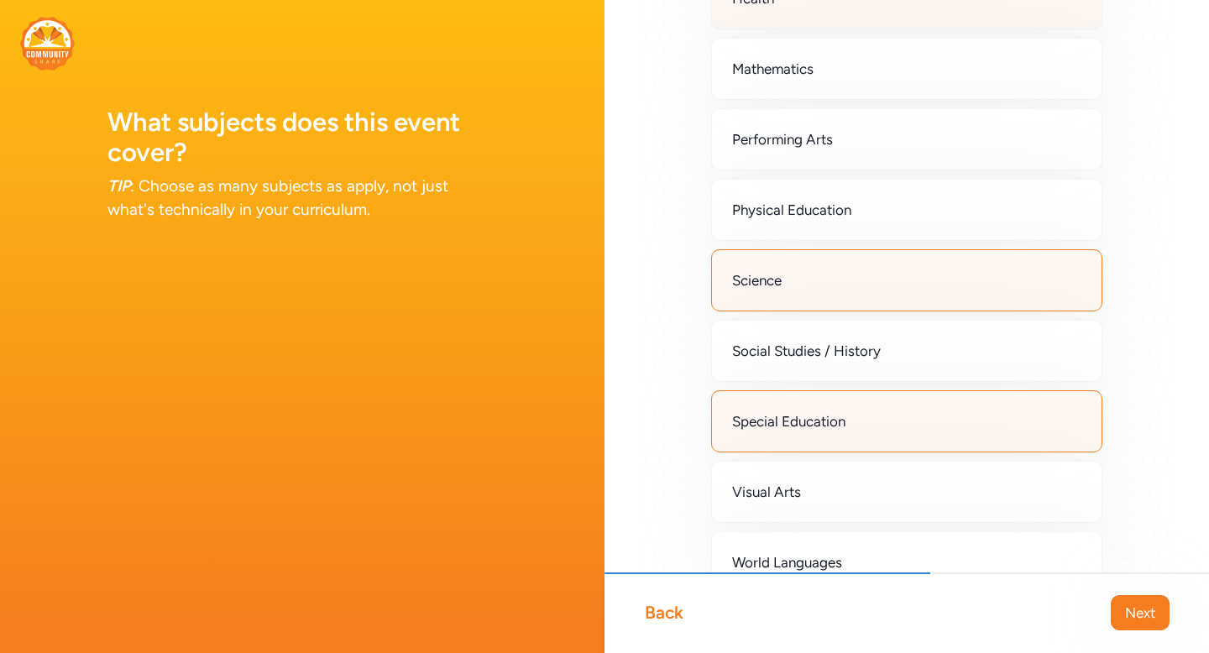
scroll to position [428, 0]
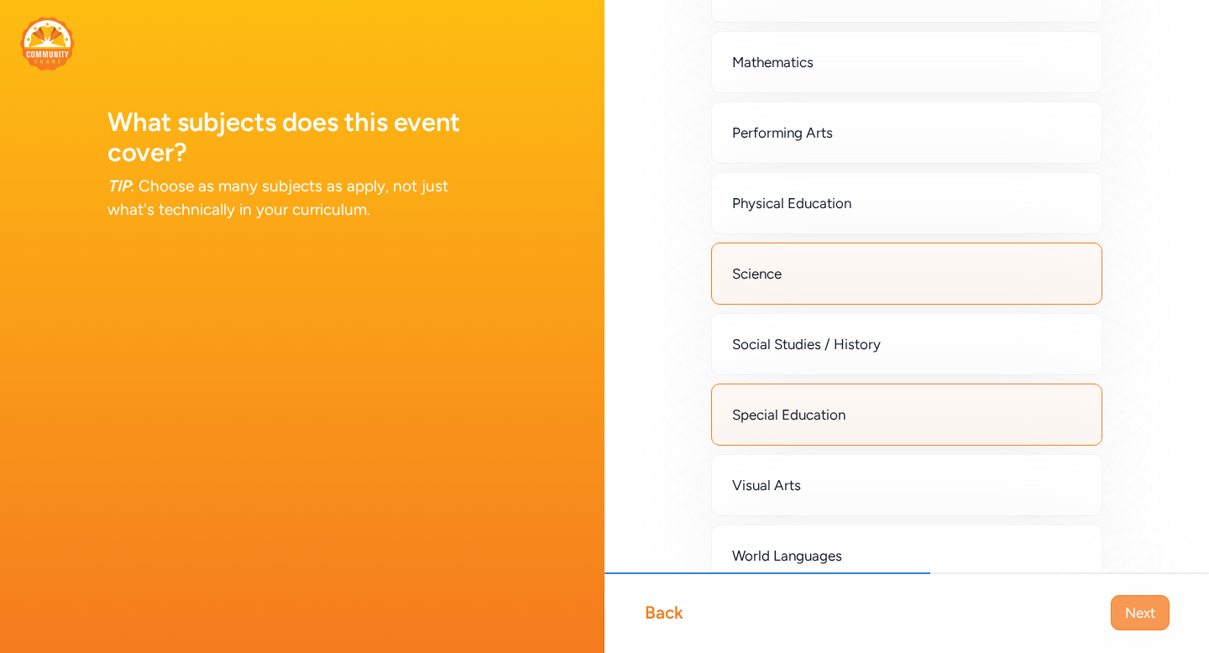
click at [1131, 603] on span "Next" at bounding box center [1140, 613] width 30 height 20
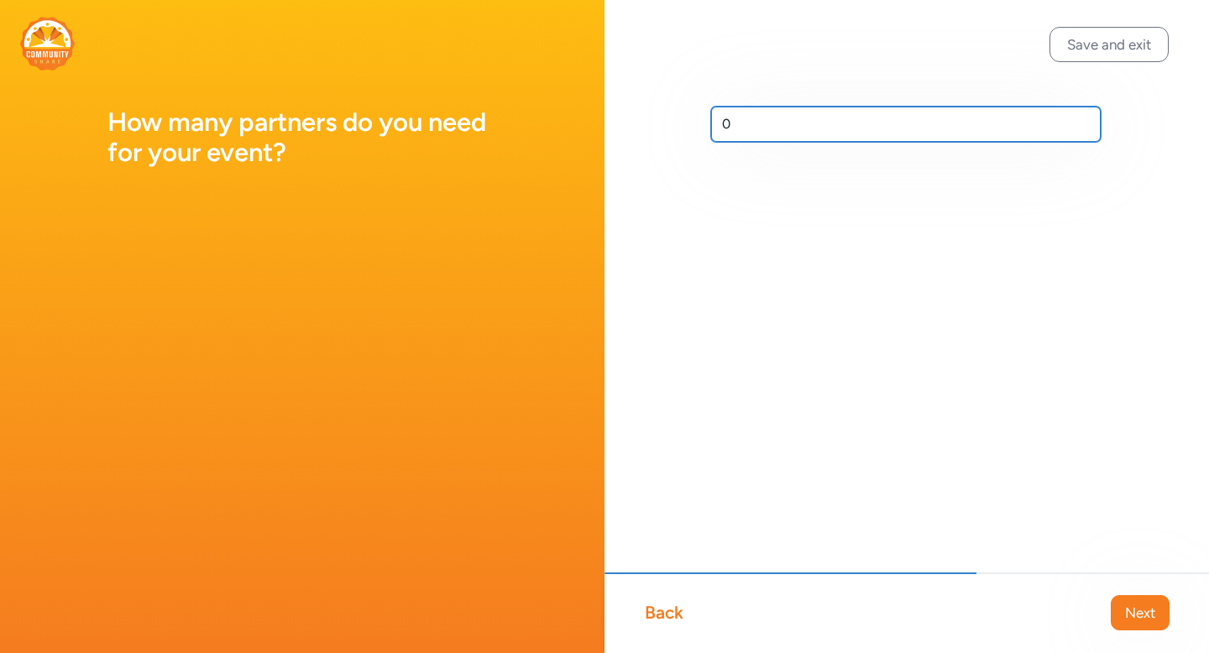
click at [868, 120] on input "0" at bounding box center [905, 124] width 389 height 35
type input "1"
click at [865, 367] on div "Save and exit Back Next 1" at bounding box center [906, 326] width 604 height 653
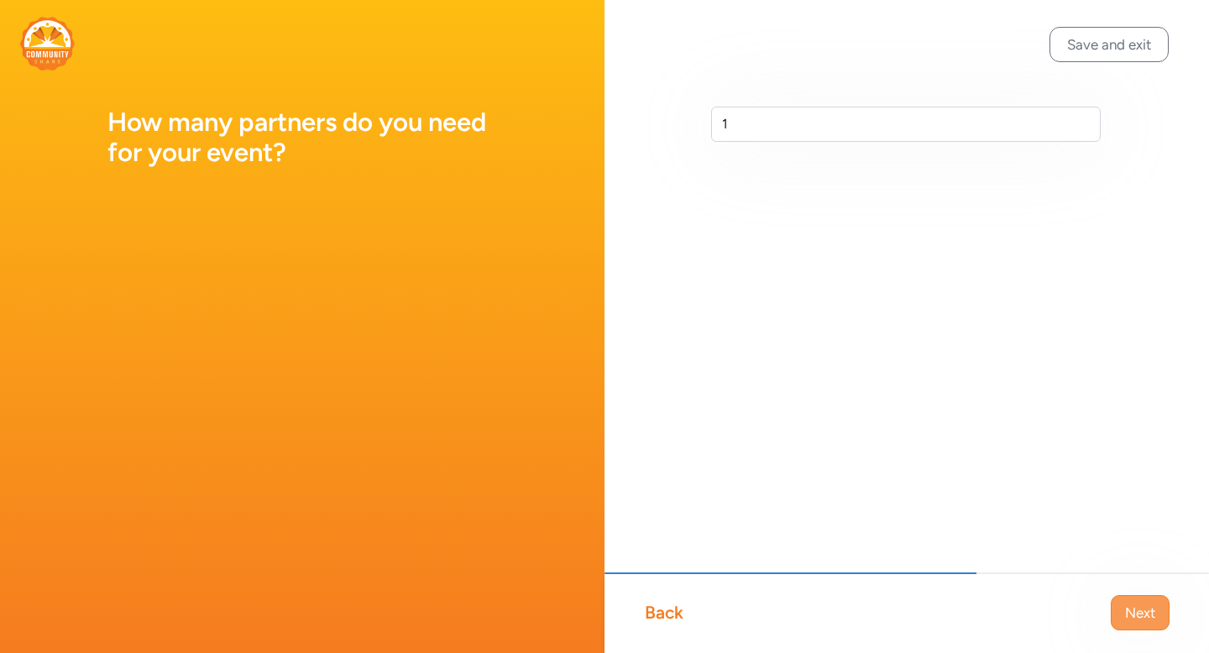
click at [1156, 604] on button "Next" at bounding box center [1139, 612] width 59 height 35
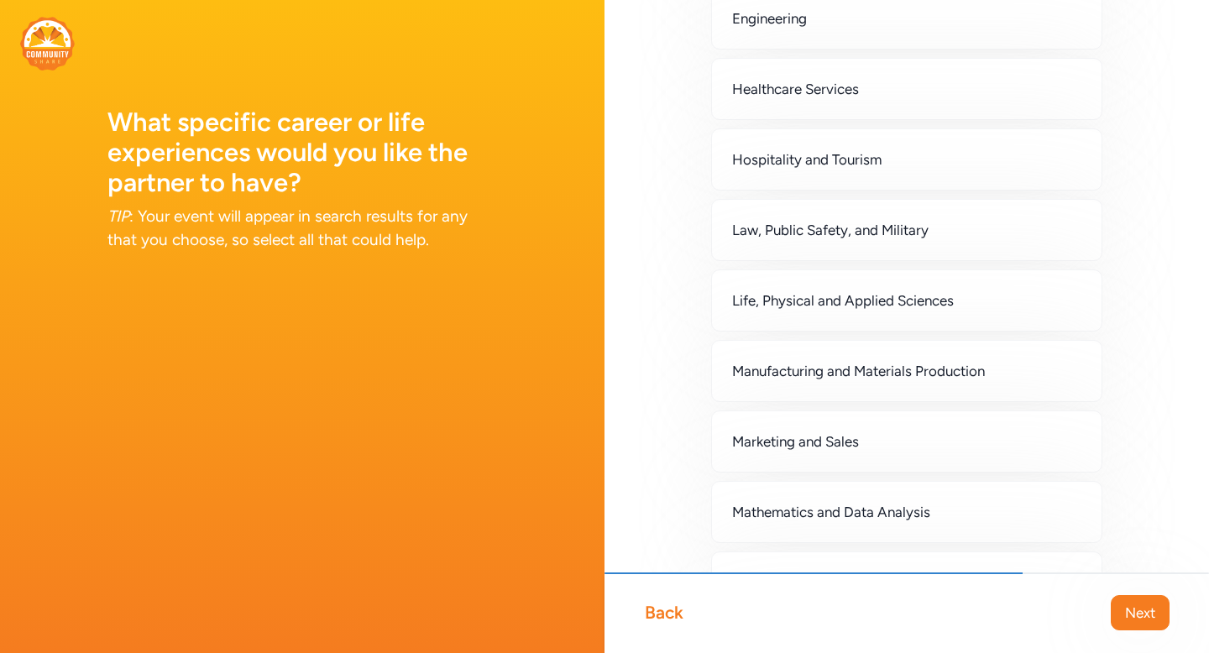
scroll to position [861, 0]
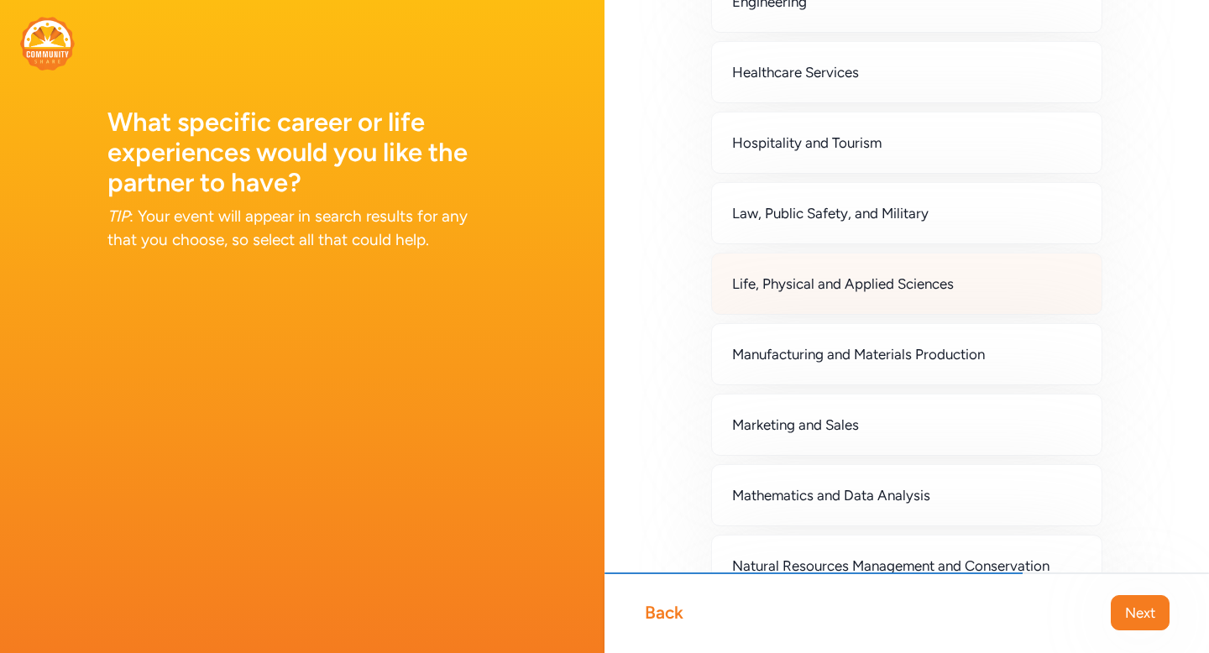
click at [773, 270] on div "Life, Physical and Applied Sciences" at bounding box center [906, 284] width 391 height 62
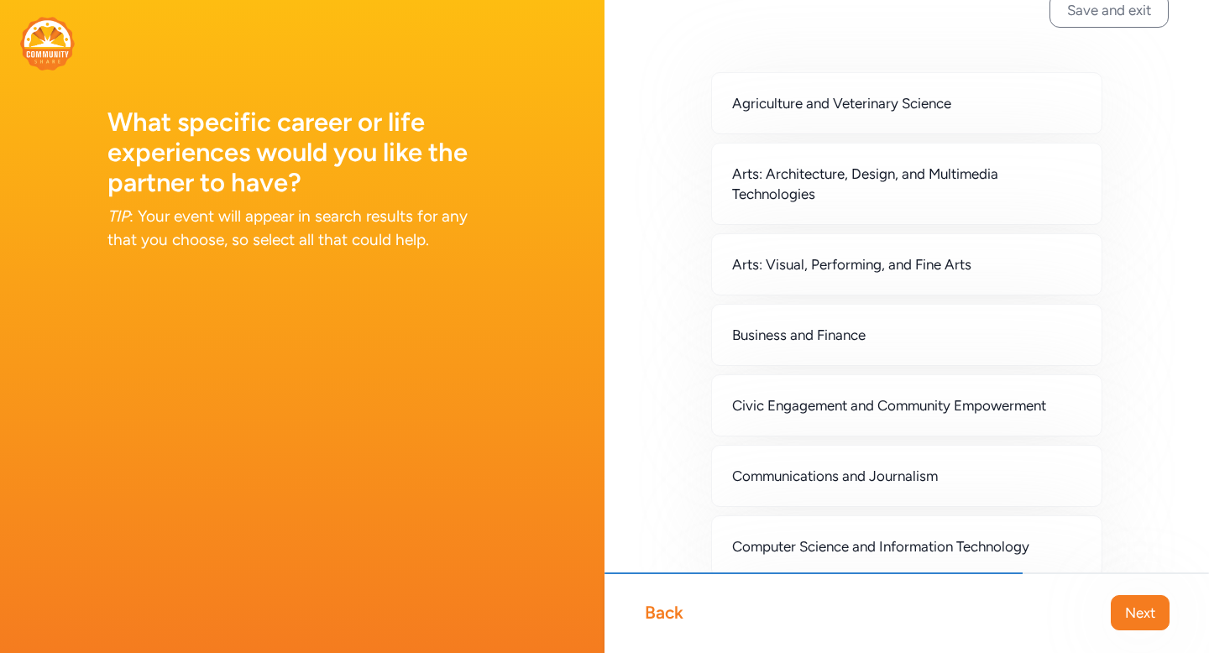
scroll to position [0, 0]
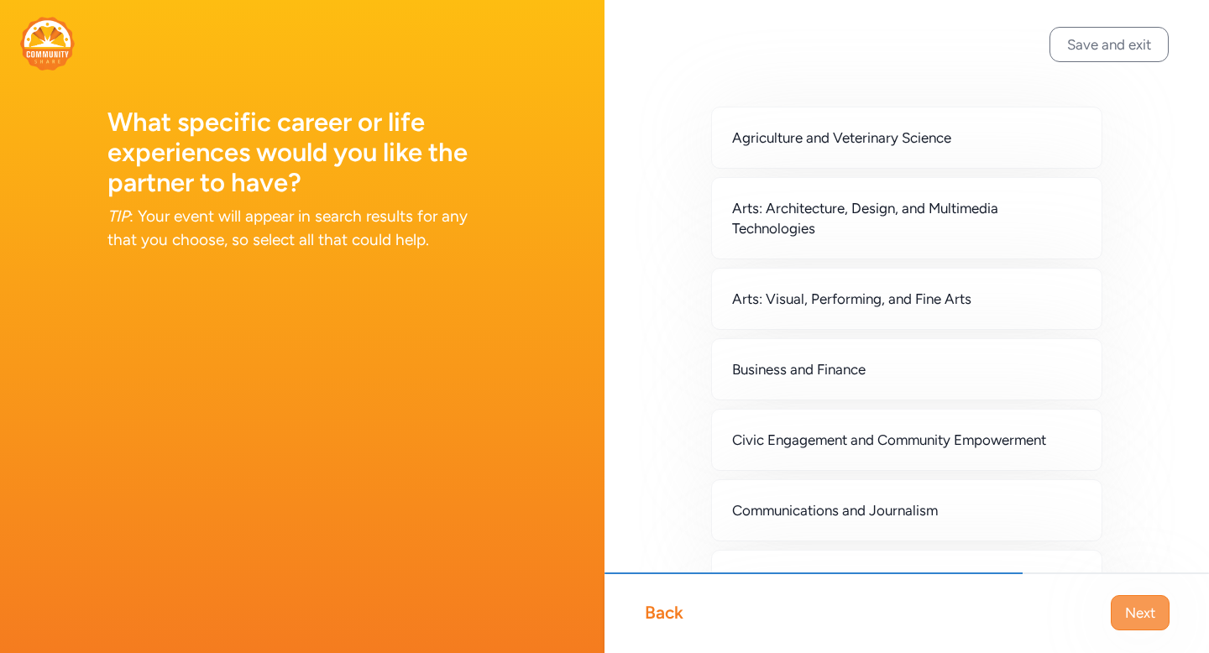
click at [1130, 614] on span "Next" at bounding box center [1140, 613] width 30 height 20
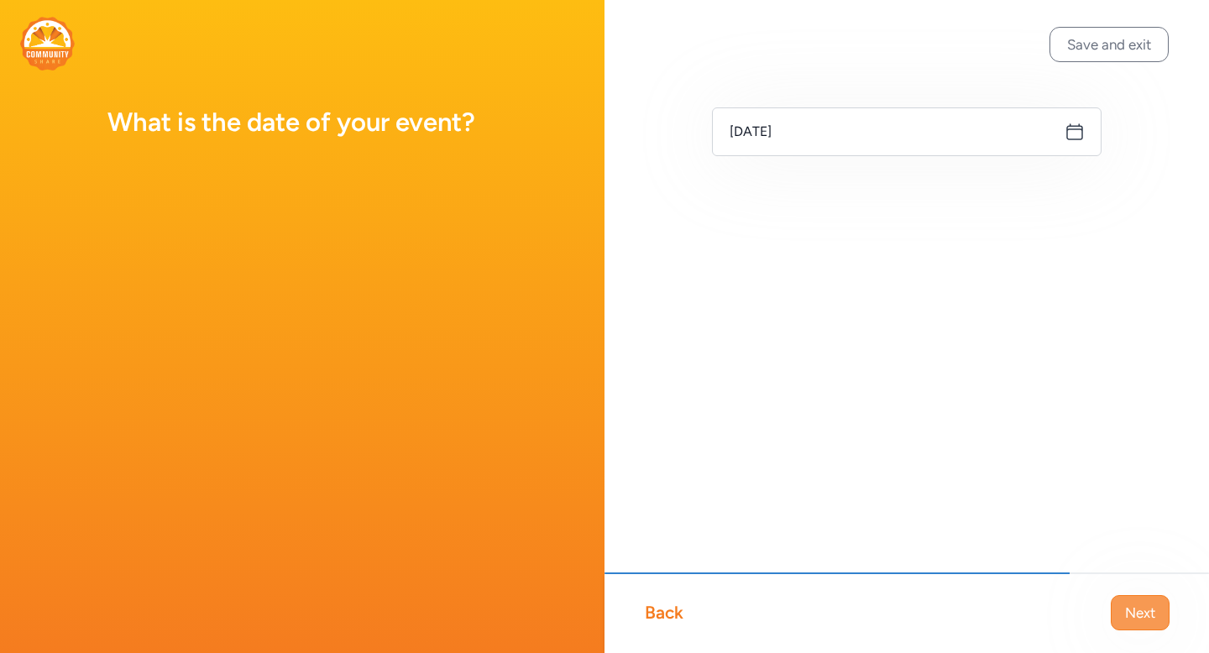
click at [1129, 609] on span "Next" at bounding box center [1140, 613] width 30 height 20
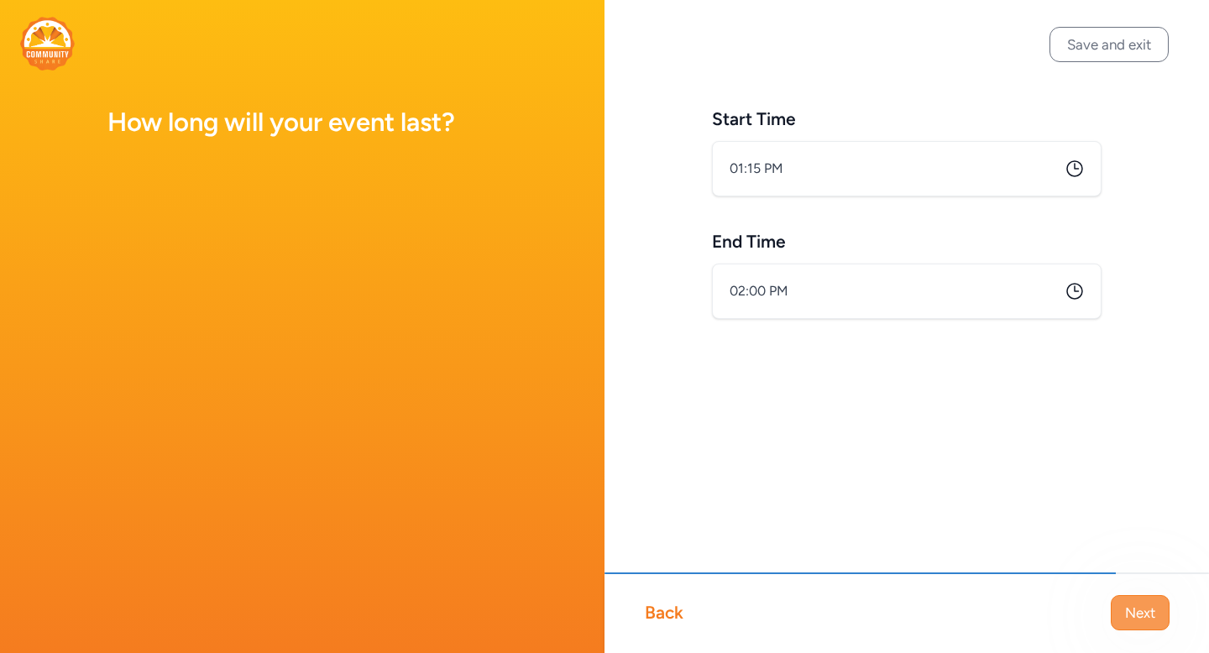
click at [1130, 610] on span "Next" at bounding box center [1140, 613] width 30 height 20
type input "1:15 PM"
type input "2:00 PM"
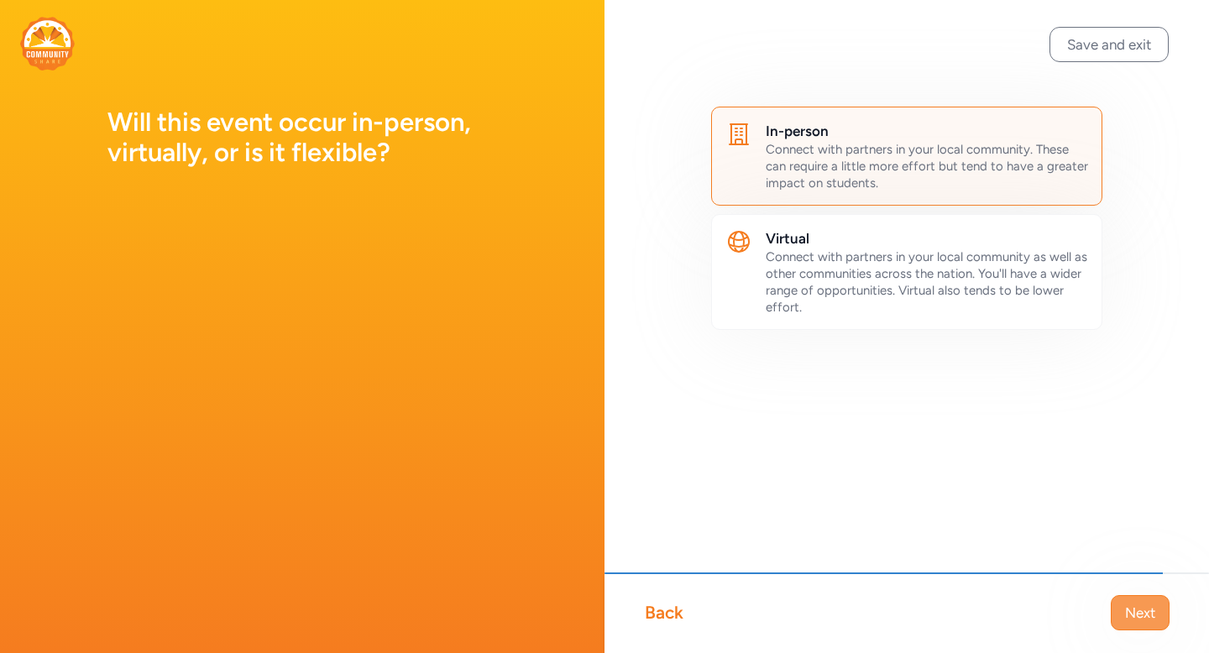
click at [1131, 610] on span "Next" at bounding box center [1140, 613] width 30 height 20
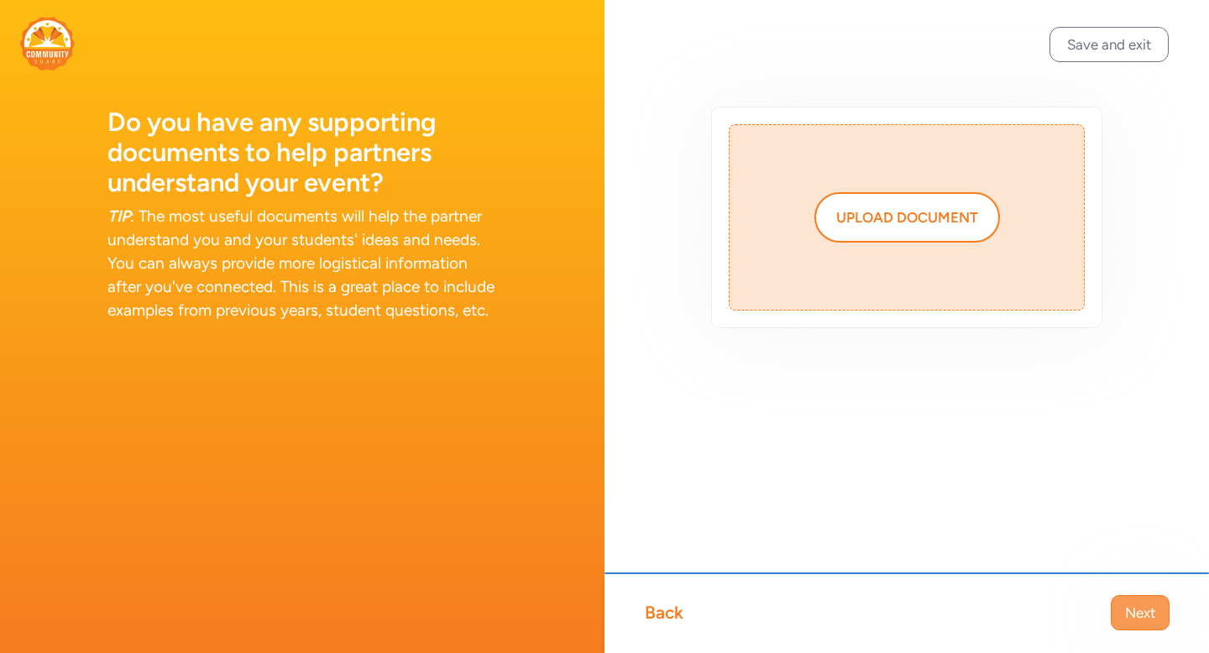
click at [1147, 617] on span "Next" at bounding box center [1140, 613] width 30 height 20
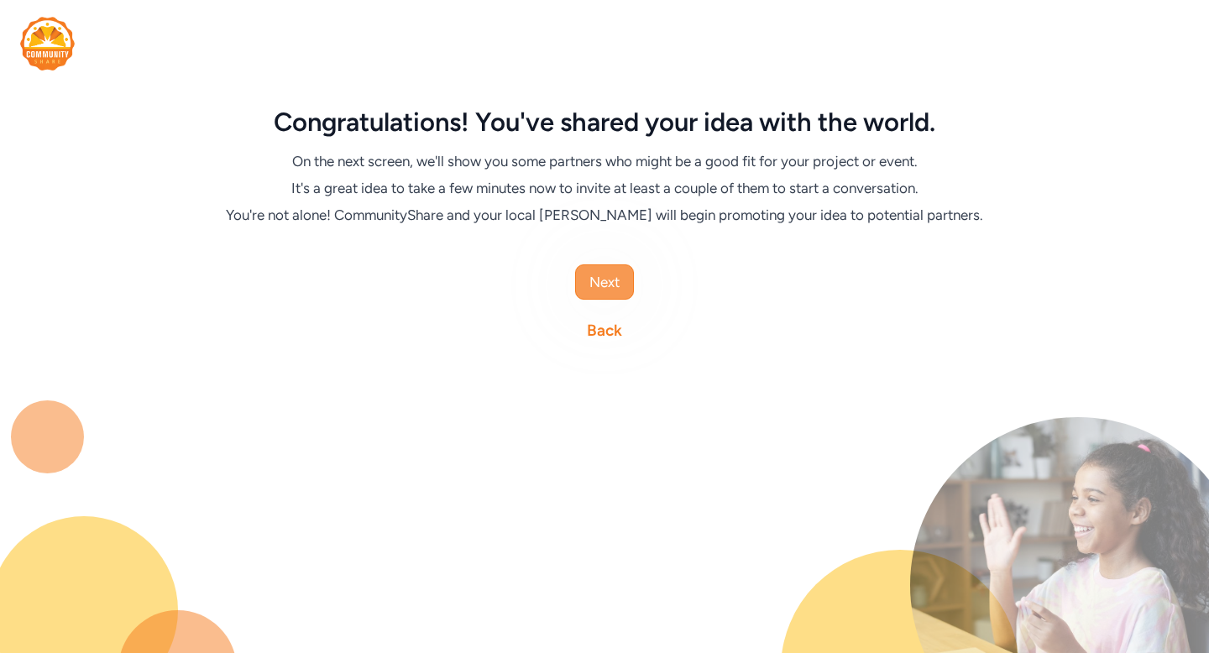
click at [601, 273] on span "Next" at bounding box center [604, 282] width 30 height 20
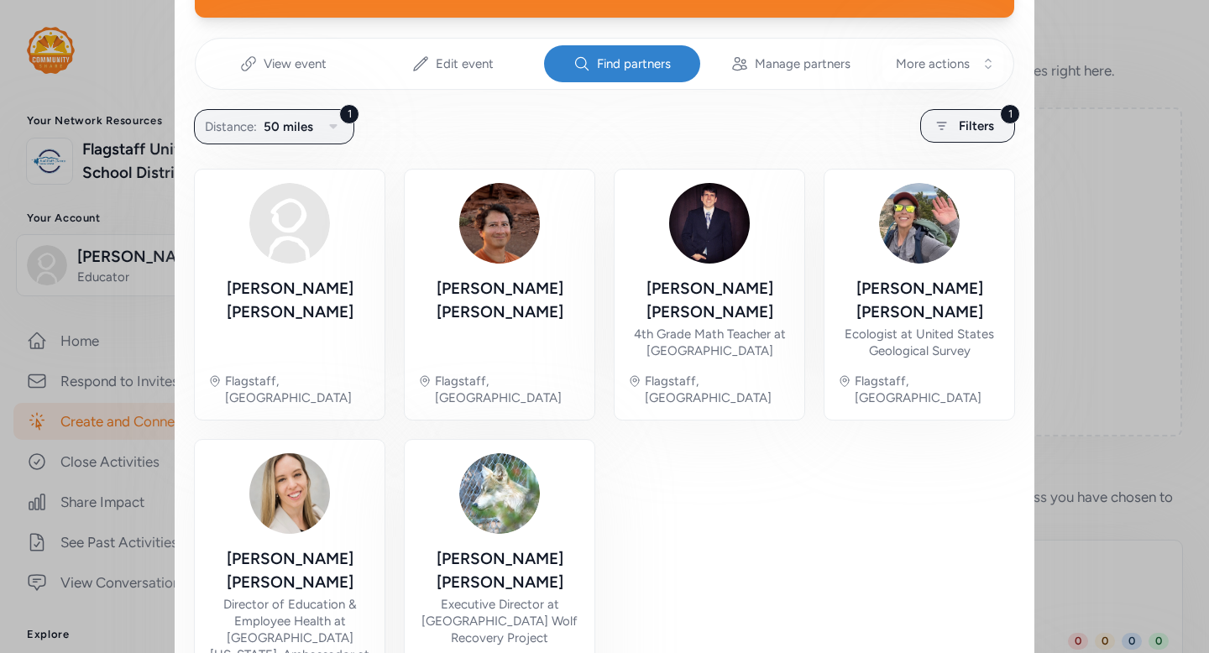
scroll to position [236, 0]
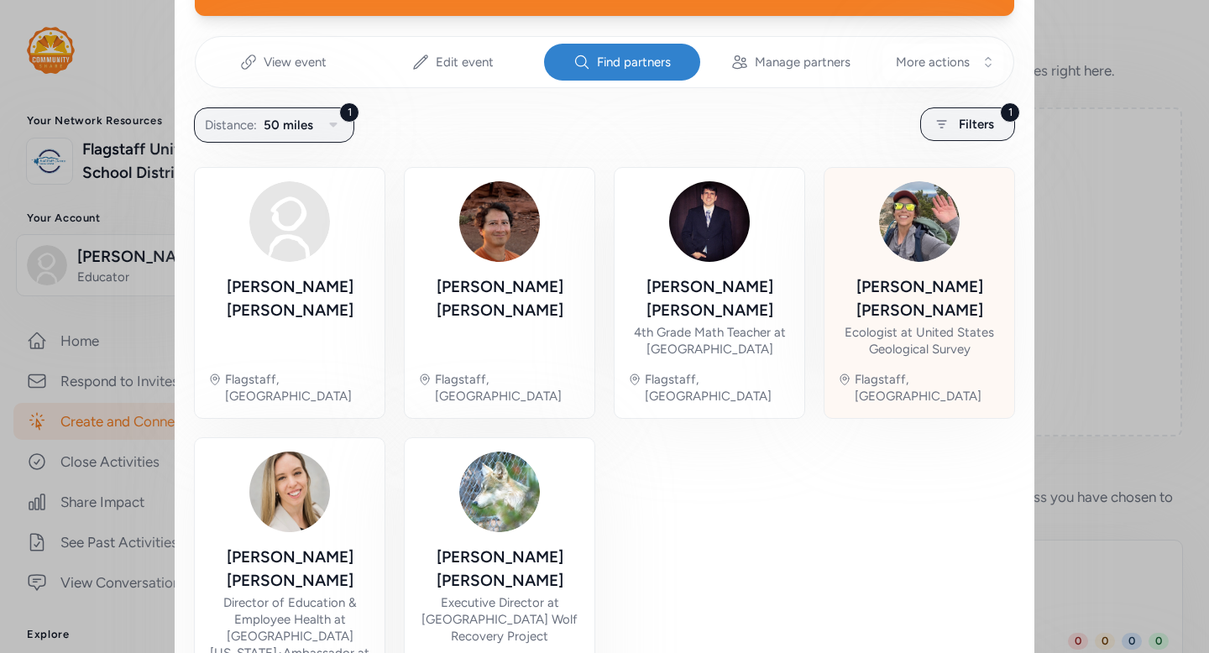
click at [914, 238] on img at bounding box center [919, 221] width 81 height 81
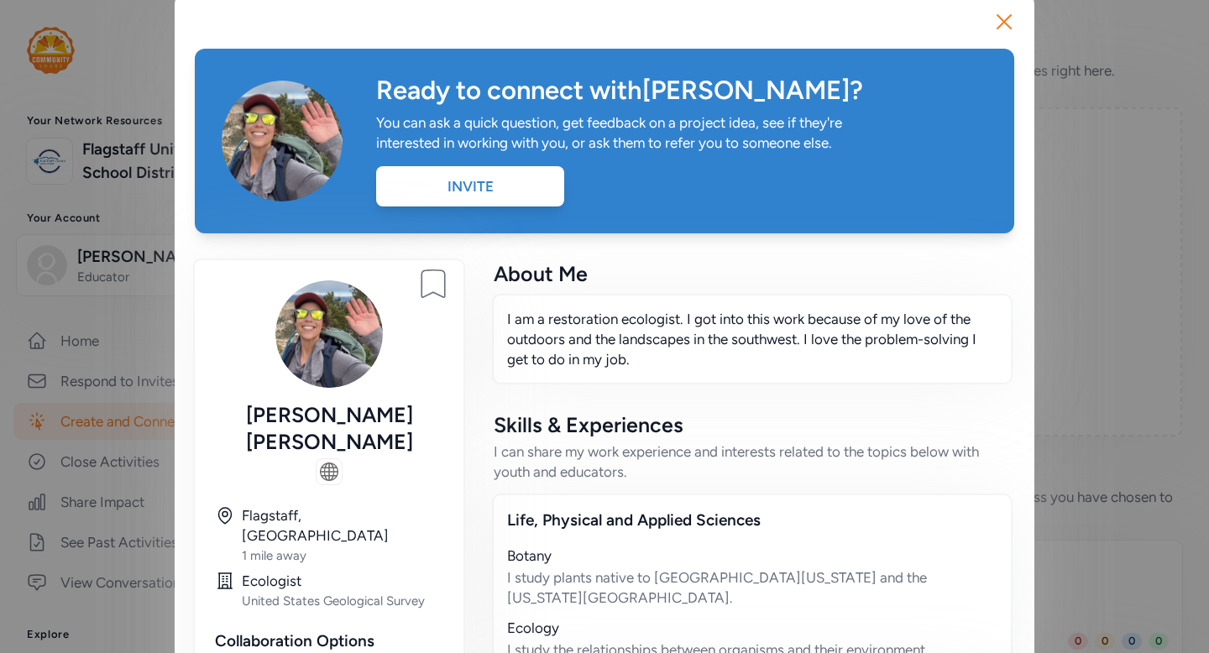
scroll to position [20, 0]
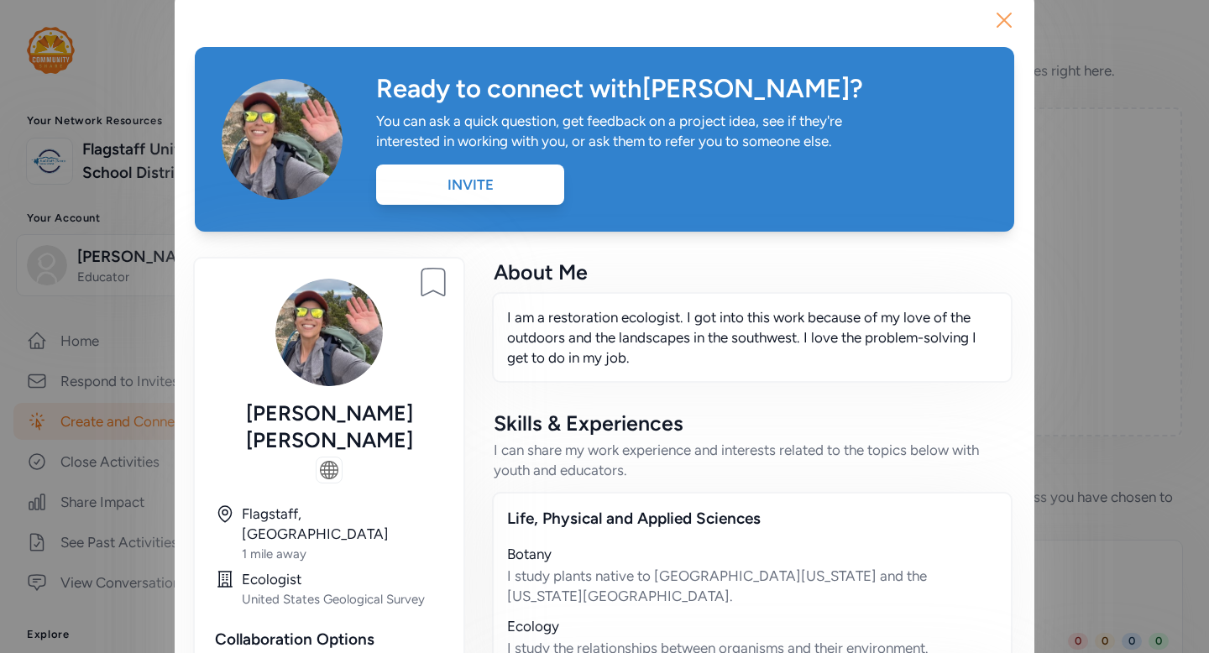
click at [992, 18] on icon "button" at bounding box center [1003, 20] width 27 height 27
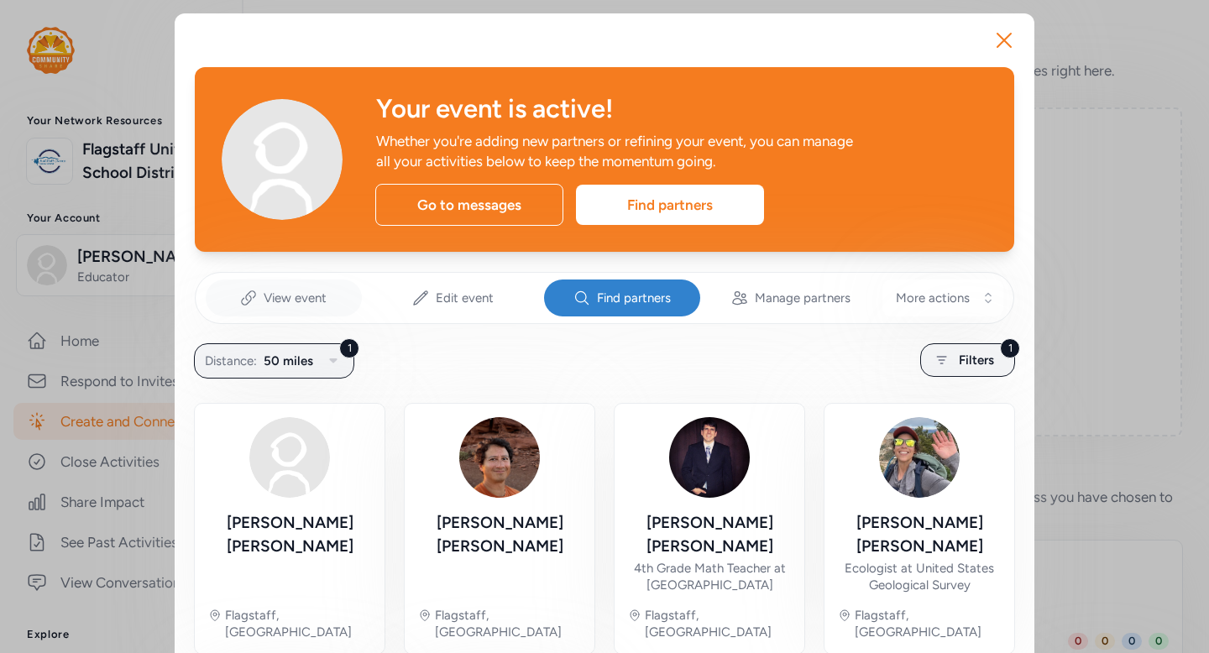
click at [259, 285] on div "View event" at bounding box center [284, 297] width 156 height 37
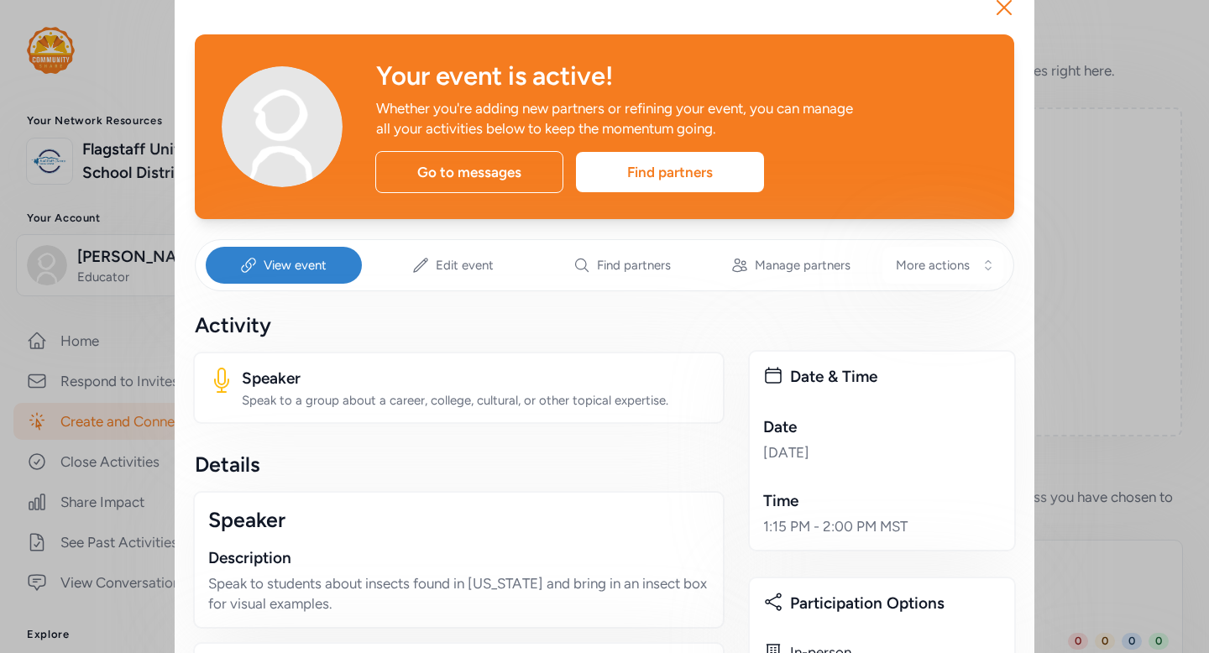
scroll to position [40, 0]
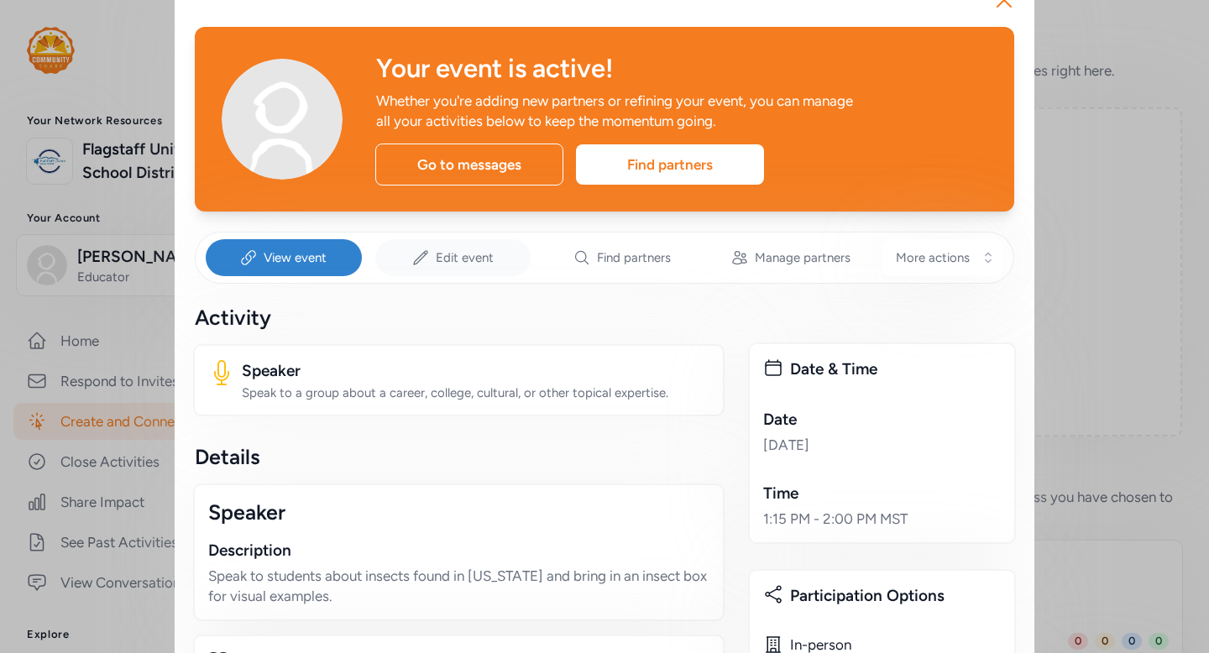
click at [483, 245] on div "Edit event" at bounding box center [453, 257] width 156 height 37
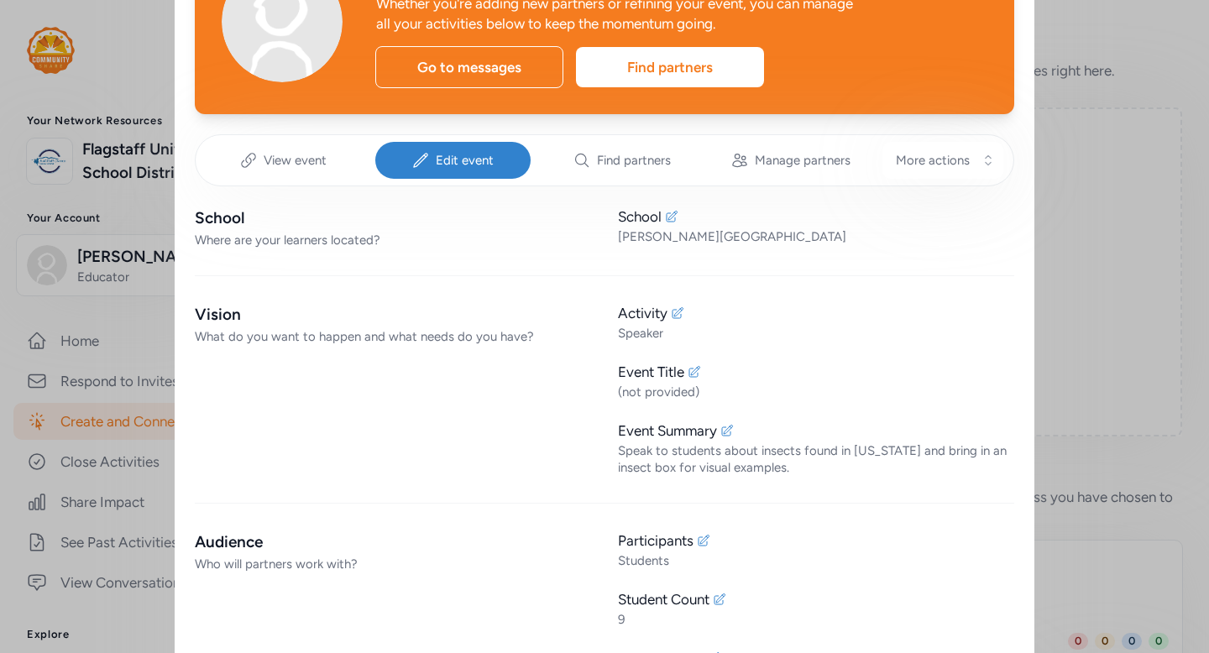
scroll to position [140, 0]
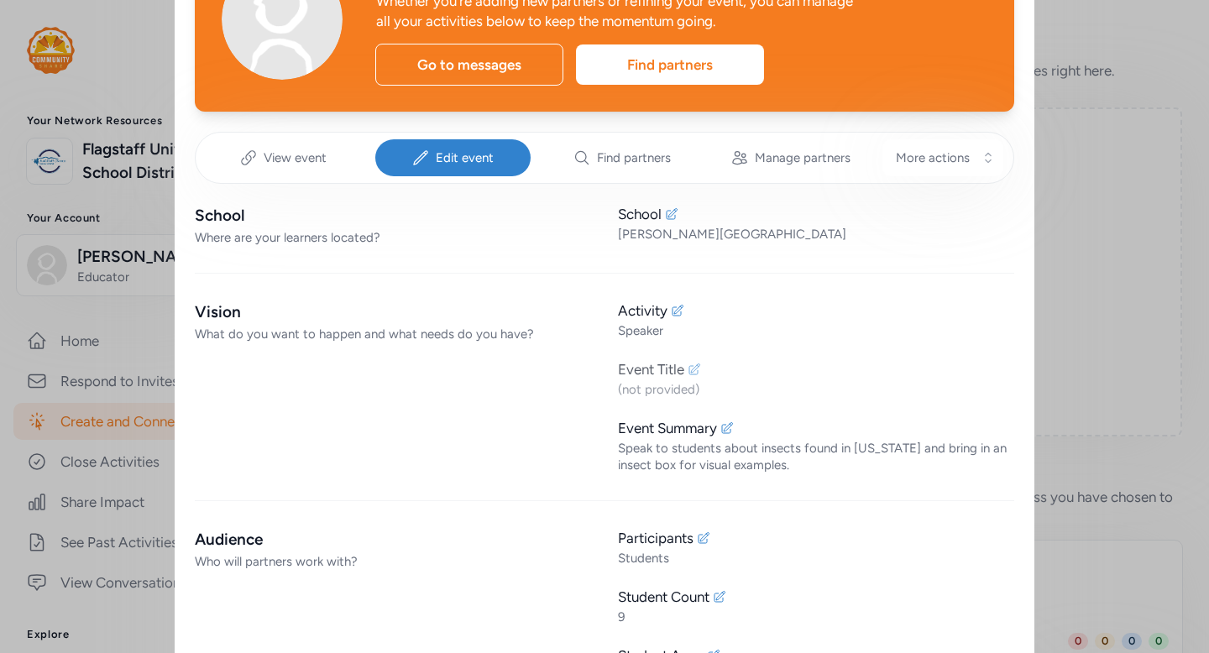
click at [692, 375] on icon at bounding box center [693, 369] width 13 height 13
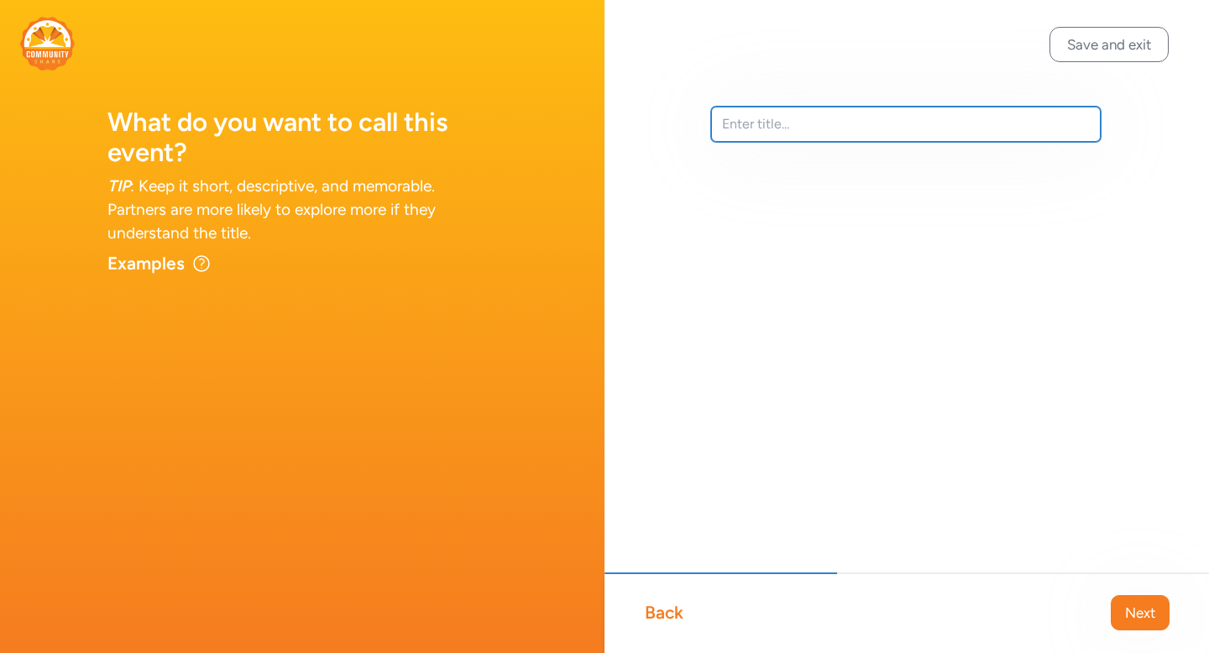
click at [872, 116] on input "text" at bounding box center [905, 124] width 389 height 35
click at [211, 269] on div "Examples Examples First Robotics Mentor State Science Fair Judge DECA Advisory …" at bounding box center [301, 264] width 389 height 24
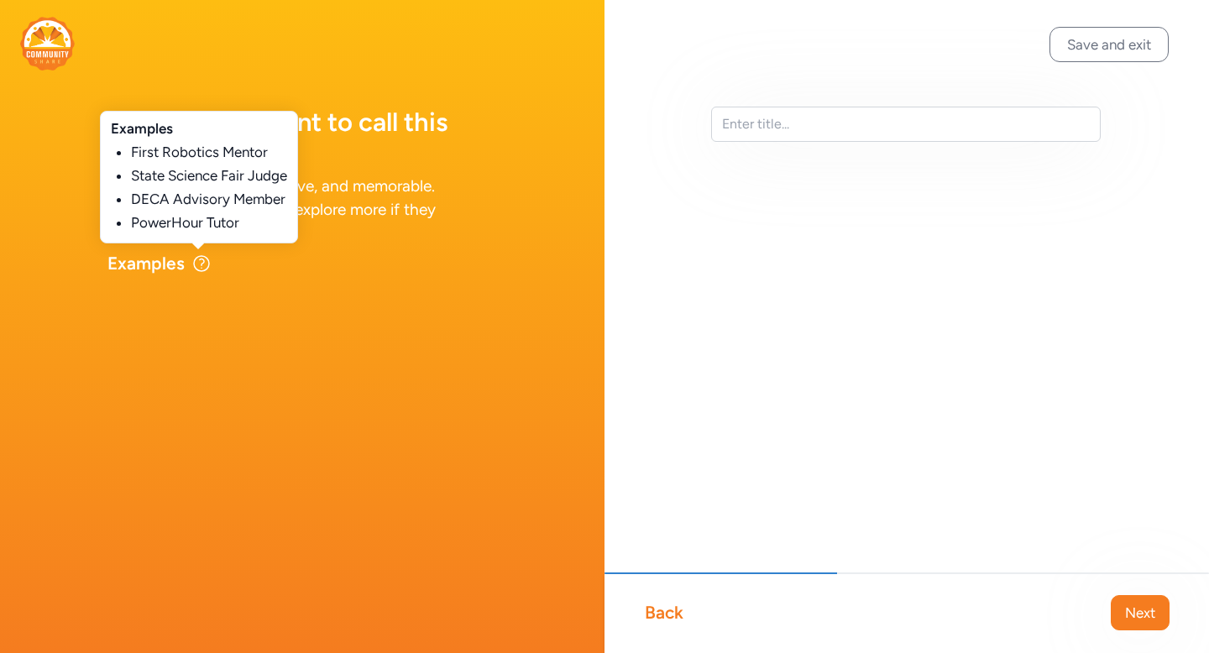
click at [207, 269] on icon at bounding box center [201, 263] width 20 height 20
click at [206, 267] on icon at bounding box center [201, 263] width 20 height 20
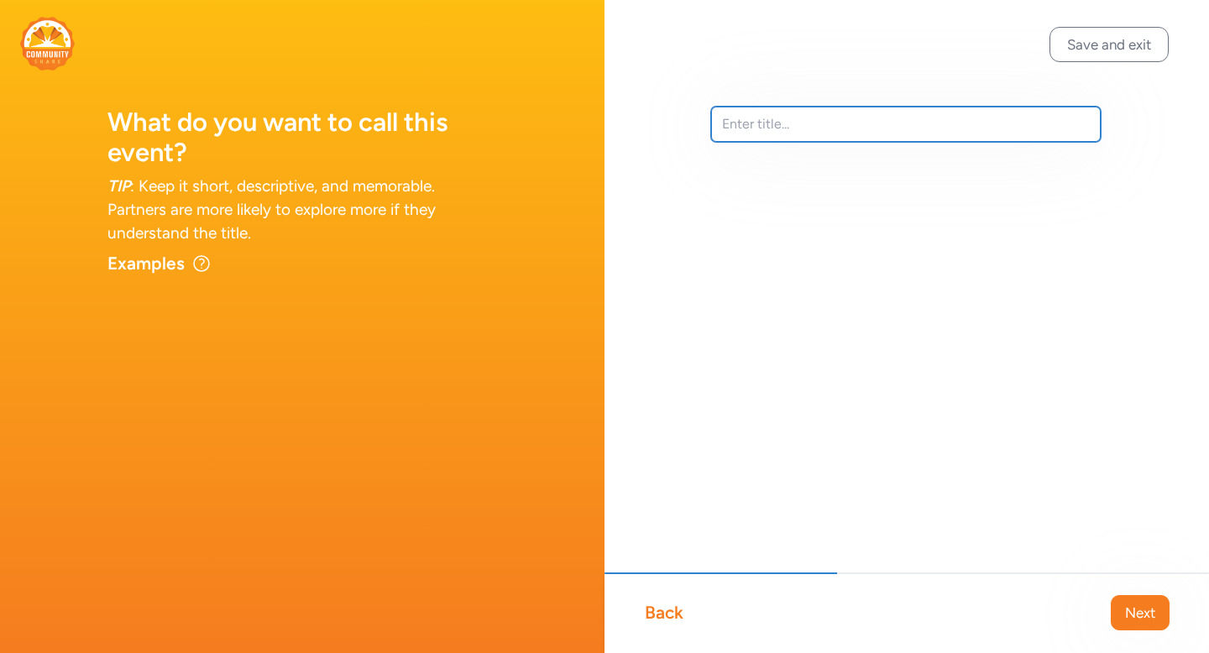
click at [751, 123] on input "text" at bounding box center [905, 124] width 389 height 35
type input "Arizona insects"
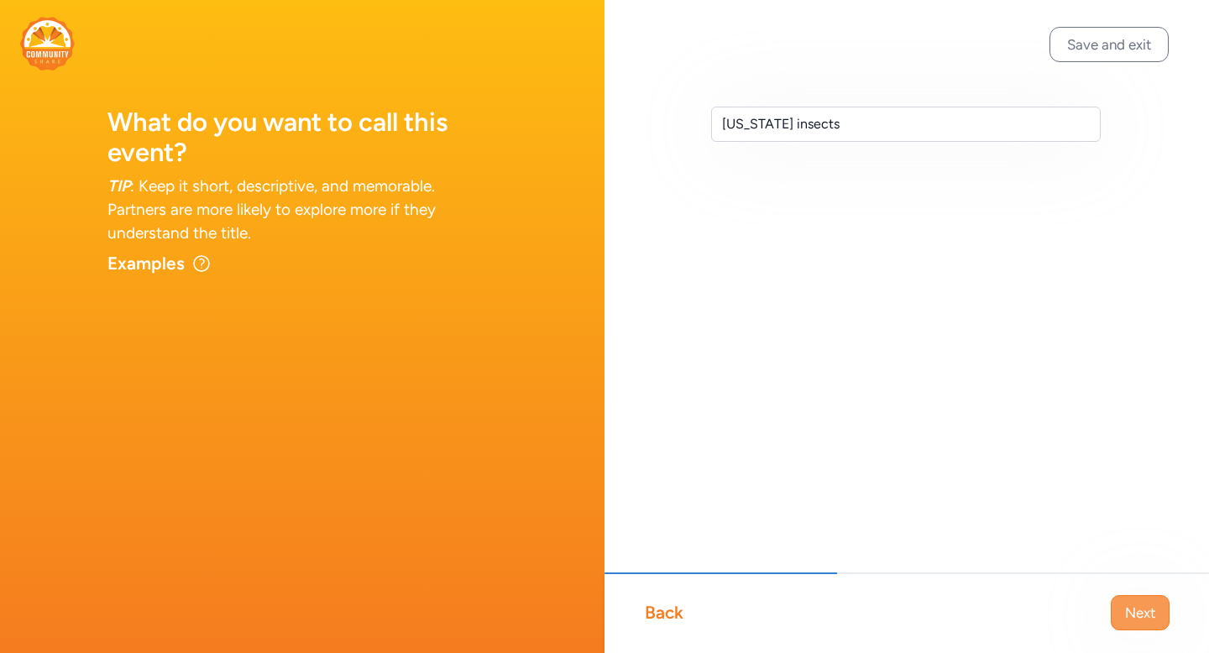
click at [1128, 609] on span "Next" at bounding box center [1140, 613] width 30 height 20
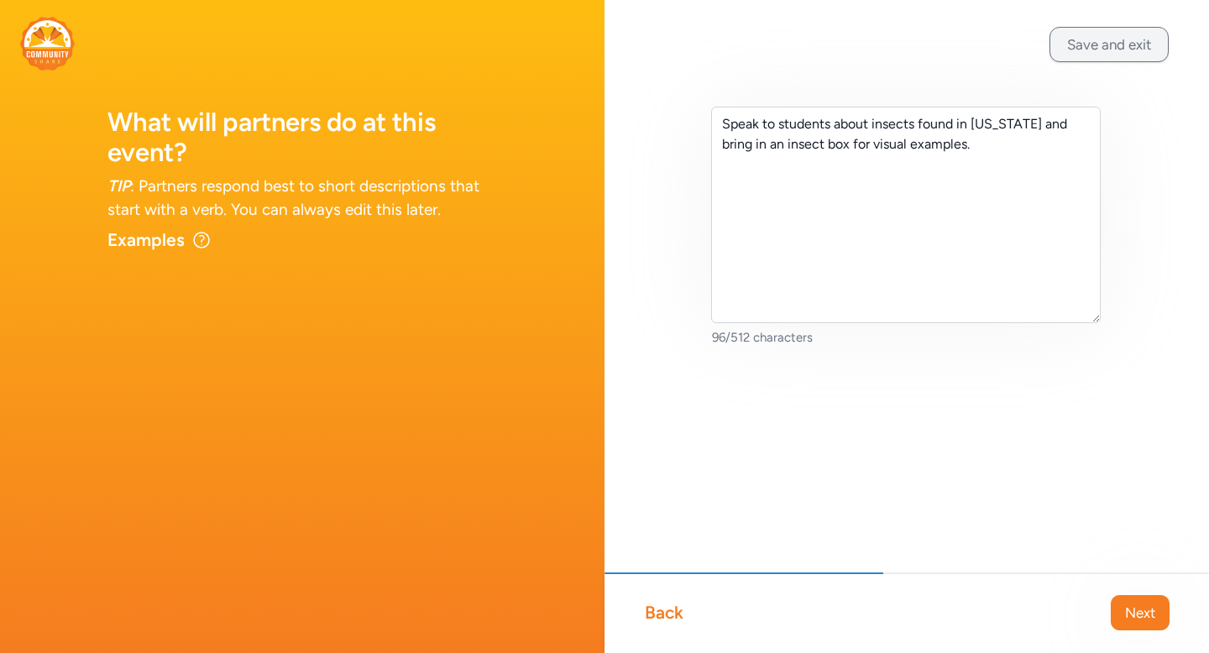
click at [1115, 38] on button "Save and exit" at bounding box center [1108, 44] width 119 height 35
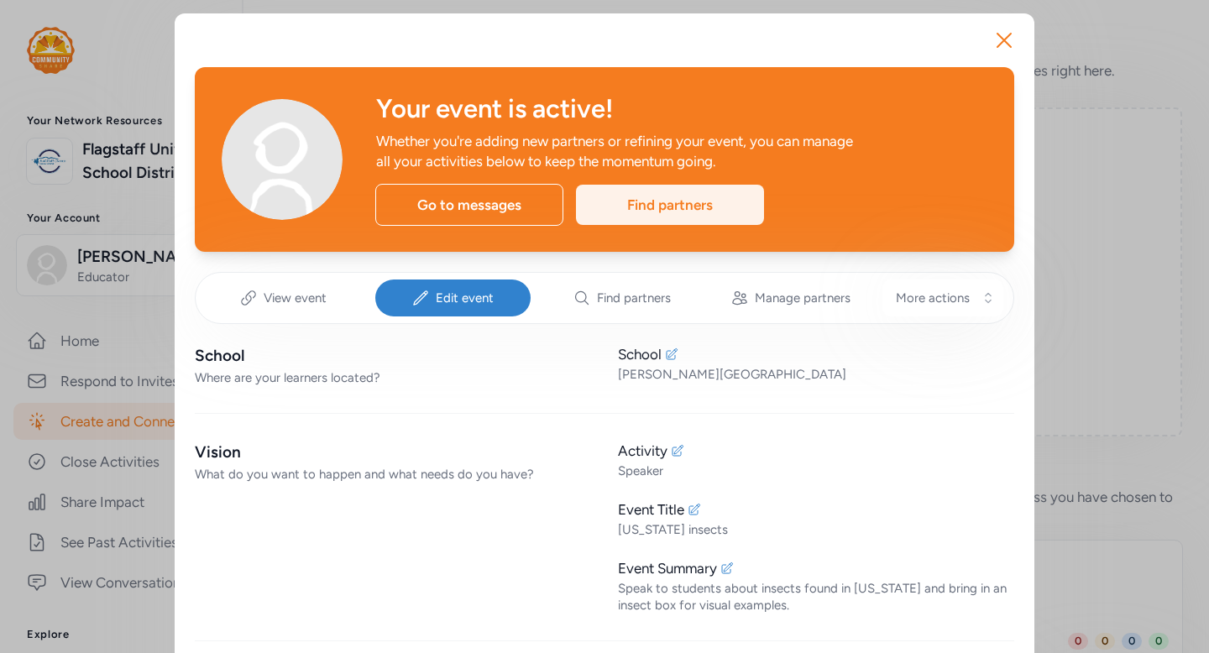
click at [674, 207] on div "Find partners" at bounding box center [670, 205] width 188 height 40
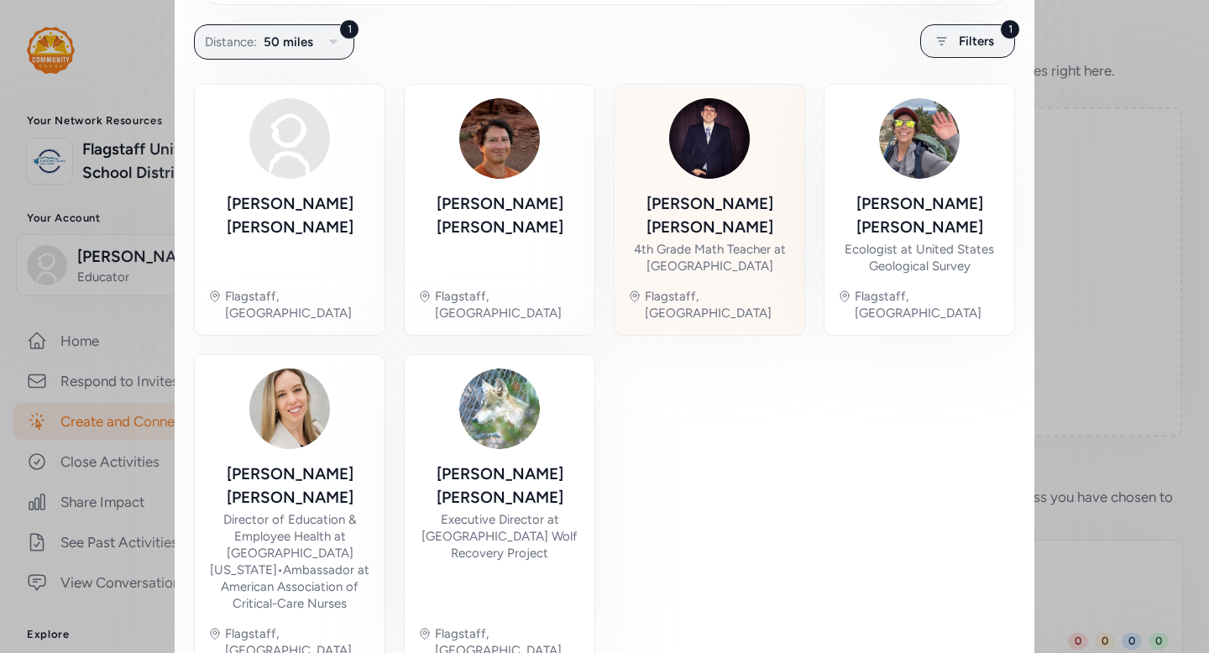
scroll to position [321, 0]
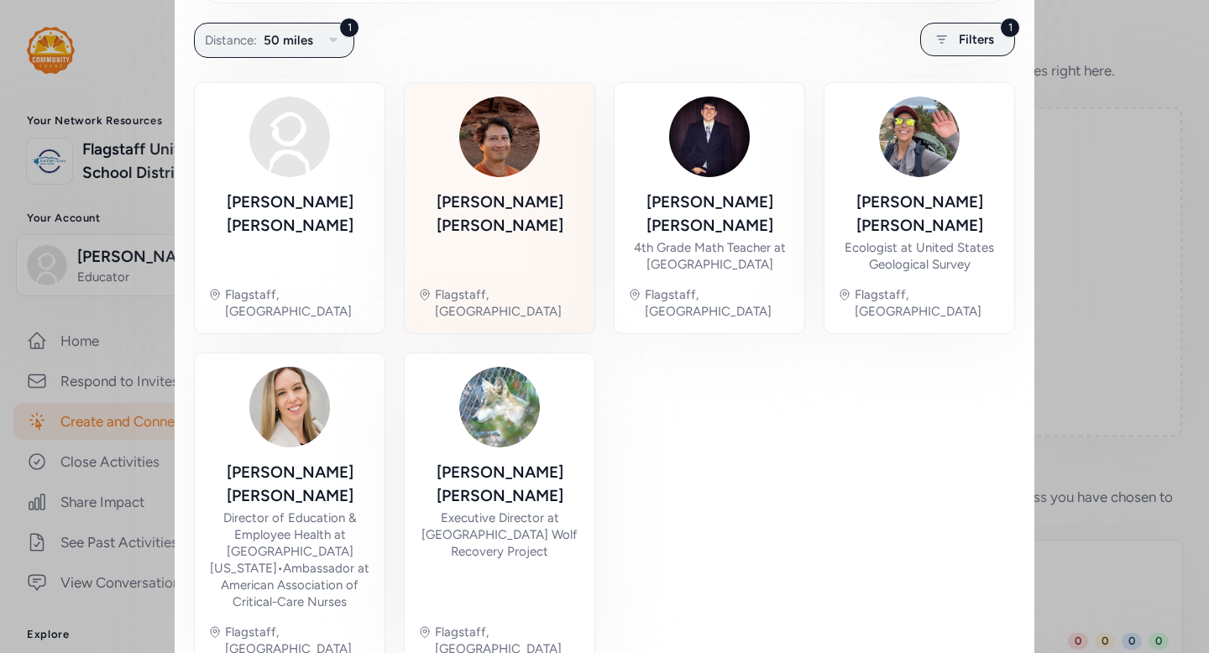
click at [532, 162] on div at bounding box center [499, 137] width 81 height 81
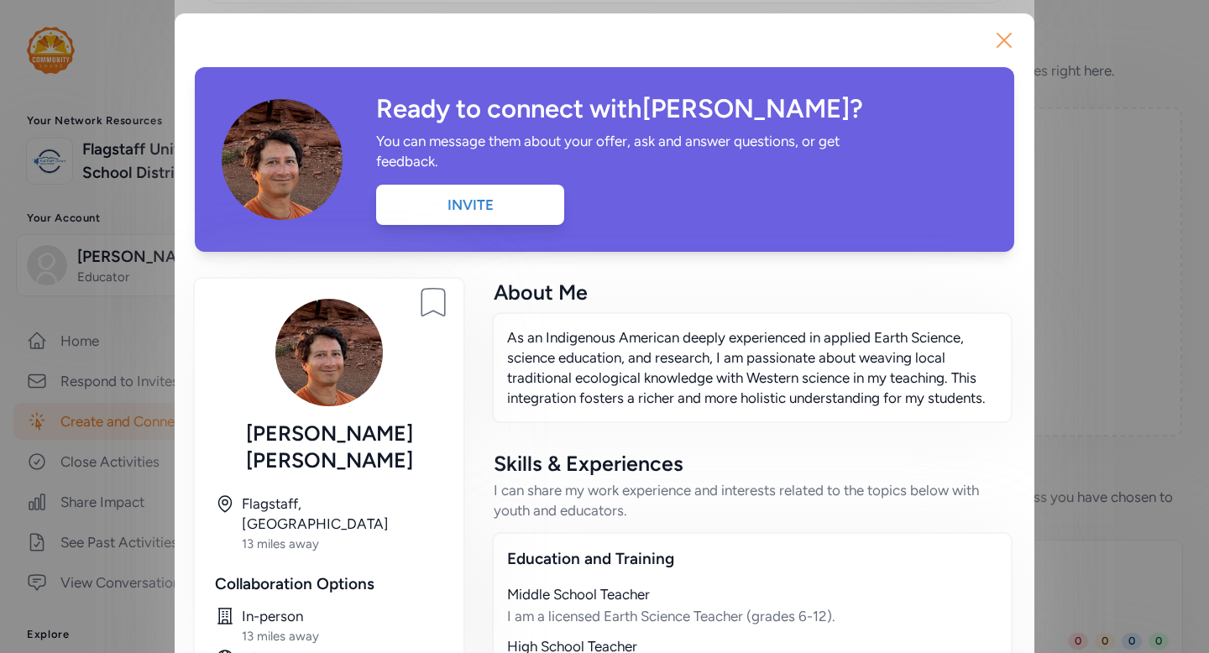
click at [1011, 35] on icon "button" at bounding box center [1003, 40] width 27 height 27
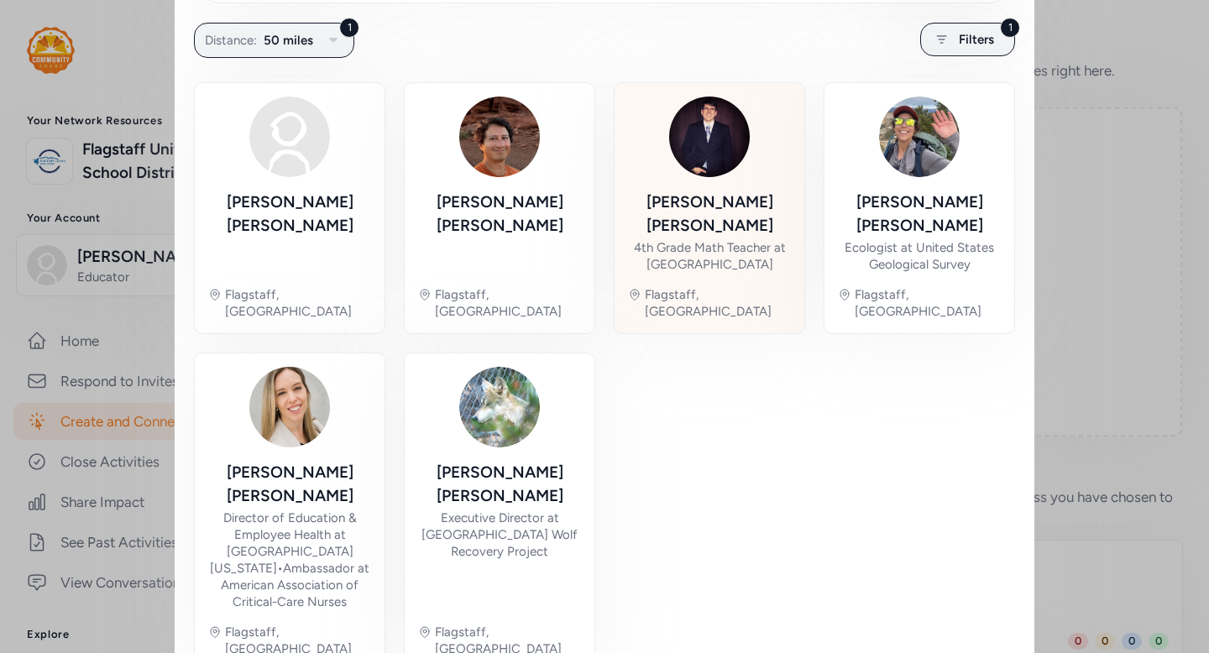
click at [705, 180] on div "Travis Doerfler 4th Grade Math Teacher at Flagstaff Unified School District Fla…" at bounding box center [709, 208] width 163 height 223
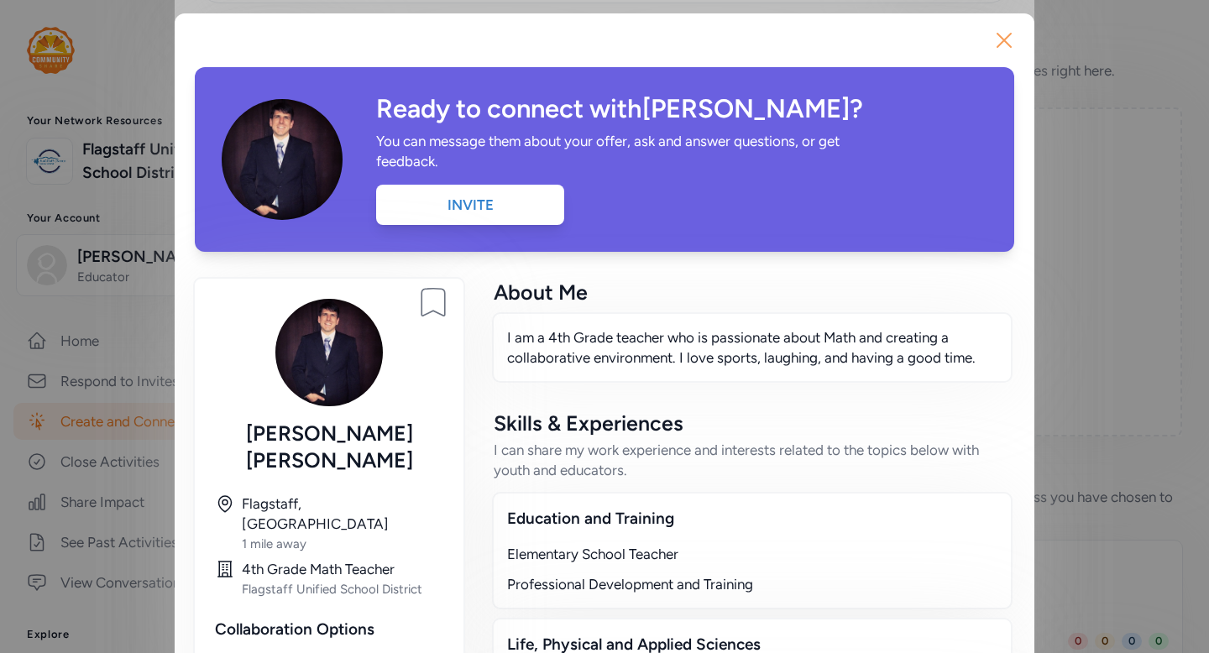
click at [1008, 39] on icon "button" at bounding box center [1003, 40] width 27 height 27
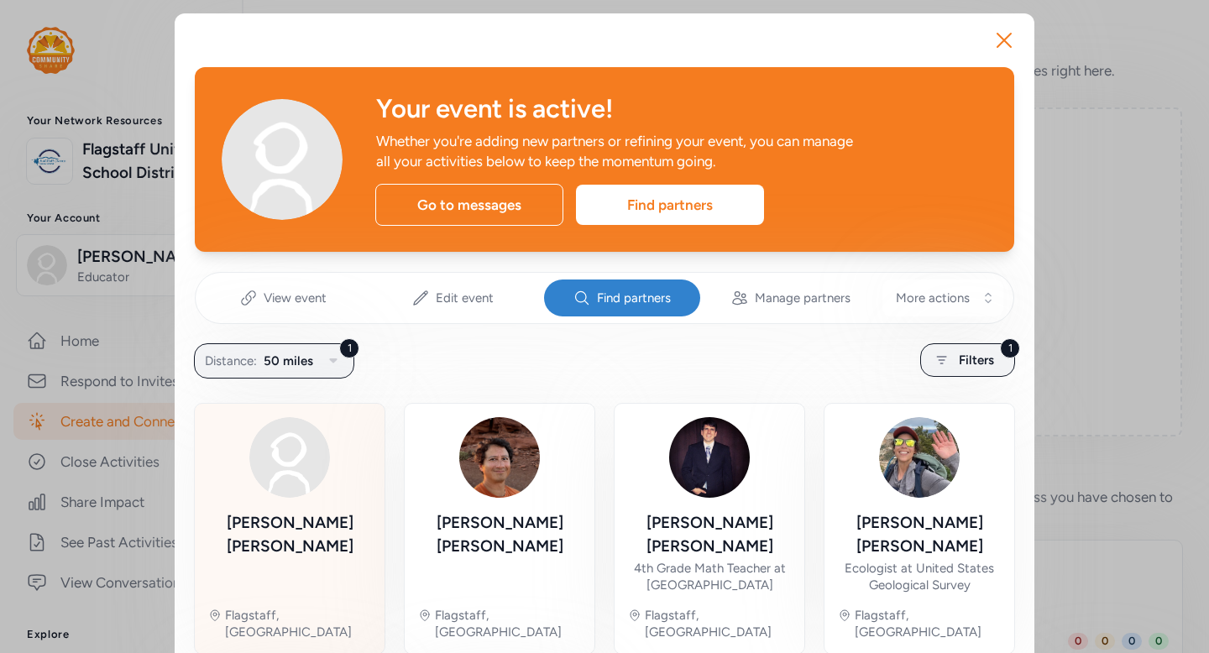
click at [305, 520] on div "Patrice Timmons" at bounding box center [289, 534] width 163 height 47
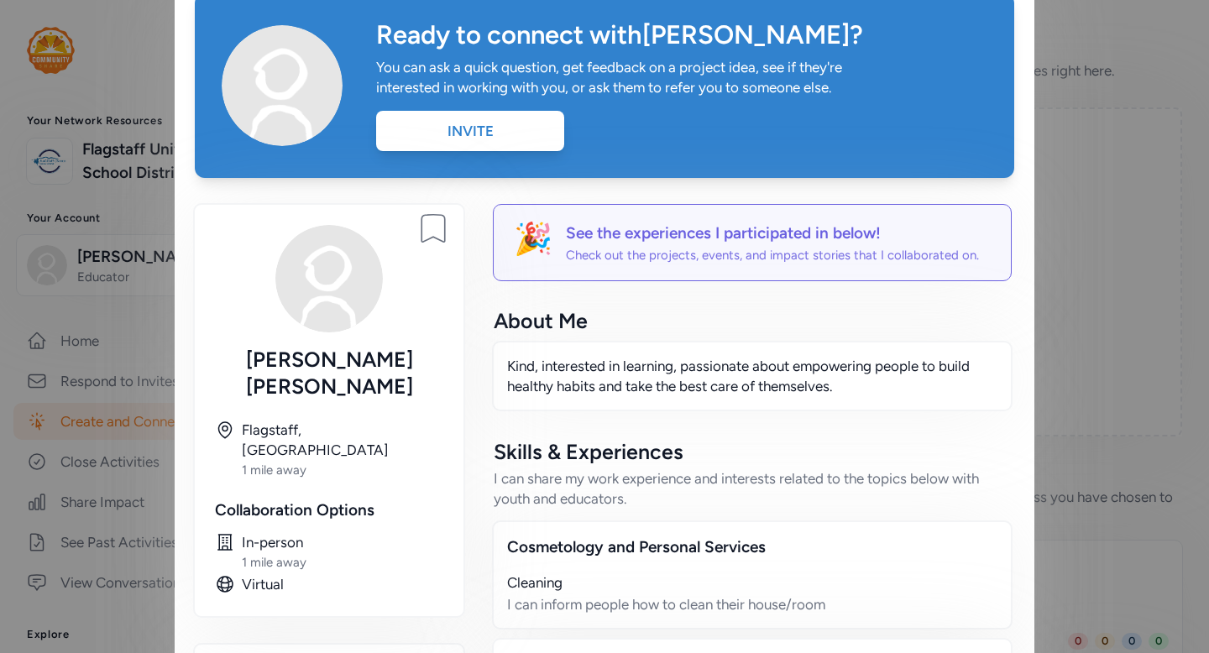
scroll to position [32, 0]
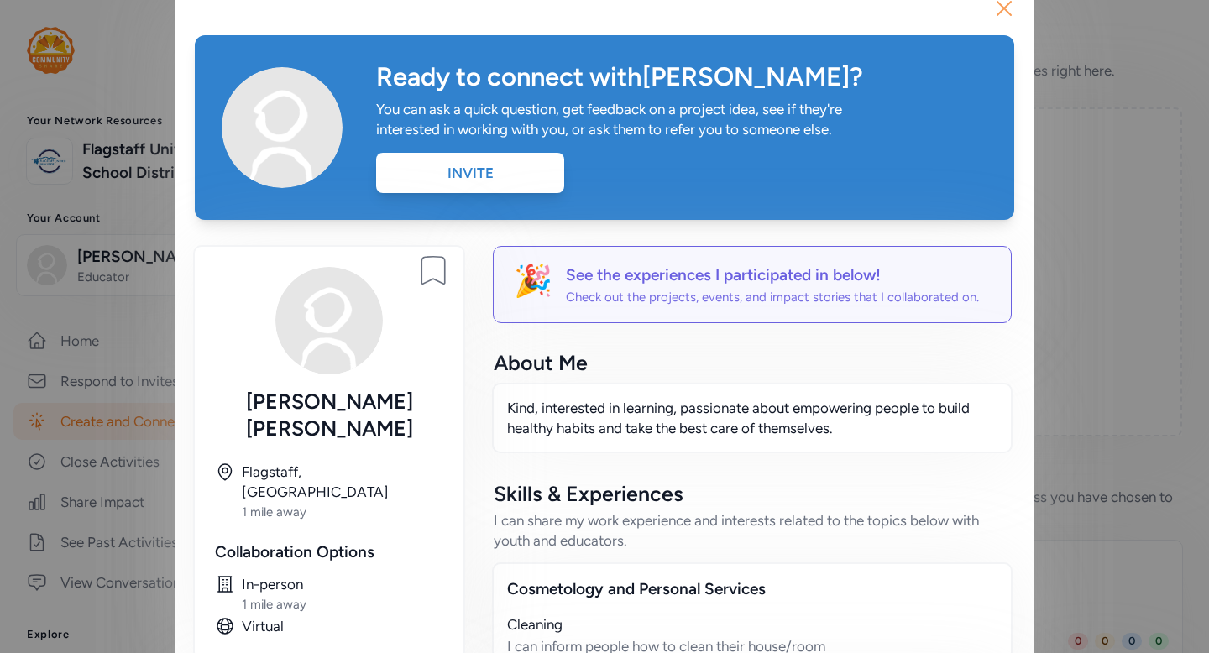
click at [1011, 10] on icon "button" at bounding box center [1003, 8] width 27 height 27
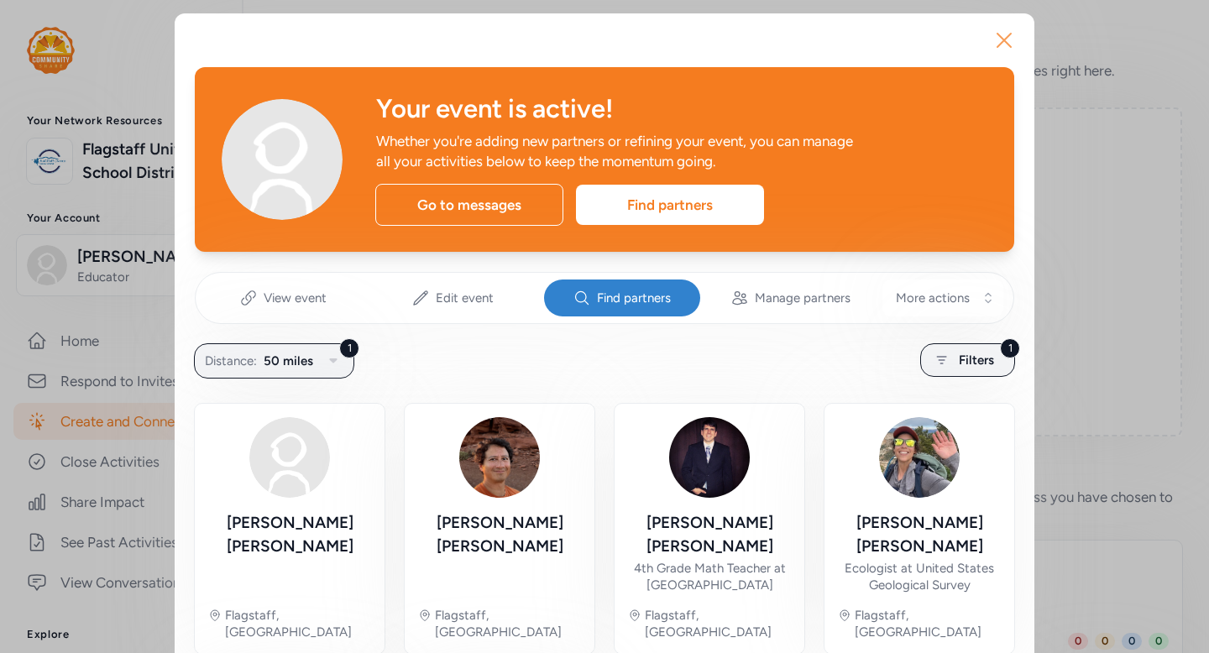
click at [997, 39] on icon "button" at bounding box center [1003, 40] width 27 height 27
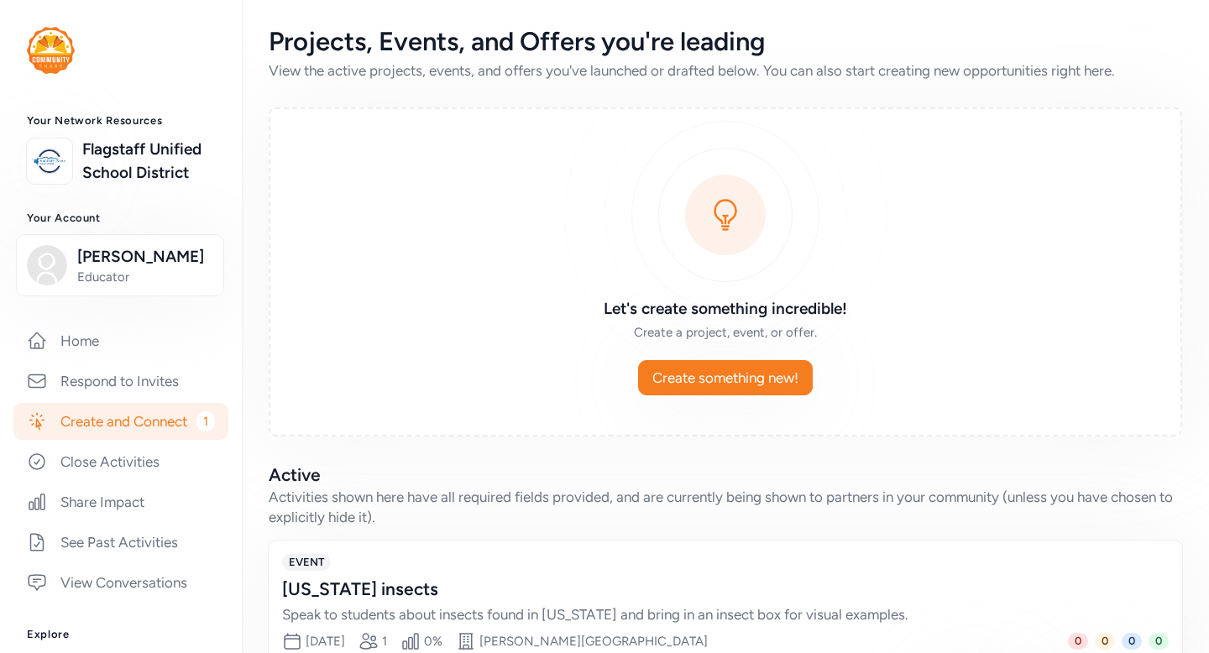
scroll to position [100, 0]
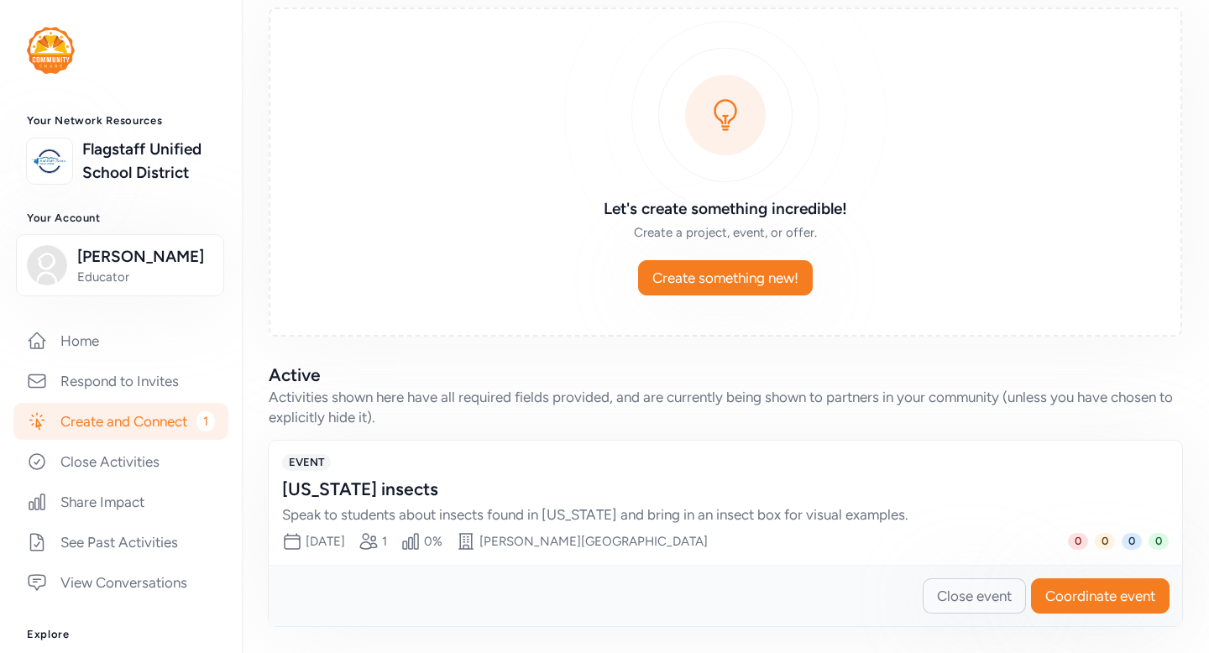
click at [969, 588] on span "Close event" at bounding box center [974, 596] width 75 height 20
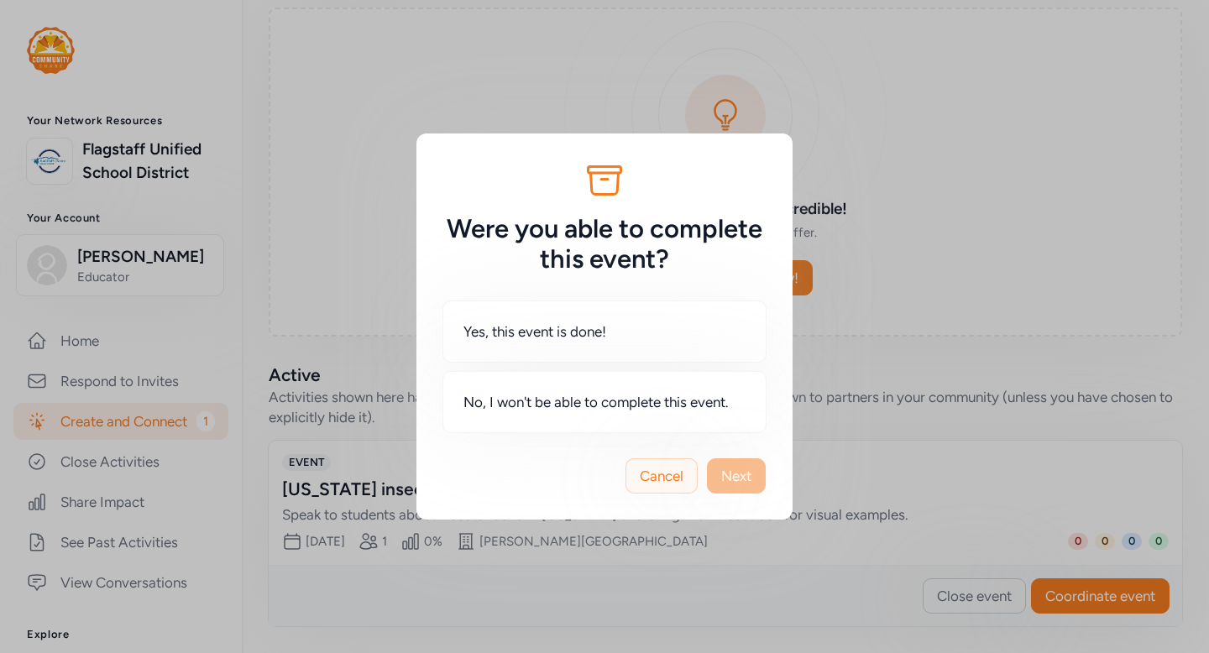
click at [677, 462] on button "Cancel" at bounding box center [661, 475] width 72 height 35
